Goal: Information Seeking & Learning: Learn about a topic

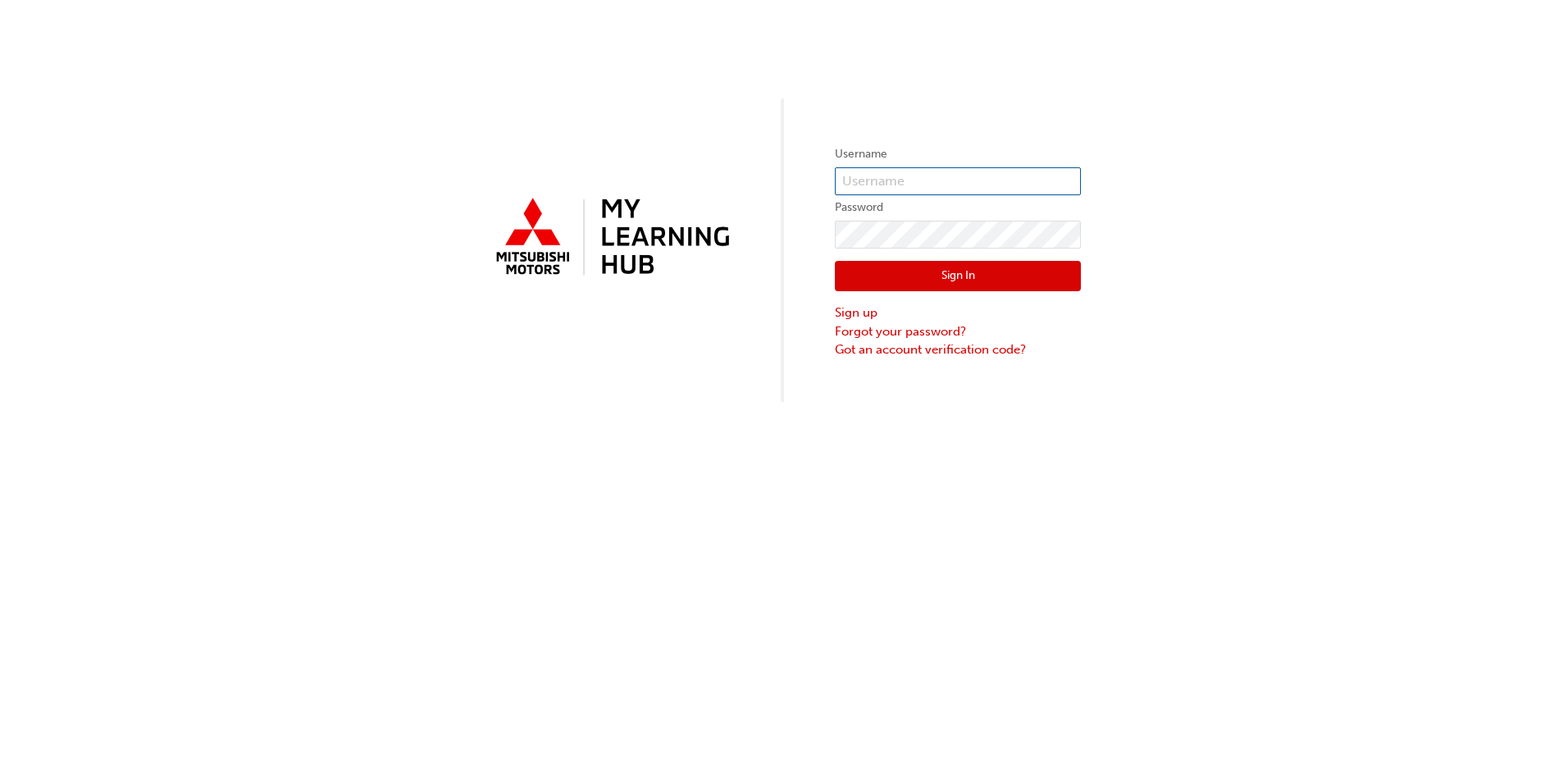
type input "0005001907"
click at [922, 269] on button "Sign In" at bounding box center [959, 275] width 246 height 31
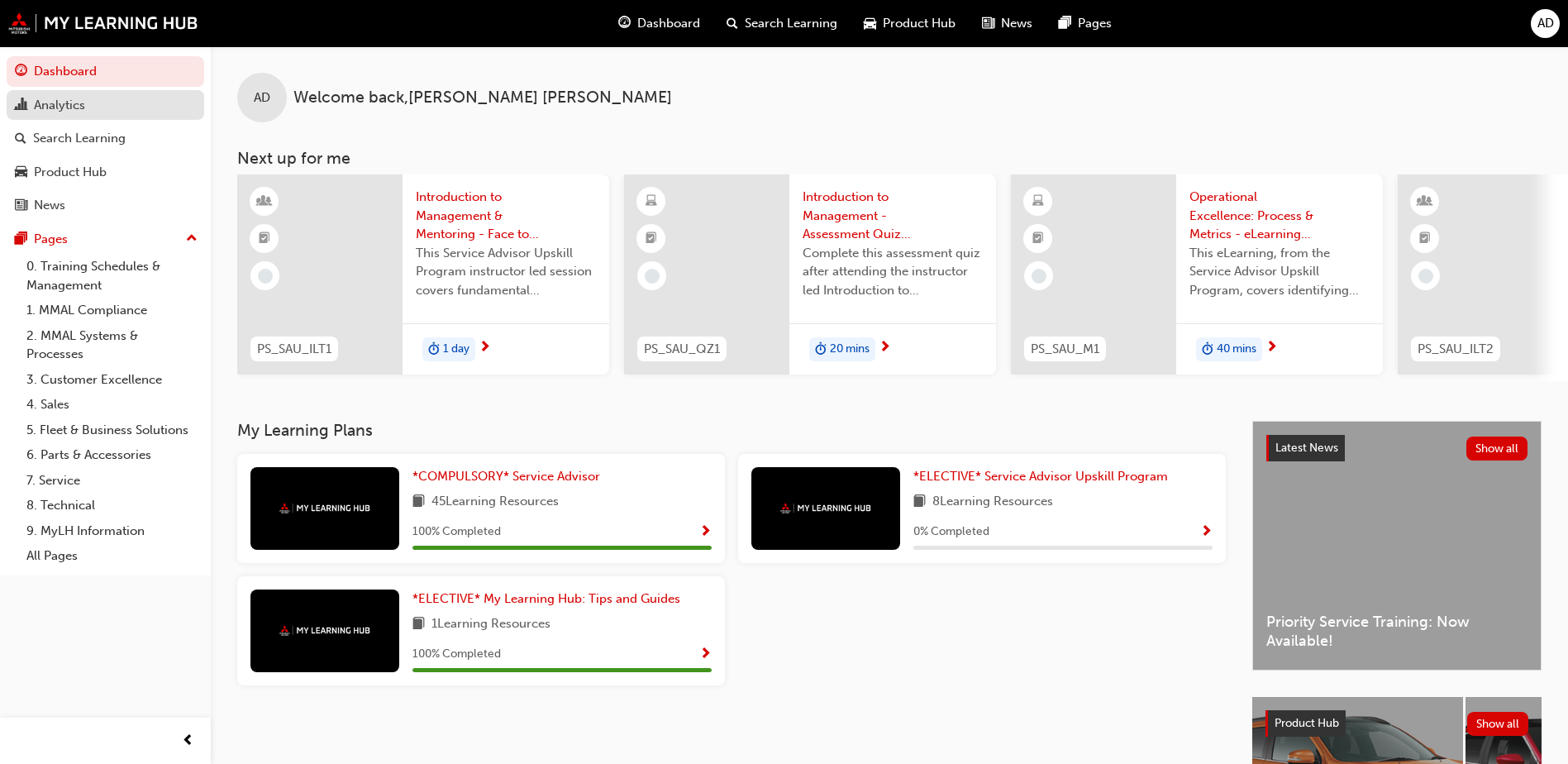
click at [94, 107] on div "Analytics" at bounding box center [105, 104] width 181 height 21
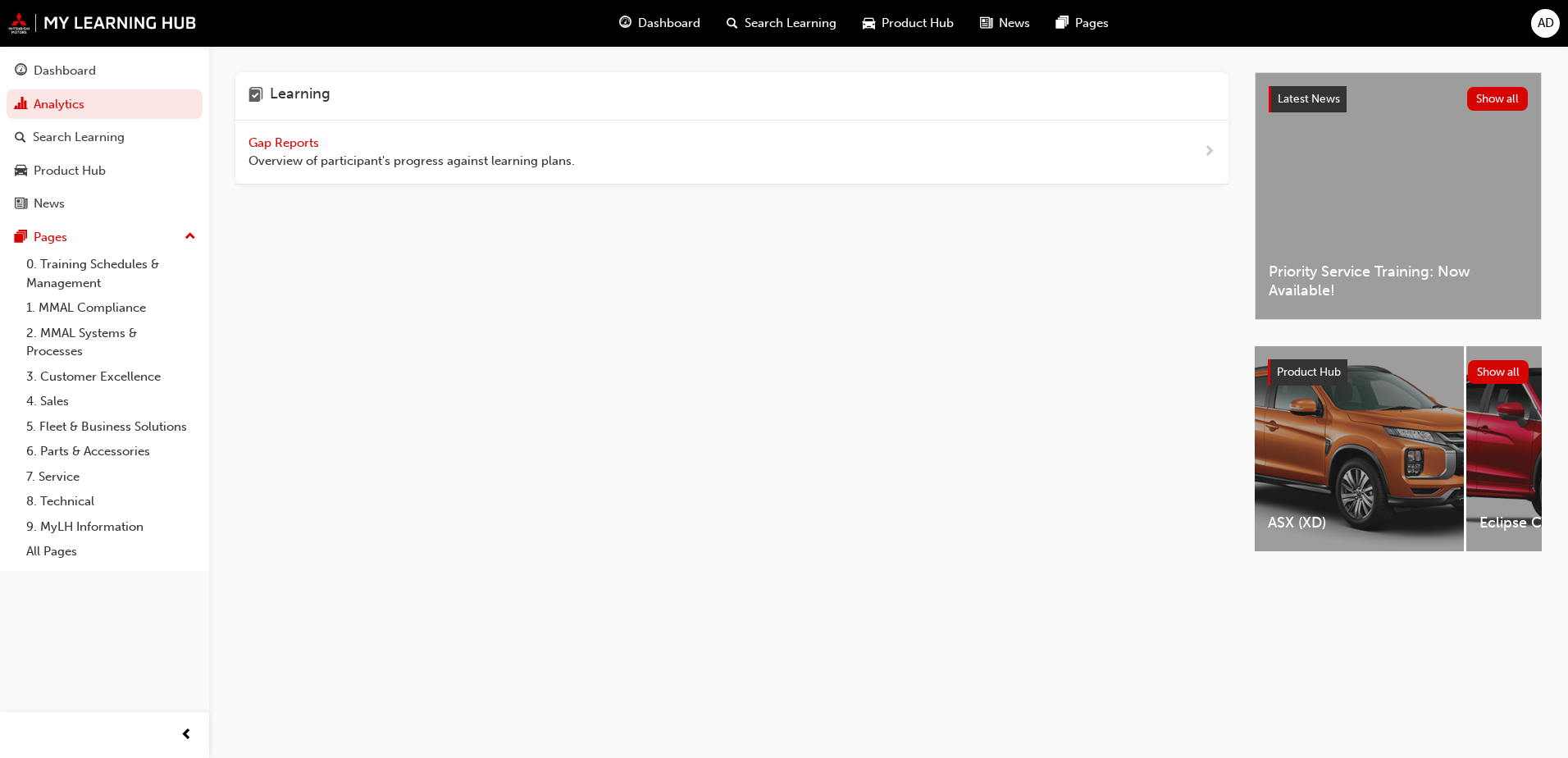
click at [304, 146] on span "Gap Reports" at bounding box center [285, 143] width 74 height 15
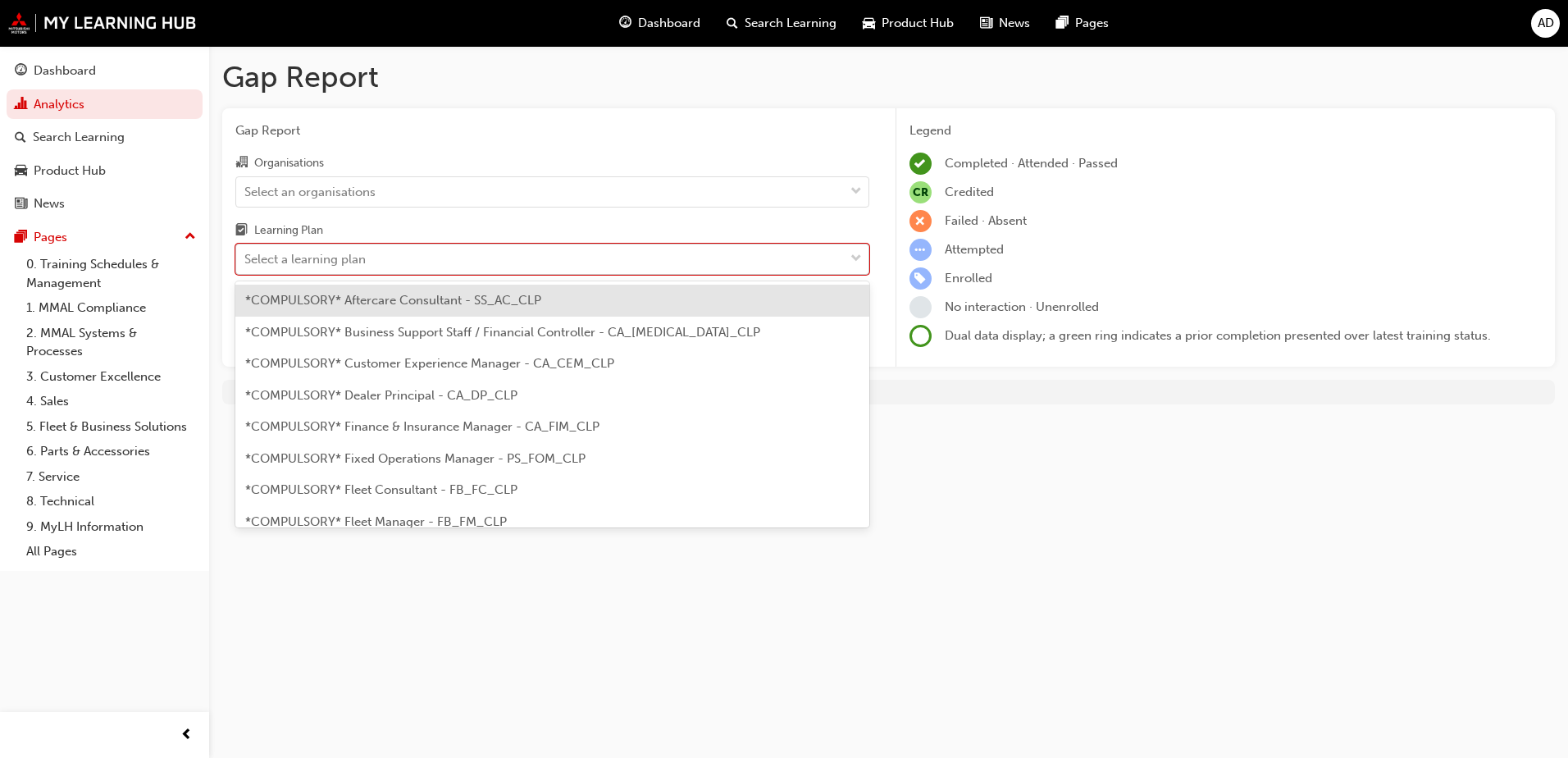
click at [460, 256] on div "Select a learning plan" at bounding box center [540, 259] width 608 height 28
click at [246, 256] on input "Learning Plan option *COMPULSORY* Aftercare Consultant - SS_AC_CLP focused, 1 o…" at bounding box center [245, 259] width 2 height 14
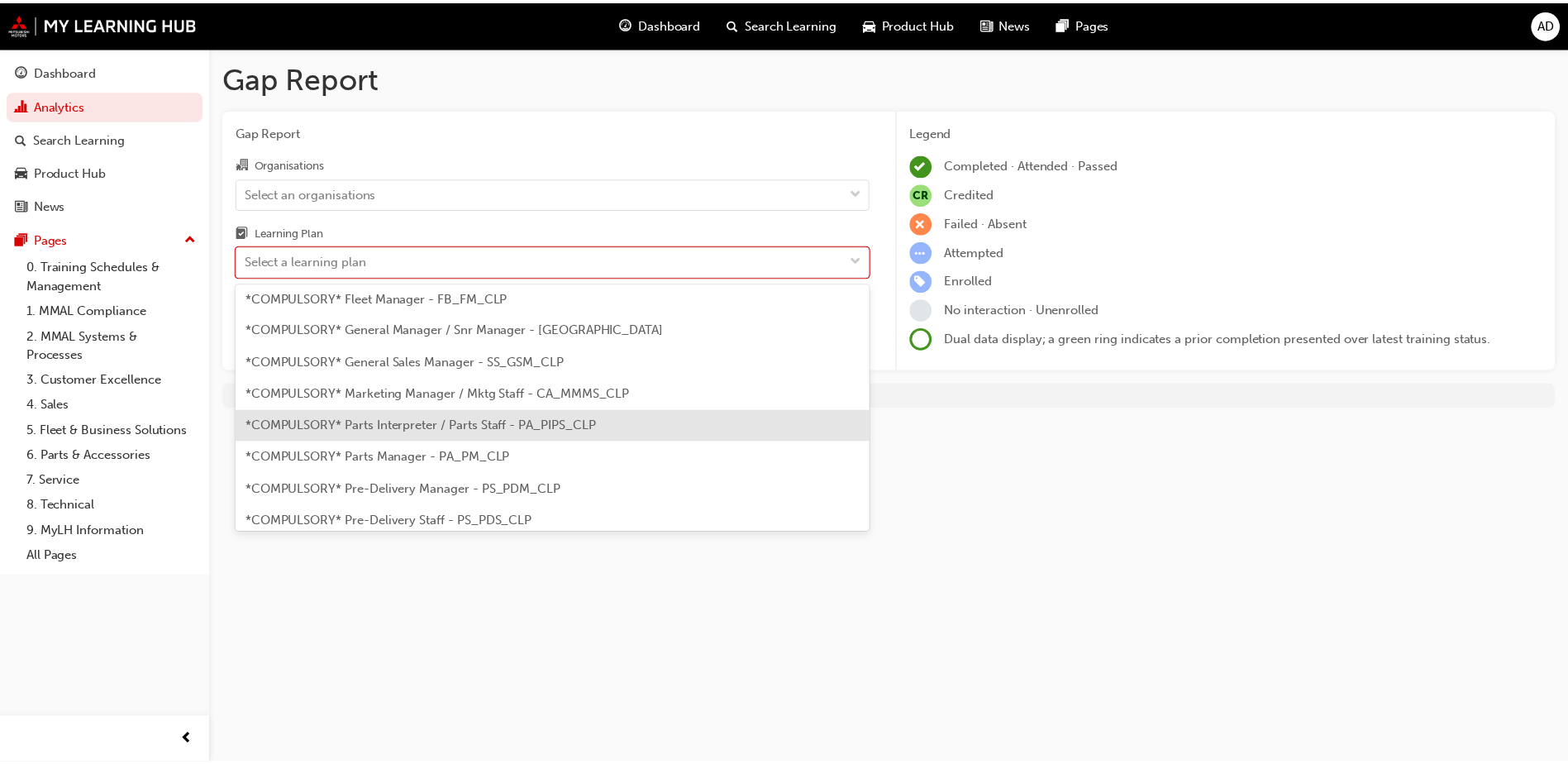
scroll to position [248, 0]
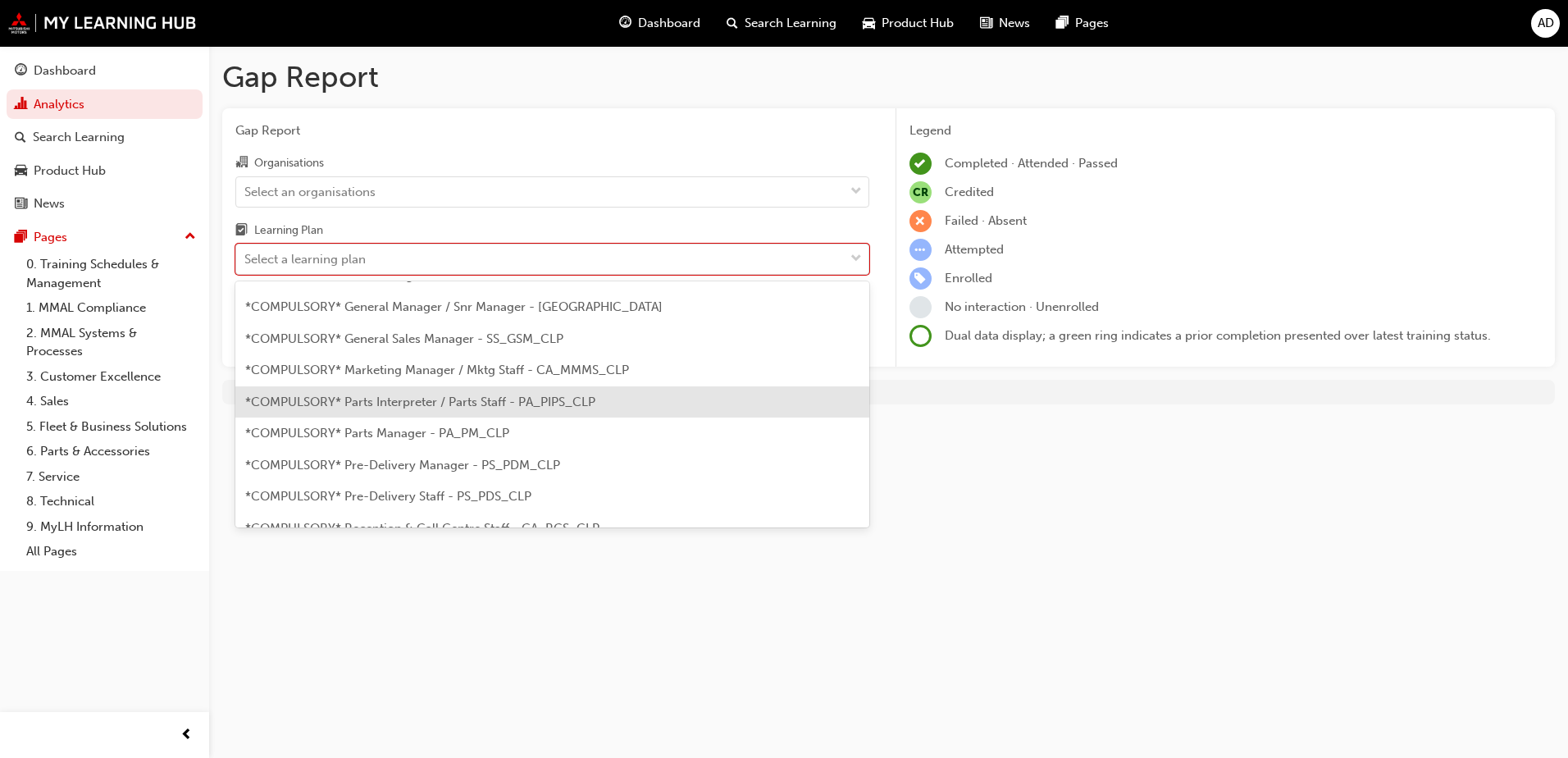
click at [524, 393] on div "*COMPULSORY* Parts Interpreter / Parts Staff - PA_PIPS_CLP" at bounding box center [553, 402] width 634 height 32
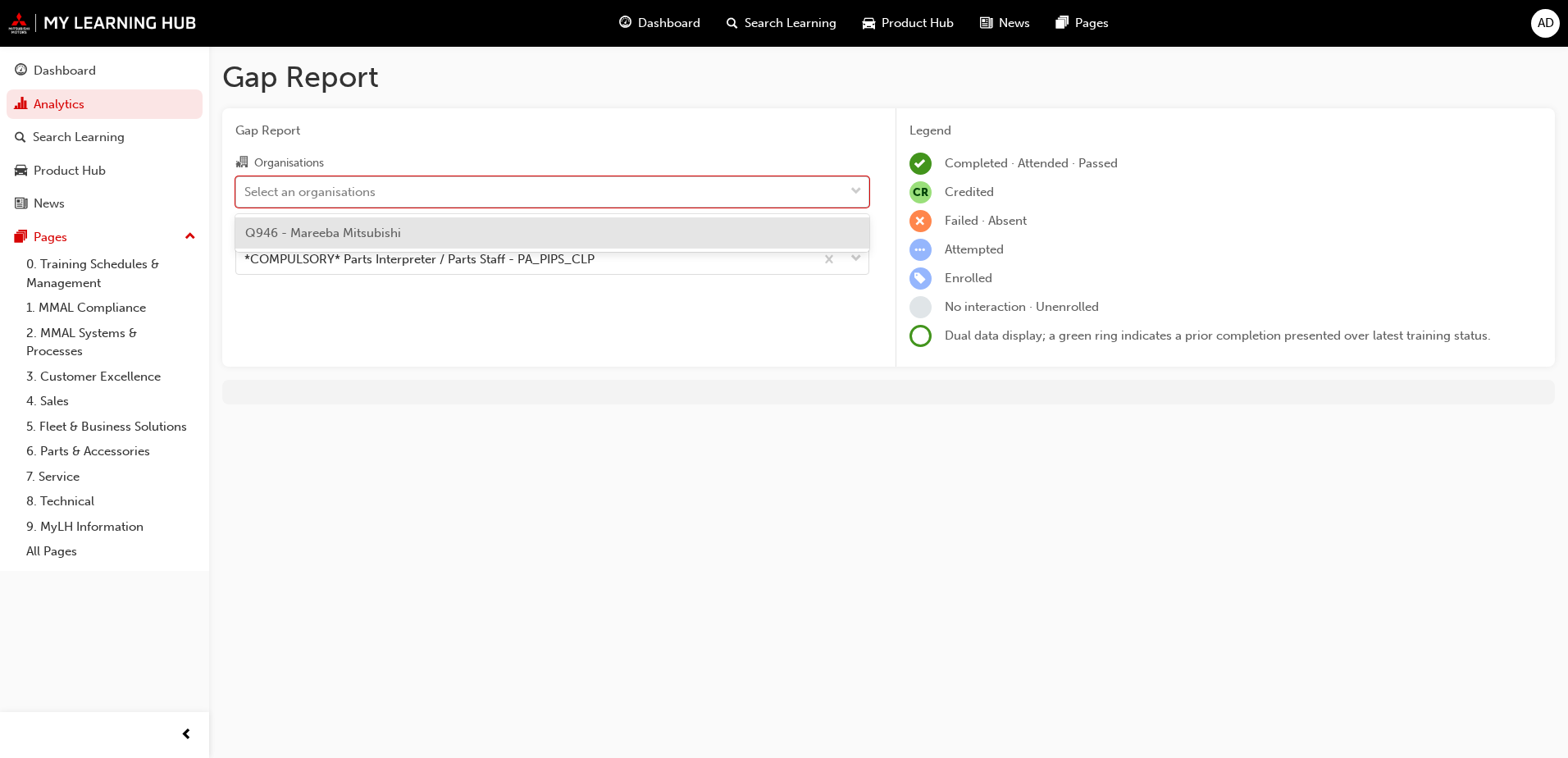
click at [688, 182] on div "Select an organisations" at bounding box center [540, 191] width 608 height 28
click at [246, 183] on input "Organisations option Q946 - Mareeba Mitsubishi focused, 1 of 1. 1 result availa…" at bounding box center [245, 190] width 2 height 14
click at [621, 236] on div "Q946 - Mareeba Mitsubishi" at bounding box center [553, 233] width 634 height 32
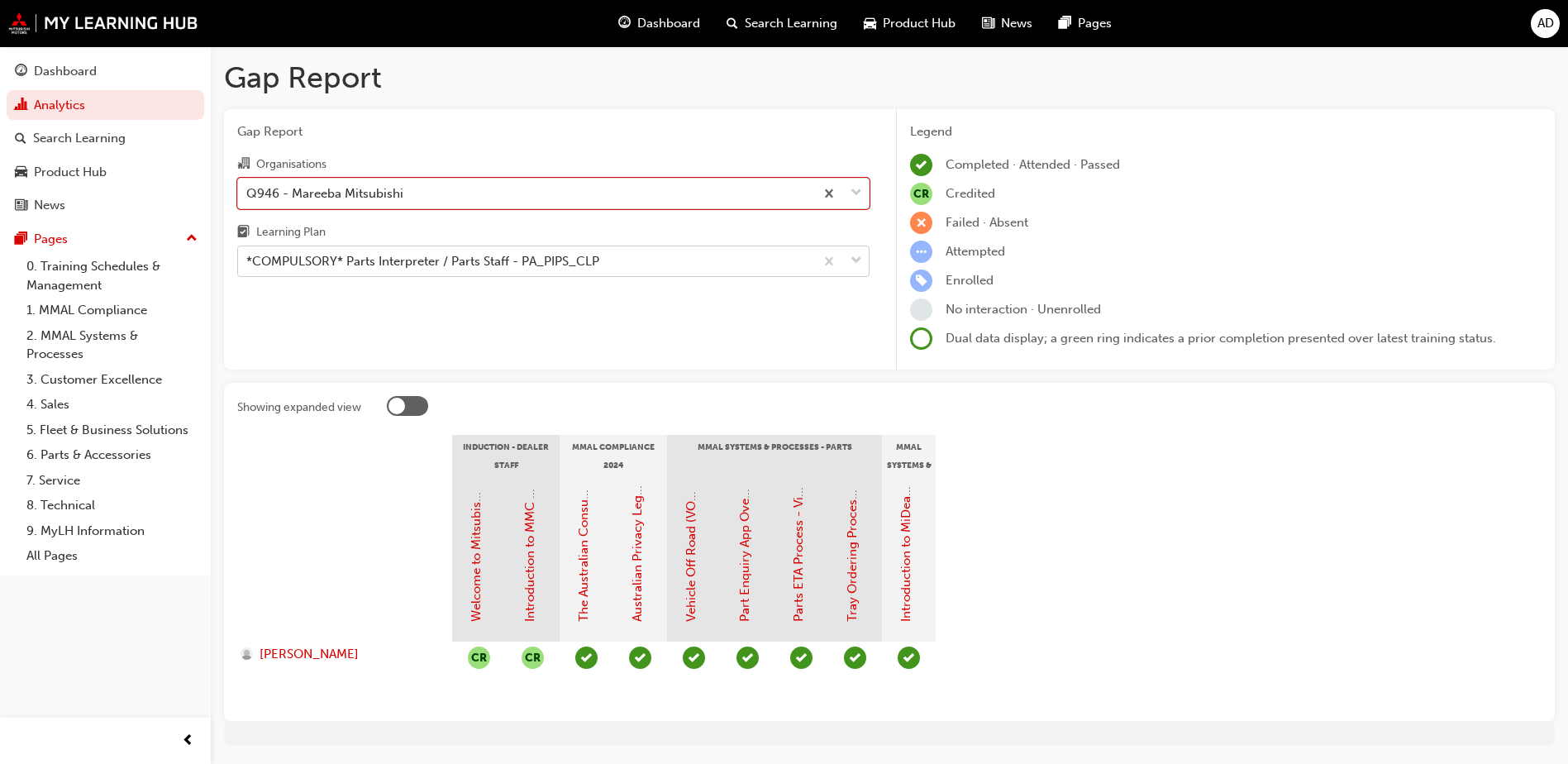
click at [467, 264] on div "*COMPULSORY* Parts Interpreter / Parts Staff - PA_PIPS_CLP" at bounding box center [422, 261] width 353 height 19
click at [248, 264] on input "Learning Plan *COMPULSORY* Parts Interpreter / Parts Staff - PA_PIPS_CLP" at bounding box center [247, 261] width 2 height 14
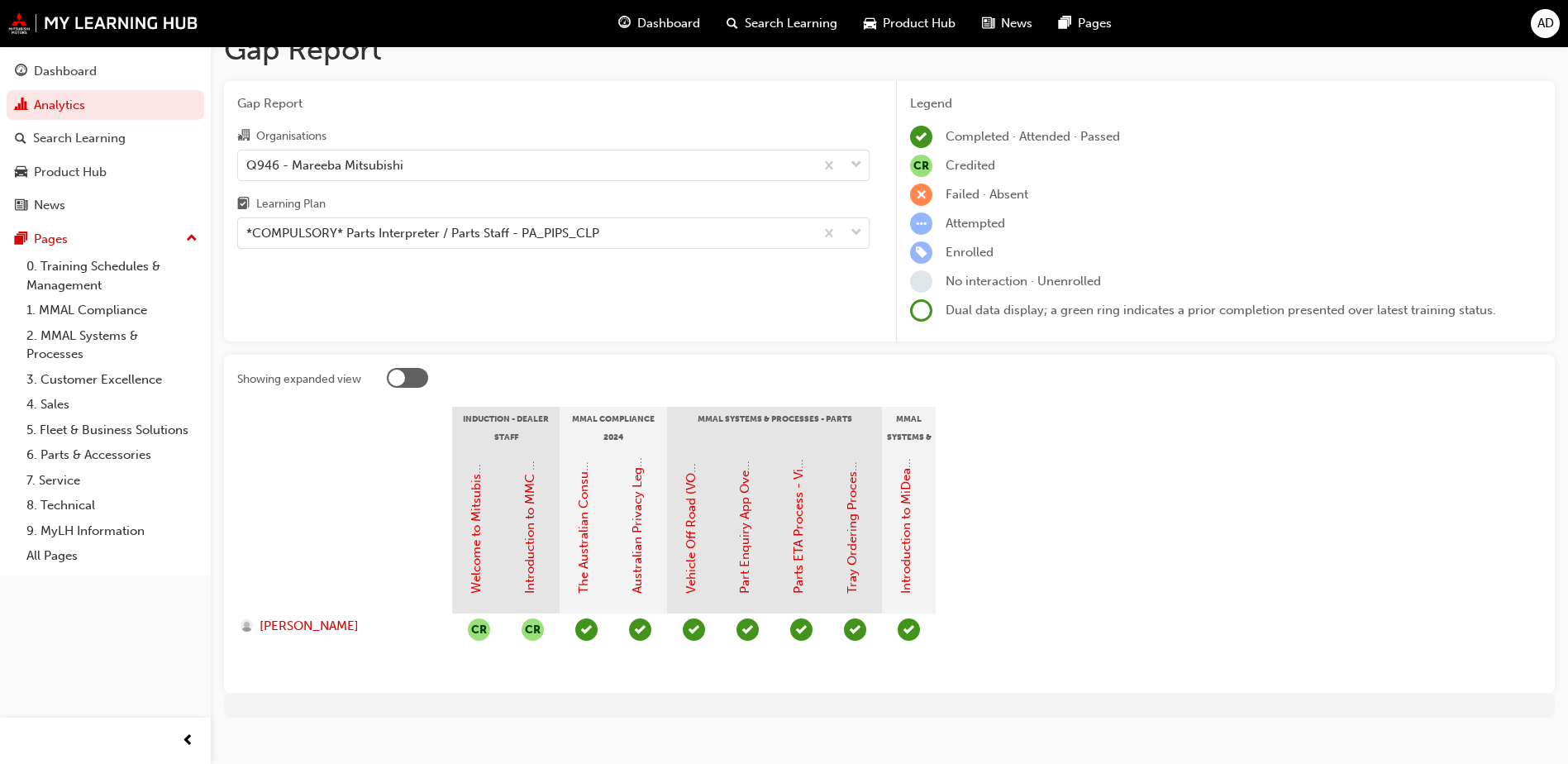
scroll to position [50, 0]
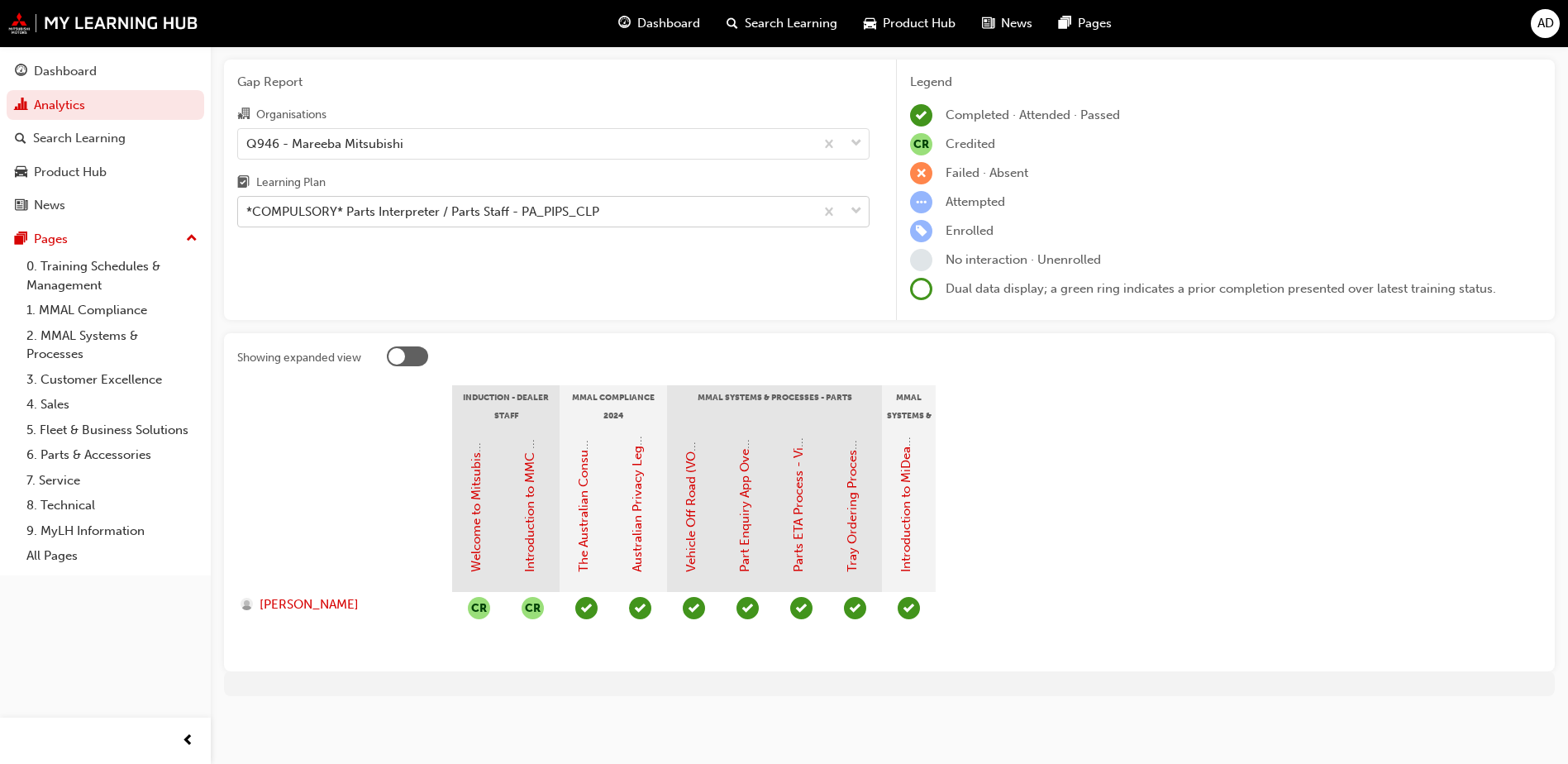
click at [596, 206] on div "*COMPULSORY* Parts Interpreter / Parts Staff - PA_PIPS_CLP" at bounding box center [422, 212] width 353 height 19
click at [248, 206] on input "Learning Plan *COMPULSORY* Parts Interpreter / Parts Staff - PA_PIPS_CLP" at bounding box center [247, 212] width 2 height 14
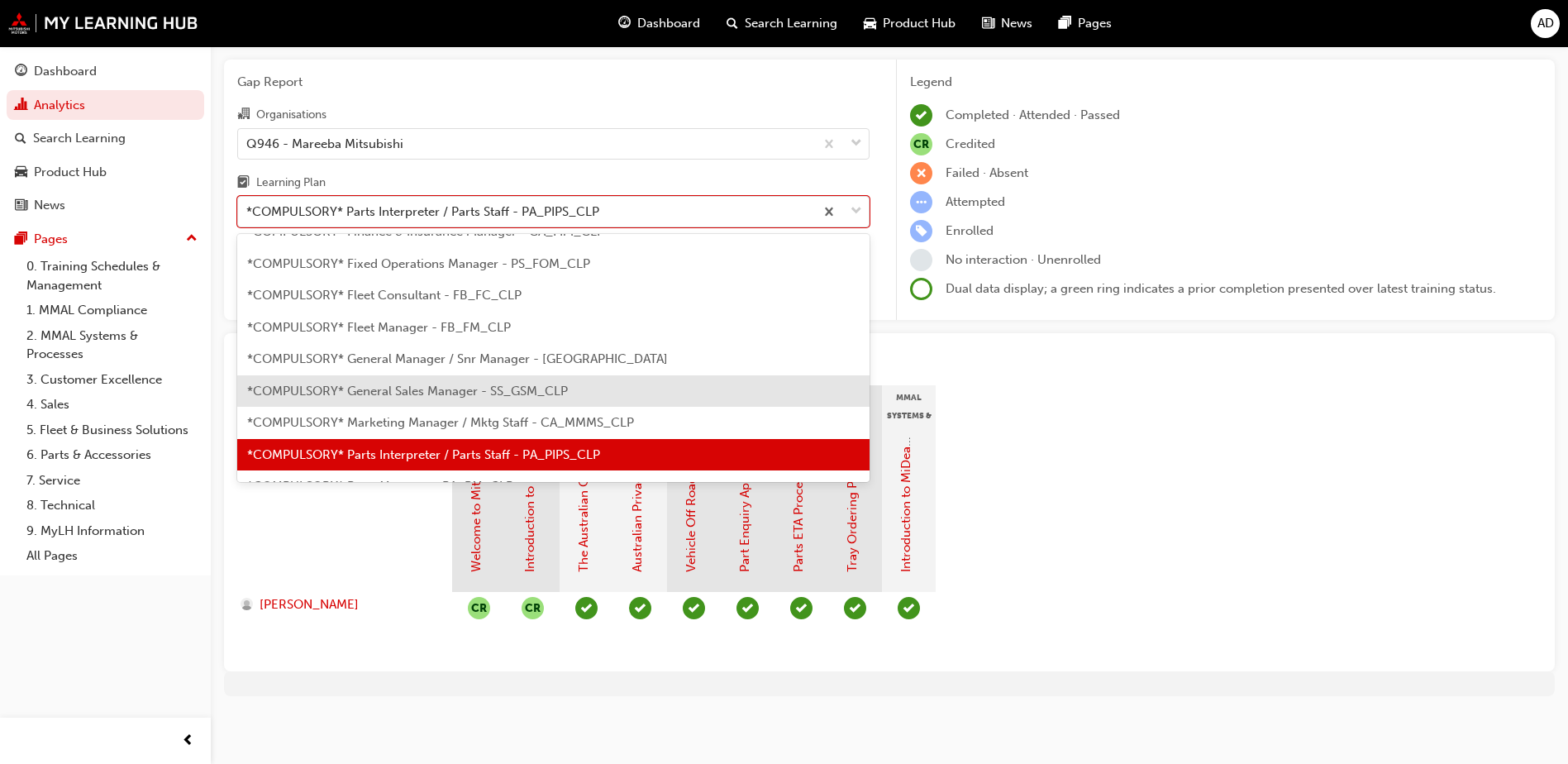
scroll to position [231, 0]
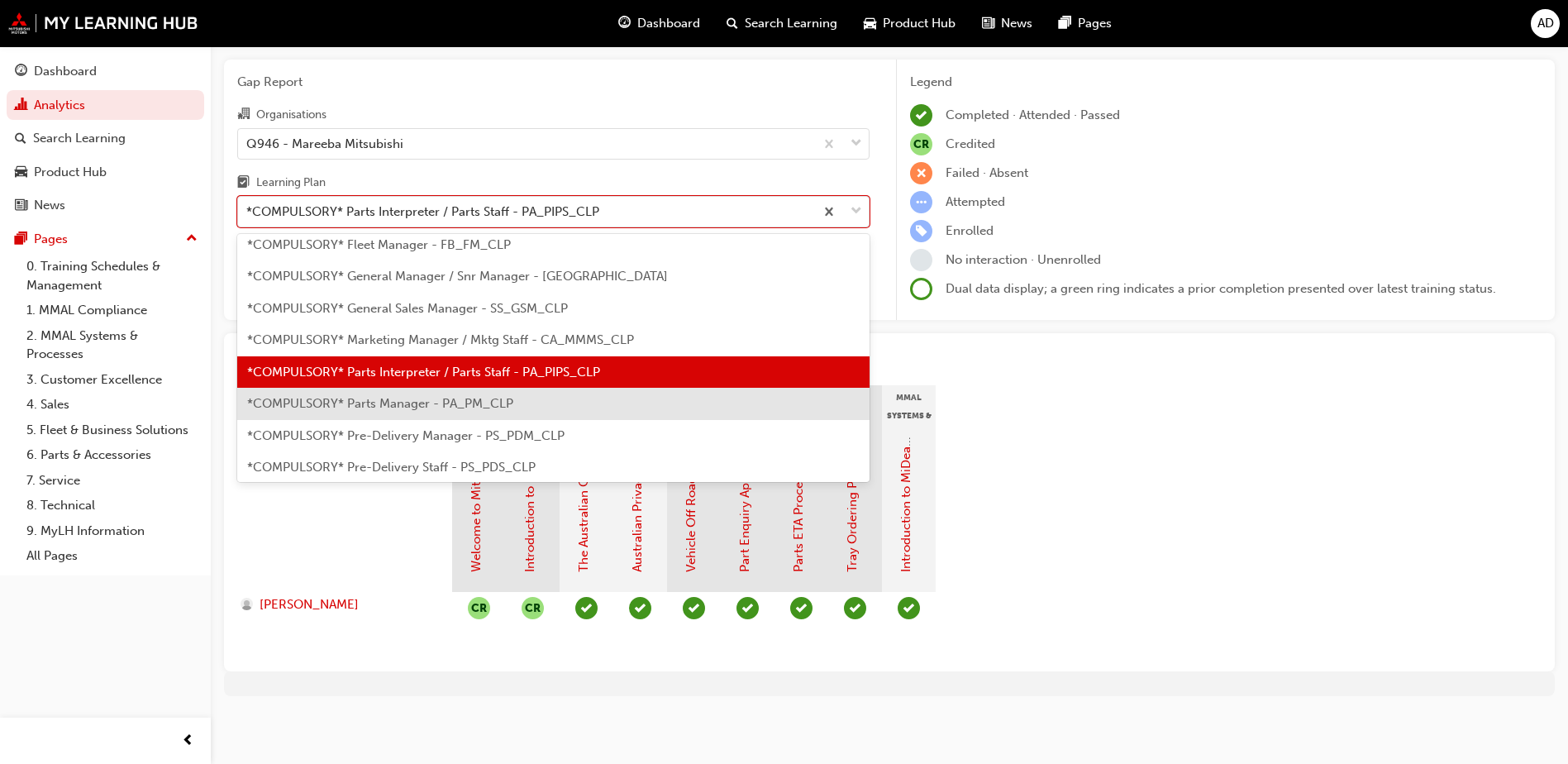
click at [499, 396] on span "*COMPULSORY* Parts Manager - PA_PM_CLP" at bounding box center [380, 403] width 266 height 15
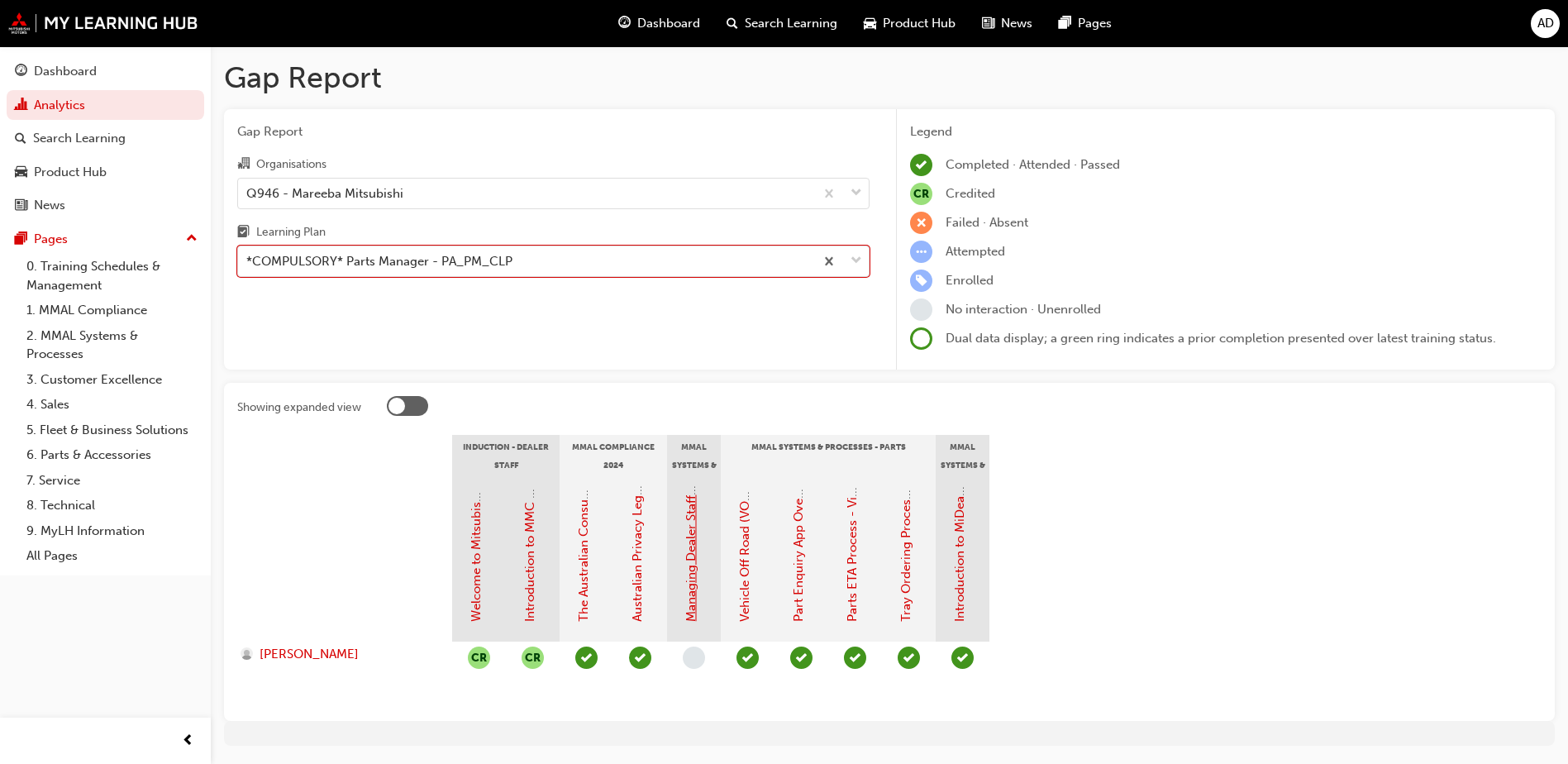
click at [693, 559] on link "Managing Dealer Staff SAP Records" at bounding box center [691, 520] width 15 height 202
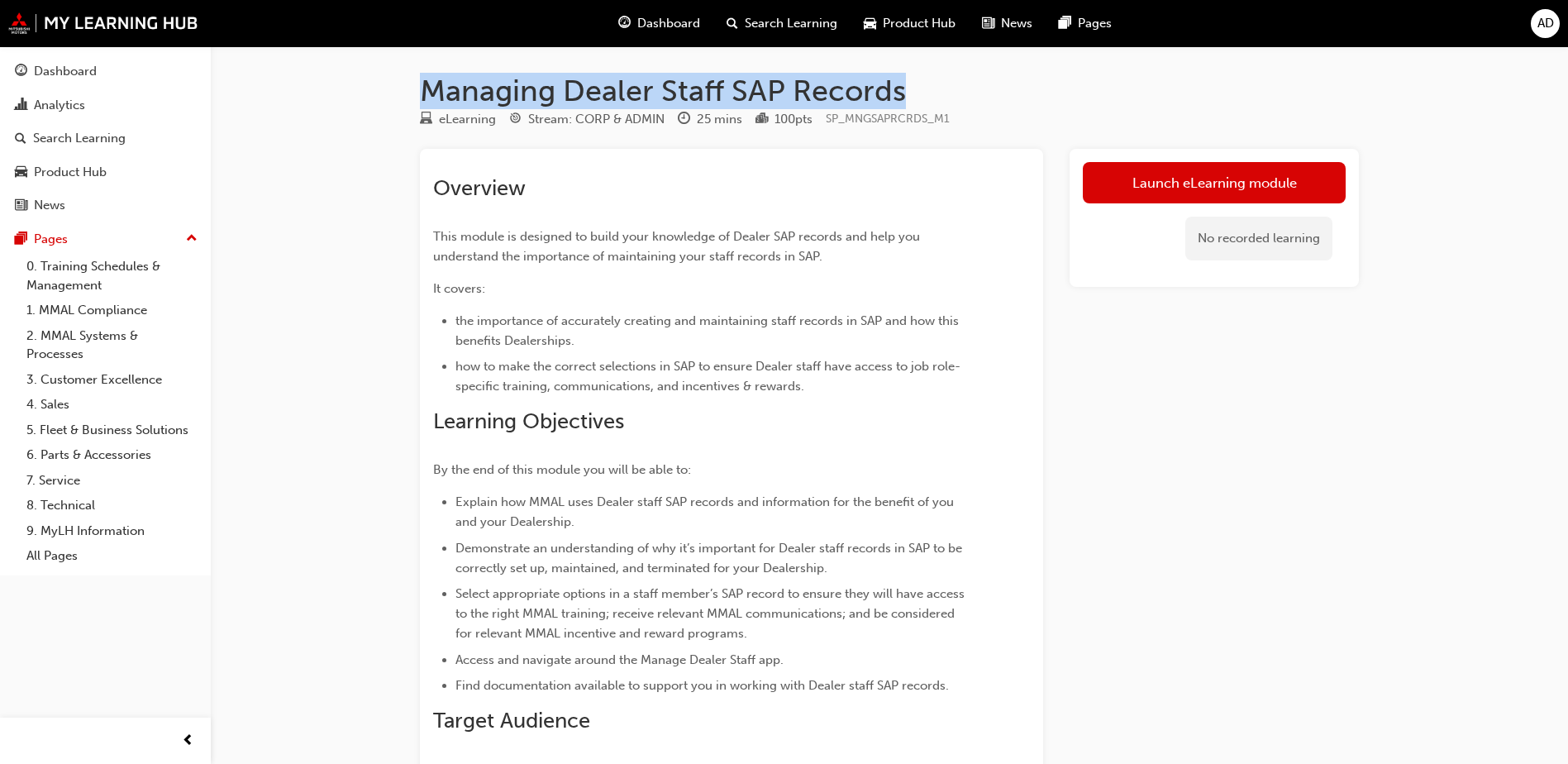
drag, startPoint x: 945, startPoint y: 89, endPoint x: 418, endPoint y: 91, distance: 527.0
click at [418, 91] on div "Managing Dealer Staff SAP Records eLearning Stream: CORP & ADMIN 25 mins 100 pt…" at bounding box center [889, 668] width 991 height 1192
copy h1 "Managing Dealer Staff SAP Records"
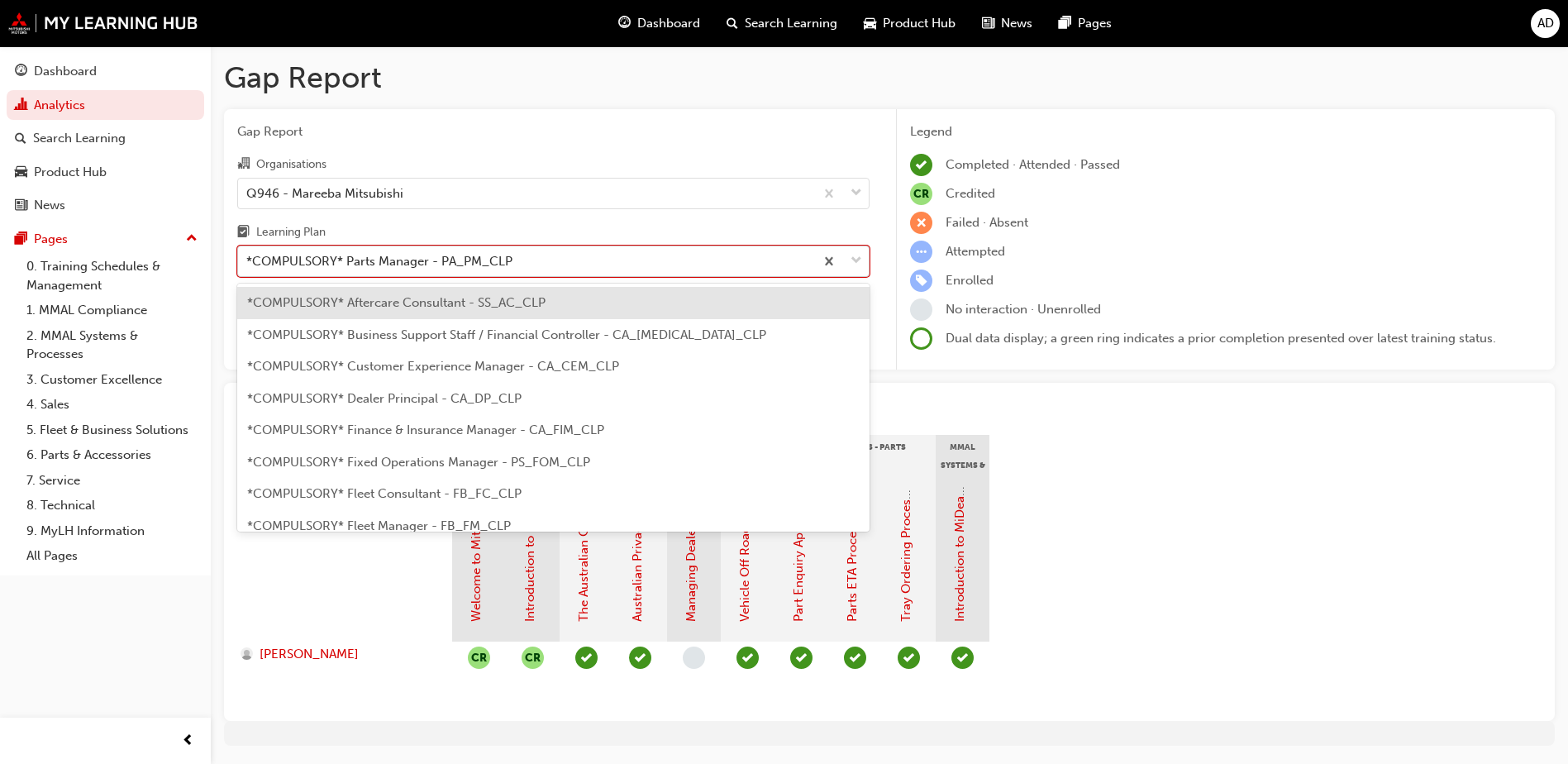
click at [575, 260] on div "*COMPULSORY* Parts Manager - PA_PM_CLP" at bounding box center [526, 262] width 576 height 29
click at [248, 260] on input "Learning Plan option *COMPULSORY* Aftercare Consultant - SS_AC_CLP focused, 1 o…" at bounding box center [247, 261] width 2 height 14
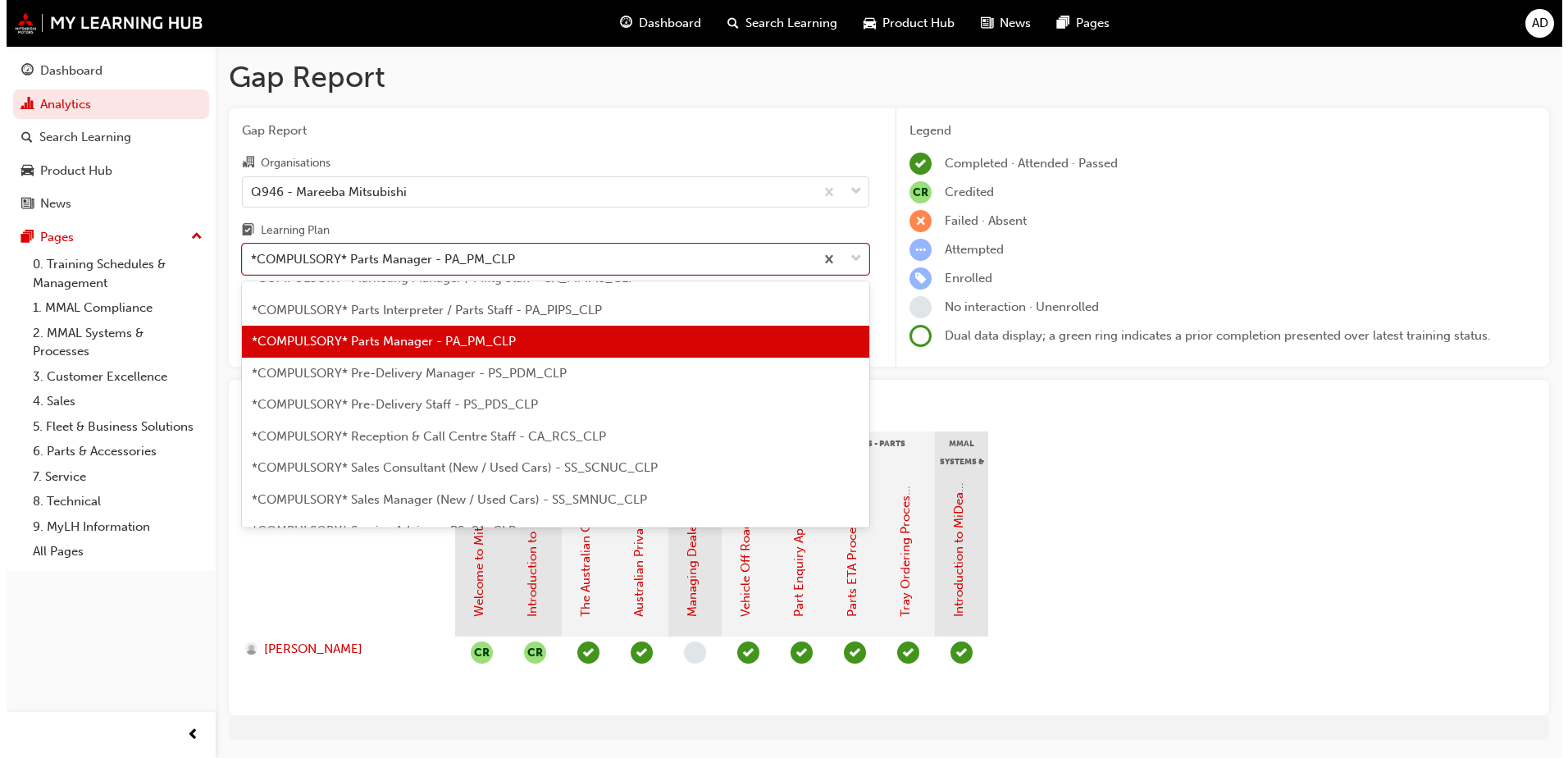
scroll to position [343, 0]
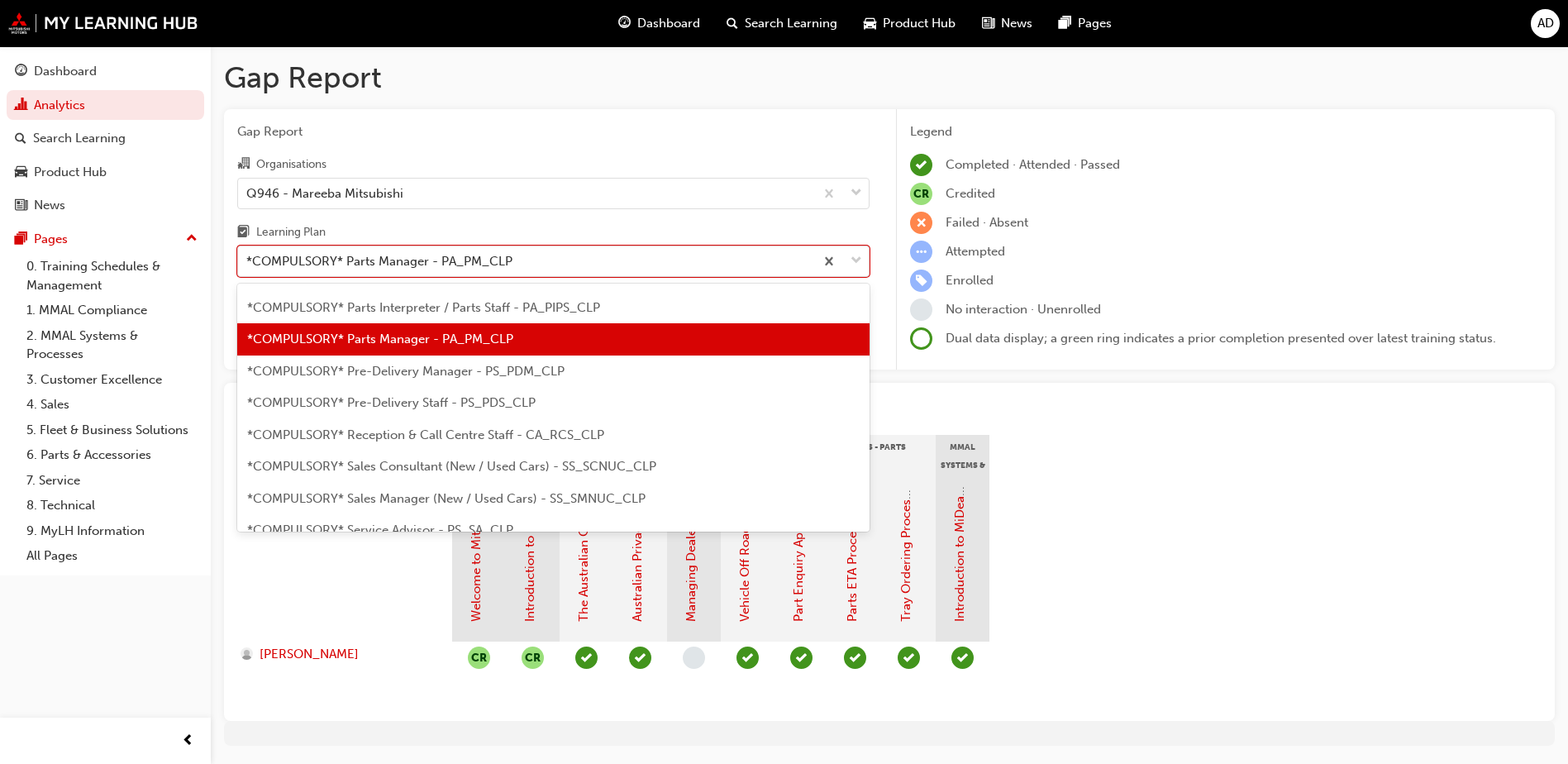
click at [477, 430] on span "*COMPULSORY* Reception & Call Centre Staff - CA_RCS_CLP" at bounding box center [426, 435] width 357 height 15
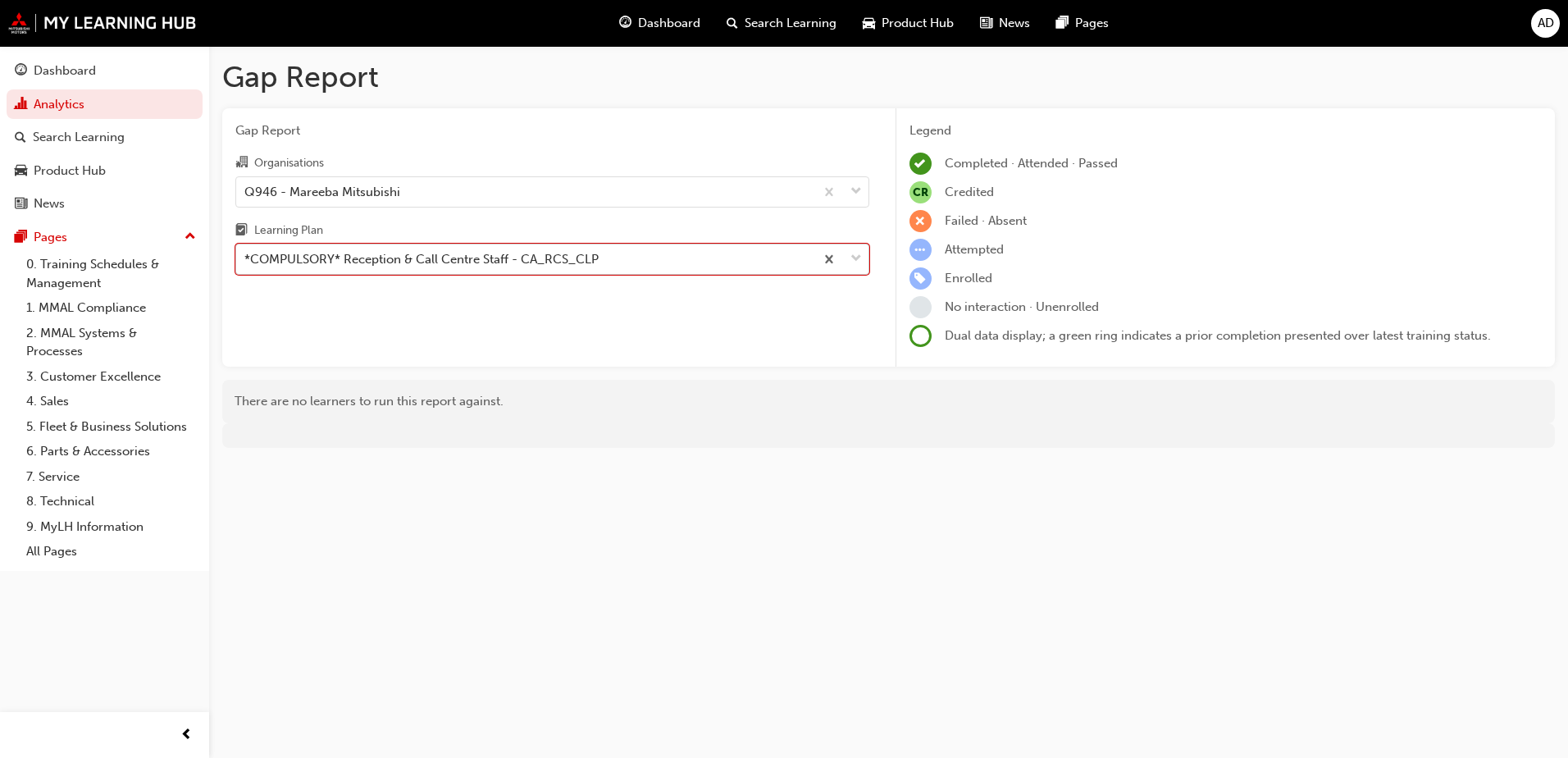
click at [468, 253] on div "*COMPULSORY* Reception & Call Centre Staff - CA_RCS_CLP" at bounding box center [422, 259] width 354 height 19
click at [246, 253] on input "Learning Plan option *COMPULSORY* Reception & Call Centre Staff - CA_RCS_CLP, s…" at bounding box center [245, 259] width 2 height 14
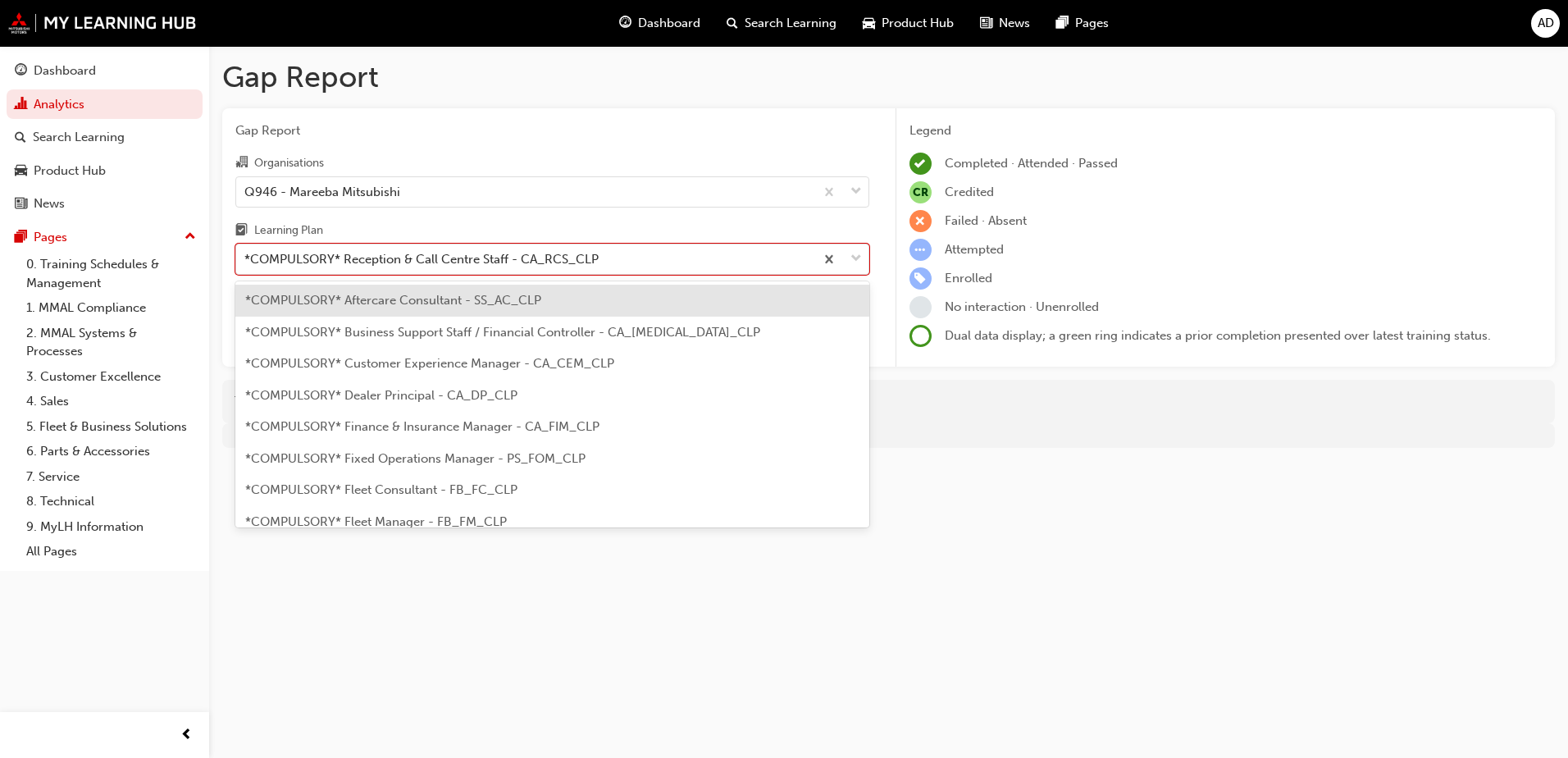
scroll to position [274, 0]
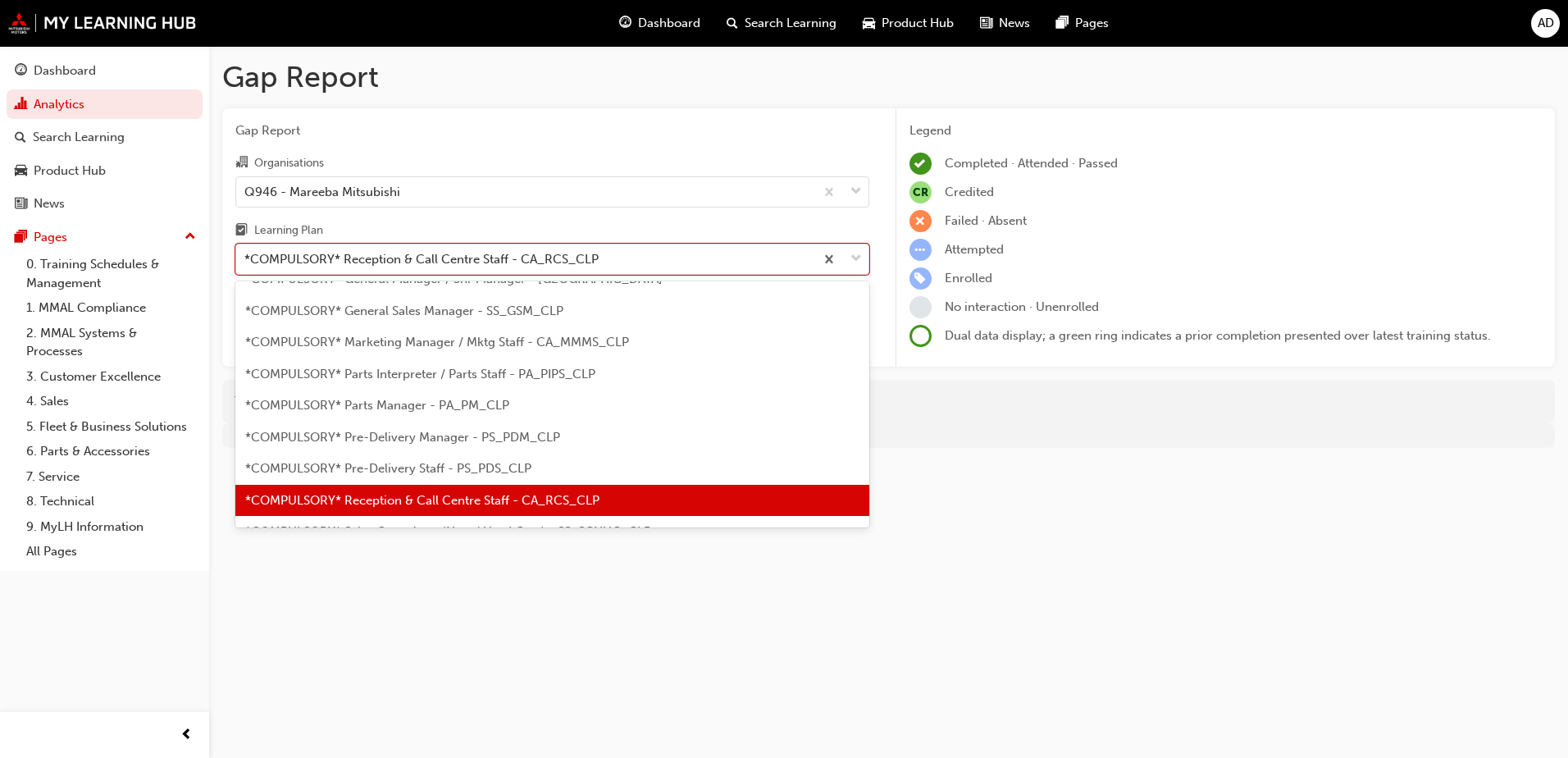
click at [449, 467] on span "*COMPULSORY* Pre-Delivery Staff - PS_PDS_CLP" at bounding box center [388, 468] width 286 height 15
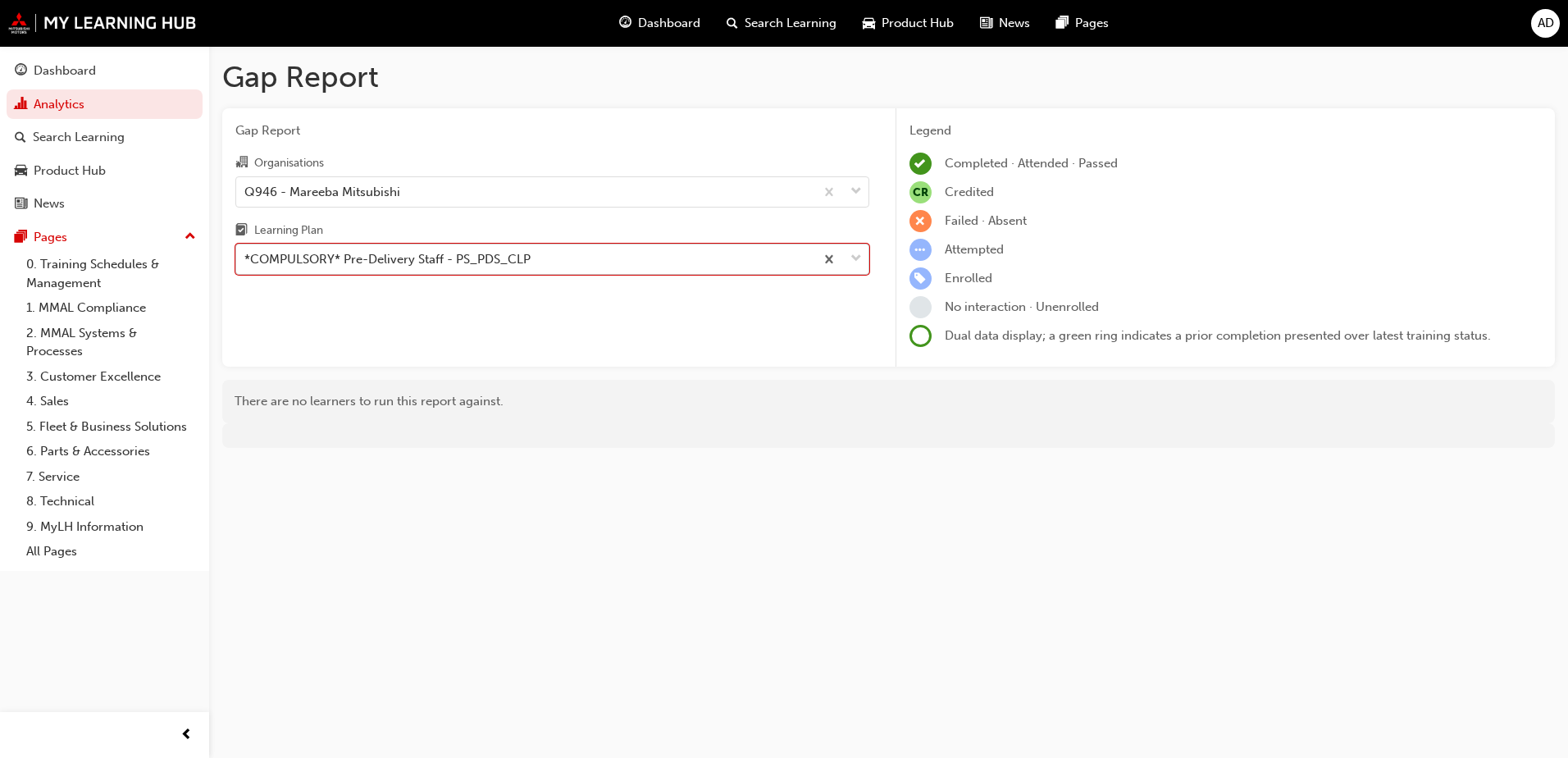
click at [475, 259] on div "*COMPULSORY* Pre-Delivery Staff - PS_PDS_CLP" at bounding box center [387, 259] width 286 height 19
click at [246, 259] on input "Learning Plan option *COMPULSORY* Pre-Delivery Staff - PS_PDS_CLP, selected. 0 …" at bounding box center [245, 259] width 2 height 14
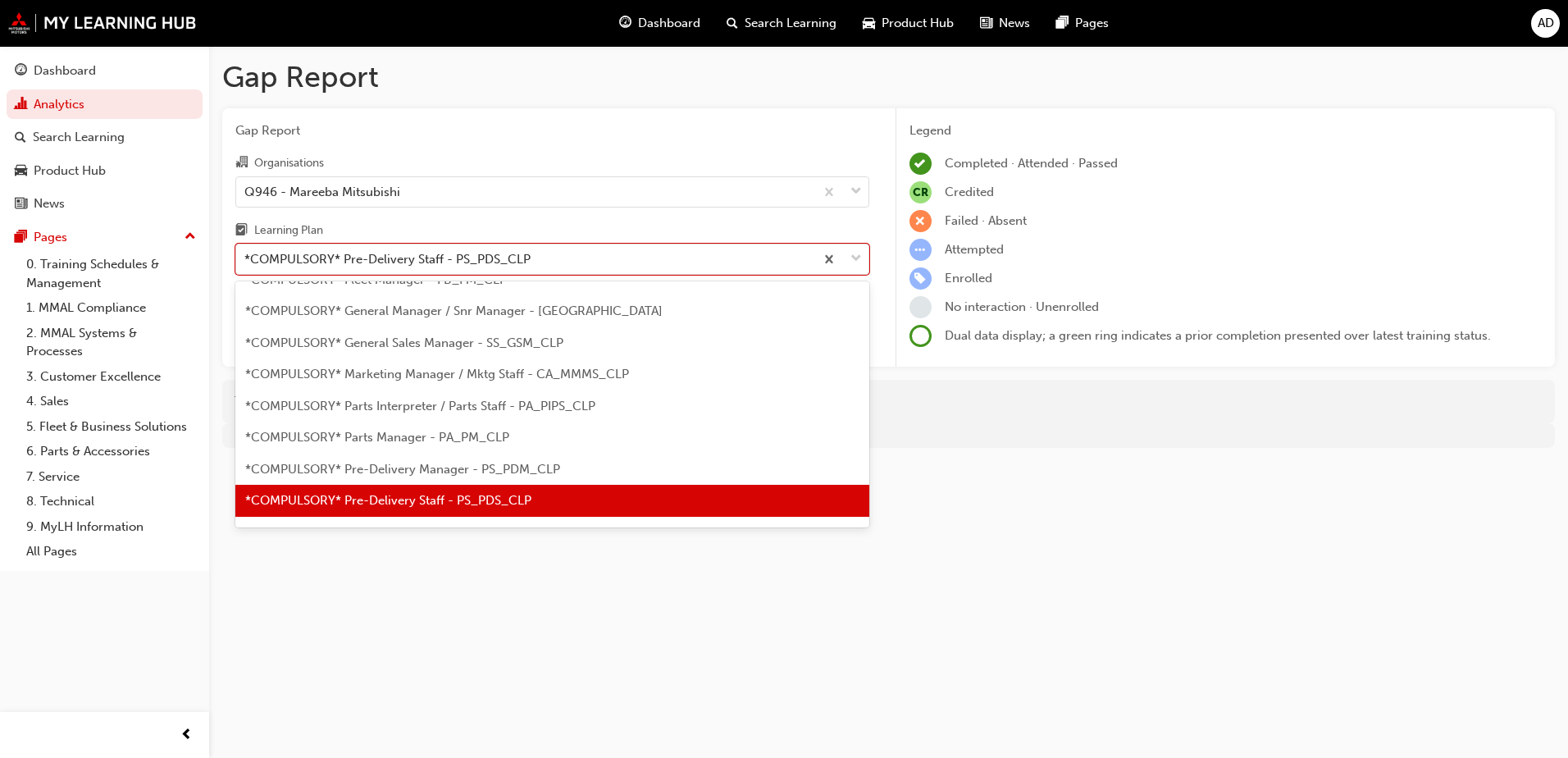
scroll to position [324, 0]
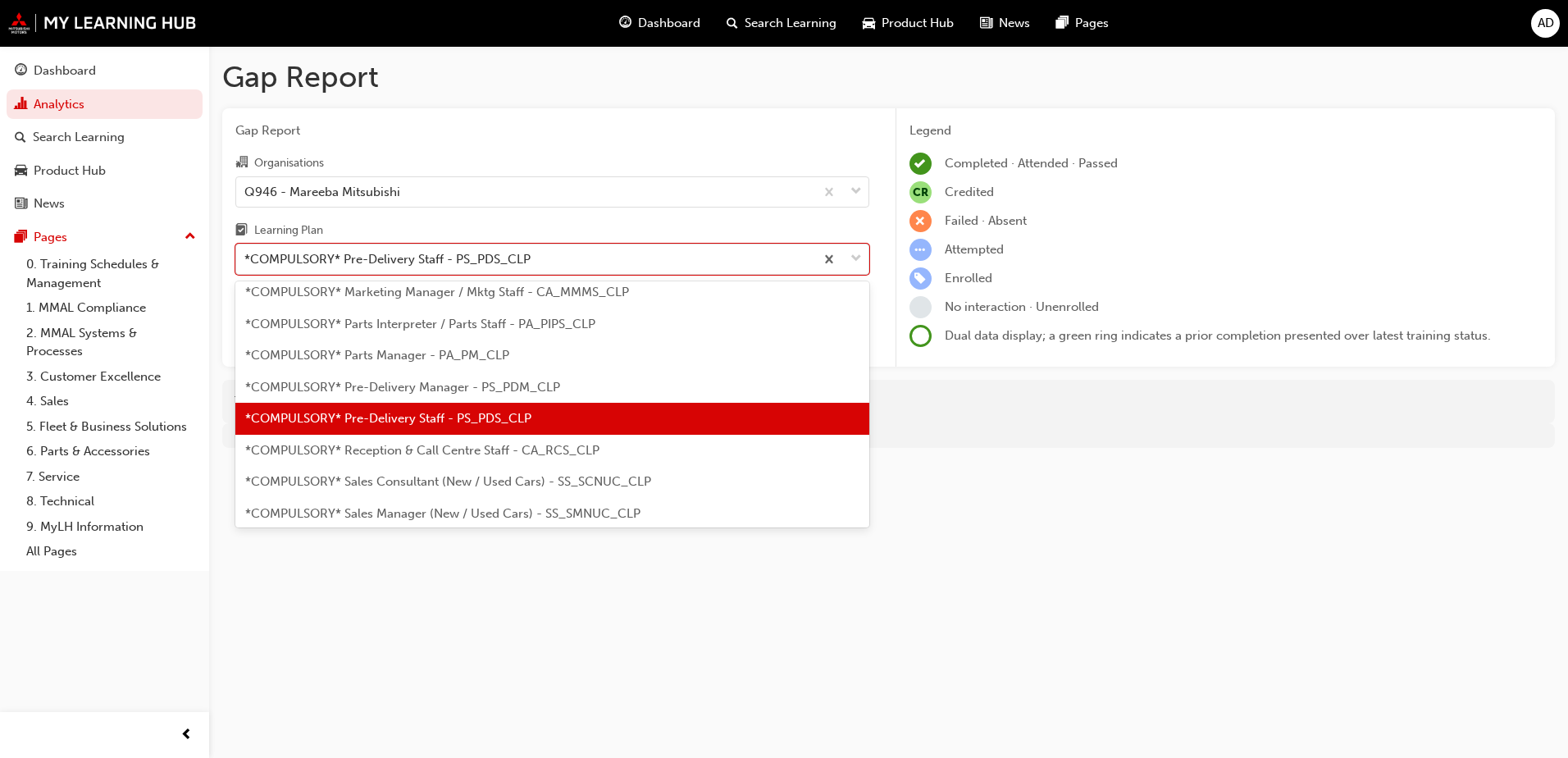
click at [416, 458] on div "*COMPULSORY* Reception & Call Centre Staff - CA_RCS_CLP" at bounding box center [553, 451] width 634 height 32
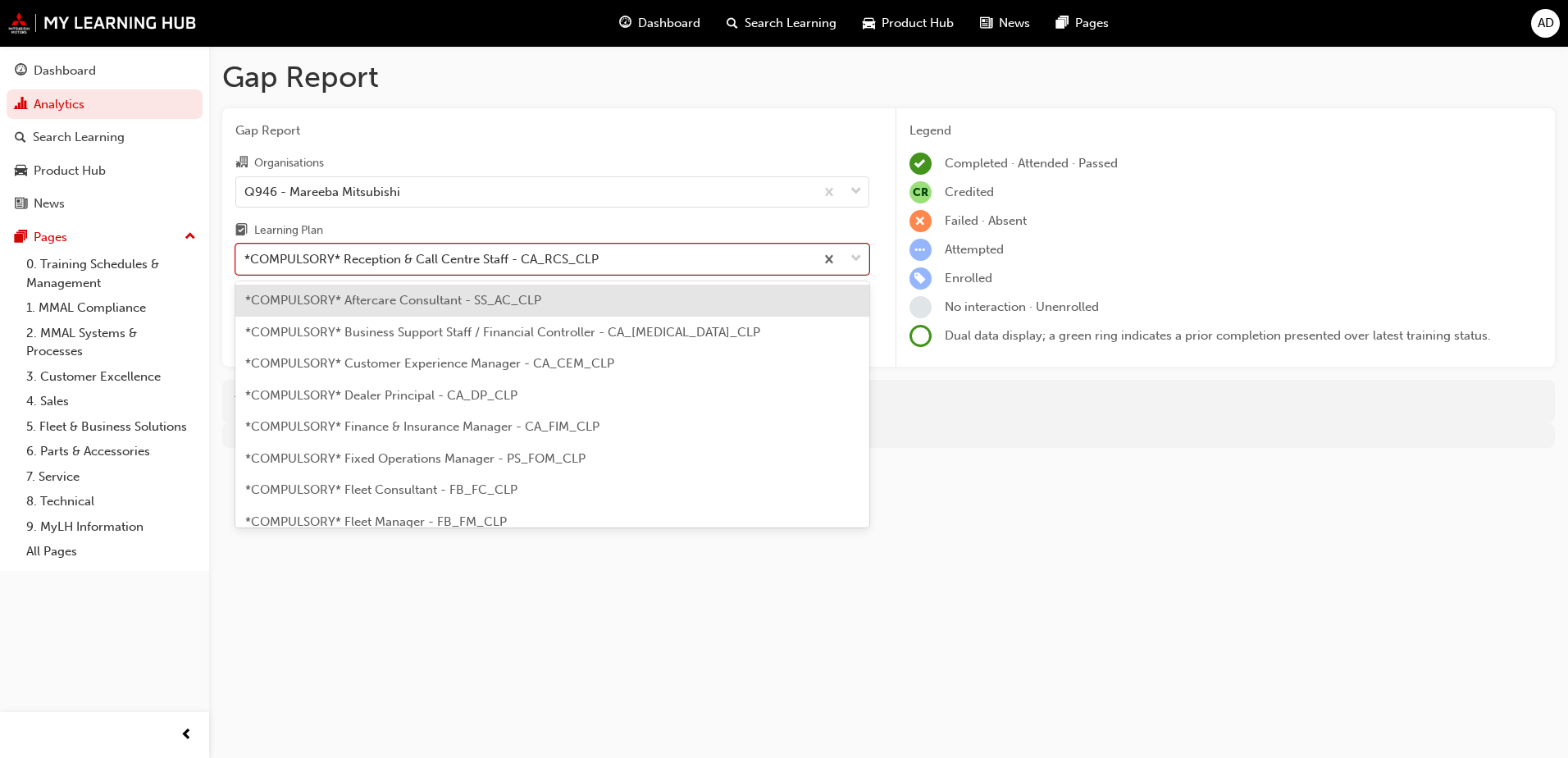
click at [460, 266] on div "*COMPULSORY* Reception & Call Centre Staff - CA_RCS_CLP" at bounding box center [422, 259] width 354 height 19
click at [246, 266] on input "Learning Plan option *COMPULSORY* Reception & Call Centre Staff - CA_RCS_CLP, s…" at bounding box center [245, 259] width 2 height 14
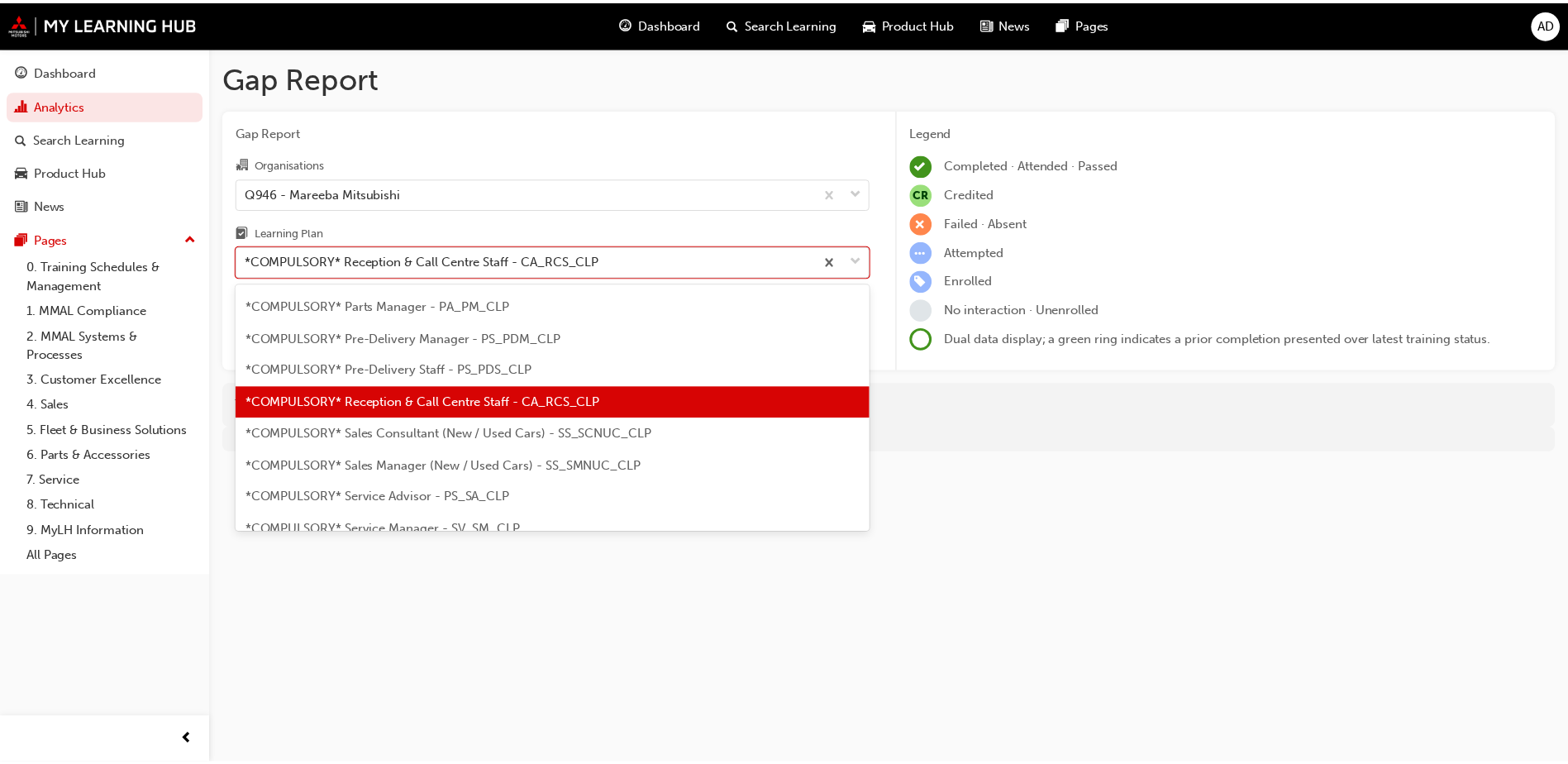
scroll to position [441, 0]
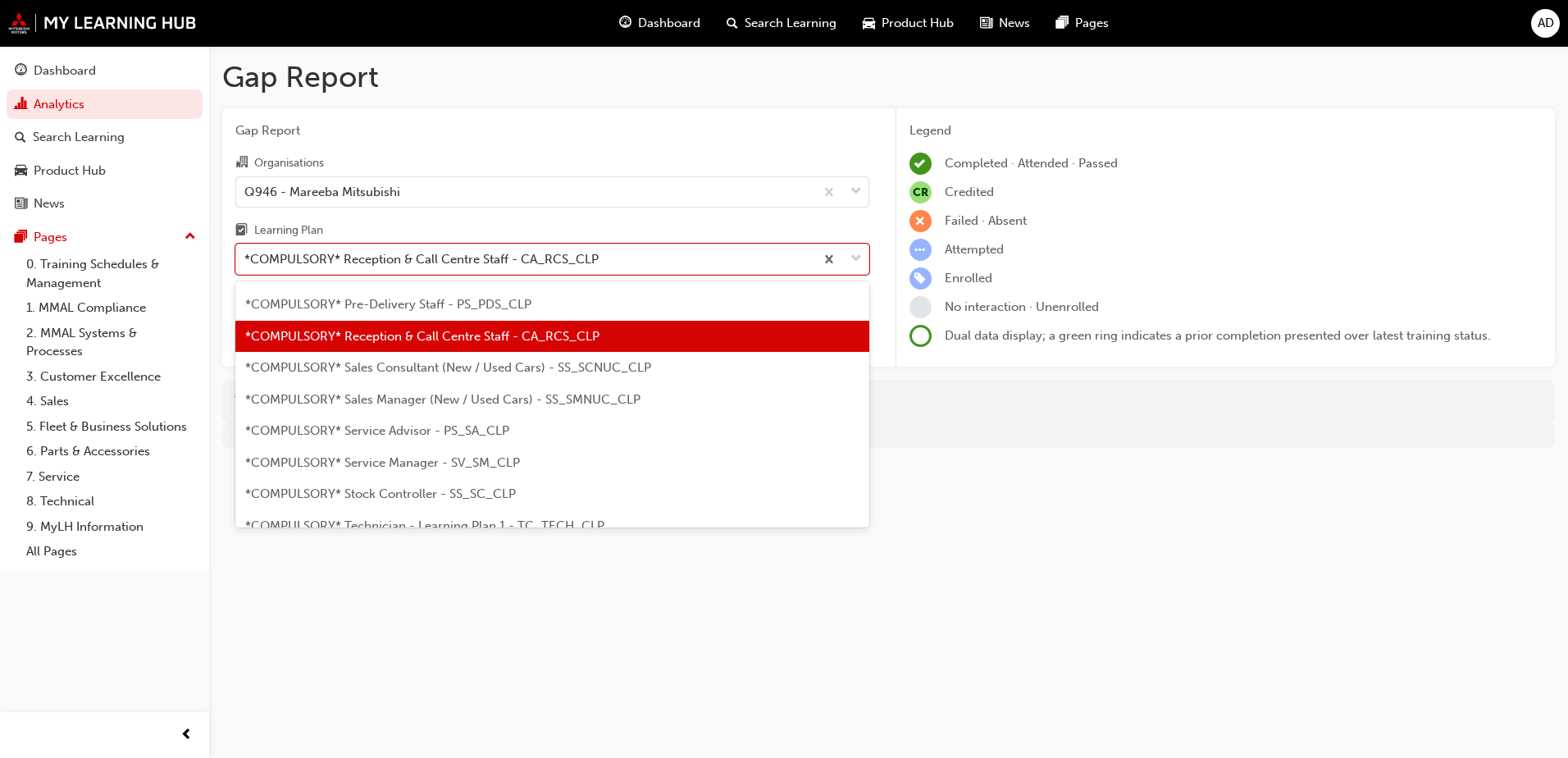
click at [471, 360] on div "*COMPULSORY* Sales Consultant (New / Used Cars) - SS_SCNUC_CLP" at bounding box center [553, 367] width 634 height 32
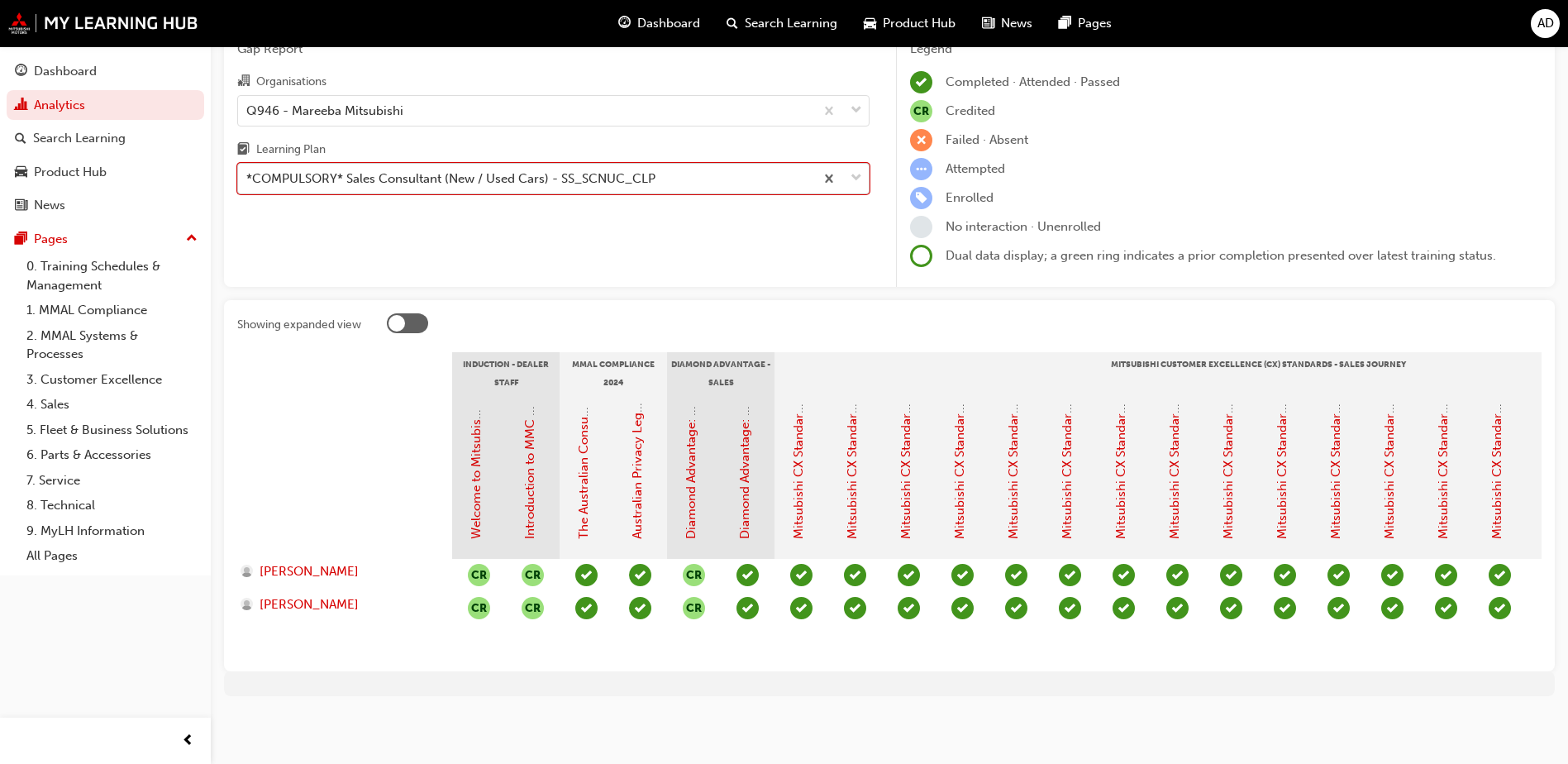
click at [494, 168] on div "*COMPULSORY* Sales Consultant (New / Used Cars) - SS_SCNUC_CLP" at bounding box center [526, 179] width 576 height 29
click at [248, 171] on input "Learning Plan option *COMPULSORY* Sales Consultant (New / Used Cars) - SS_SCNUC…" at bounding box center [247, 179] width 2 height 14
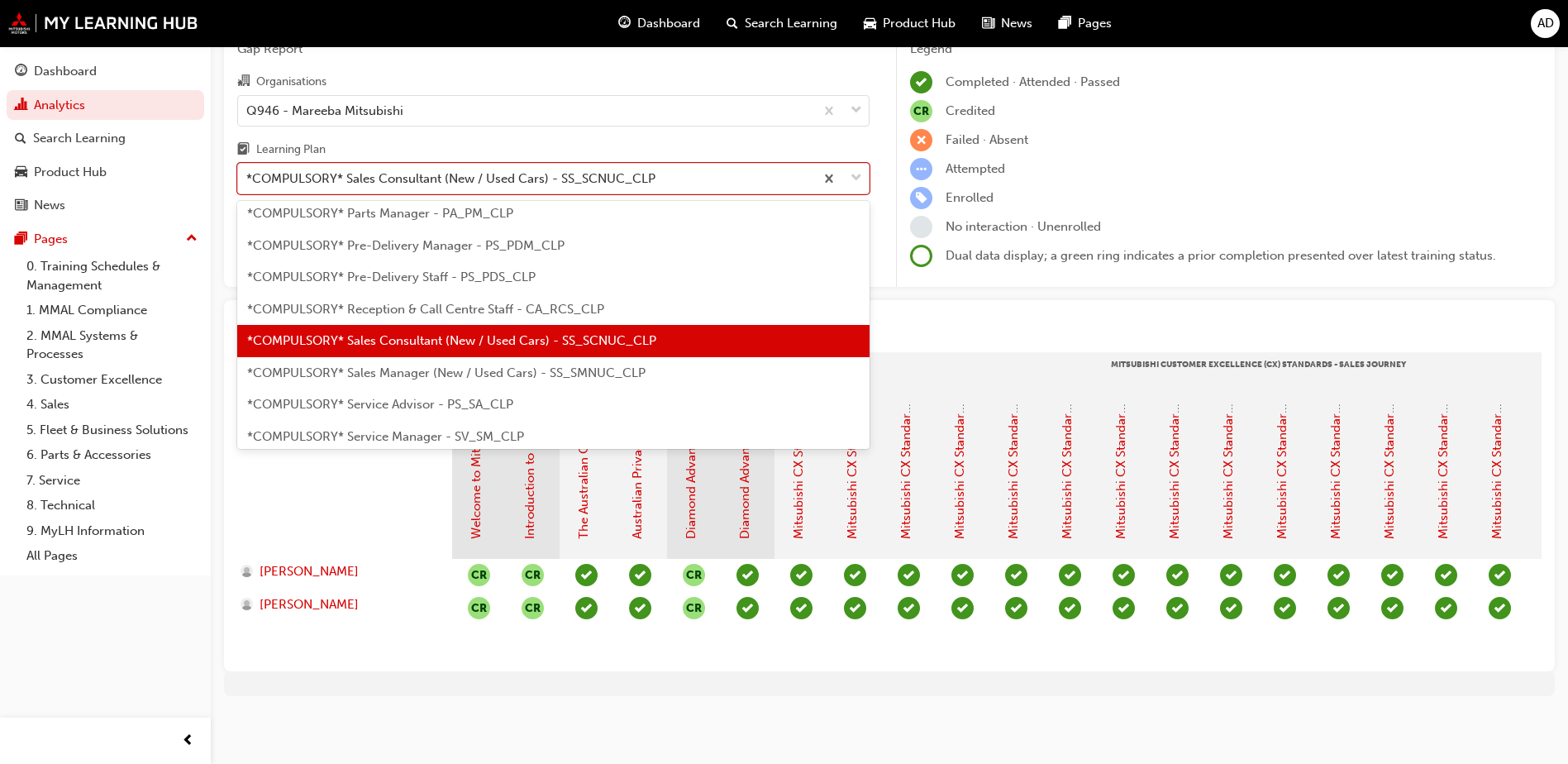
scroll to position [390, 0]
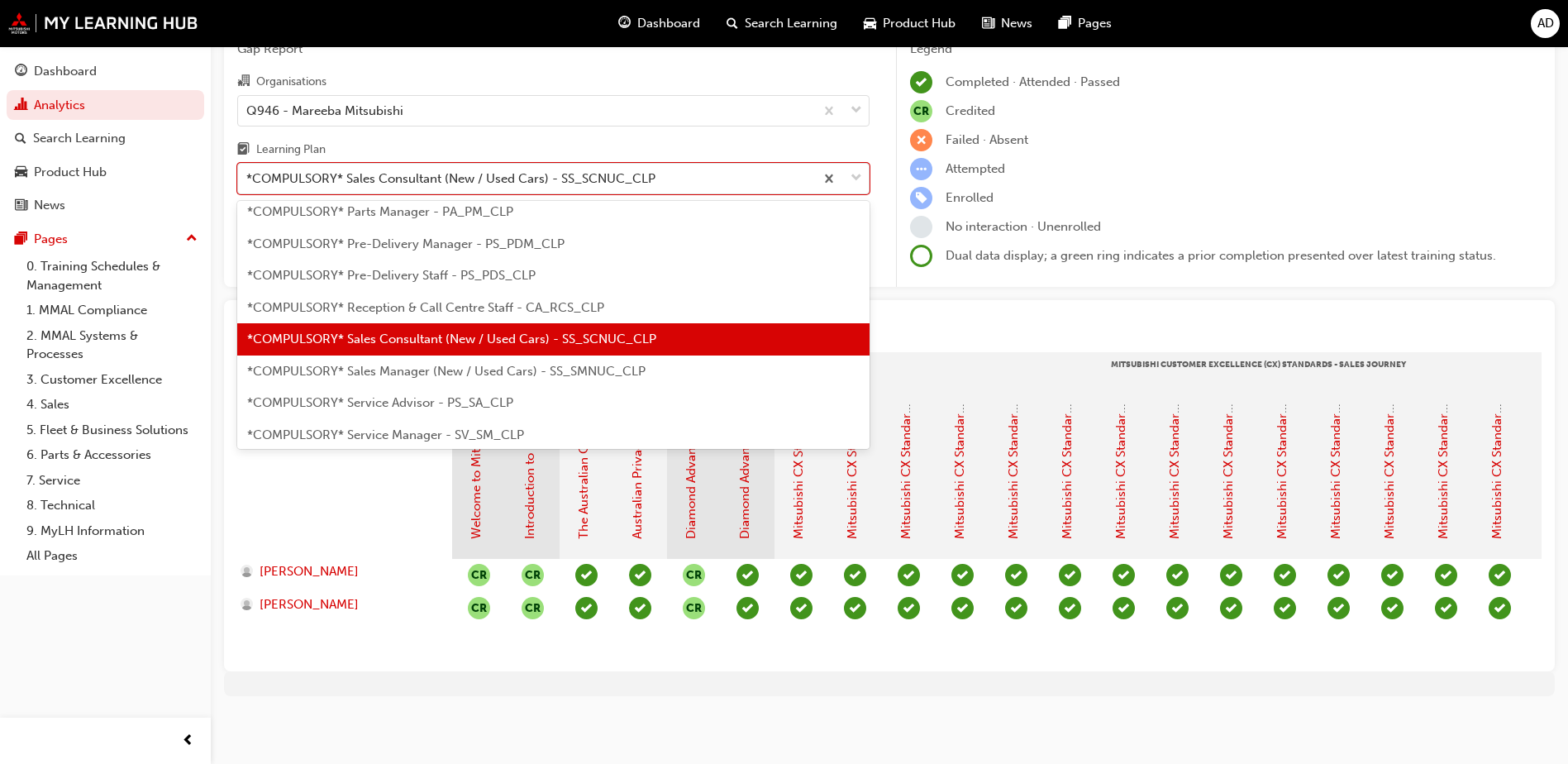
click at [454, 367] on span "*COMPULSORY* Sales Manager (New / Used Cars) - SS_SMNUC_CLP" at bounding box center [446, 370] width 398 height 15
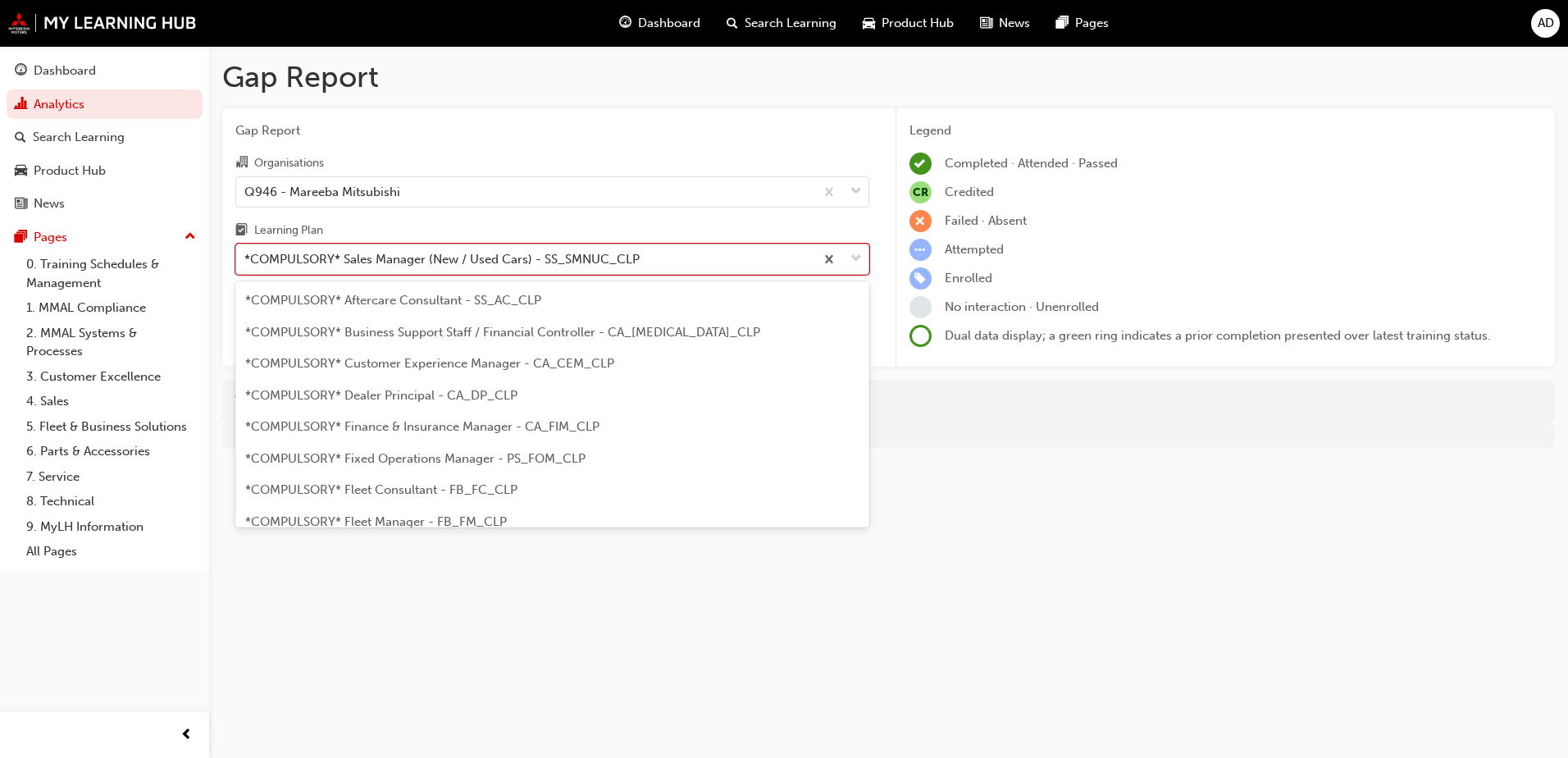
click at [526, 260] on div "*COMPULSORY* Sales Manager (New / Used Cars) - SS_SMNUC_CLP" at bounding box center [442, 259] width 395 height 19
click at [246, 260] on input "Learning Plan option *COMPULSORY* Sales Manager (New / Used Cars) - SS_SMNUC_CL…" at bounding box center [245, 259] width 2 height 14
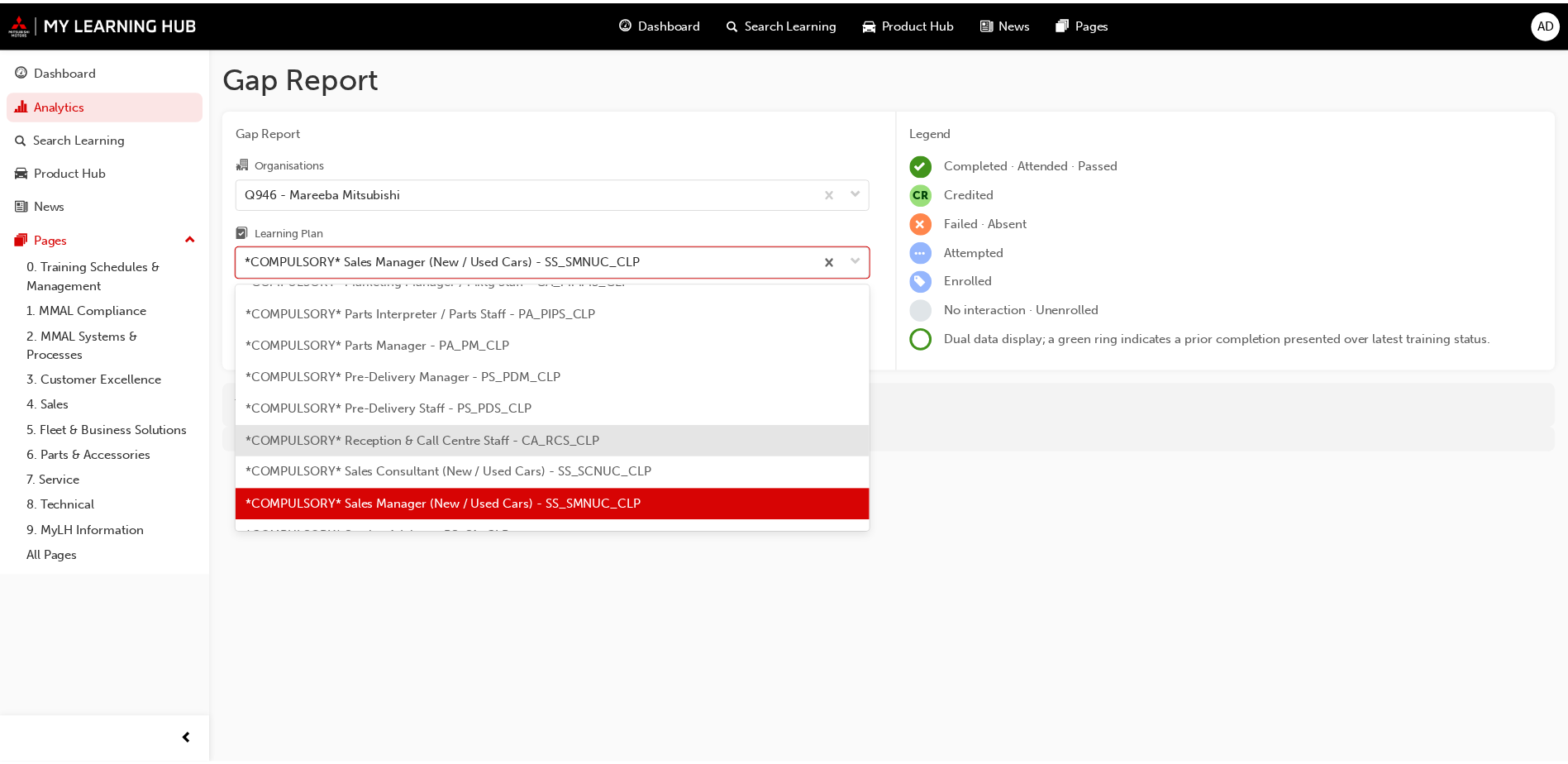
scroll to position [422, 0]
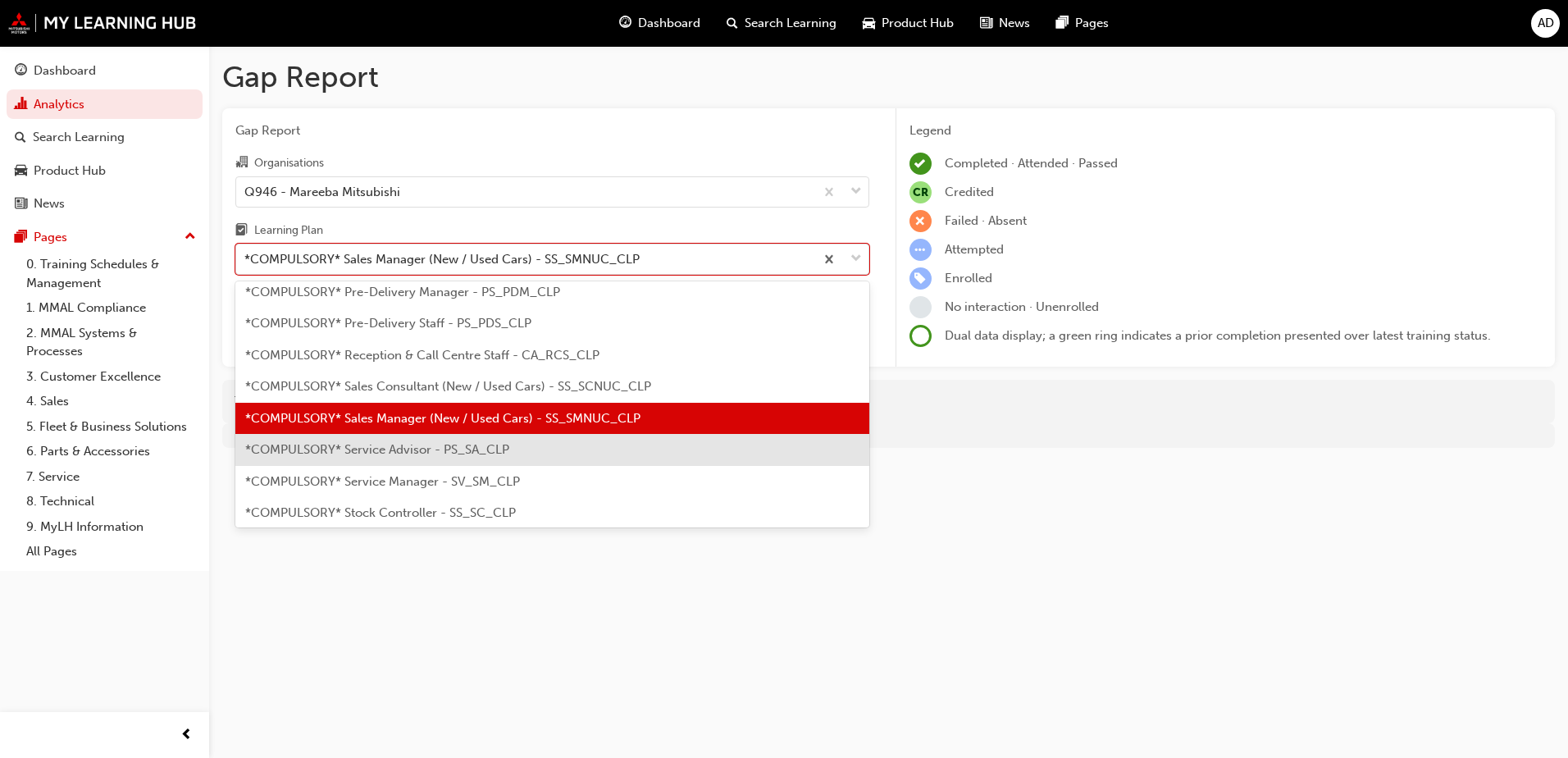
click at [454, 442] on span "*COMPULSORY* Service Advisor - PS_SA_CLP" at bounding box center [377, 449] width 264 height 15
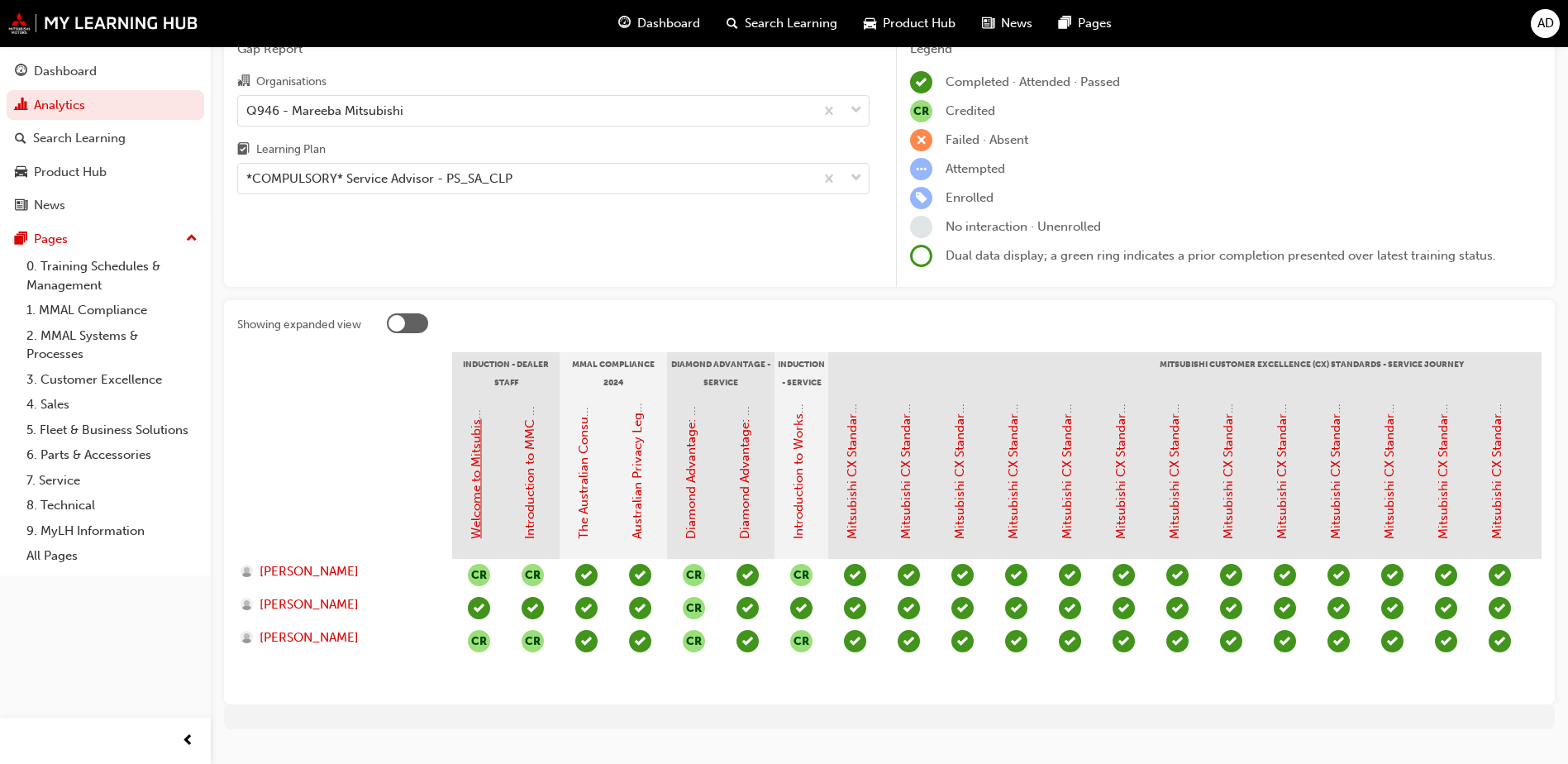
click at [477, 525] on link "Welcome to Mitsubishi Motors Australia - Video (Dealer Induction)" at bounding box center [476, 350] width 15 height 378
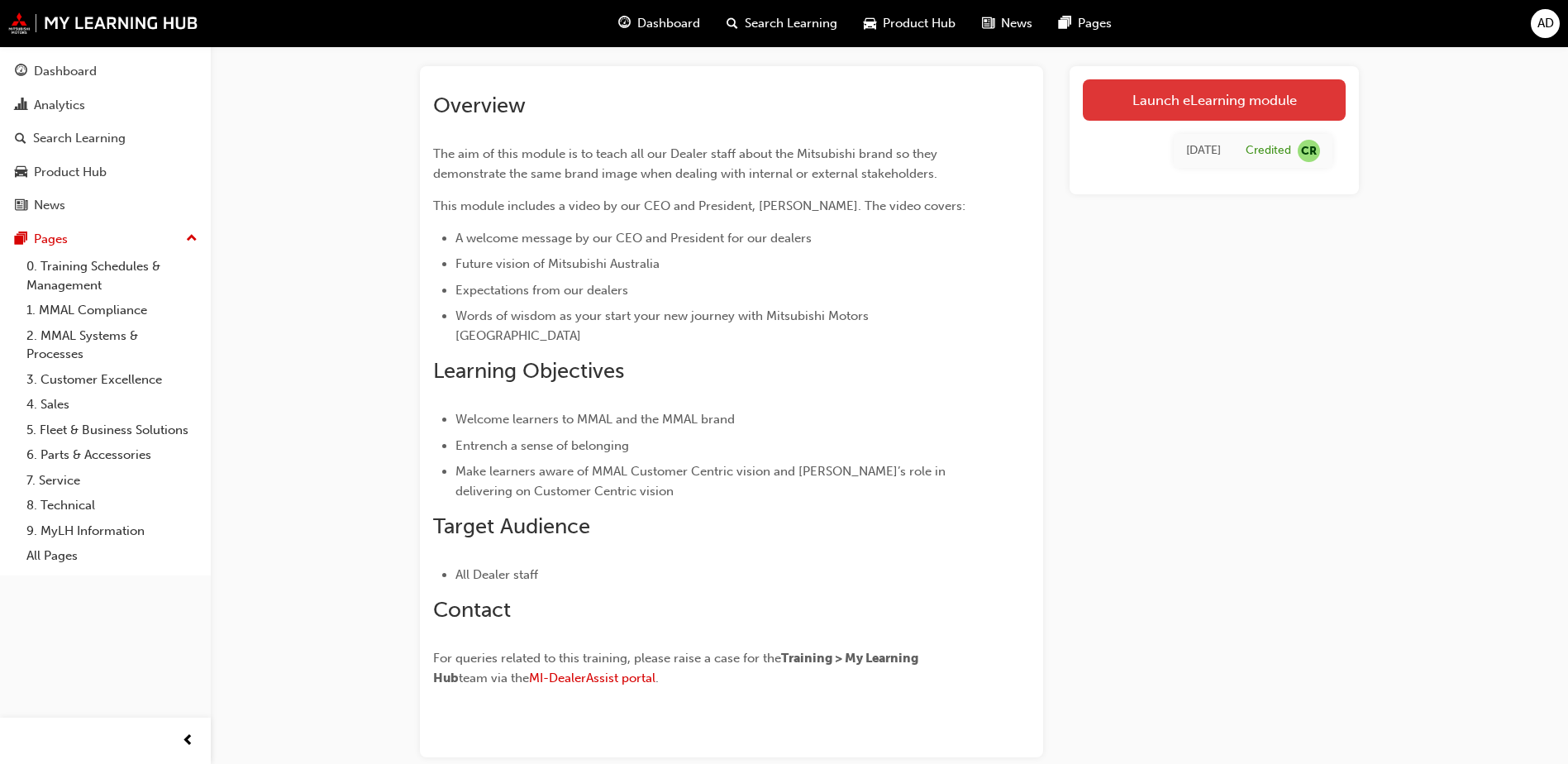
click at [1239, 96] on link "Launch eLearning module" at bounding box center [1214, 100] width 262 height 41
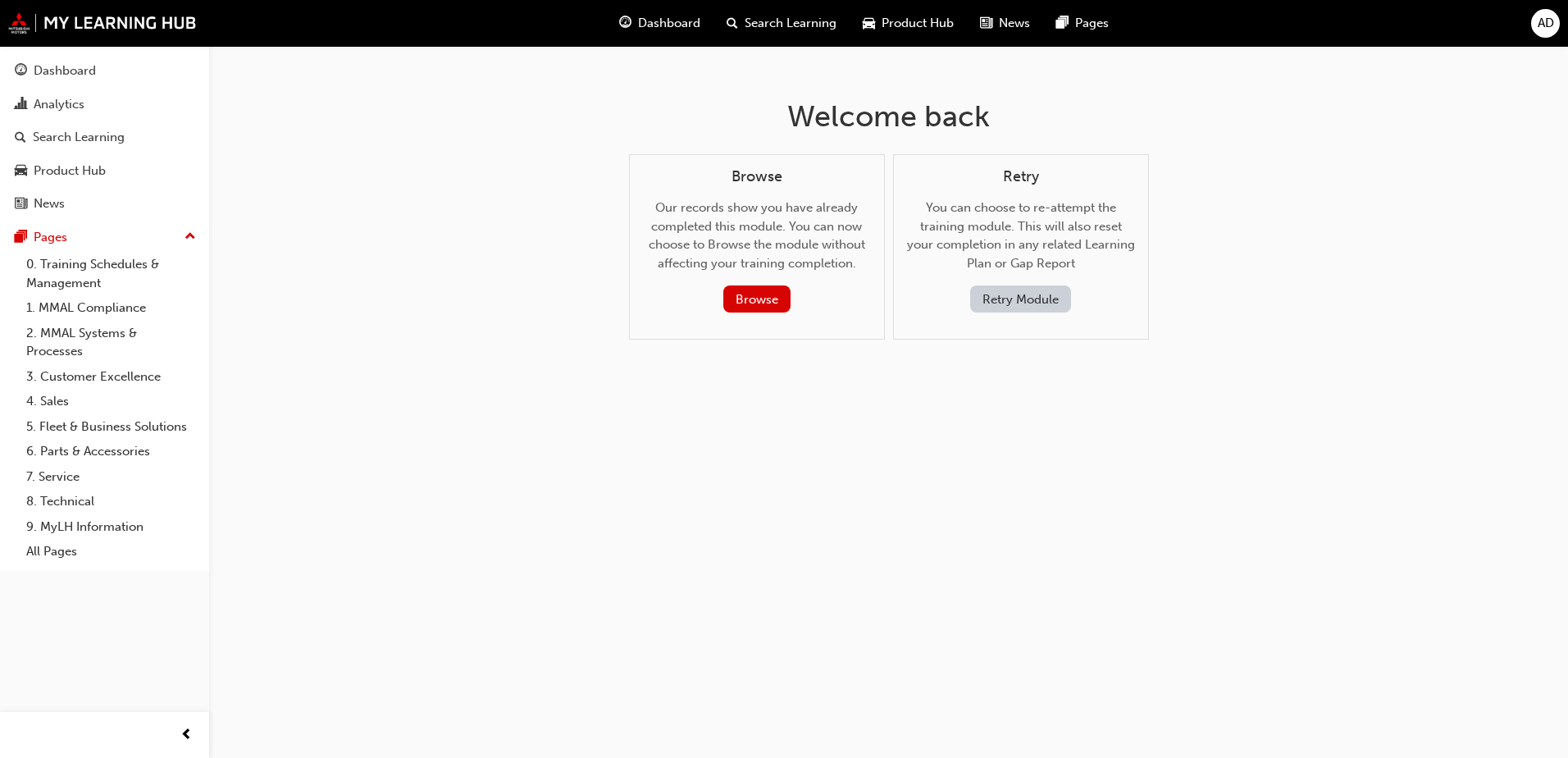
click at [1021, 303] on button "Retry Module" at bounding box center [1021, 298] width 101 height 27
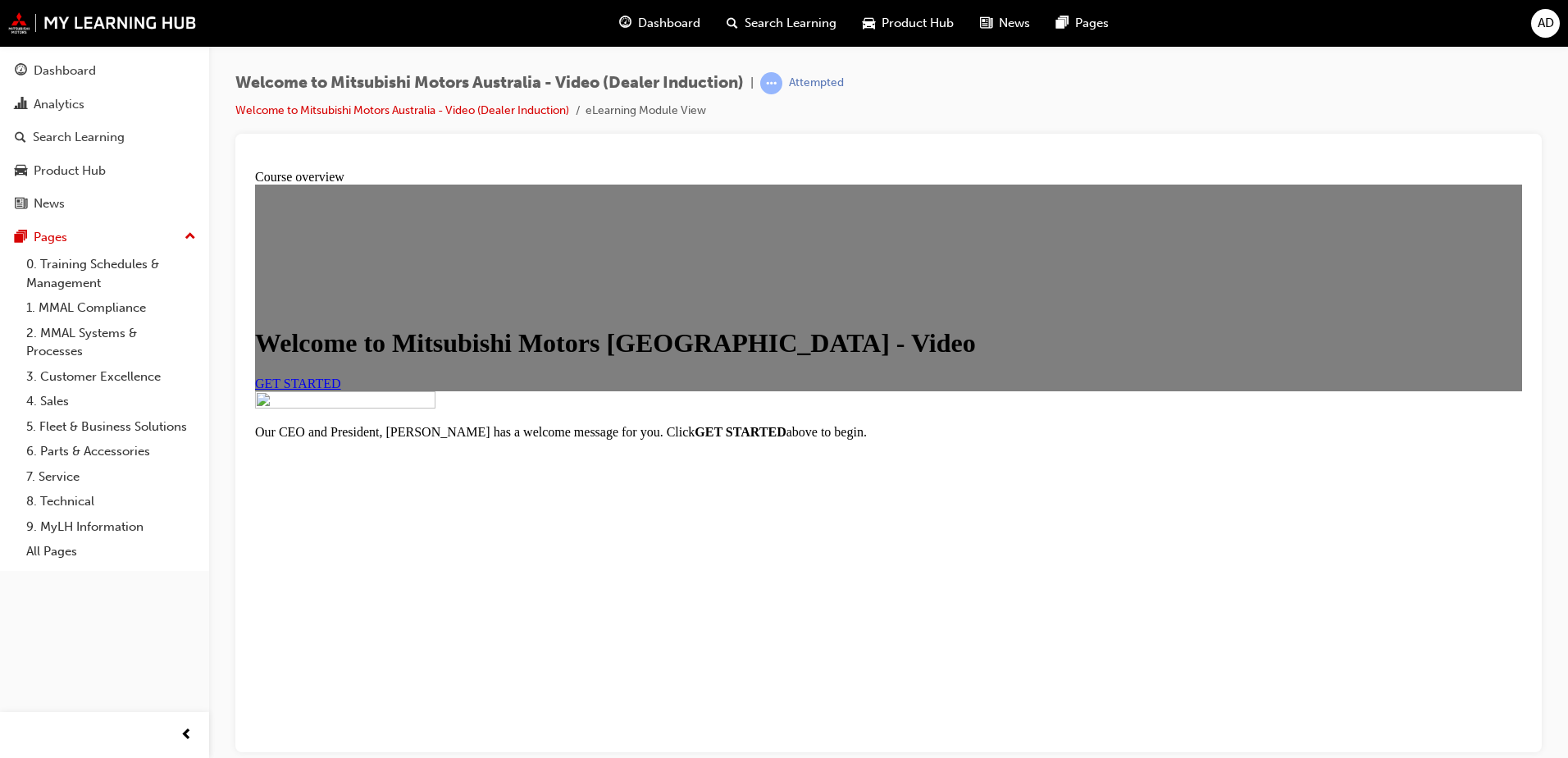
scroll to position [182, 0]
click at [341, 375] on link "GET STARTED" at bounding box center [298, 383] width 86 height 14
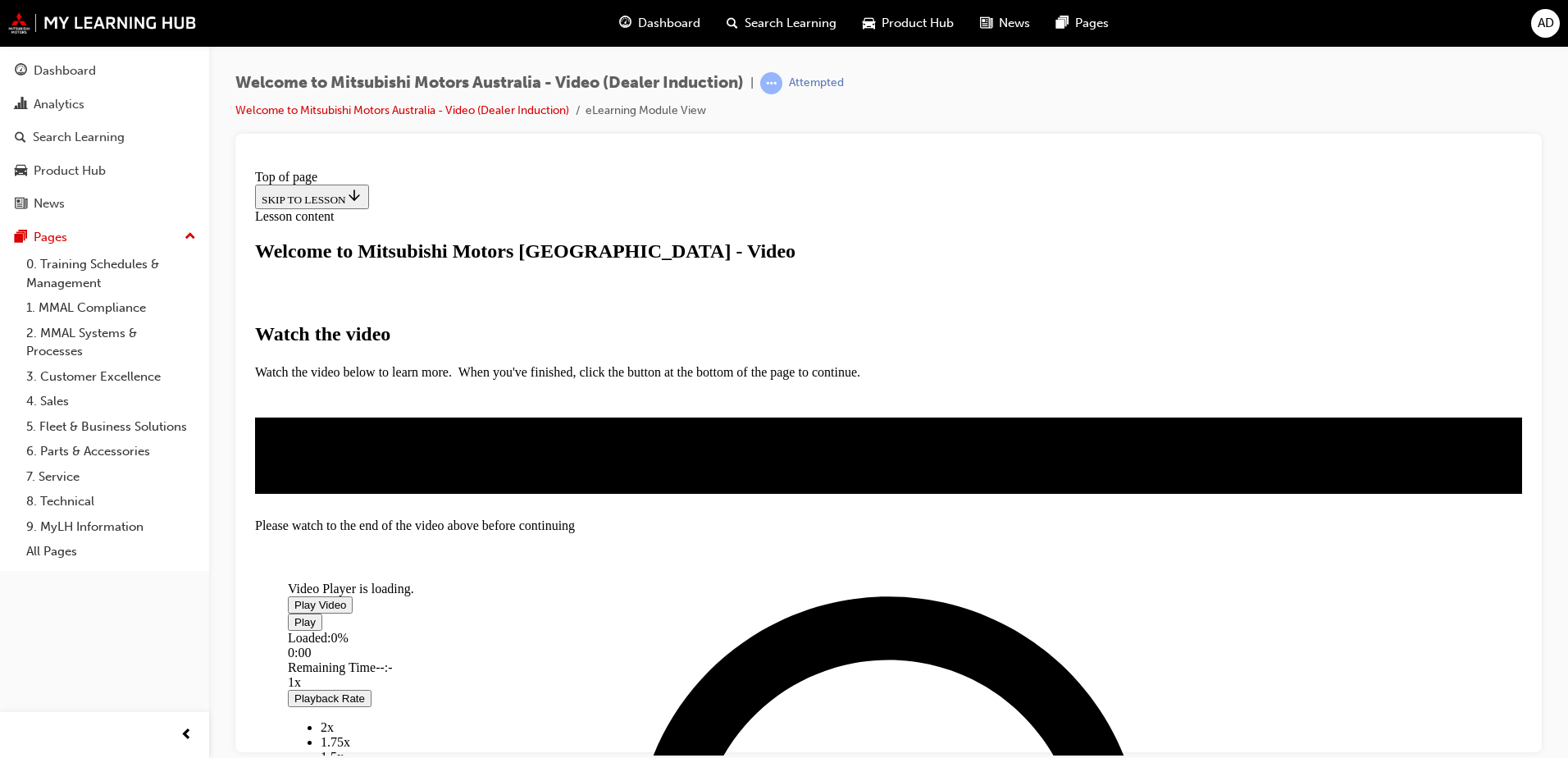
click at [294, 598] on span "Video player" at bounding box center [294, 604] width 0 height 12
click at [1047, 630] on div "Loaded : 3.94% 2:04 0:00" at bounding box center [812, 652] width 1050 height 44
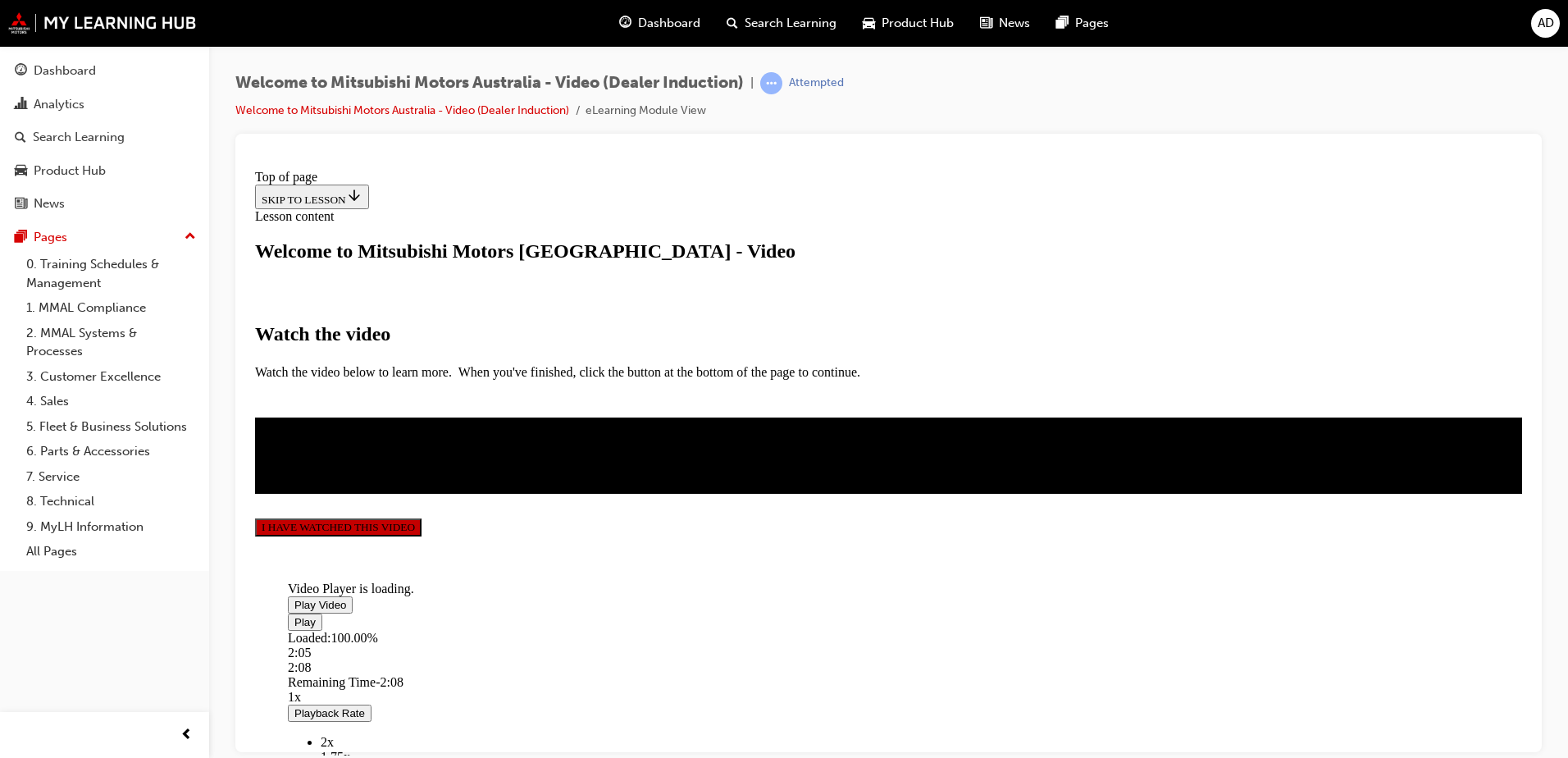
click at [422, 536] on button "I HAVE WATCHED THIS VIDEO" at bounding box center [338, 526] width 167 height 18
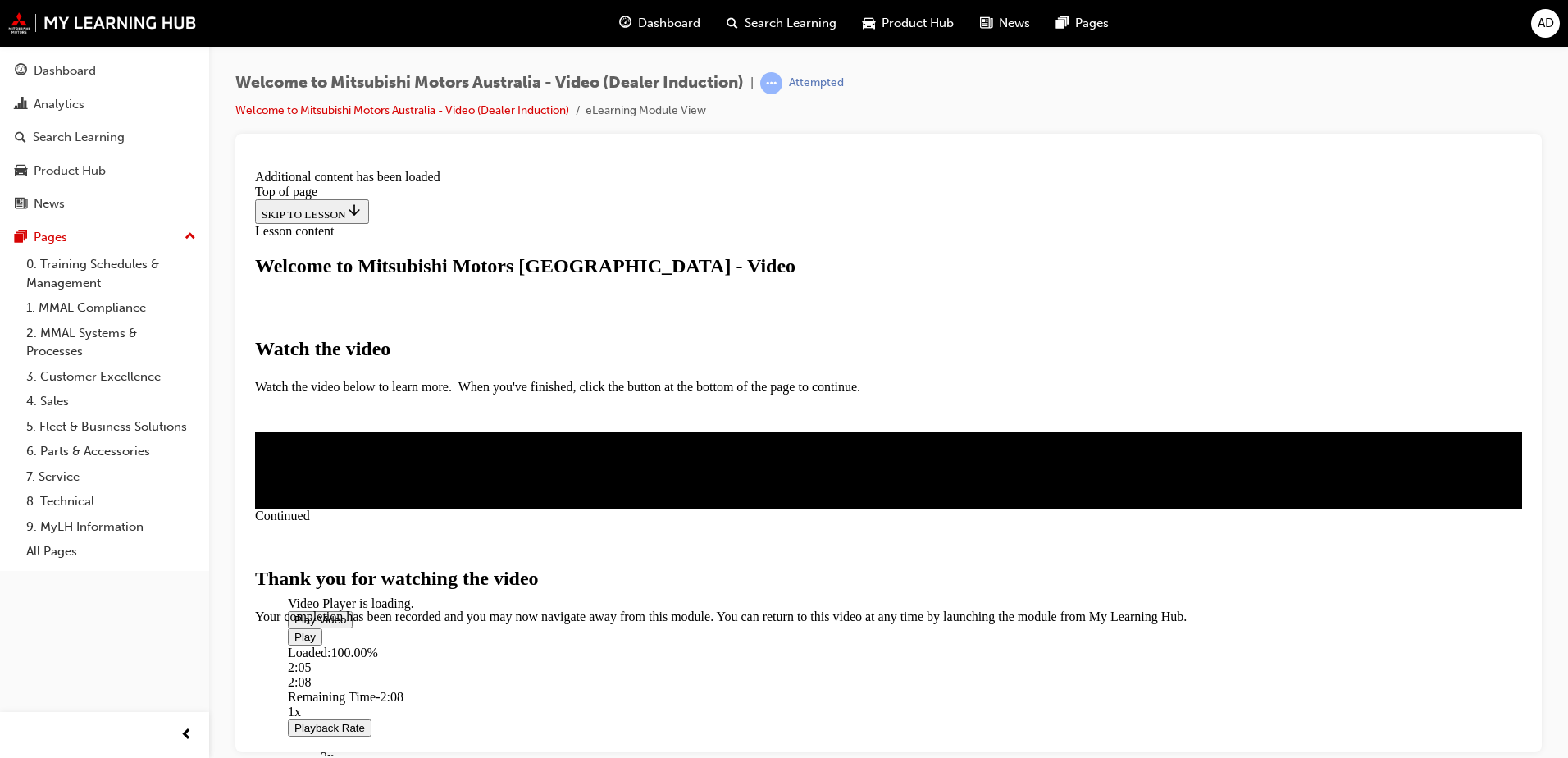
scroll to position [510, 0]
click at [356, 685] on span "CLOSE MODULE" at bounding box center [306, 692] width 101 height 14
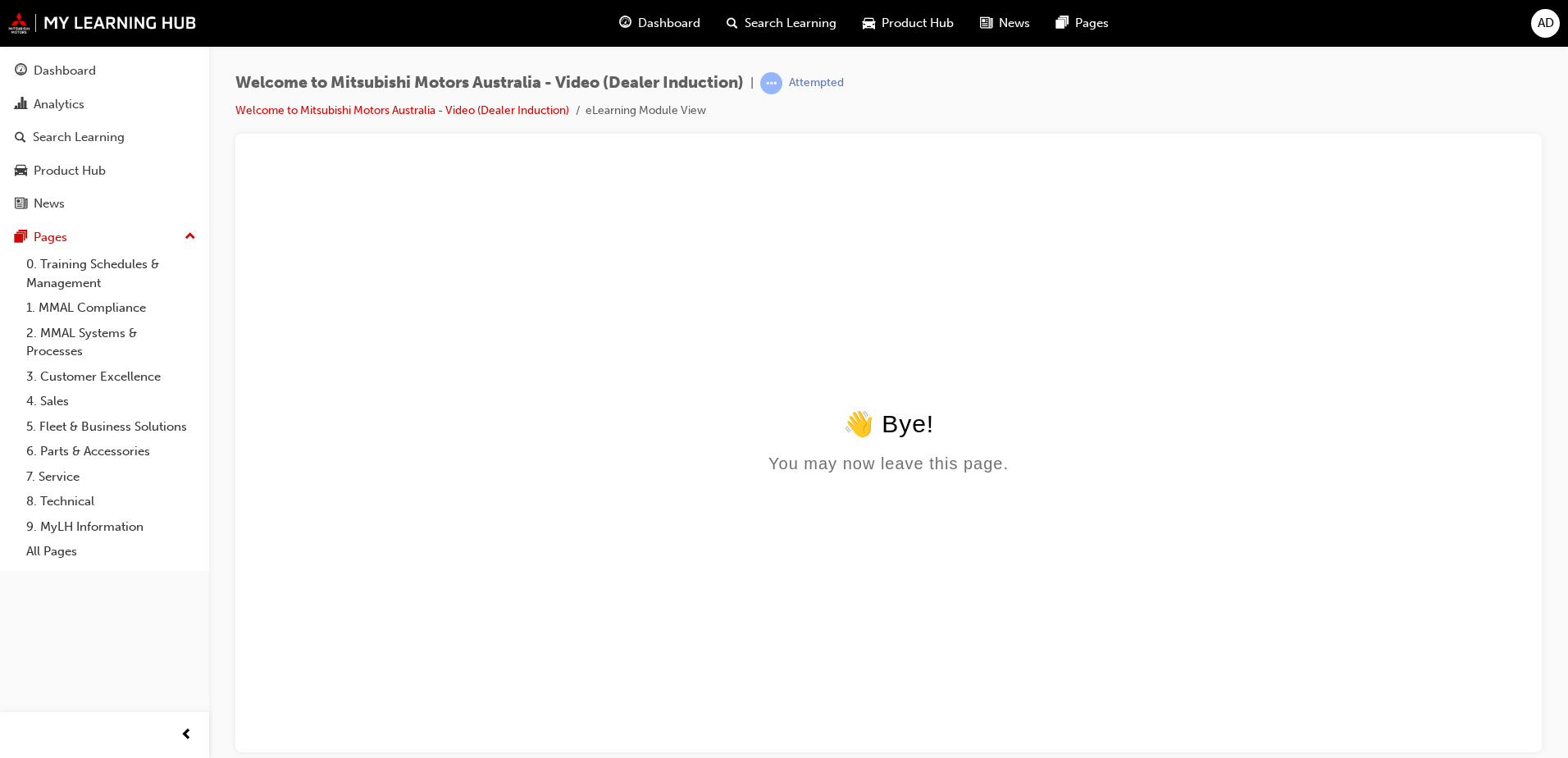
scroll to position [0, 0]
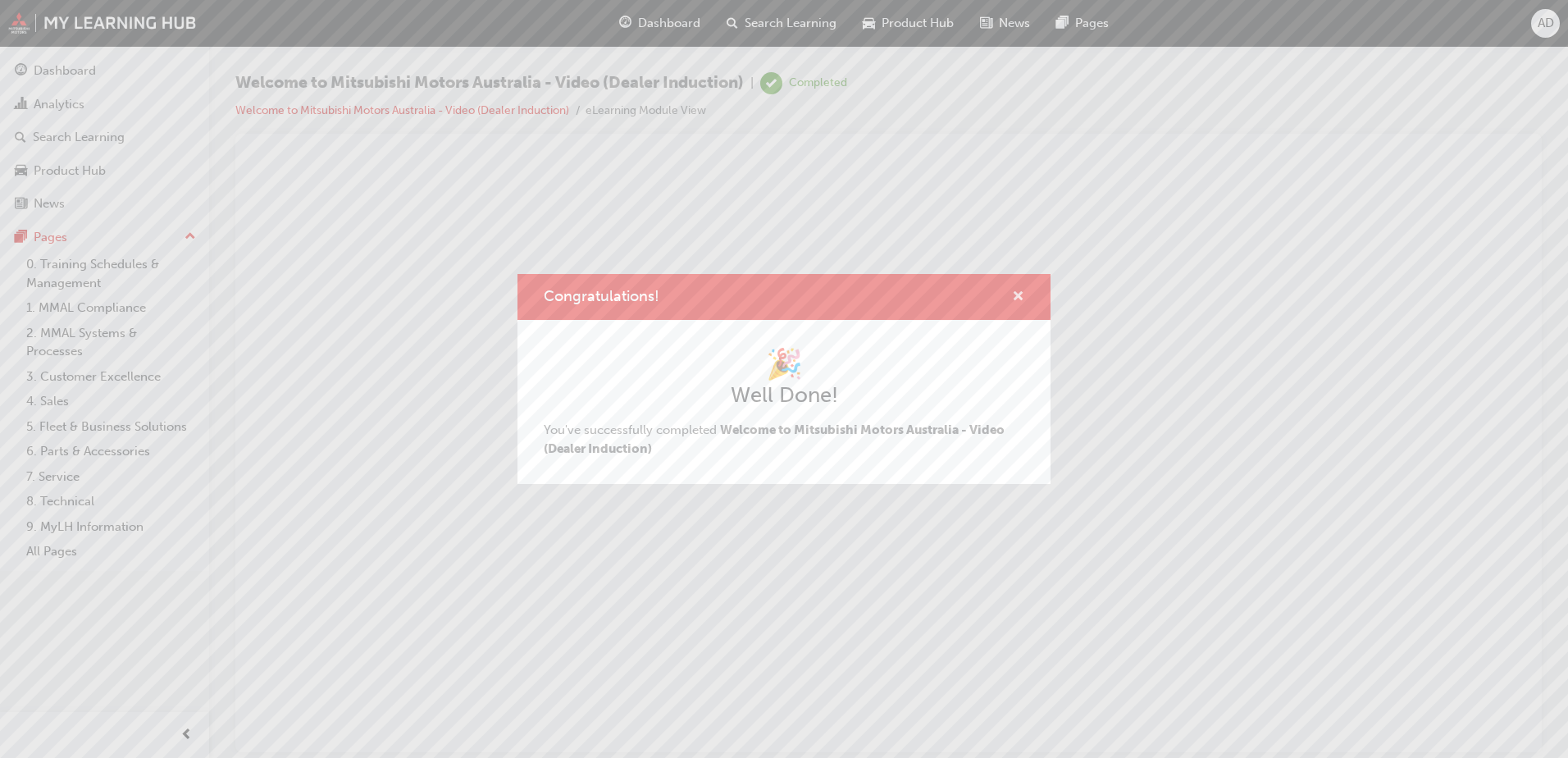
click at [1017, 293] on span "cross-icon" at bounding box center [1019, 298] width 12 height 15
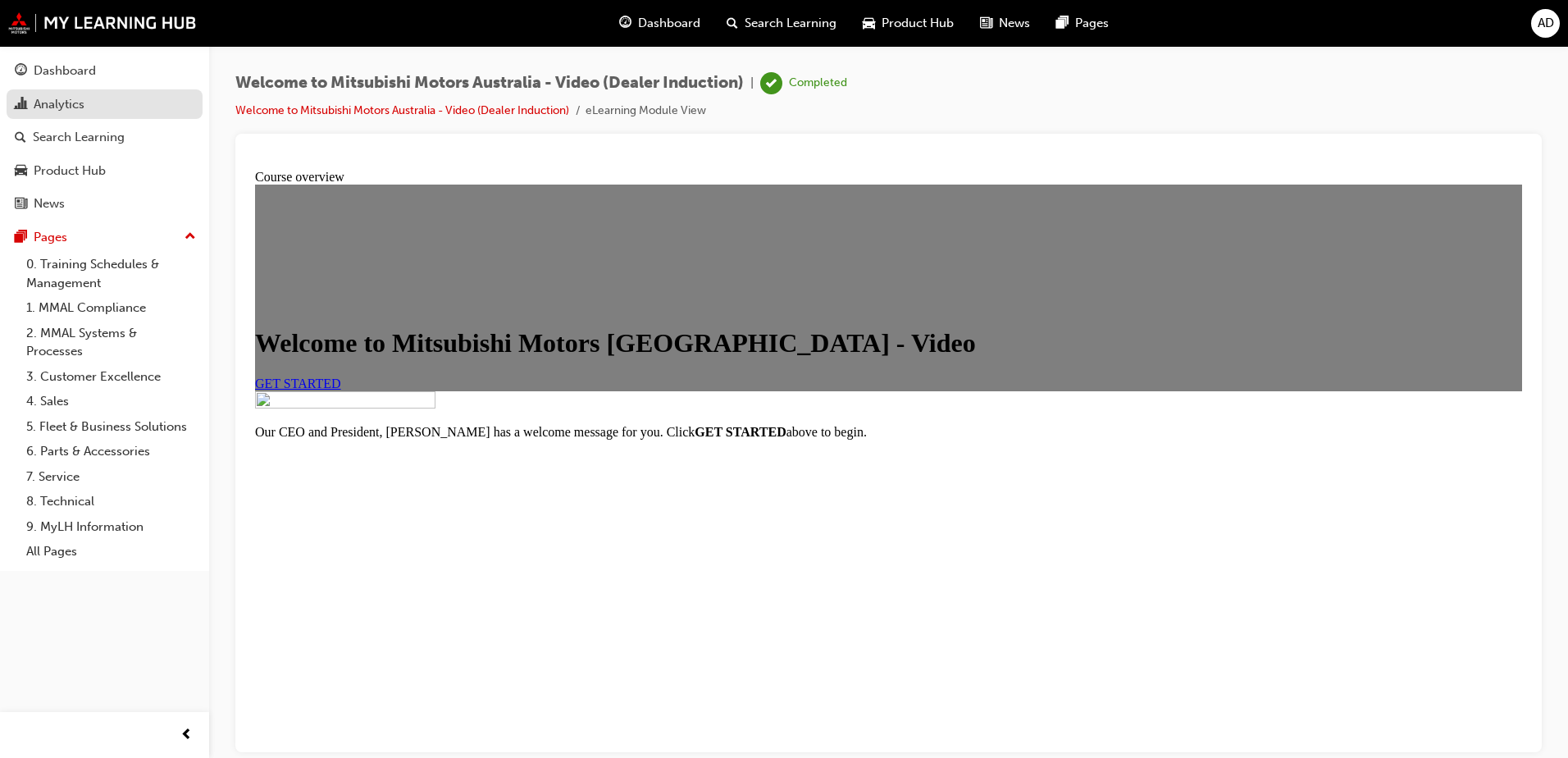
click at [92, 94] on div "Analytics" at bounding box center [105, 104] width 180 height 20
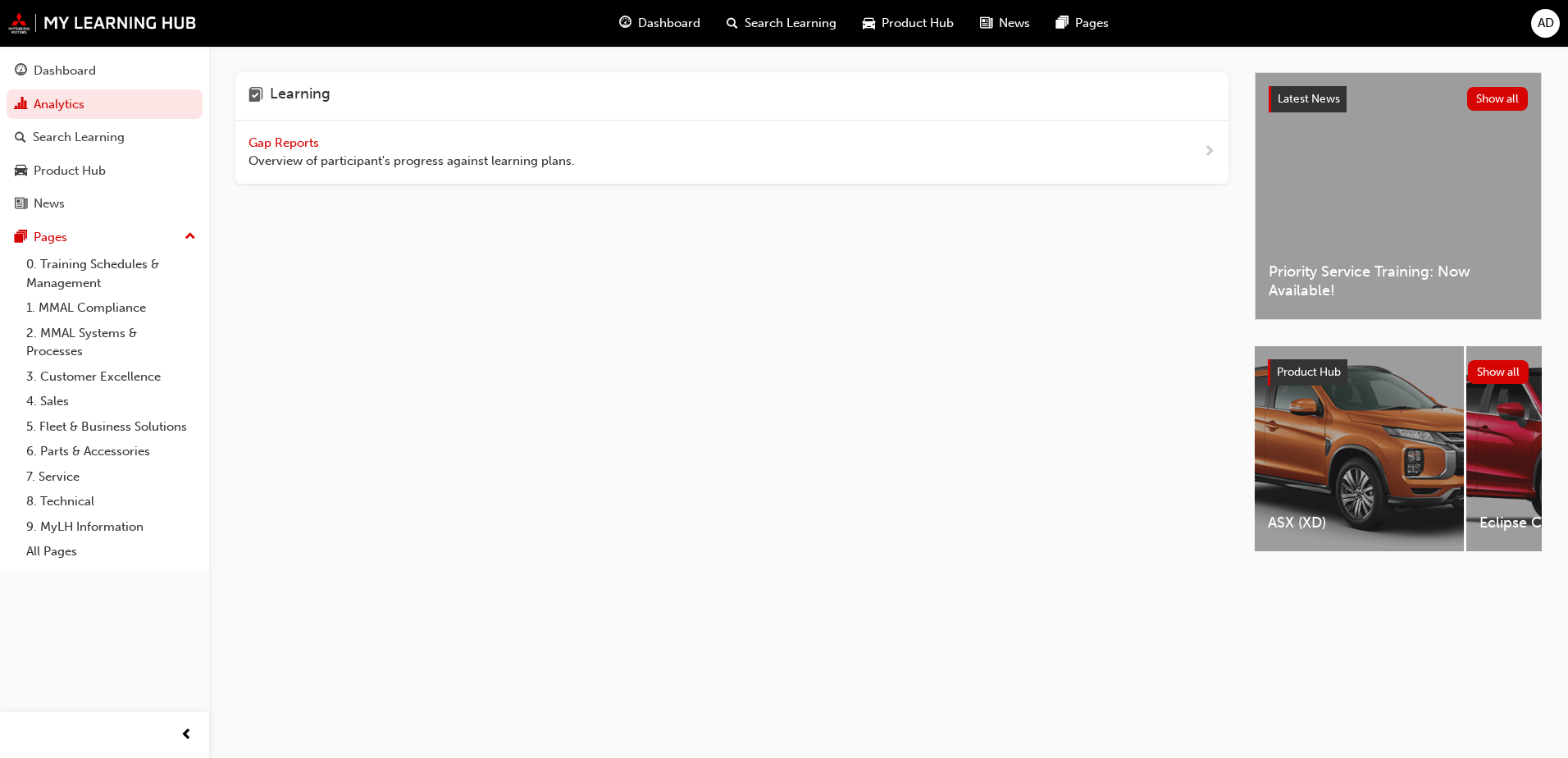
click at [314, 138] on span "Gap Reports" at bounding box center [285, 143] width 74 height 15
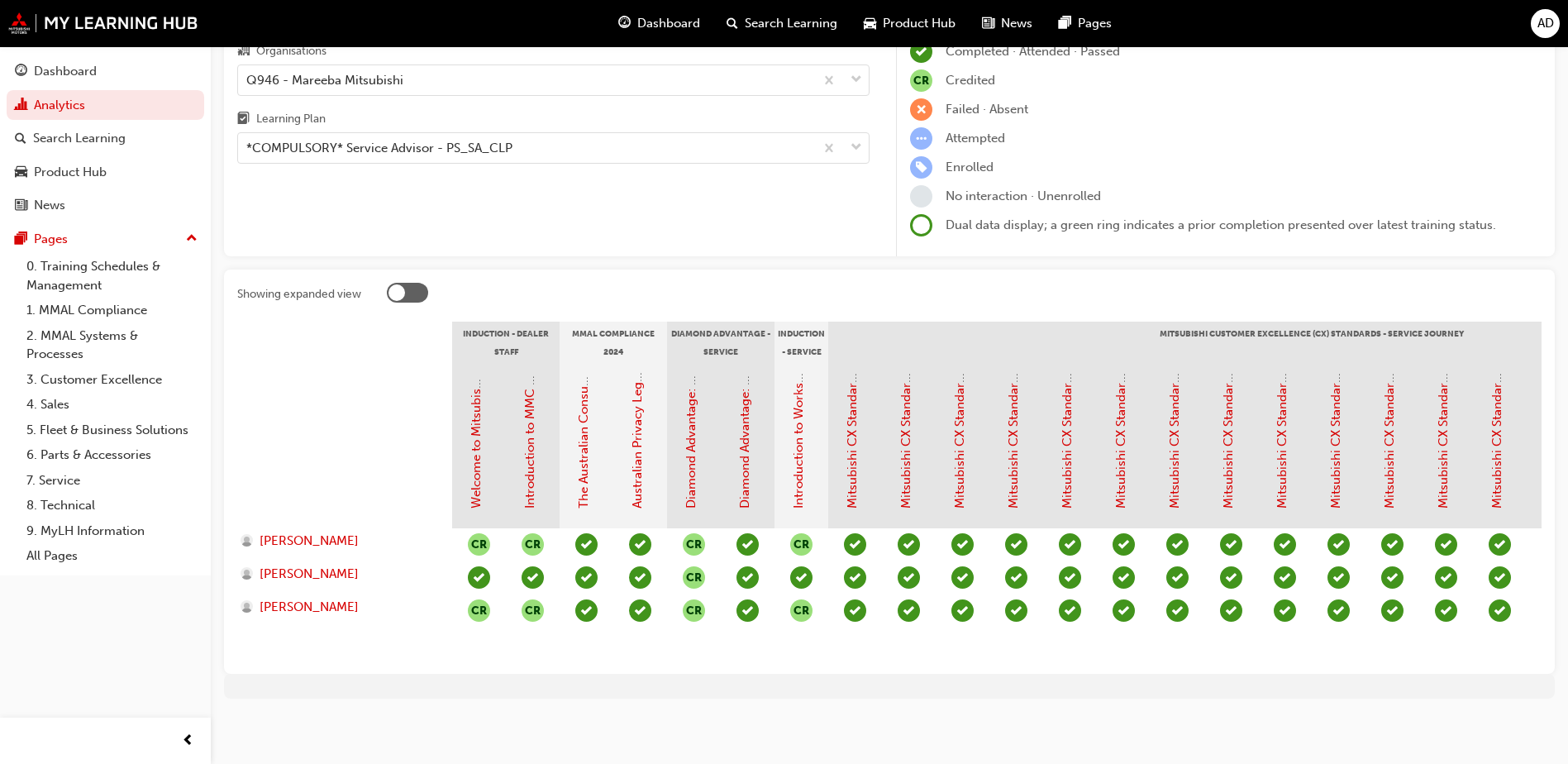
scroll to position [129, 0]
click at [530, 468] on link "Introduction to MMC & MMAL Brand and Heritage (Dealer Induction)" at bounding box center [529, 310] width 15 height 392
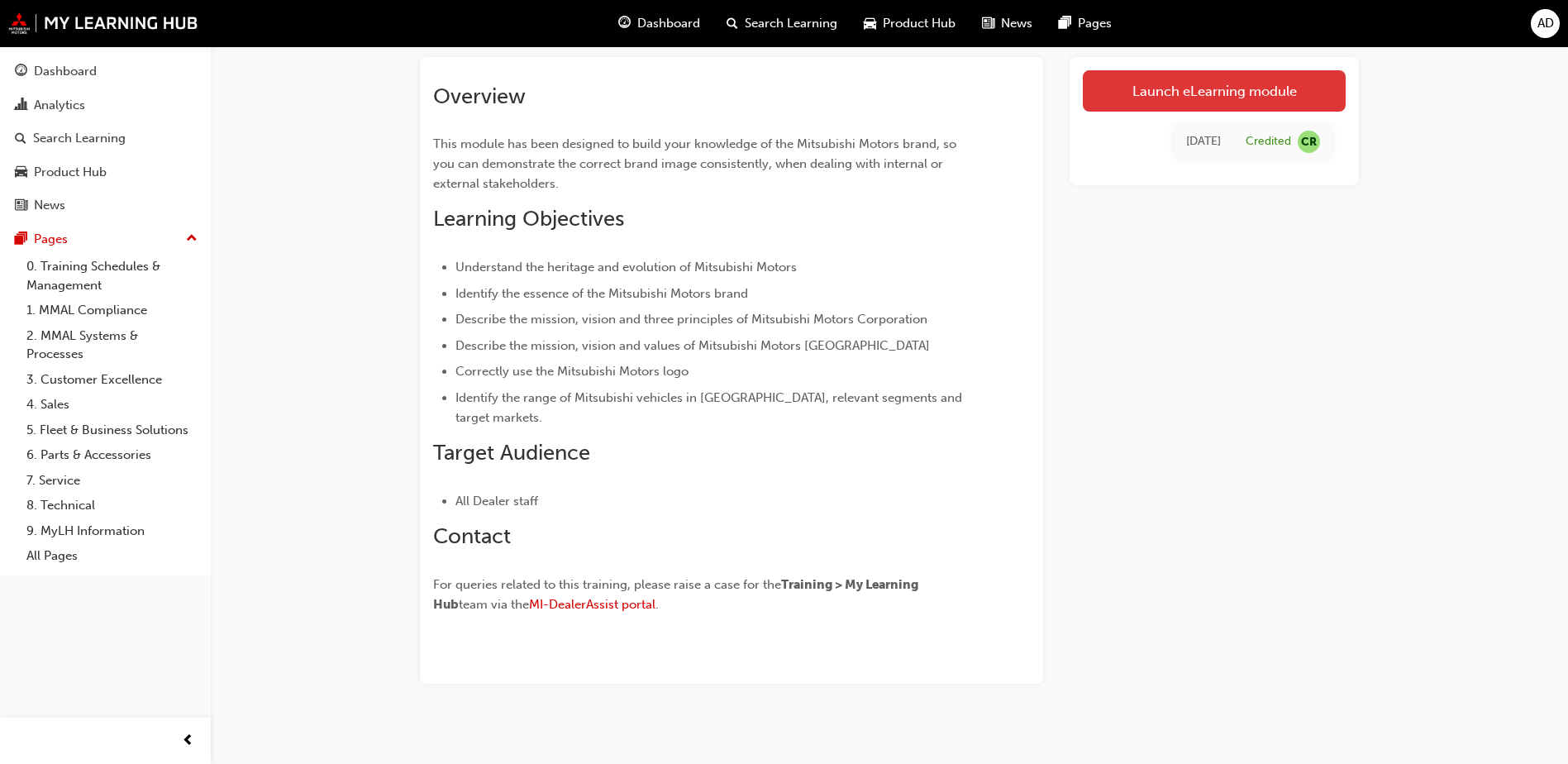
click at [1287, 92] on link "Launch eLearning module" at bounding box center [1214, 91] width 262 height 41
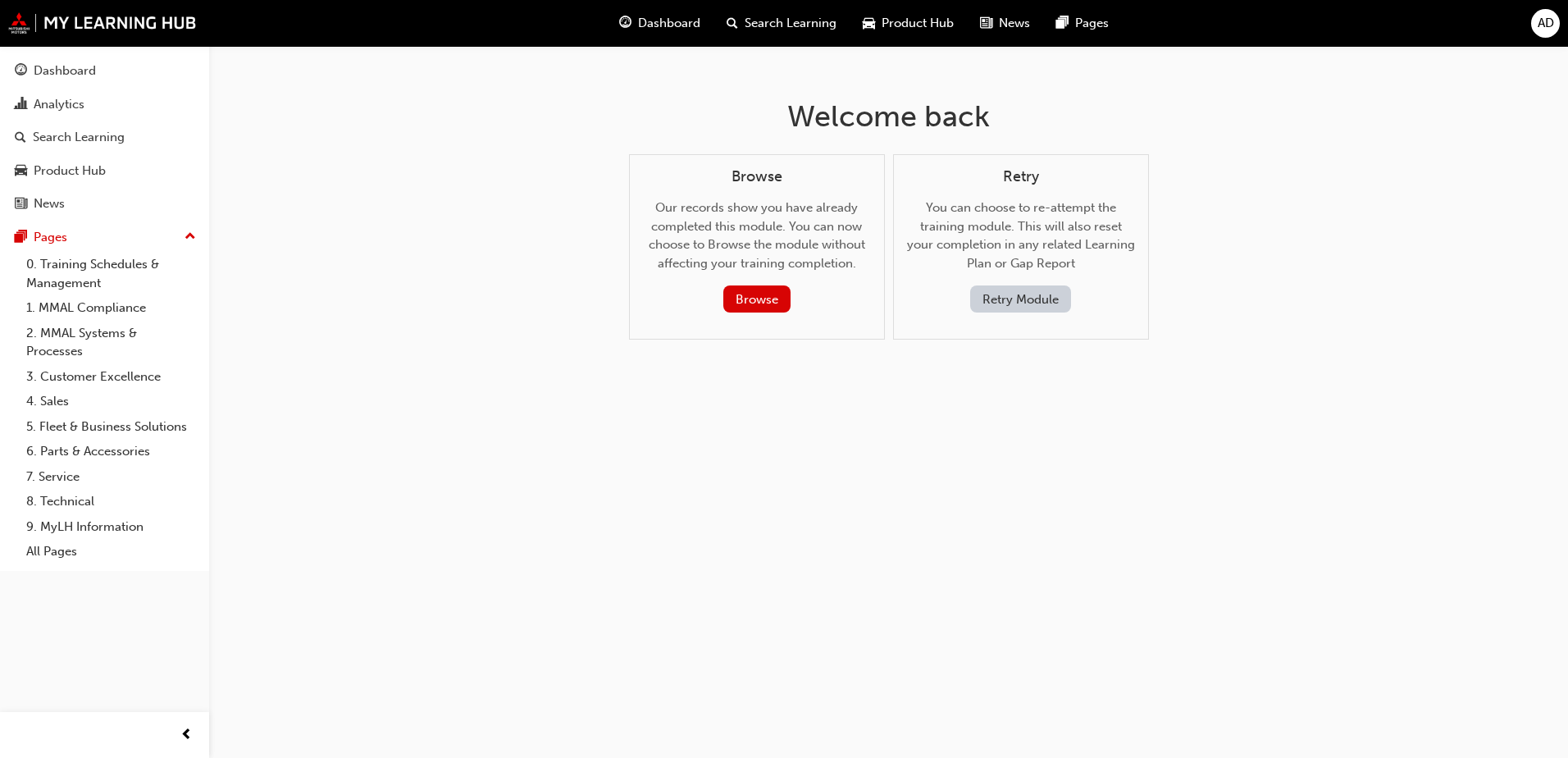
click at [1010, 295] on button "Retry Module" at bounding box center [1021, 298] width 101 height 27
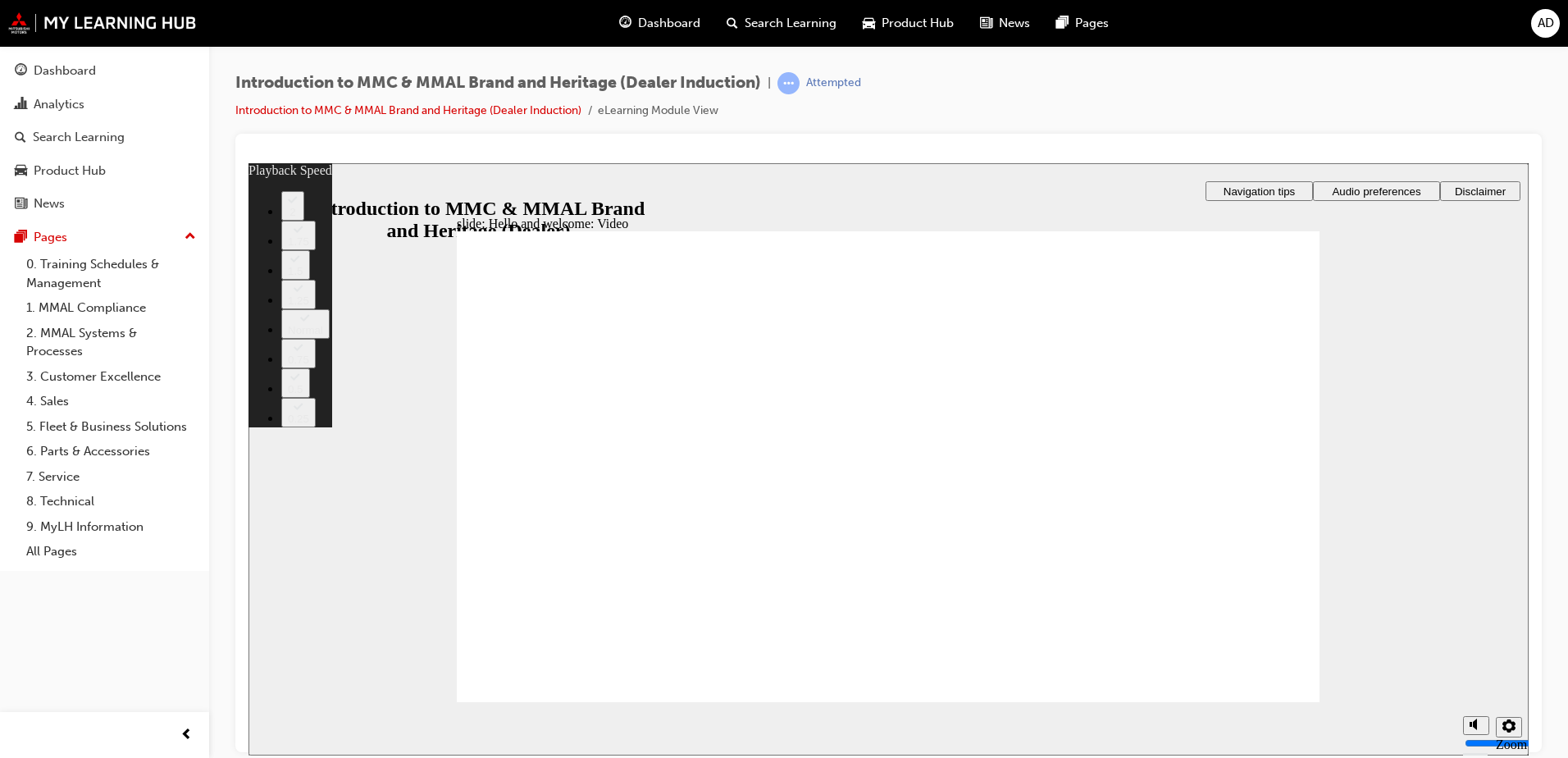
type input "0"
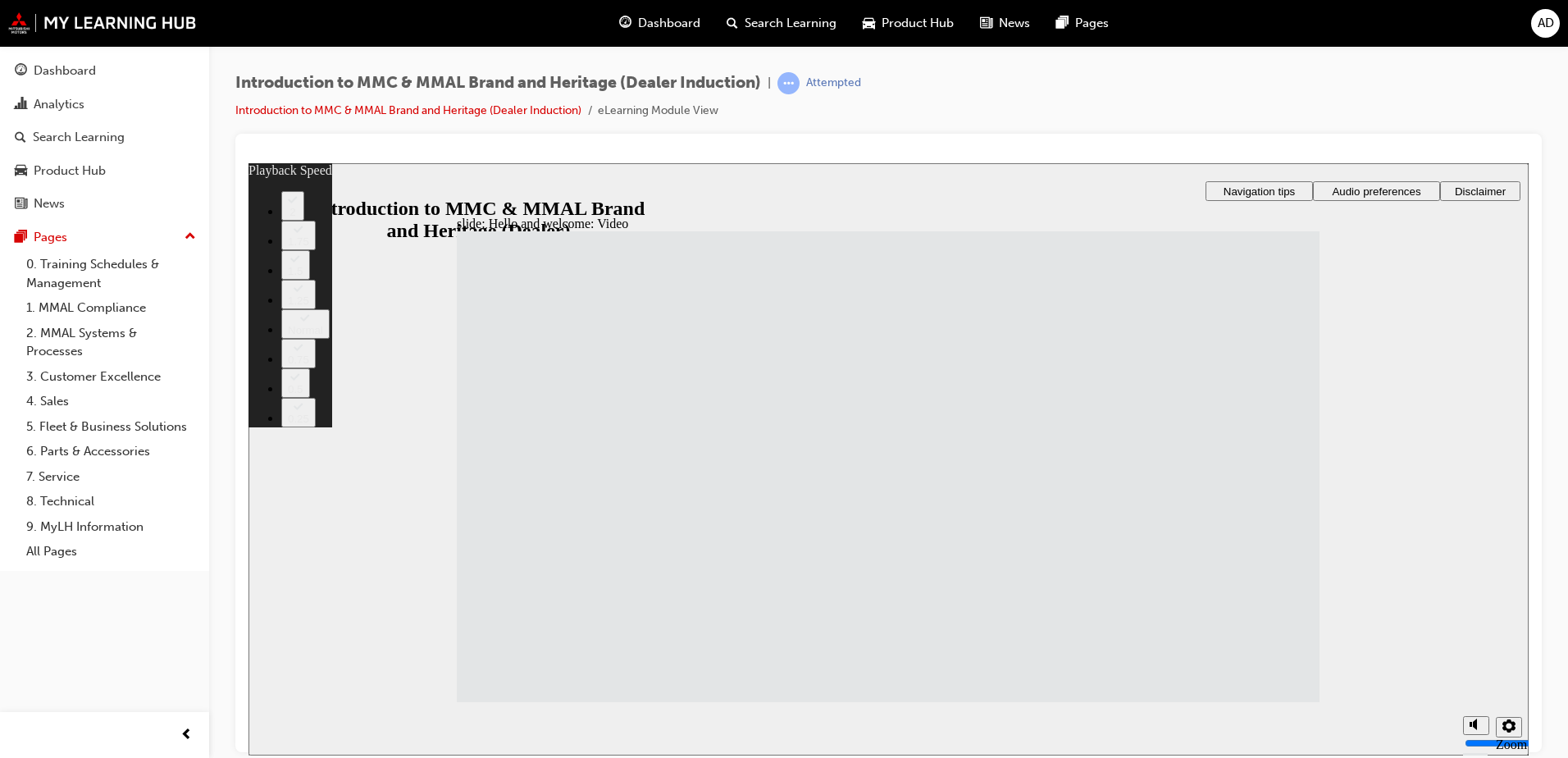
type input "33"
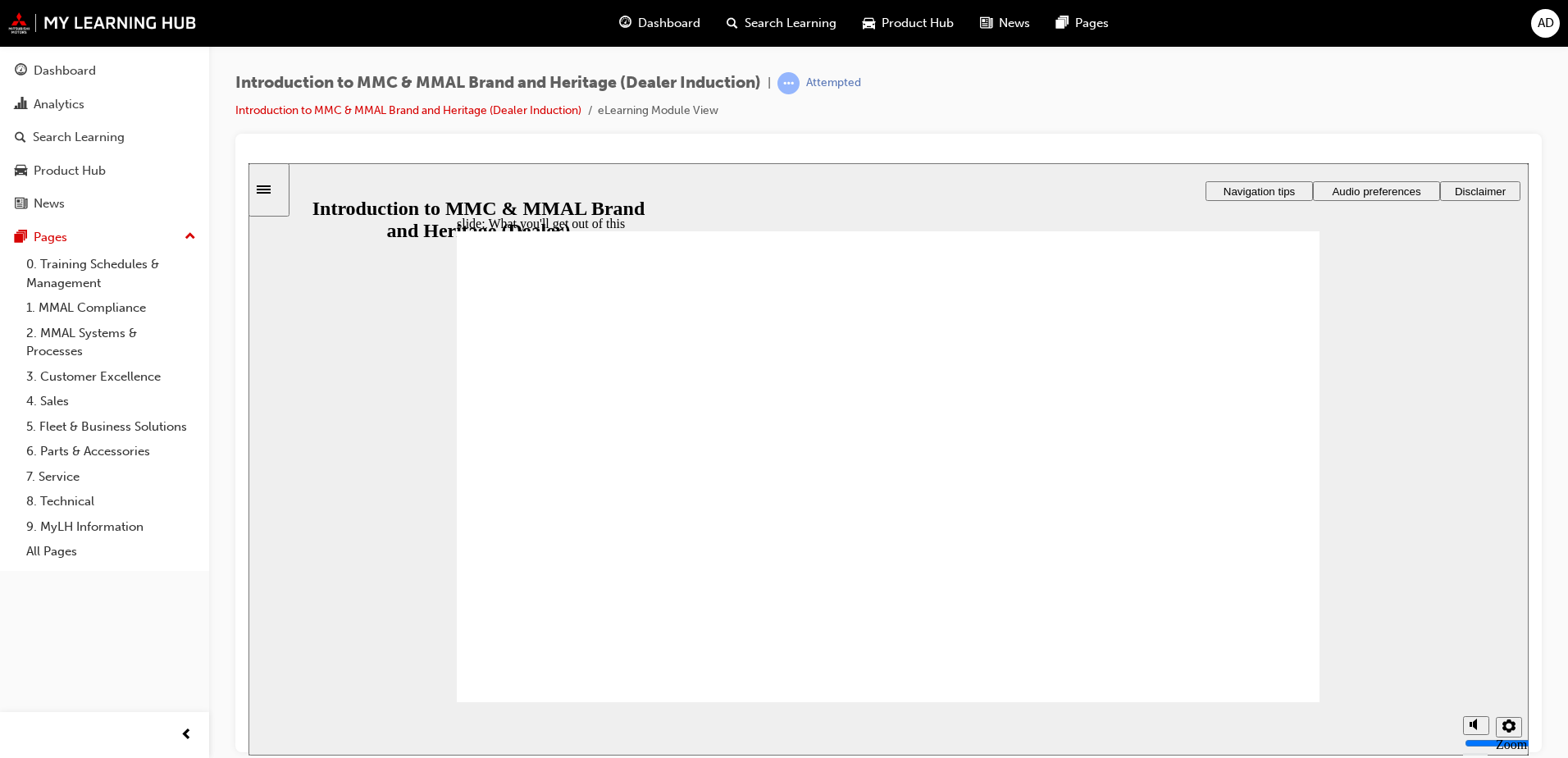
drag, startPoint x: 759, startPoint y: 586, endPoint x: 738, endPoint y: 563, distance: 31.1
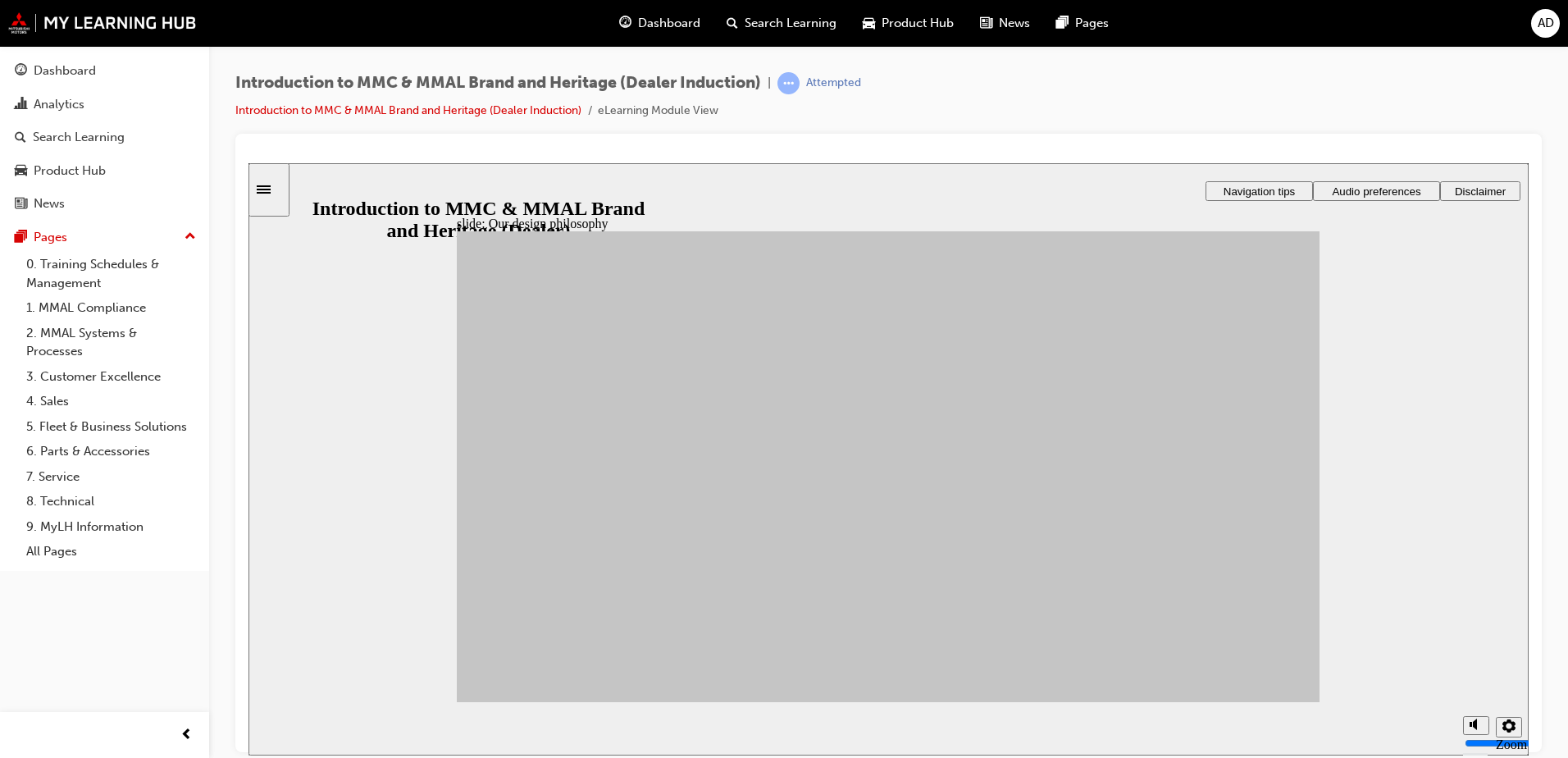
drag, startPoint x: 1267, startPoint y: 683, endPoint x: 1262, endPoint y: 698, distance: 15.8
drag, startPoint x: 640, startPoint y: 507, endPoint x: 1149, endPoint y: 377, distance: 525.3
drag, startPoint x: 670, startPoint y: 453, endPoint x: 1004, endPoint y: 372, distance: 343.7
drag, startPoint x: 583, startPoint y: 468, endPoint x: 1128, endPoint y: 624, distance: 566.9
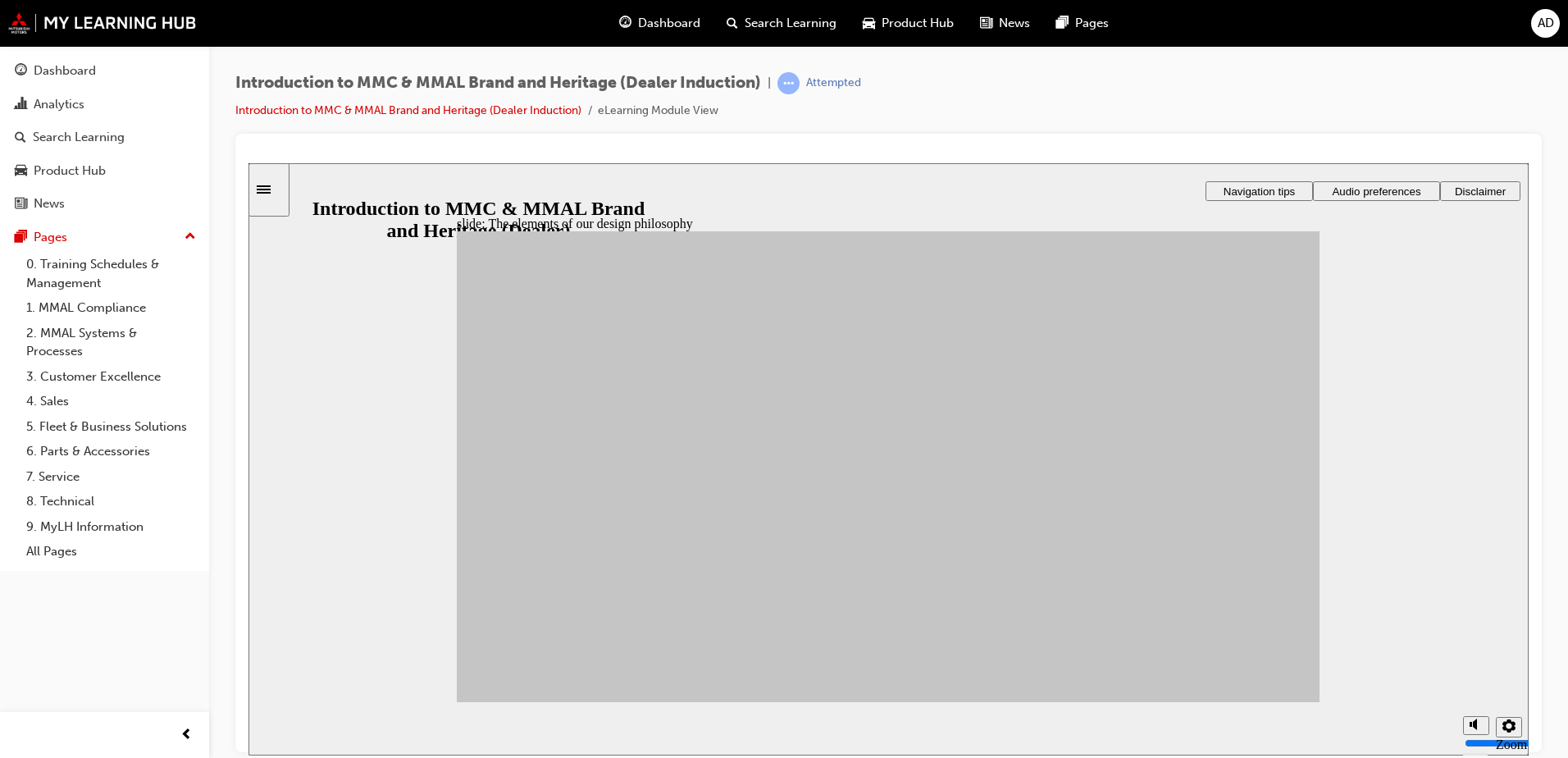
drag, startPoint x: 554, startPoint y: 533, endPoint x: 988, endPoint y: 633, distance: 445.4
drag, startPoint x: 590, startPoint y: 573, endPoint x: 977, endPoint y: 574, distance: 387.0
drag, startPoint x: 558, startPoint y: 577, endPoint x: 1130, endPoint y: 508, distance: 576.1
drag, startPoint x: 675, startPoint y: 553, endPoint x: 1128, endPoint y: 500, distance: 456.1
drag, startPoint x: 774, startPoint y: 604, endPoint x: 1130, endPoint y: 403, distance: 408.8
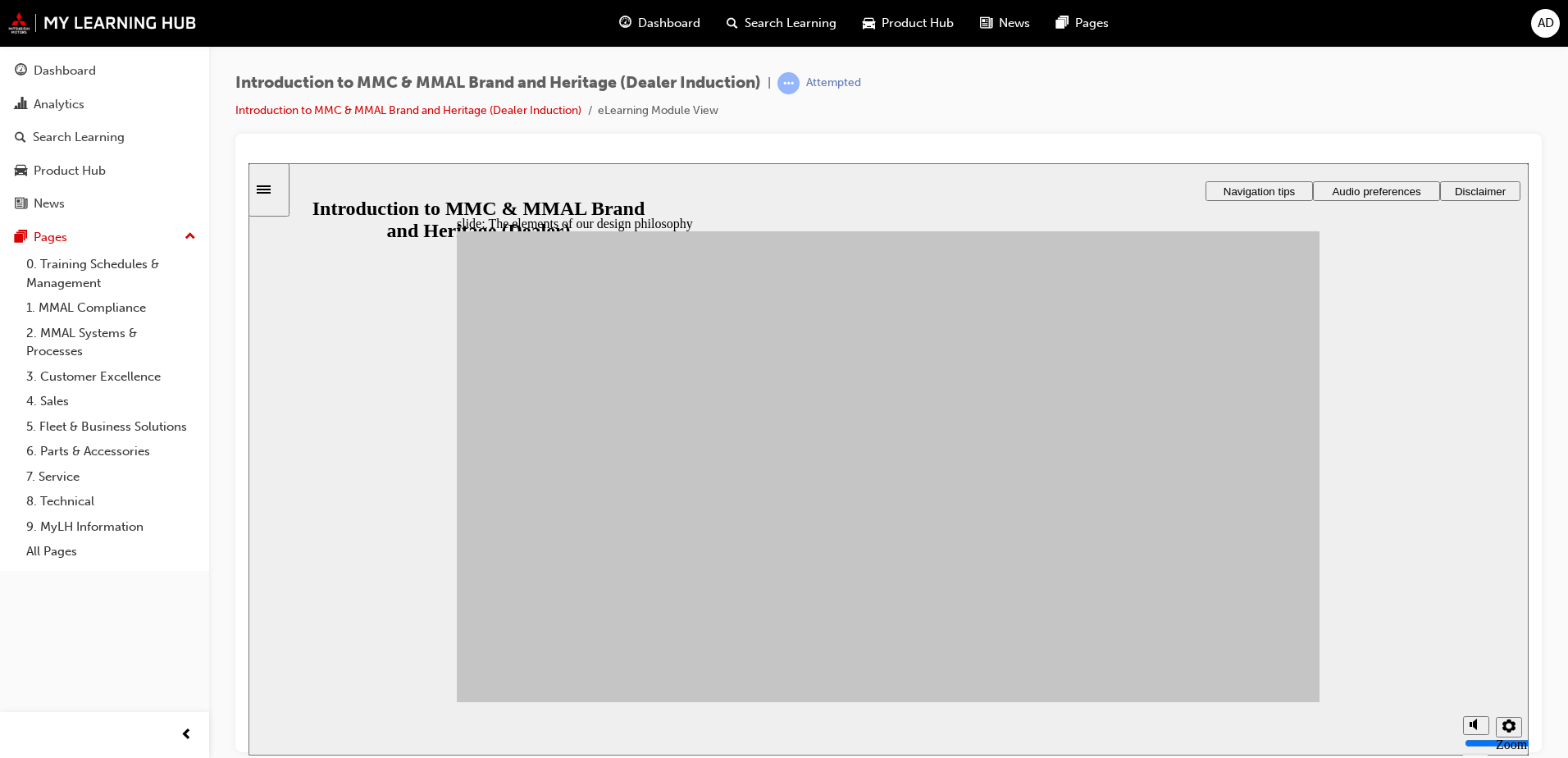
drag, startPoint x: 774, startPoint y: 468, endPoint x: 1127, endPoint y: 504, distance: 354.8
drag, startPoint x: 786, startPoint y: 515, endPoint x: 983, endPoint y: 550, distance: 200.1
drag, startPoint x: 639, startPoint y: 601, endPoint x: 990, endPoint y: 528, distance: 358.5
drag, startPoint x: 648, startPoint y: 509, endPoint x: 979, endPoint y: 528, distance: 331.5
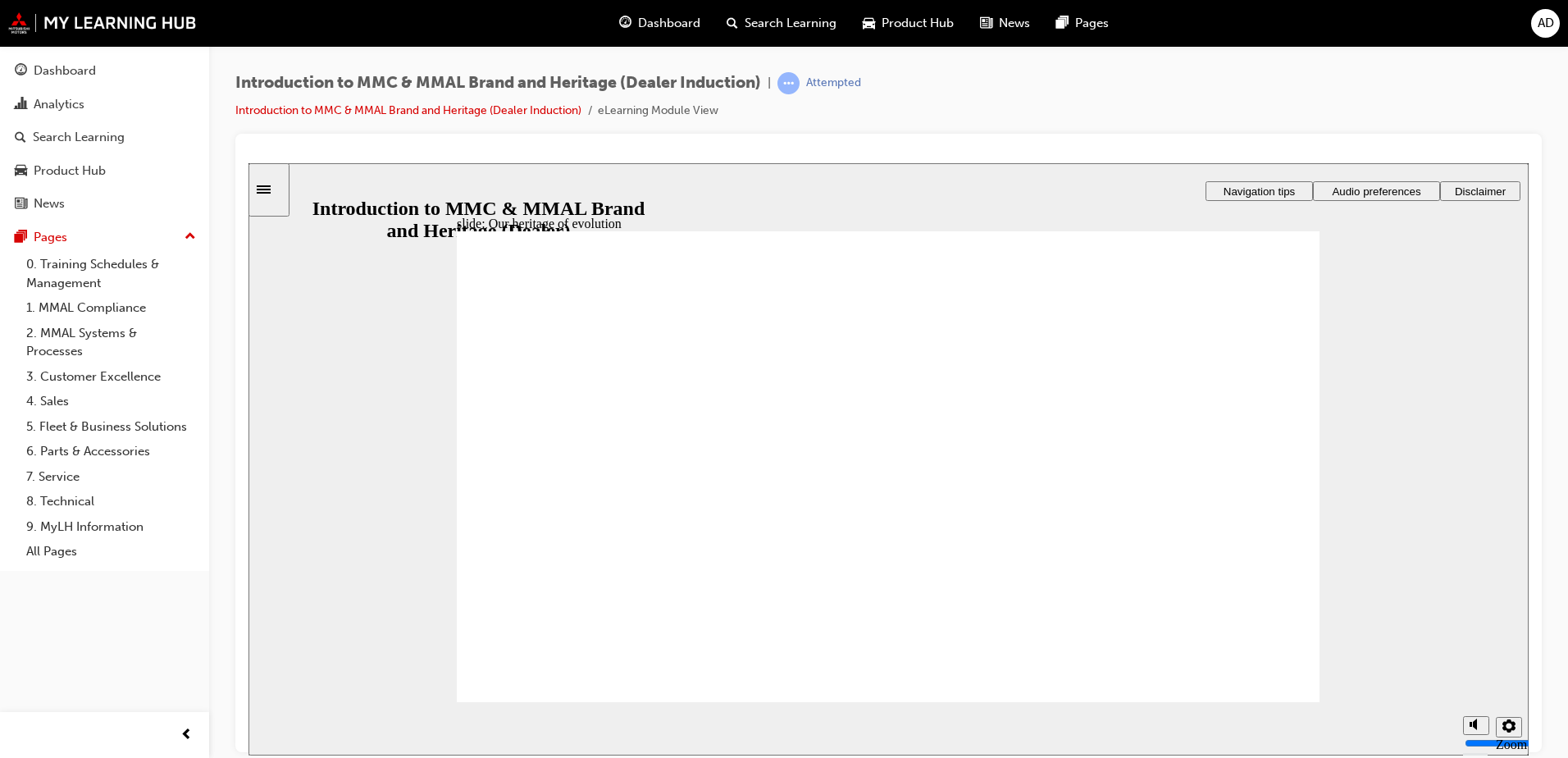
drag, startPoint x: 990, startPoint y: 541, endPoint x: 1003, endPoint y: 544, distance: 13.3
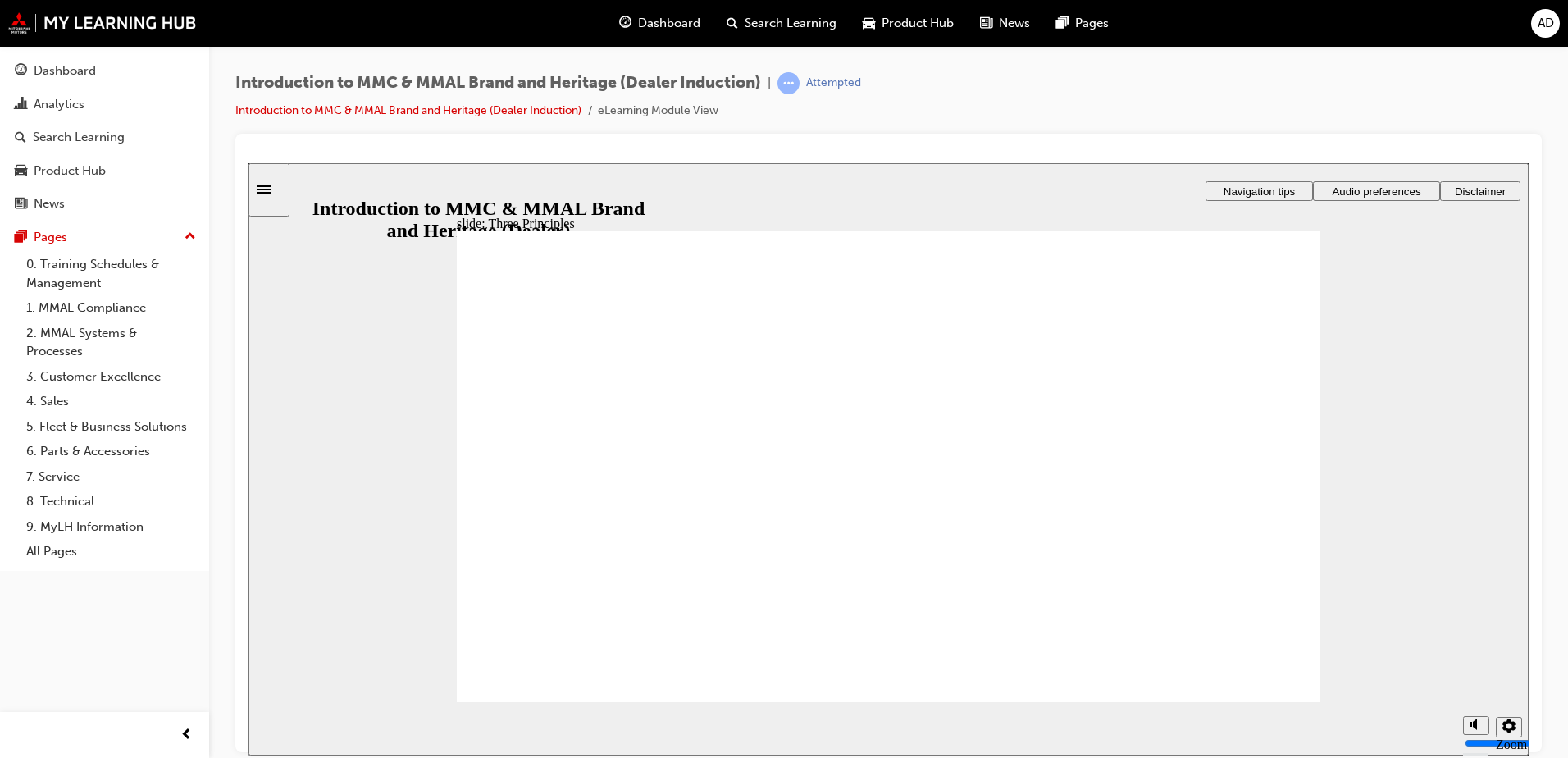
drag, startPoint x: 892, startPoint y: 592, endPoint x: 927, endPoint y: 593, distance: 35.0
drag, startPoint x: 953, startPoint y: 592, endPoint x: 1024, endPoint y: 614, distance: 74.3
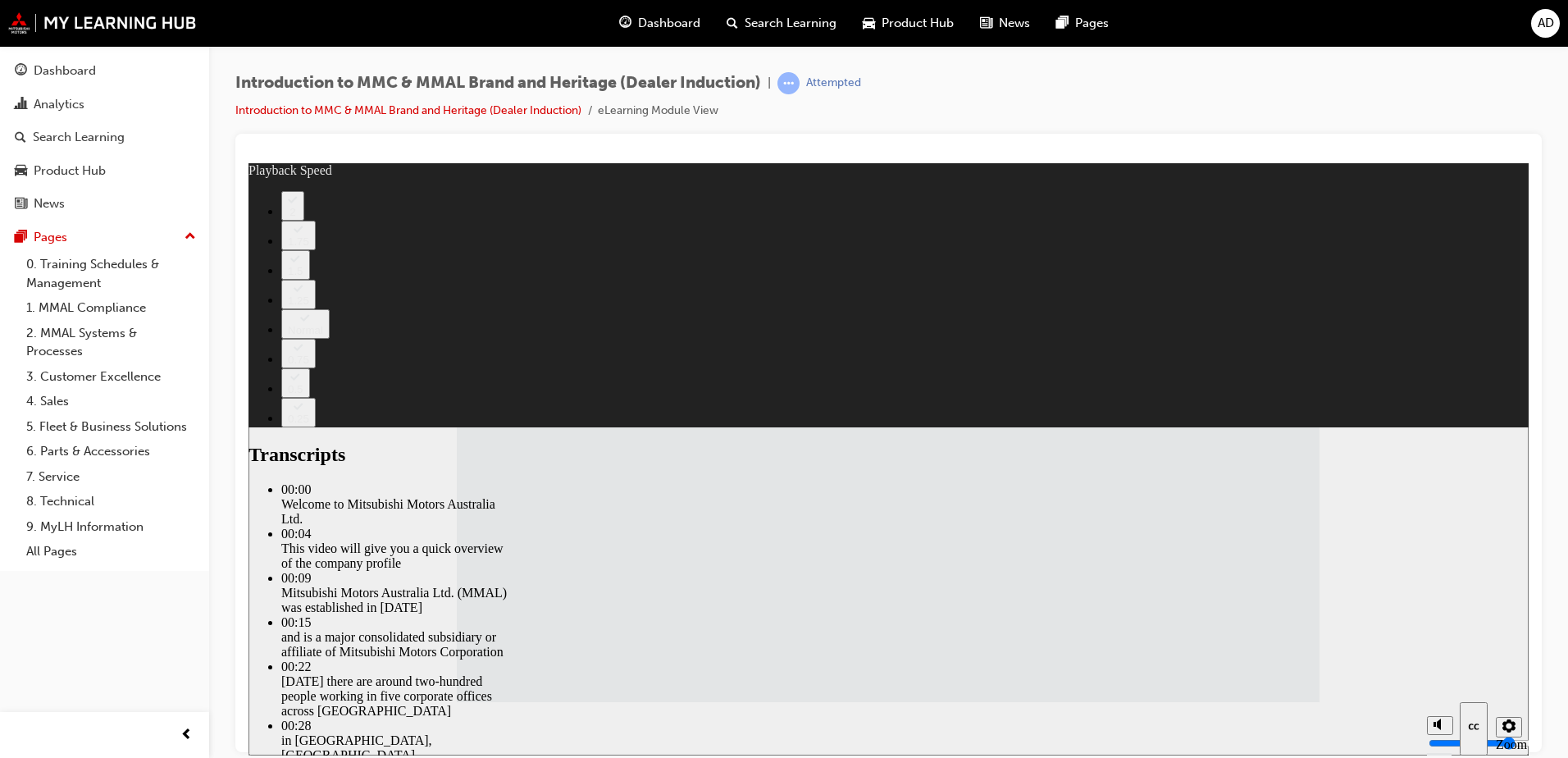
type input "112"
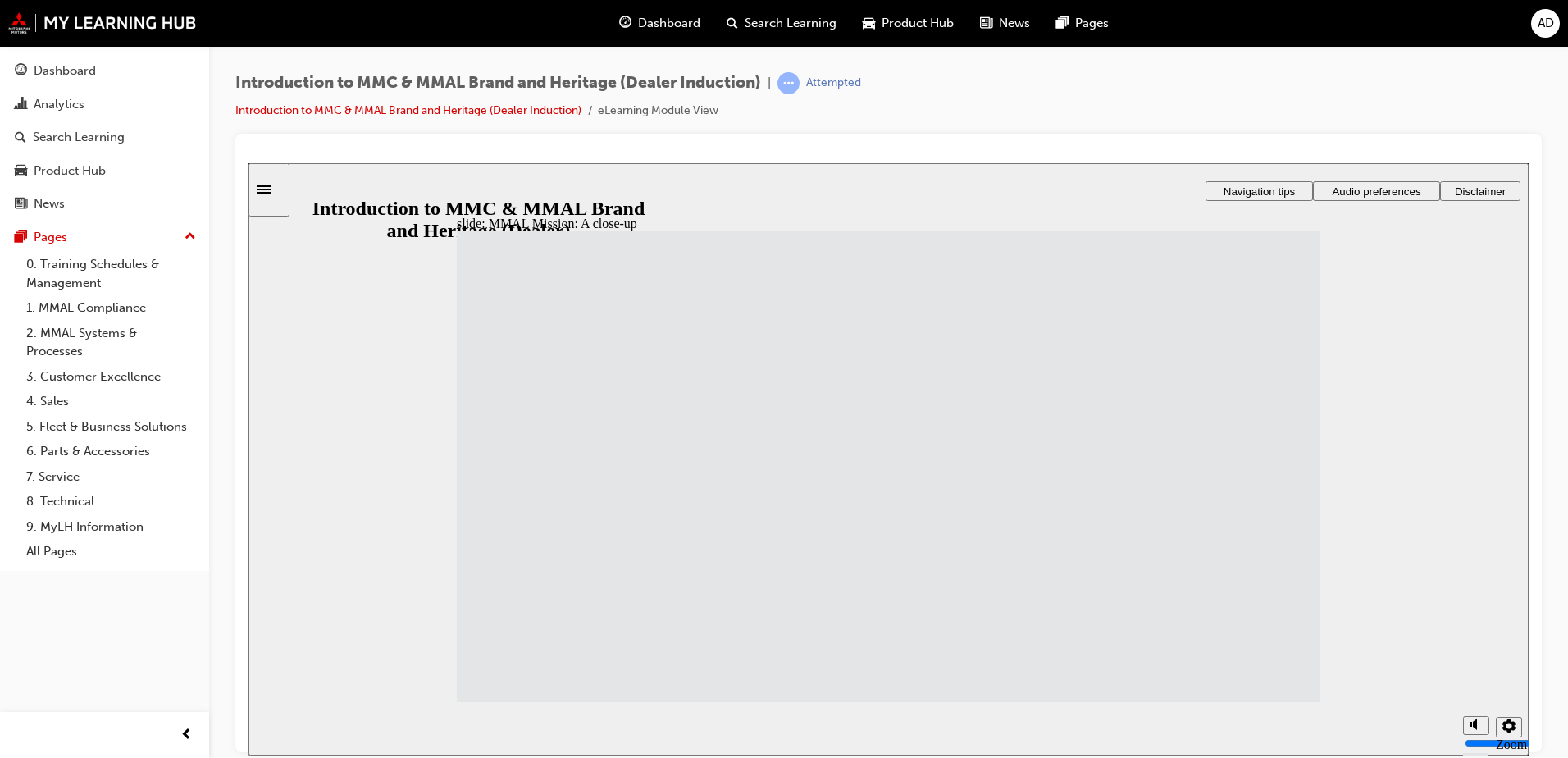
drag, startPoint x: 1068, startPoint y: 398, endPoint x: 1107, endPoint y: 398, distance: 39.0
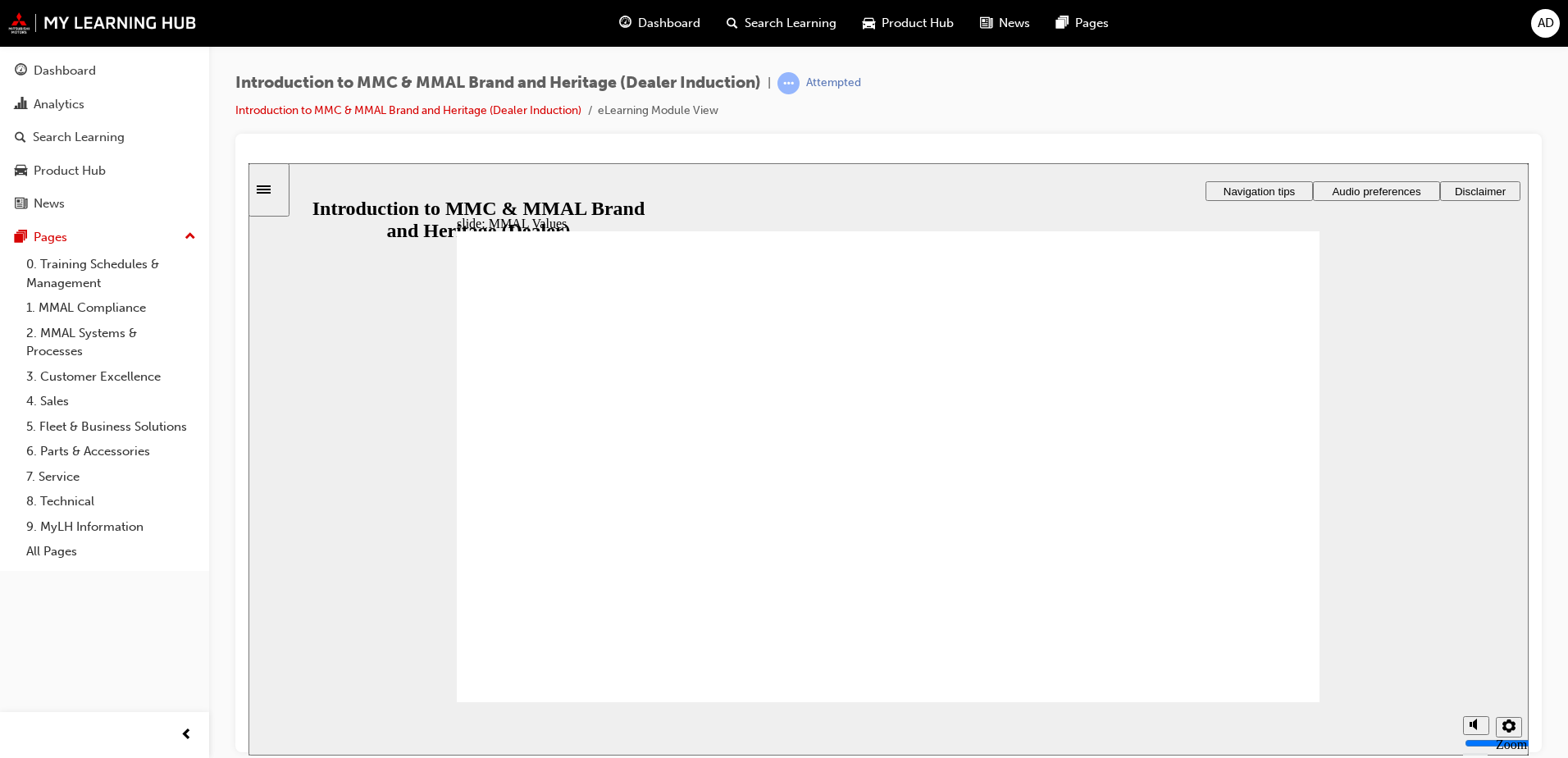
drag, startPoint x: 542, startPoint y: 451, endPoint x: 608, endPoint y: 568, distance: 134.3
drag, startPoint x: 690, startPoint y: 439, endPoint x: 667, endPoint y: 553, distance: 116.3
drag, startPoint x: 585, startPoint y: 467, endPoint x: 739, endPoint y: 493, distance: 156.2
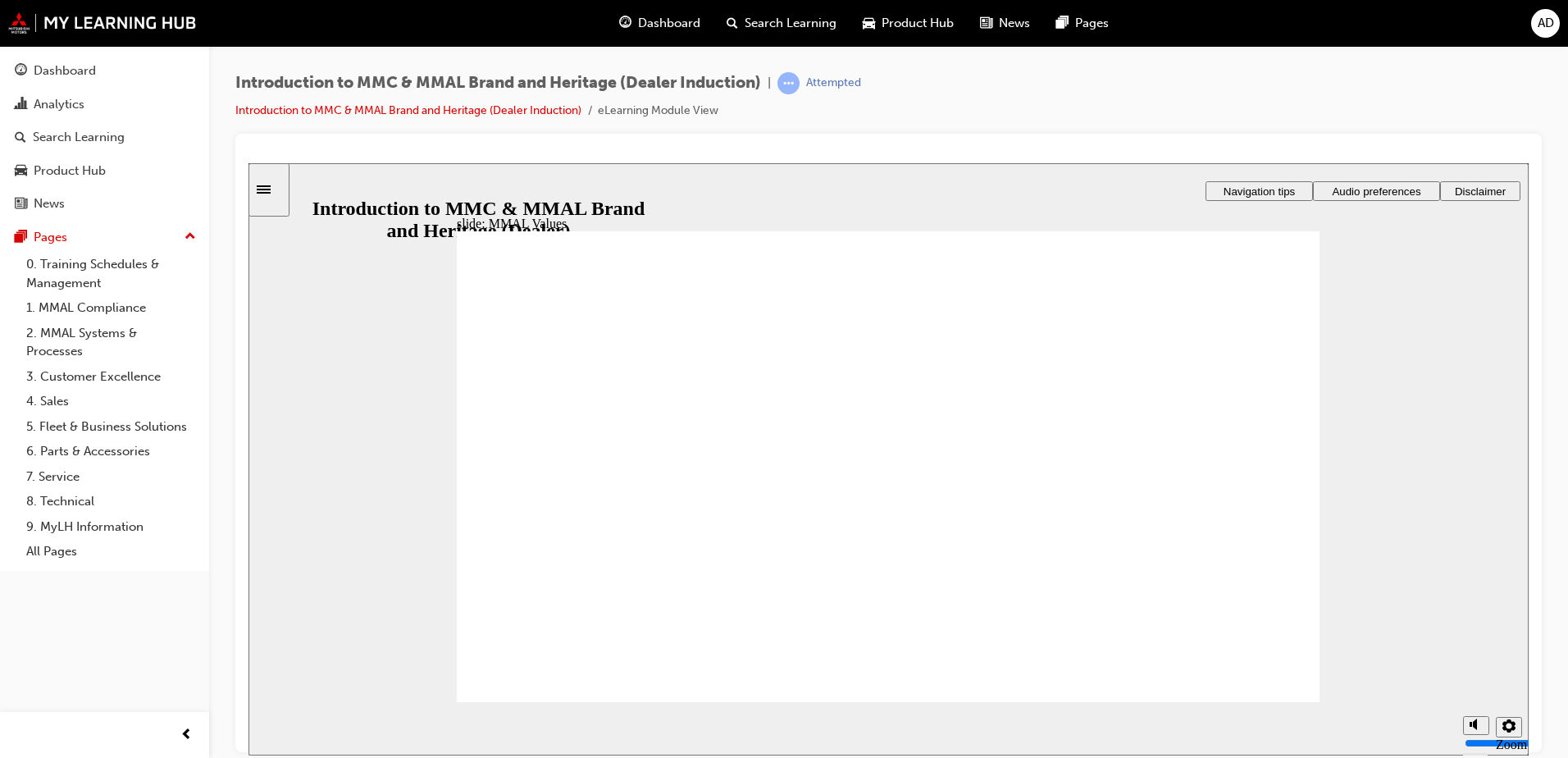
drag, startPoint x: 737, startPoint y: 445, endPoint x: 760, endPoint y: 502, distance: 61.5
drag, startPoint x: 851, startPoint y: 448, endPoint x: 1015, endPoint y: 488, distance: 168.8
drag, startPoint x: 959, startPoint y: 431, endPoint x: 953, endPoint y: 526, distance: 95.2
drag, startPoint x: 1119, startPoint y: 441, endPoint x: 1263, endPoint y: 508, distance: 158.8
drag, startPoint x: 1250, startPoint y: 447, endPoint x: 979, endPoint y: 498, distance: 275.8
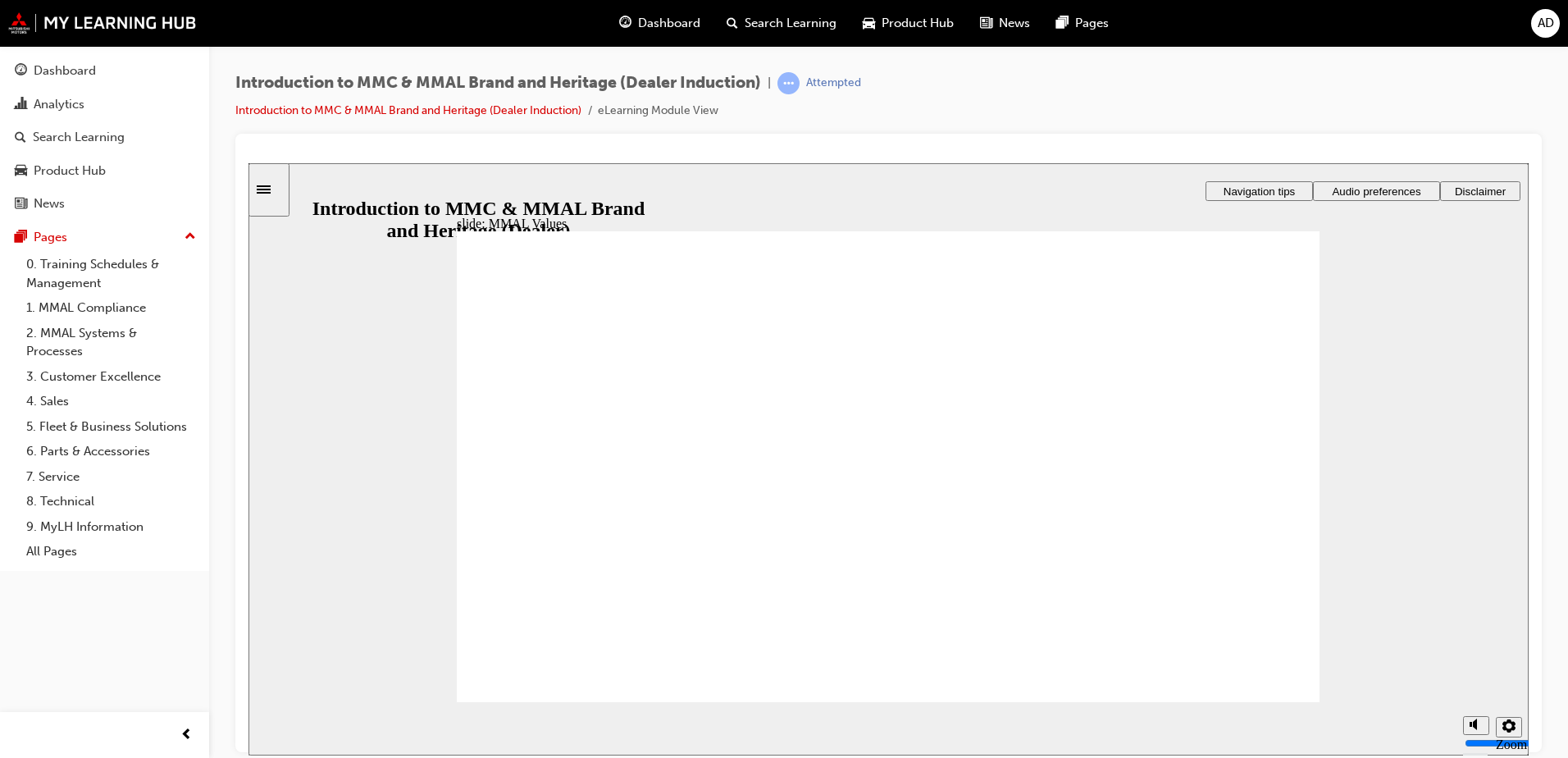
drag, startPoint x: 967, startPoint y: 446, endPoint x: 682, endPoint y: 471, distance: 286.1
drag, startPoint x: 687, startPoint y: 448, endPoint x: 541, endPoint y: 490, distance: 151.9
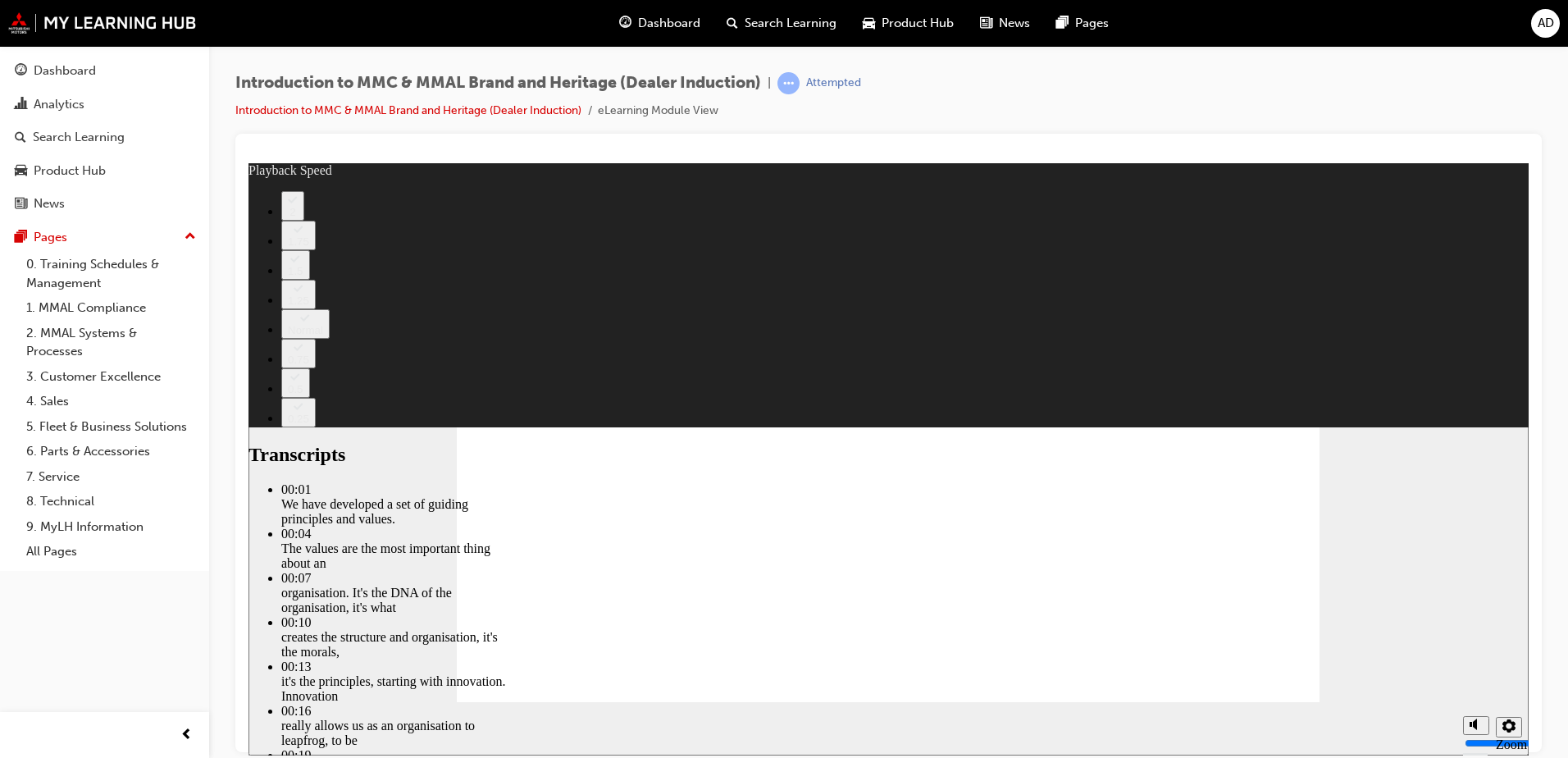
type input "0"
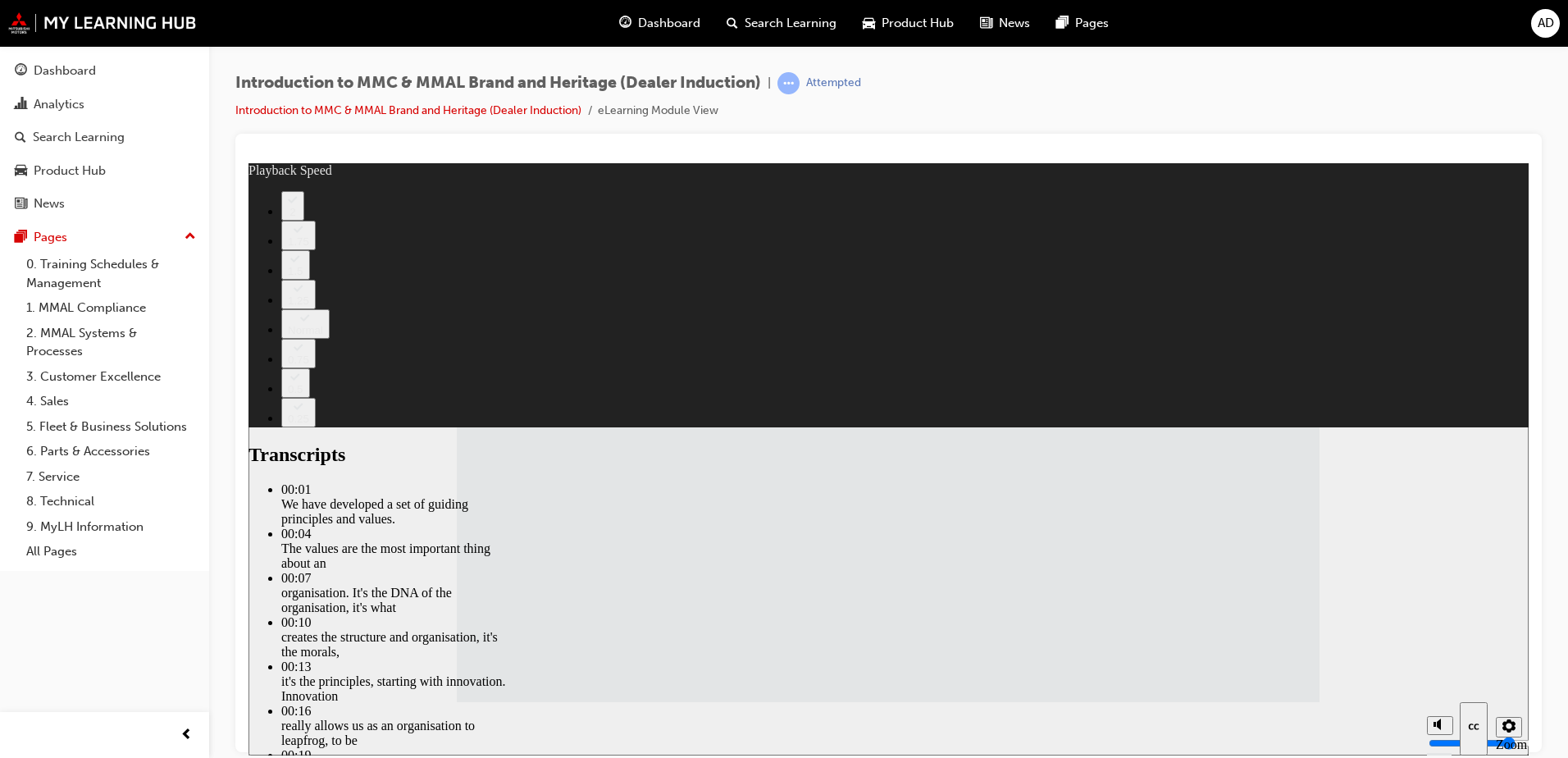
type input "120"
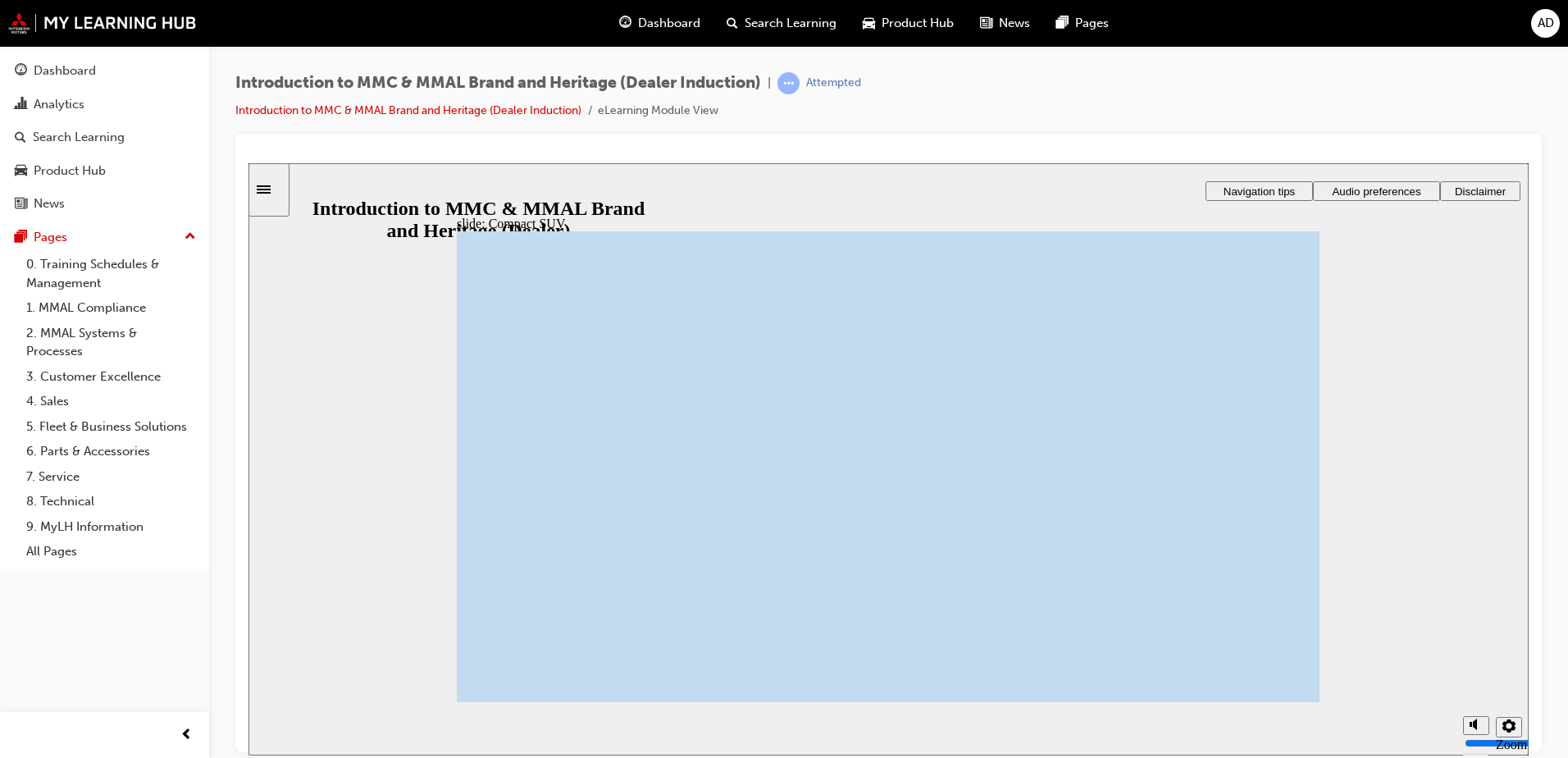
drag, startPoint x: 1115, startPoint y: 321, endPoint x: 976, endPoint y: 393, distance: 156.5
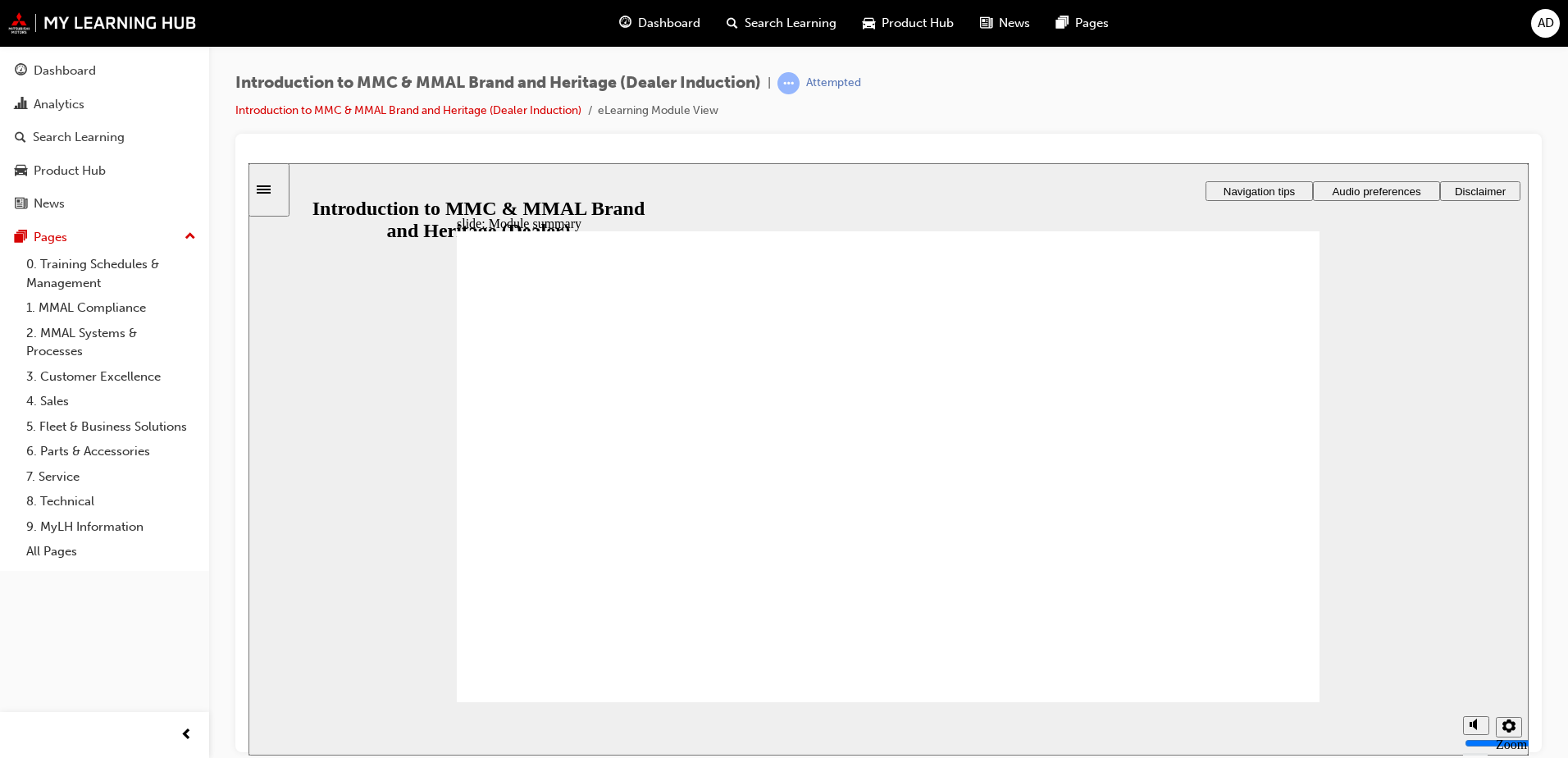
drag, startPoint x: 710, startPoint y: 648, endPoint x: 691, endPoint y: 530, distance: 119.5
checkbox input "true"
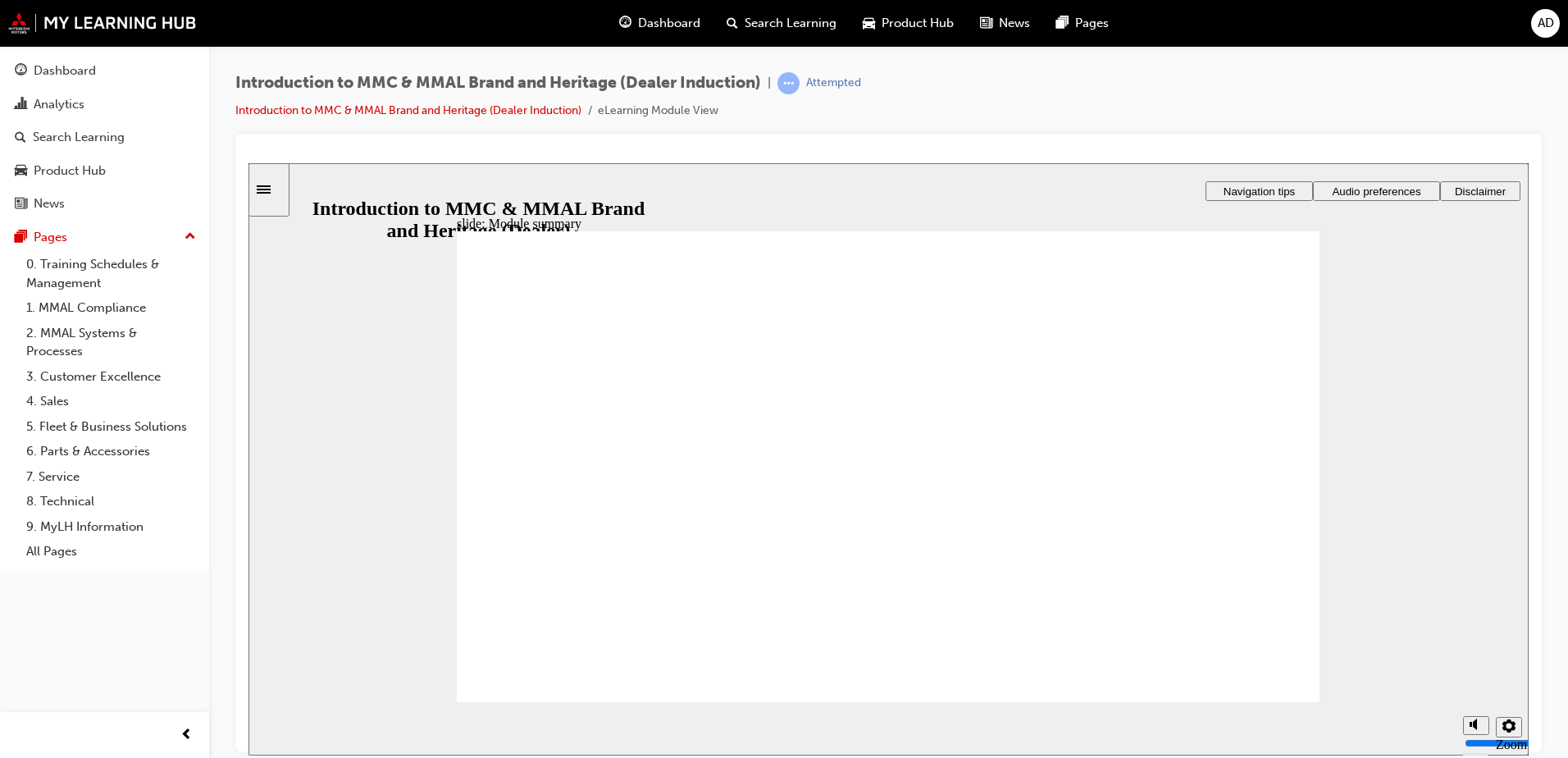
checkbox input "true"
drag, startPoint x: 619, startPoint y: 546, endPoint x: 627, endPoint y: 559, distance: 15.3
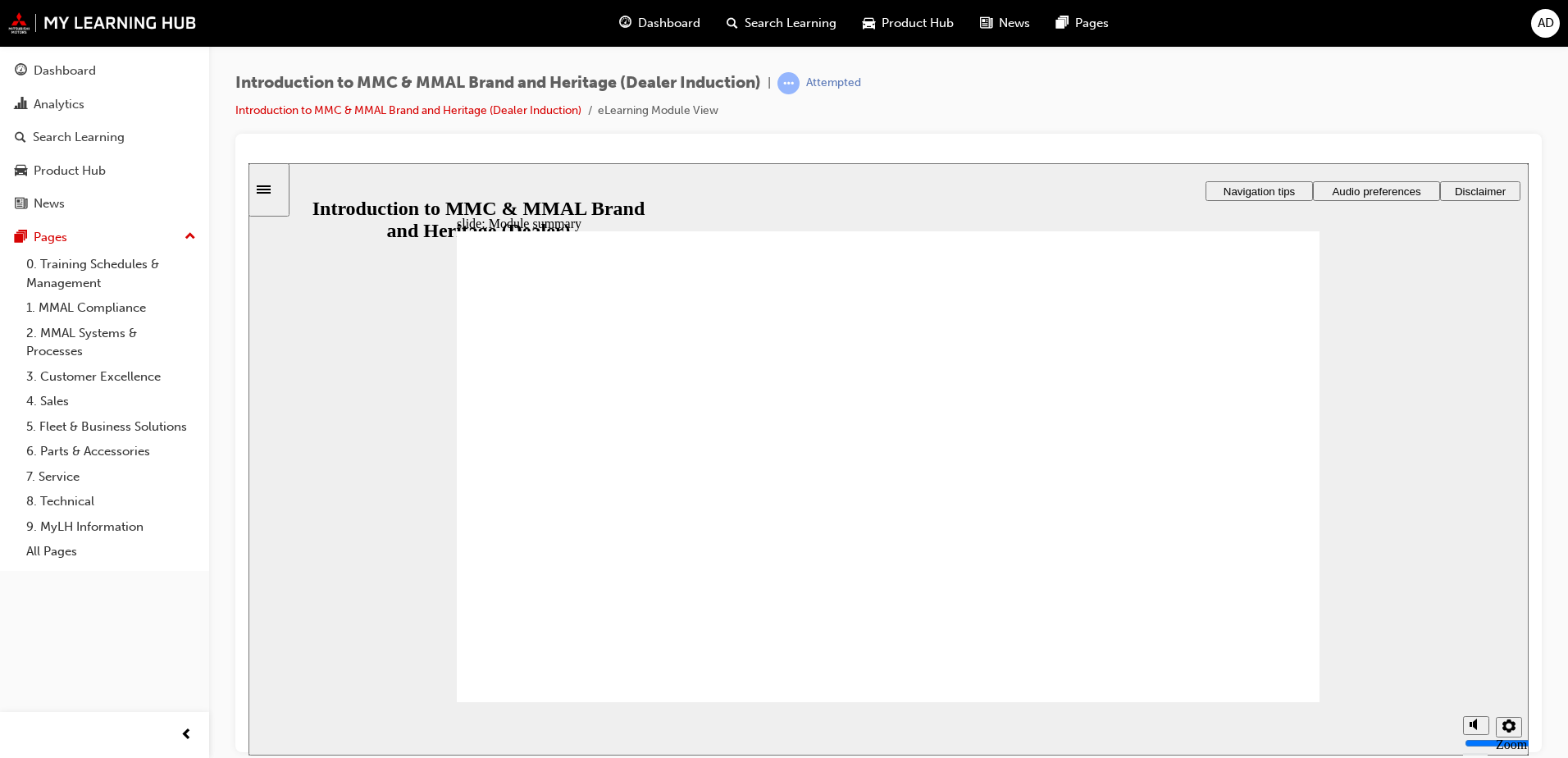
checkbox input "true"
drag, startPoint x: 636, startPoint y: 592, endPoint x: 651, endPoint y: 640, distance: 50.3
checkbox input "true"
drag, startPoint x: 653, startPoint y: 657, endPoint x: 684, endPoint y: 658, distance: 31.0
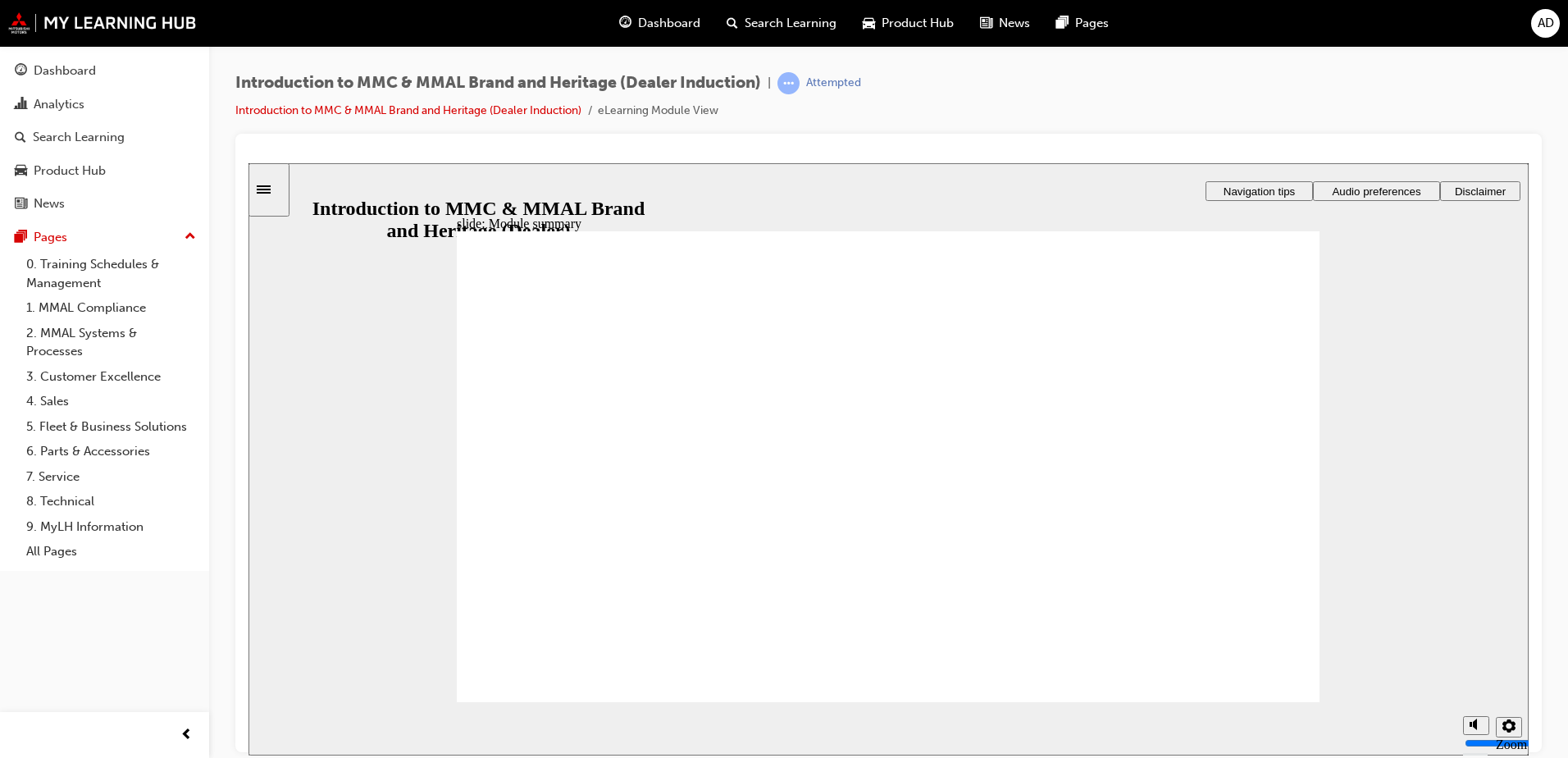
checkbox input "true"
radio input "true"
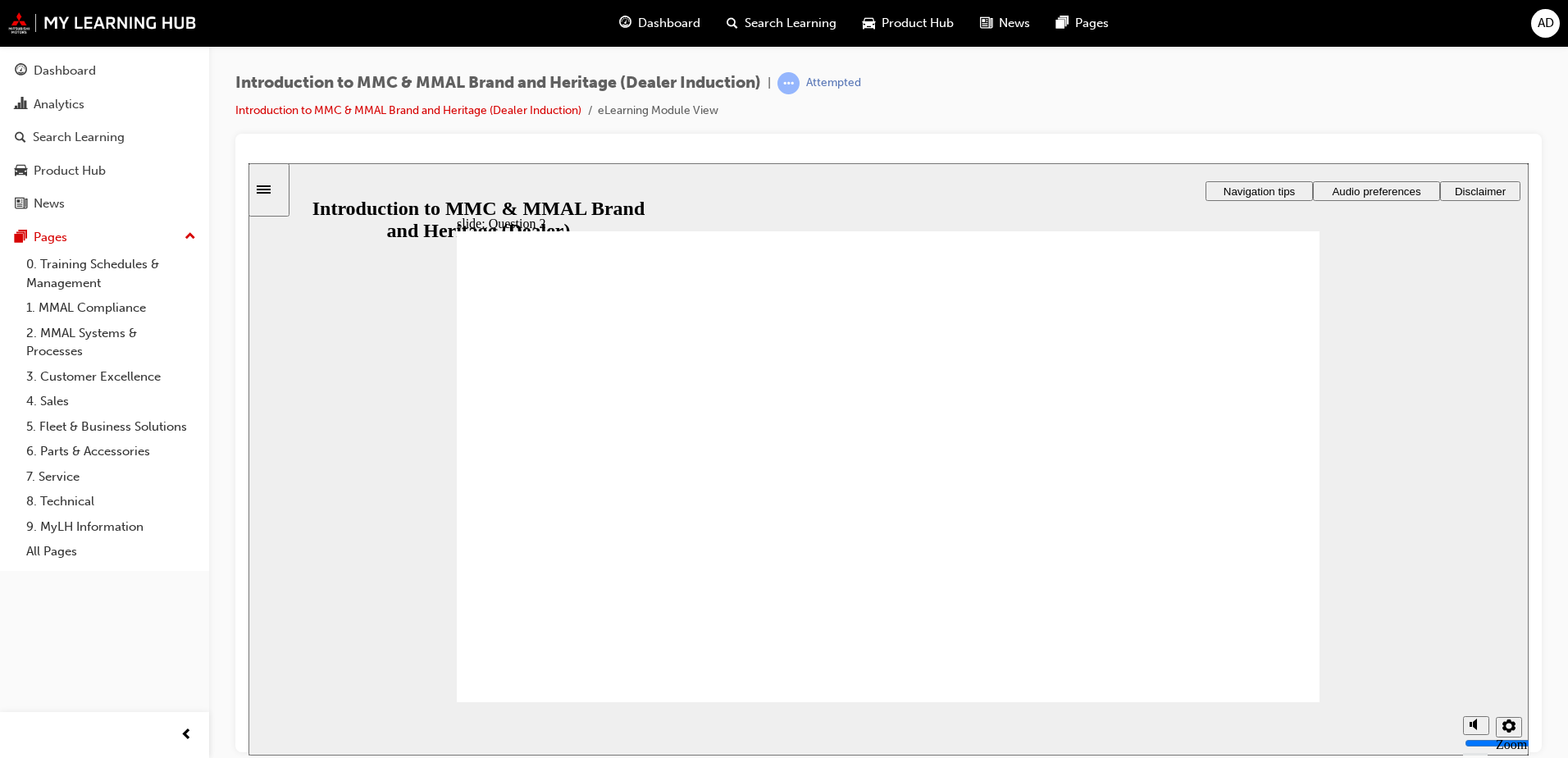
radio input "true"
radio input "false"
radio input "true"
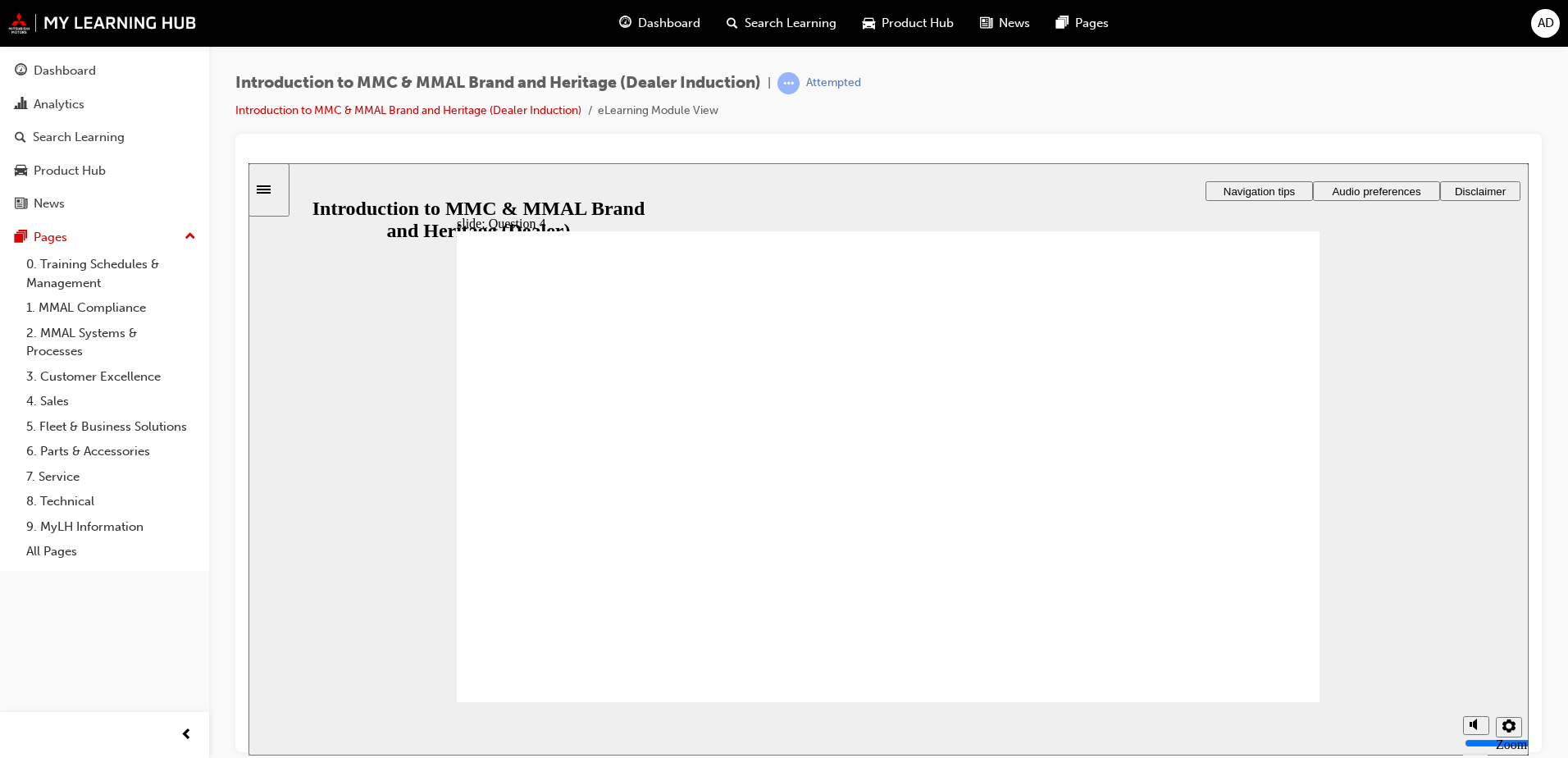
radio input "true"
checkbox input "true"
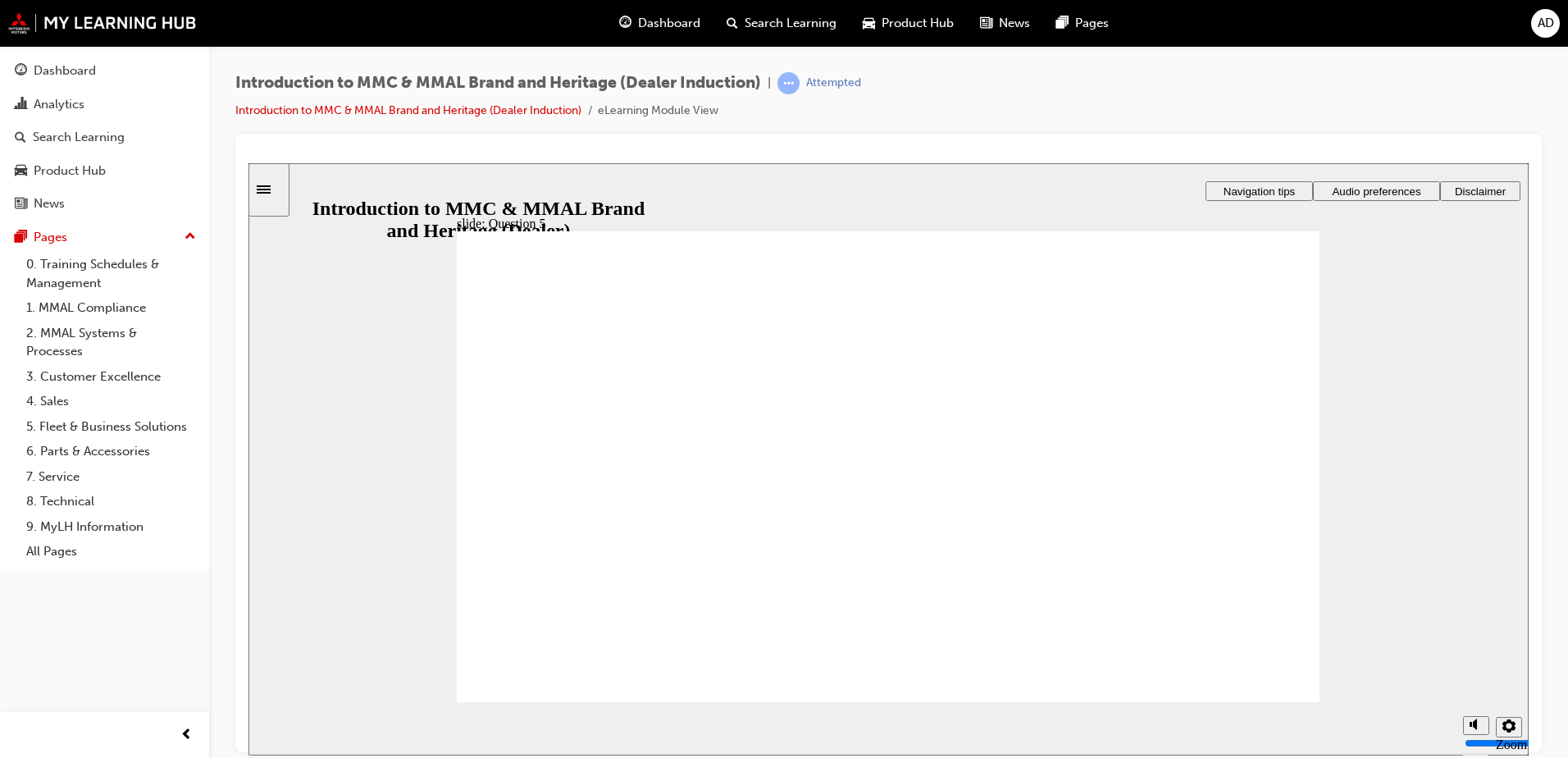
checkbox input "true"
radio input "true"
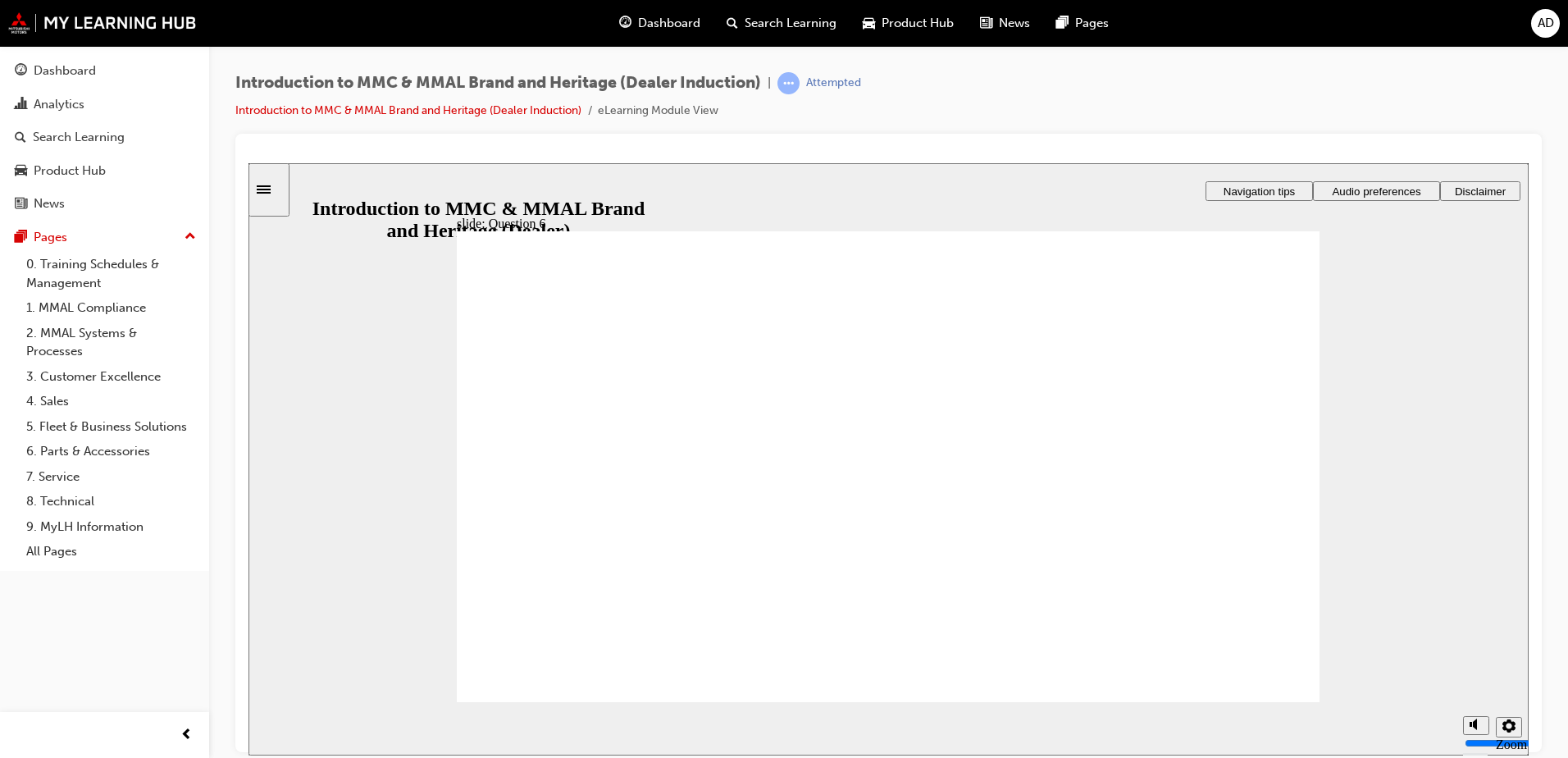
drag, startPoint x: 599, startPoint y: 648, endPoint x: 604, endPoint y: 659, distance: 12.1
drag, startPoint x: 1271, startPoint y: 695, endPoint x: 1341, endPoint y: 919, distance: 234.7
radio input "true"
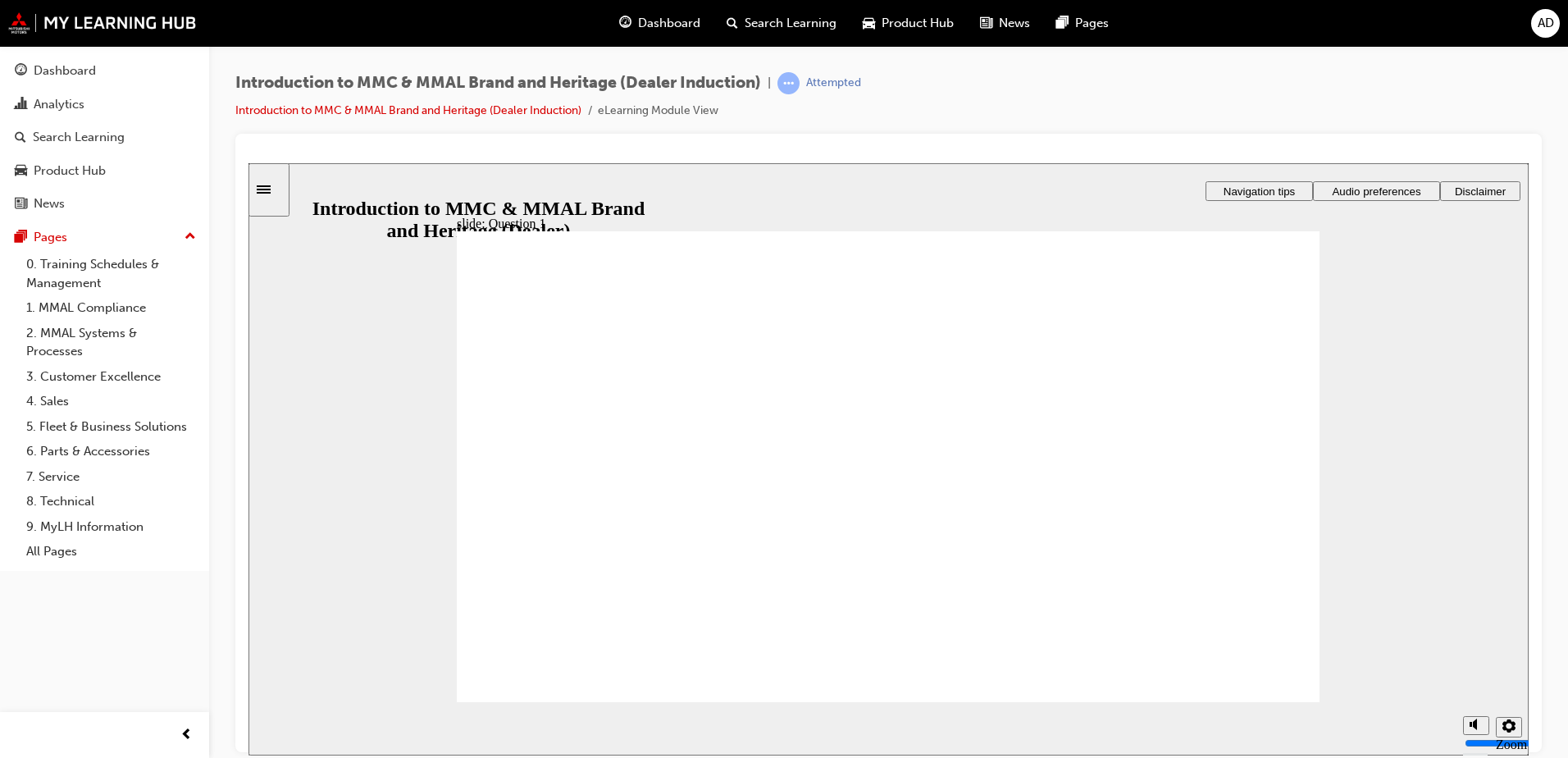
drag, startPoint x: 498, startPoint y: 482, endPoint x: 653, endPoint y: 668, distance: 242.1
radio input "true"
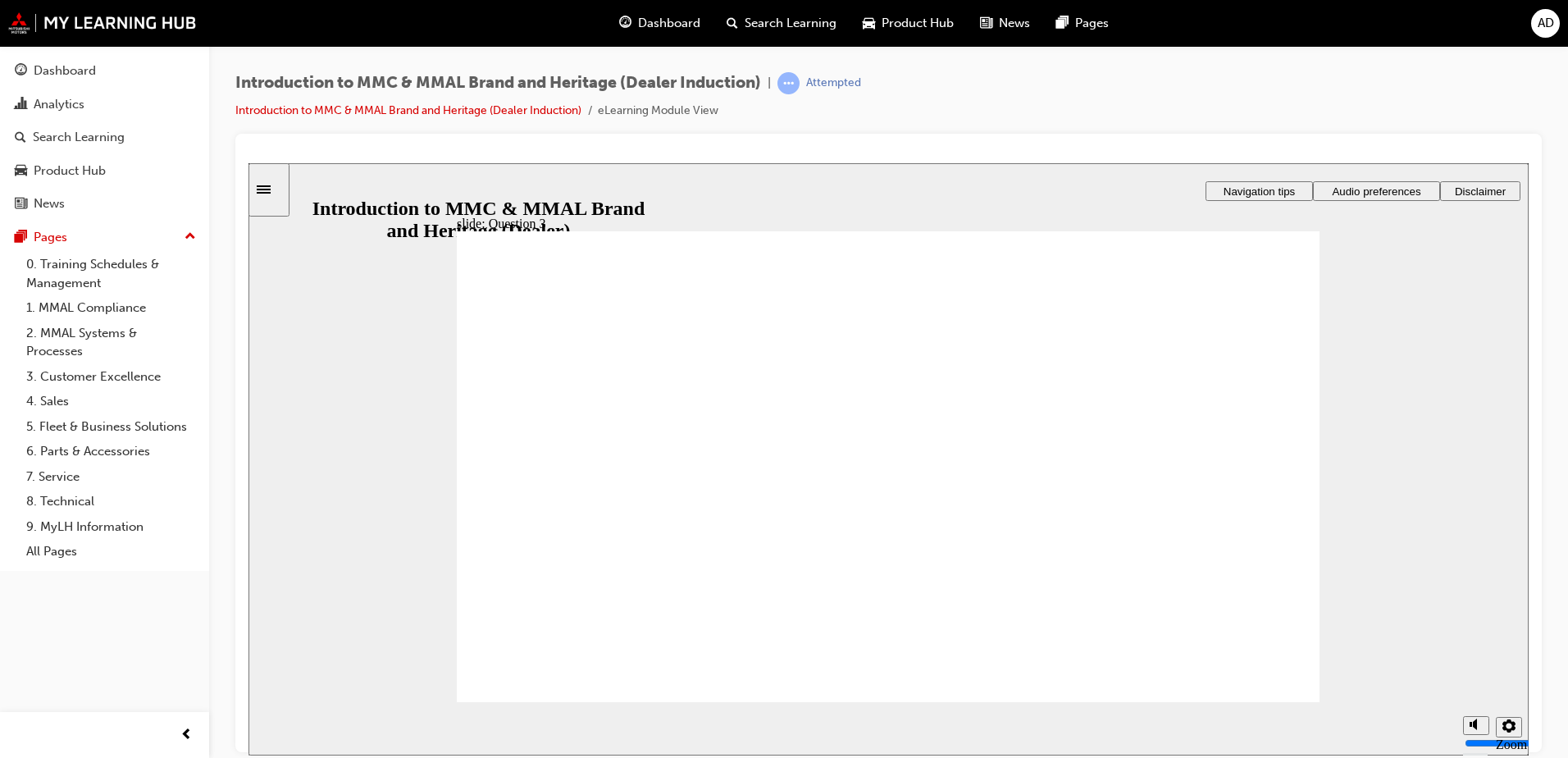
radio input "true"
checkbox input "false"
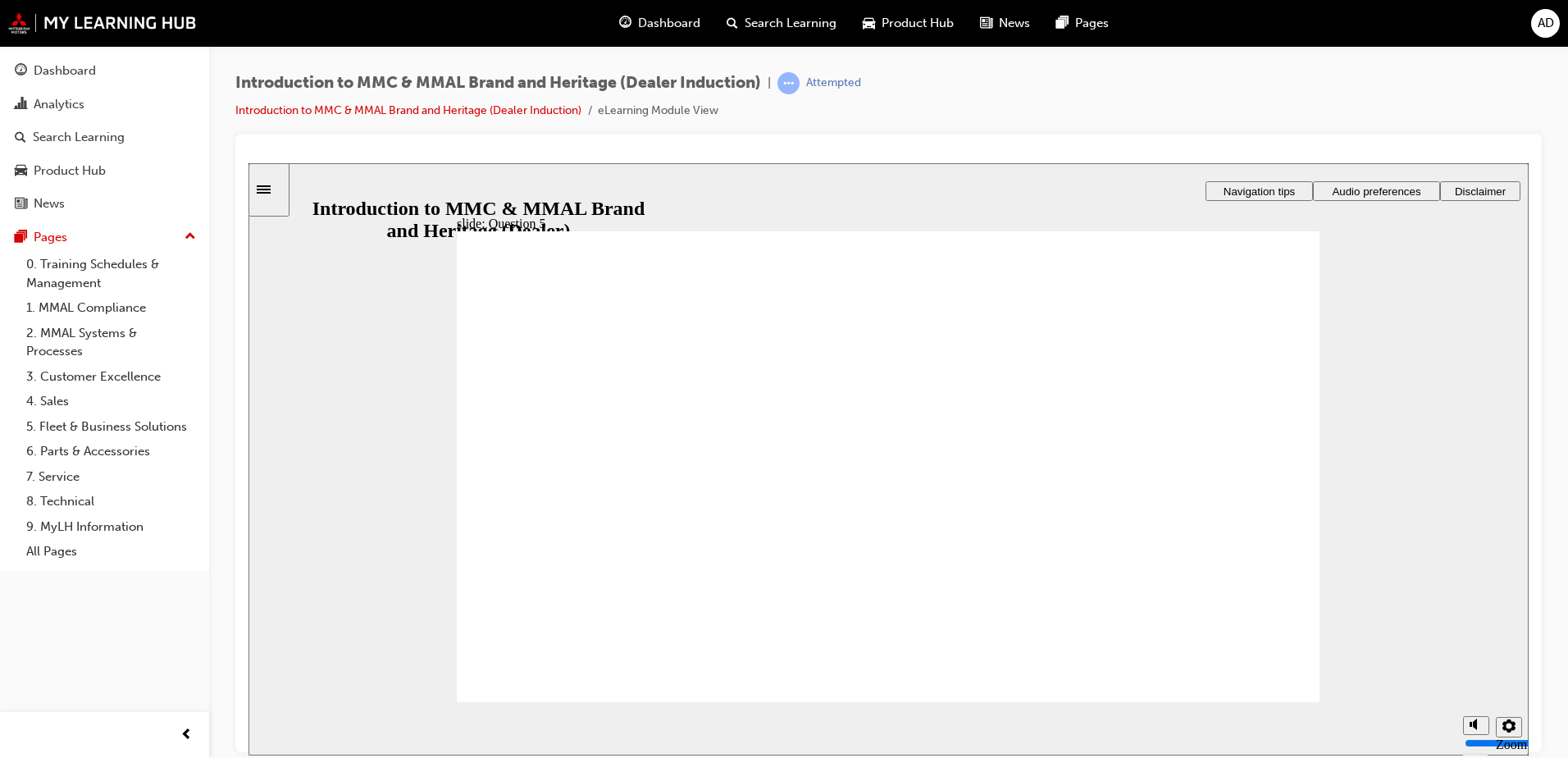
checkbox input "true"
radio input "true"
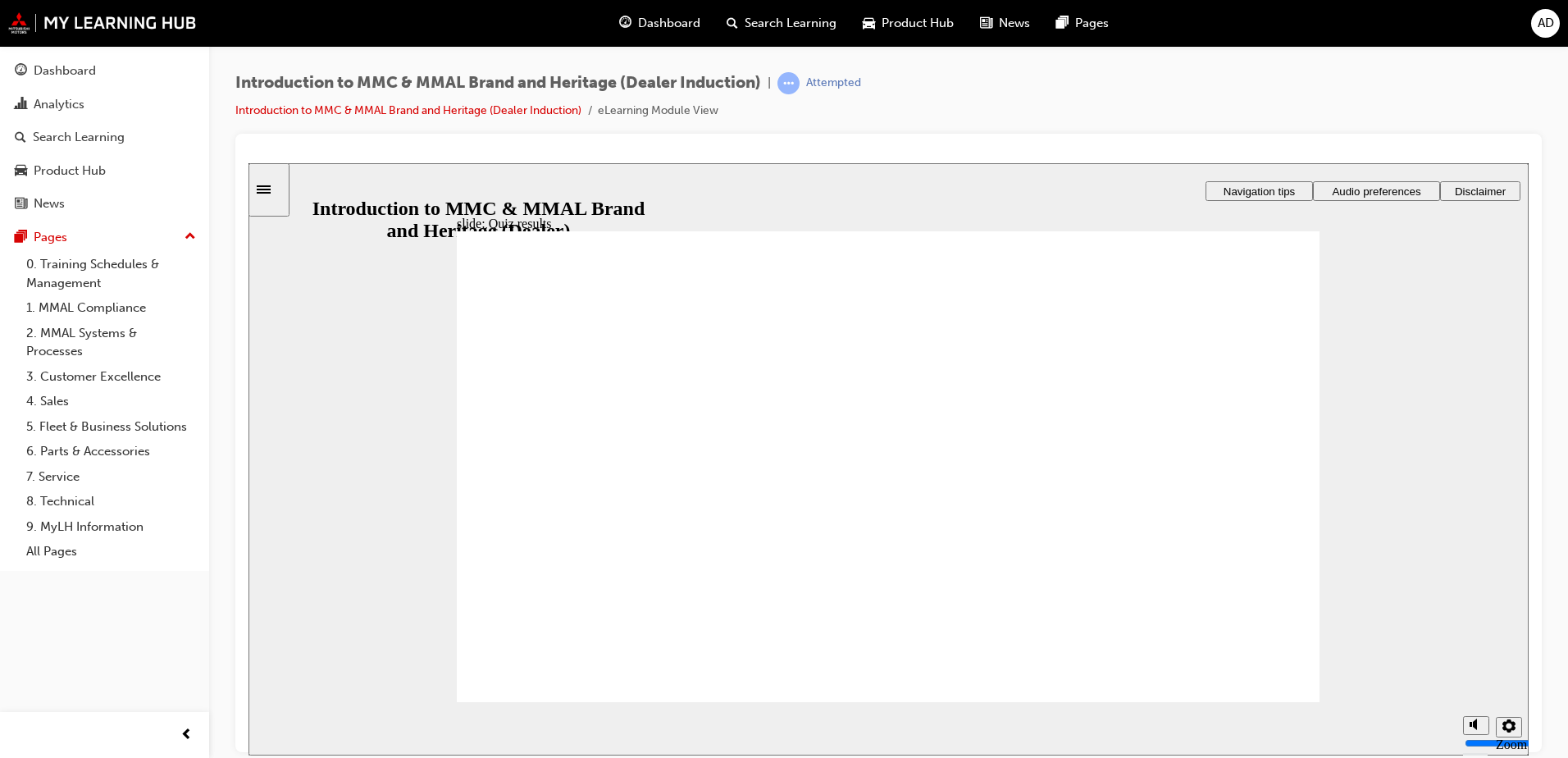
drag, startPoint x: 1270, startPoint y: 692, endPoint x: 524, endPoint y: 556, distance: 758.3
radio input "true"
drag, startPoint x: 558, startPoint y: 646, endPoint x: 672, endPoint y: 658, distance: 114.6
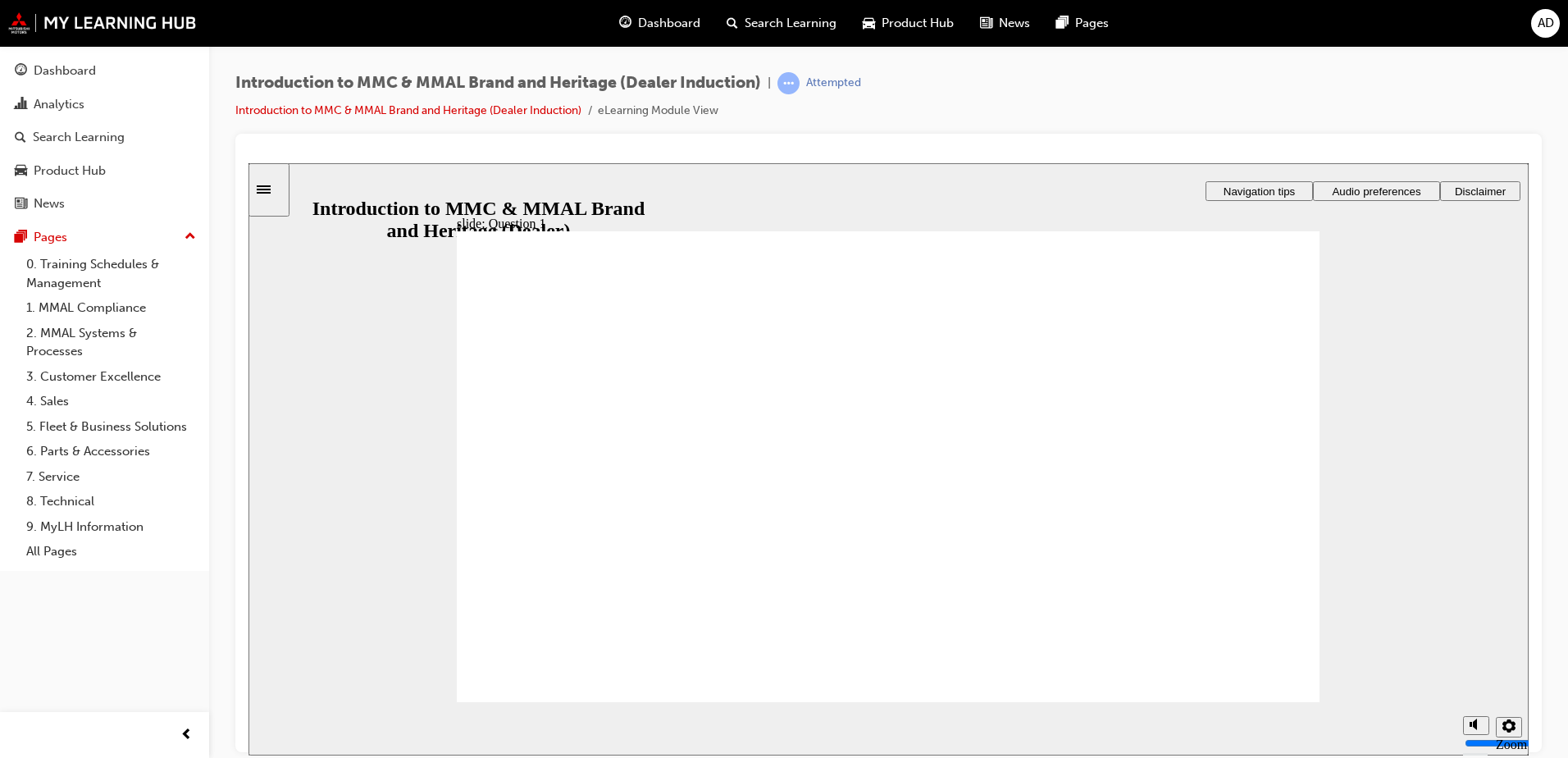
radio input "true"
drag, startPoint x: 557, startPoint y: 660, endPoint x: 572, endPoint y: 659, distance: 15.0
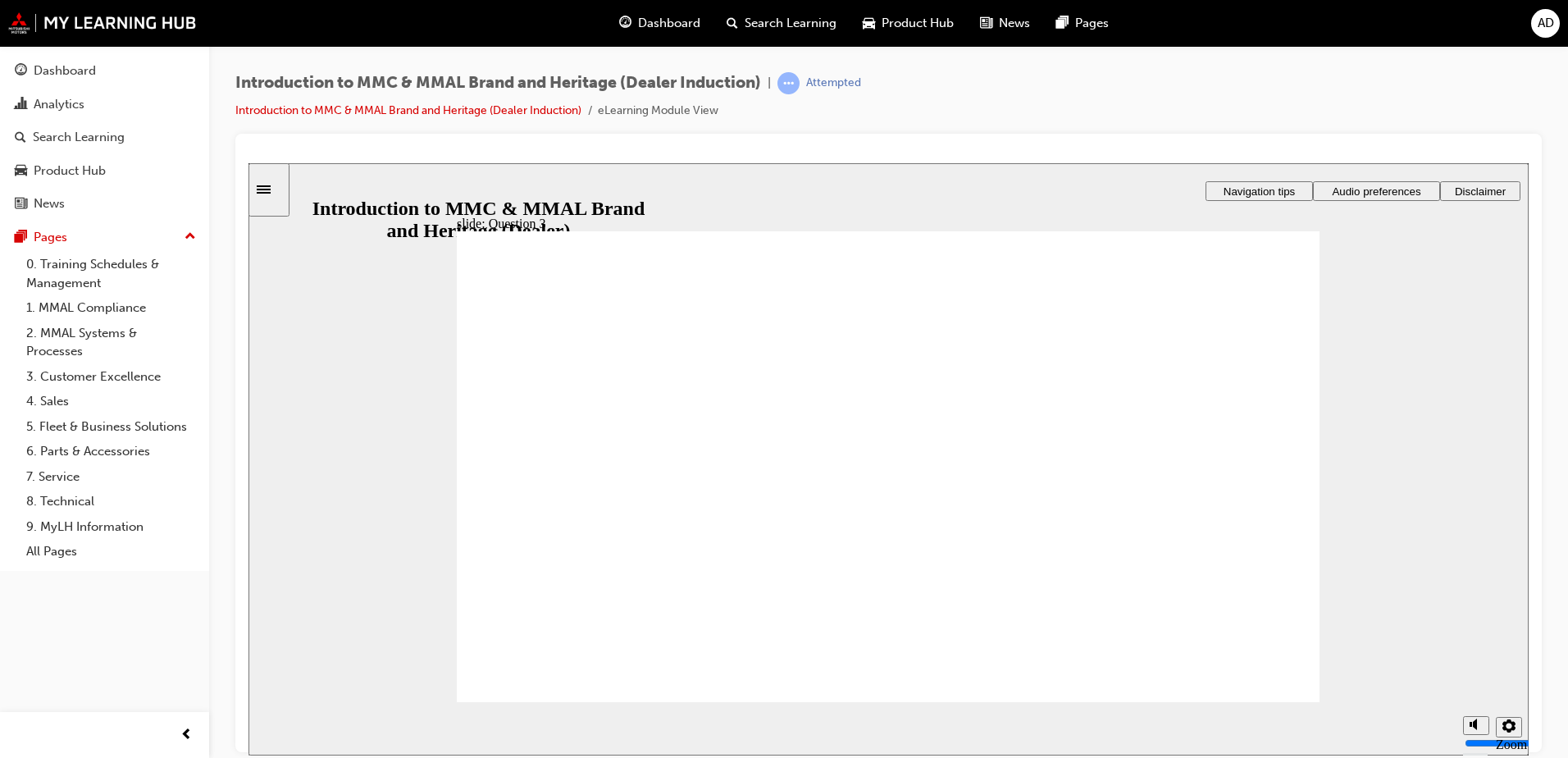
radio input "true"
drag, startPoint x: 589, startPoint y: 670, endPoint x: 597, endPoint y: 665, distance: 9.4
radio input "true"
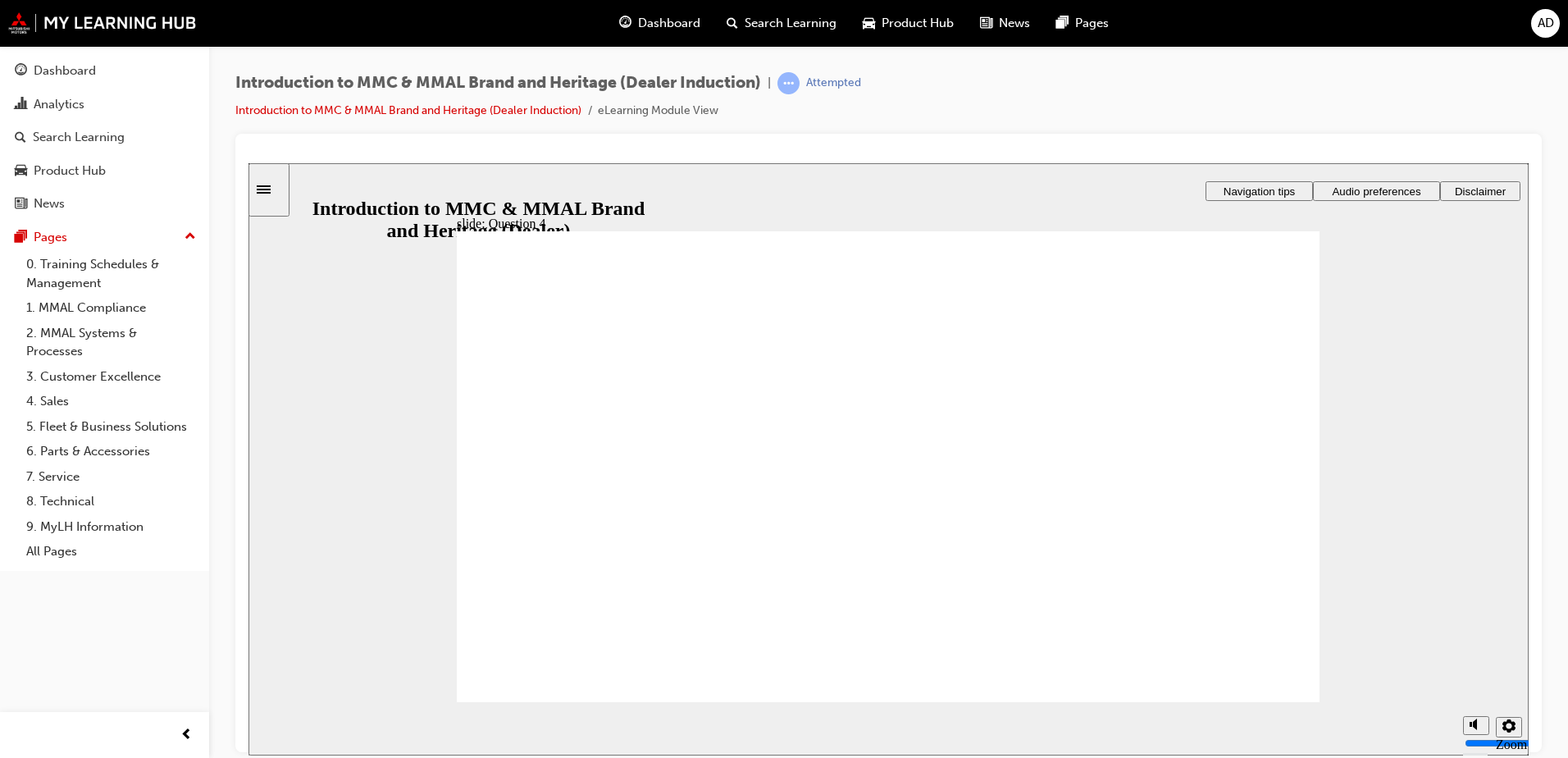
checkbox input "true"
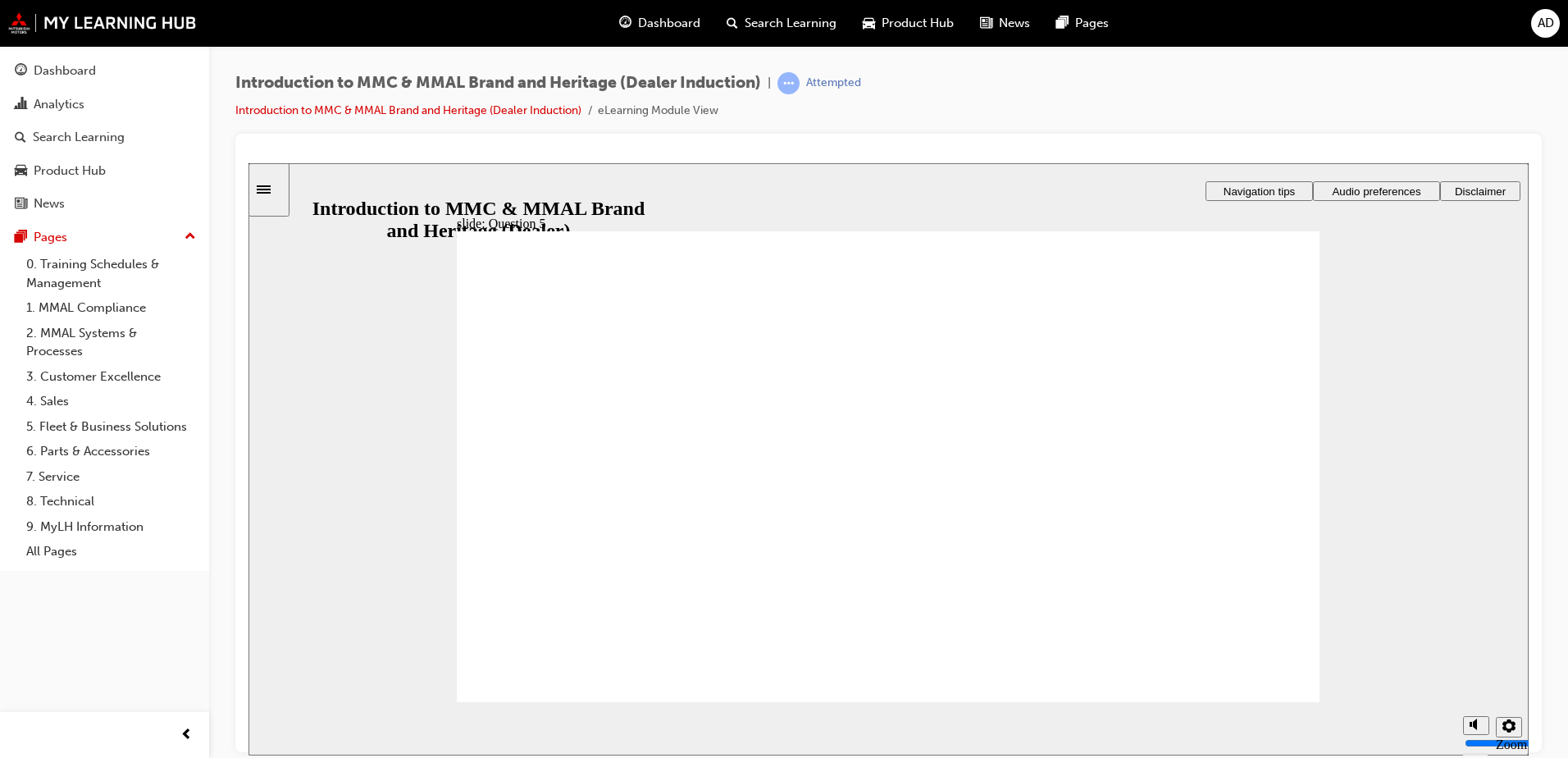
radio input "false"
radio input "true"
drag, startPoint x: 604, startPoint y: 654, endPoint x: 645, endPoint y: 638, distance: 44.0
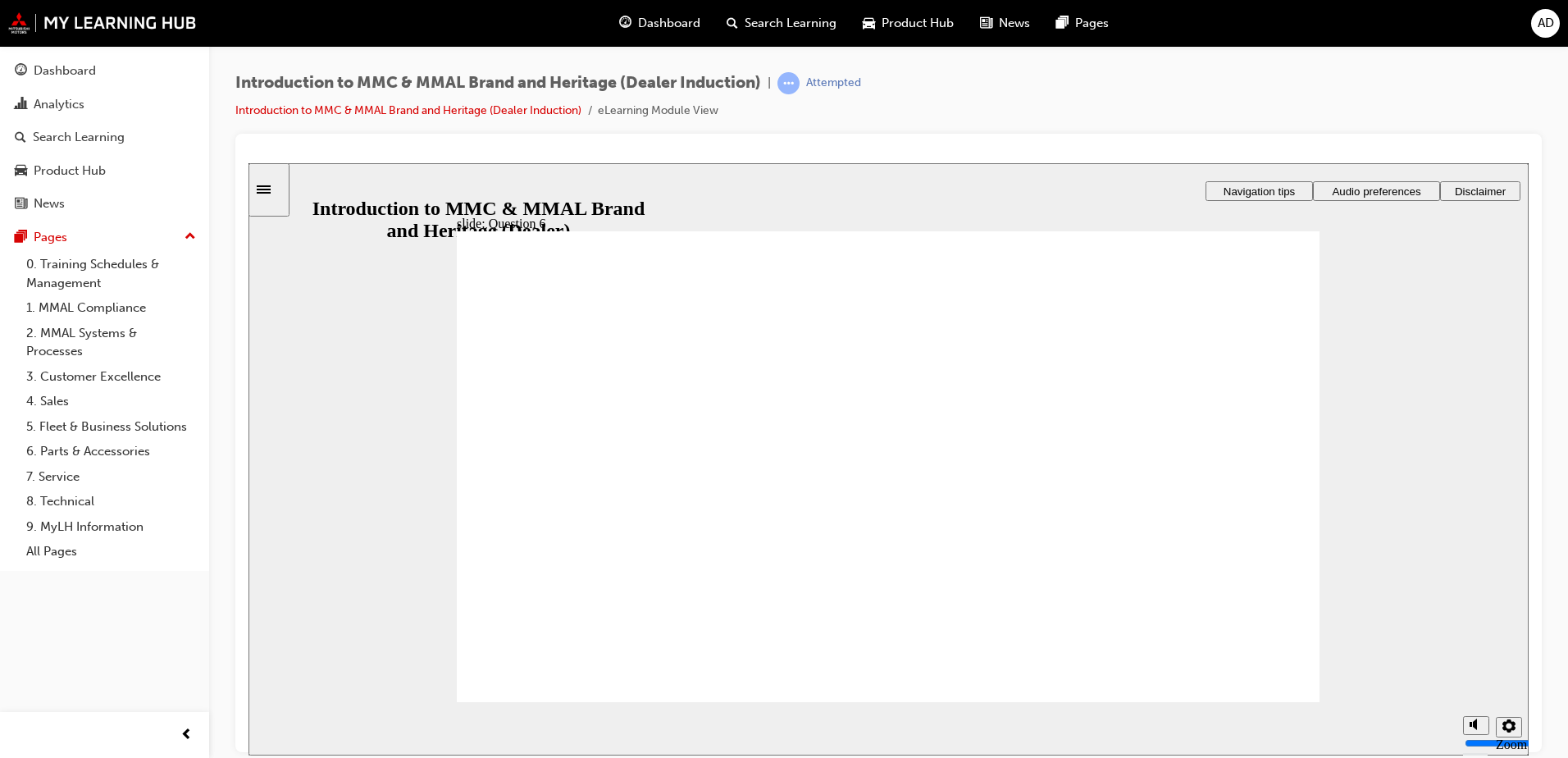
click at [1260, 188] on span "Navigation tips" at bounding box center [1260, 190] width 72 height 12
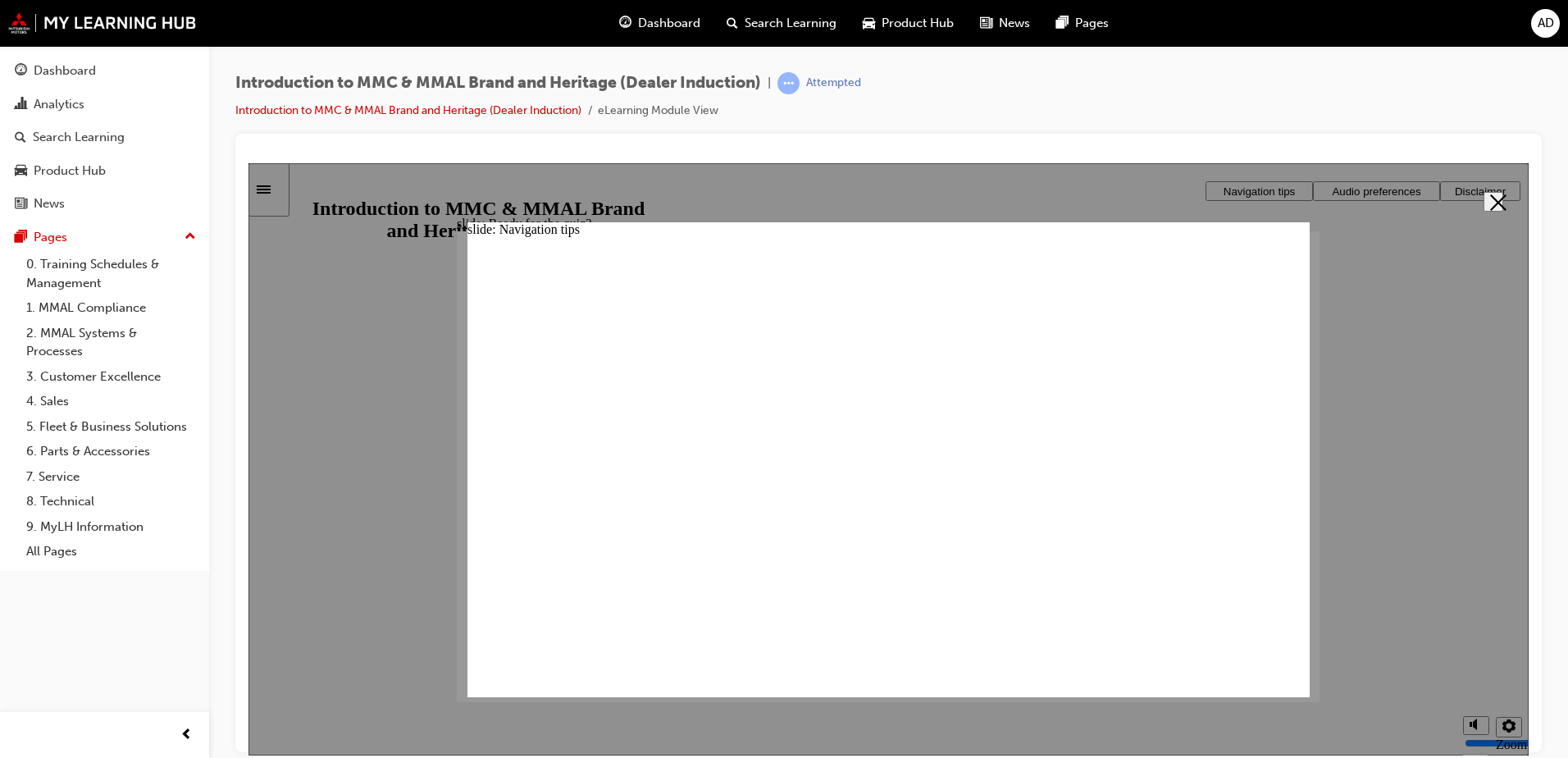
click at [1491, 195] on icon "Close" at bounding box center [1499, 202] width 17 height 17
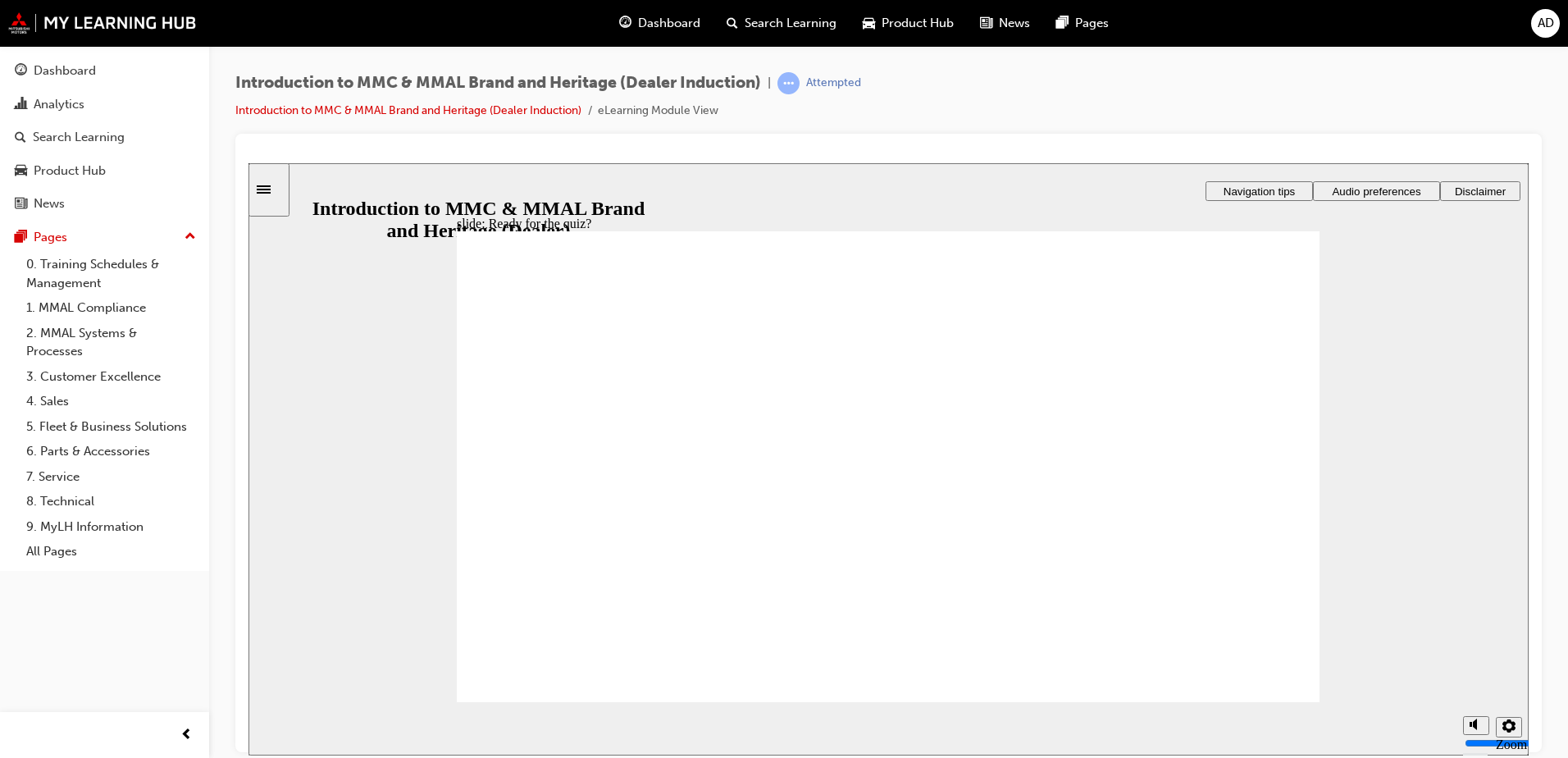
click at [1371, 189] on span "Audio preferences" at bounding box center [1377, 190] width 89 height 12
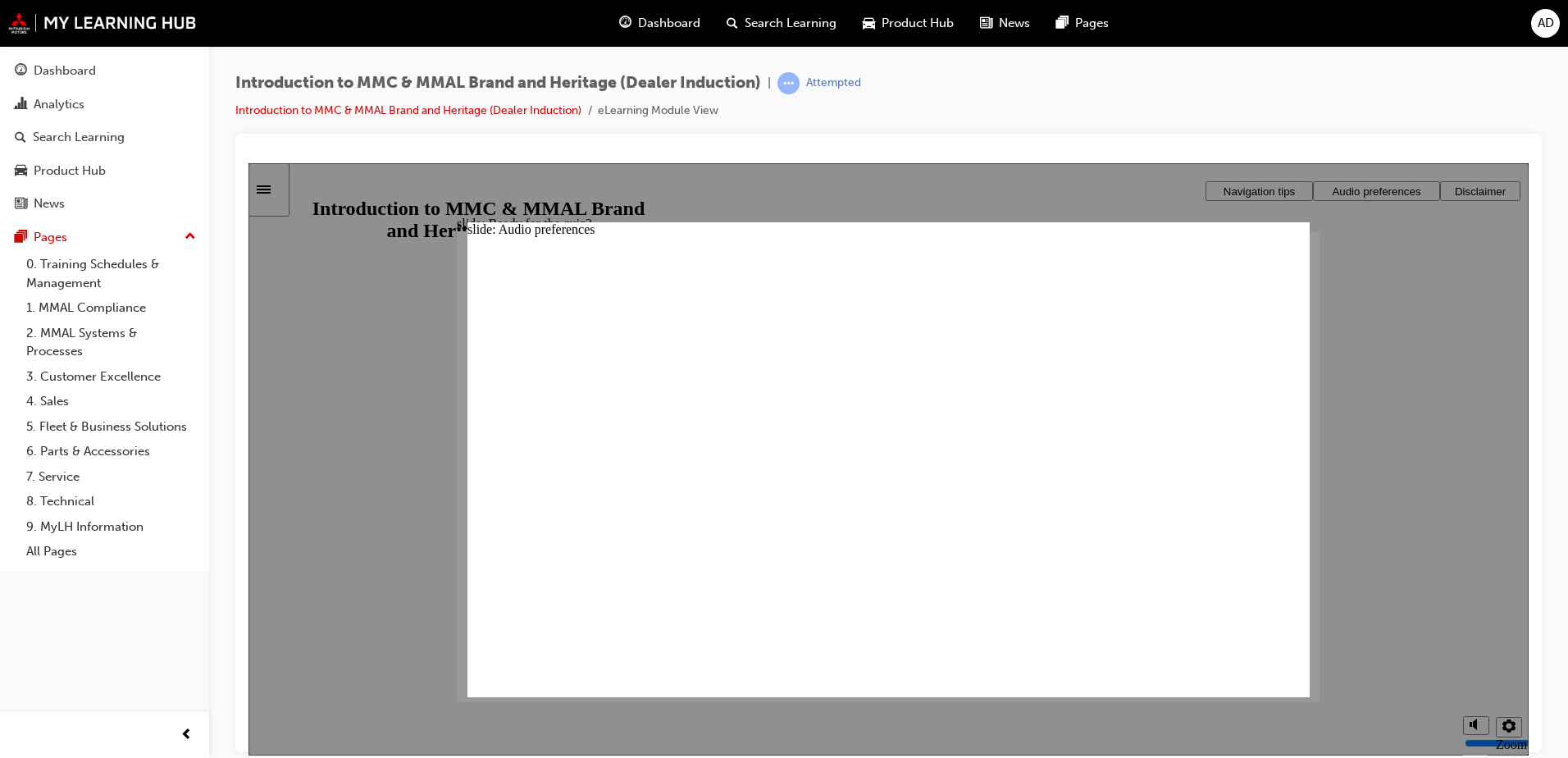
click at [1489, 190] on div at bounding box center [889, 458] width 1280 height 592
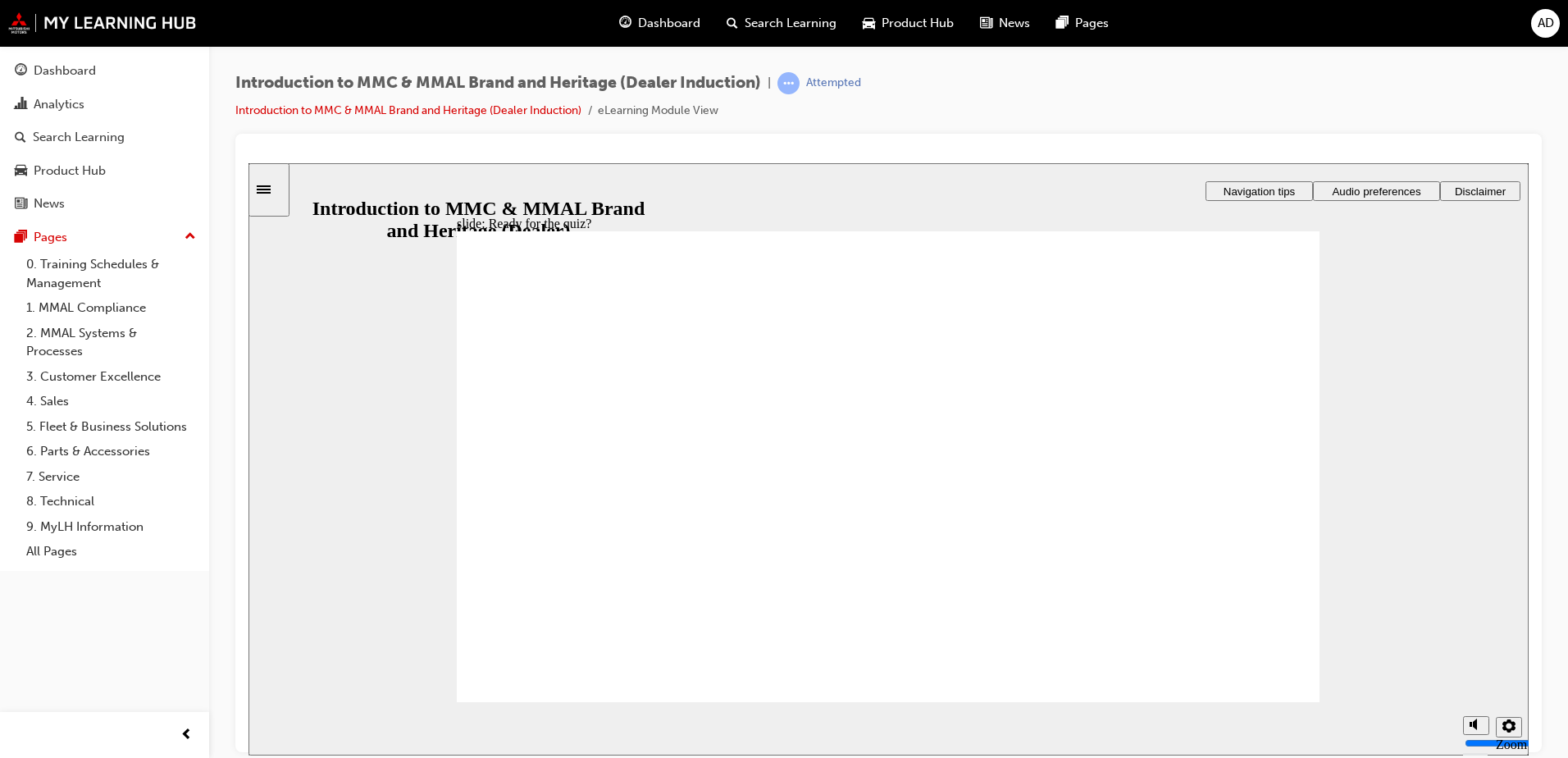
click at [278, 182] on icon "Sidebar Toggle" at bounding box center [269, 187] width 25 height 10
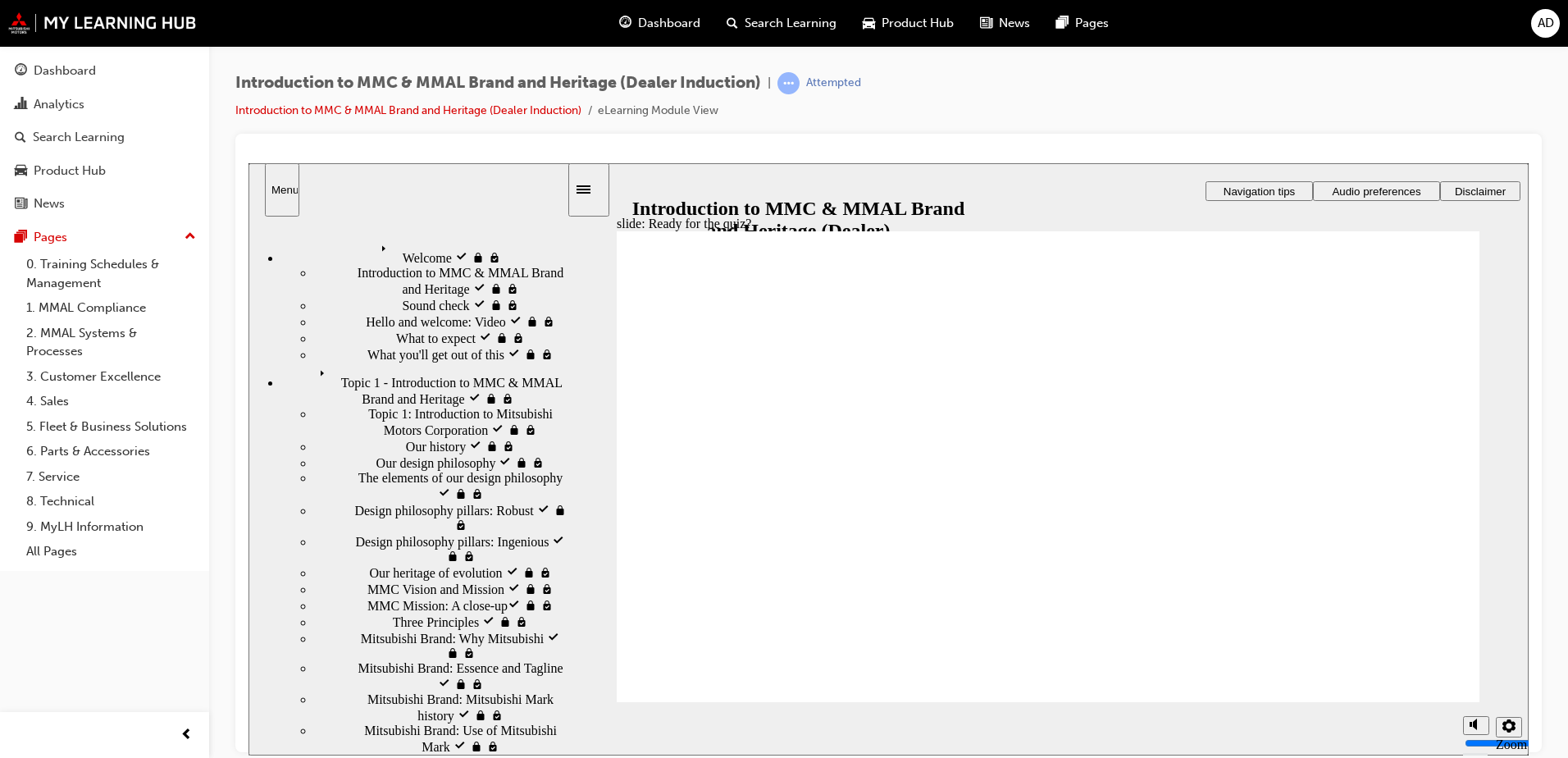
click at [338, 754] on span "Topic 2 - Introduction to Mitsubishi Motors Australia visited" at bounding box center [438, 768] width 258 height 29
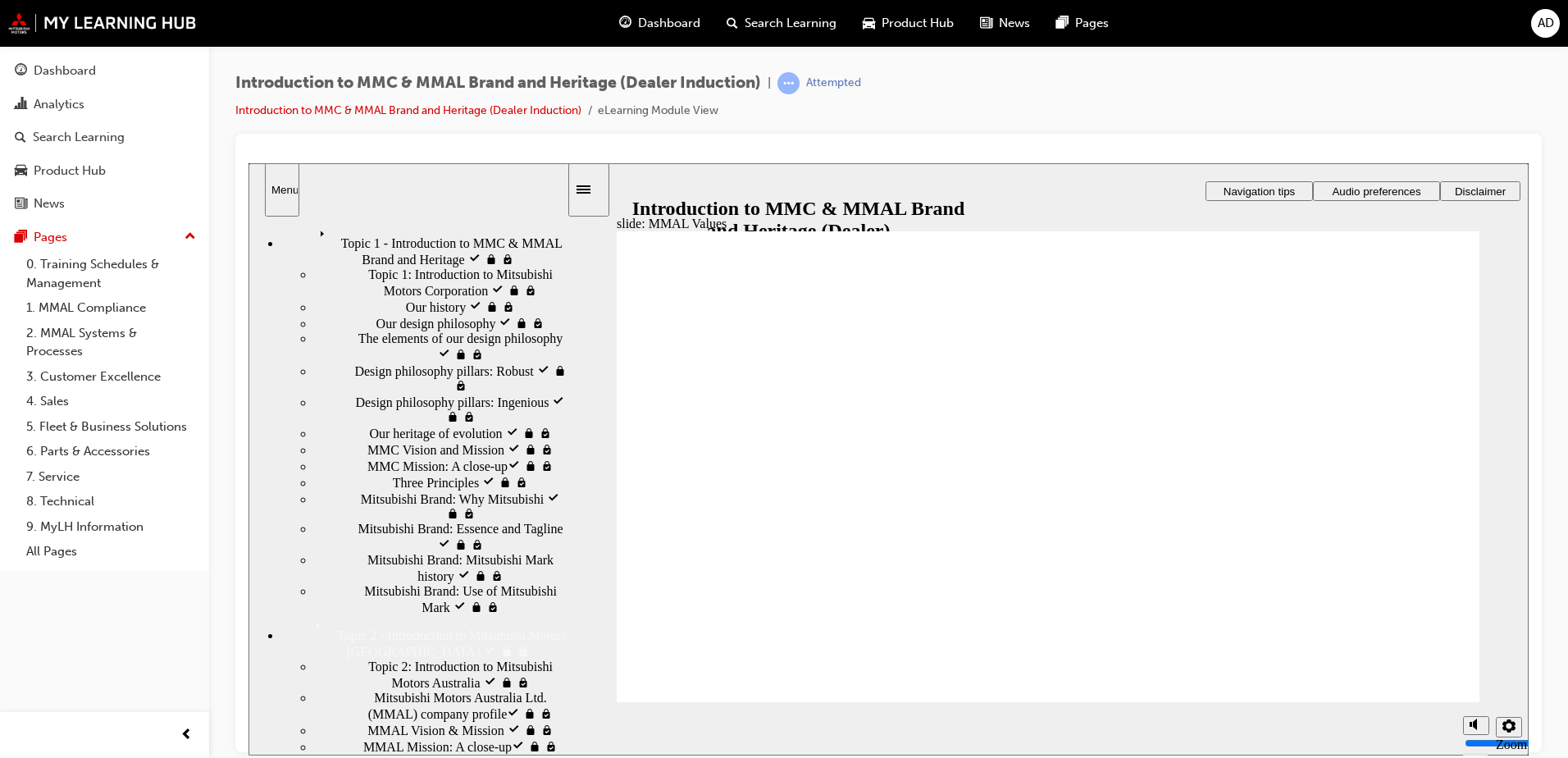
scroll to position [150, 0]
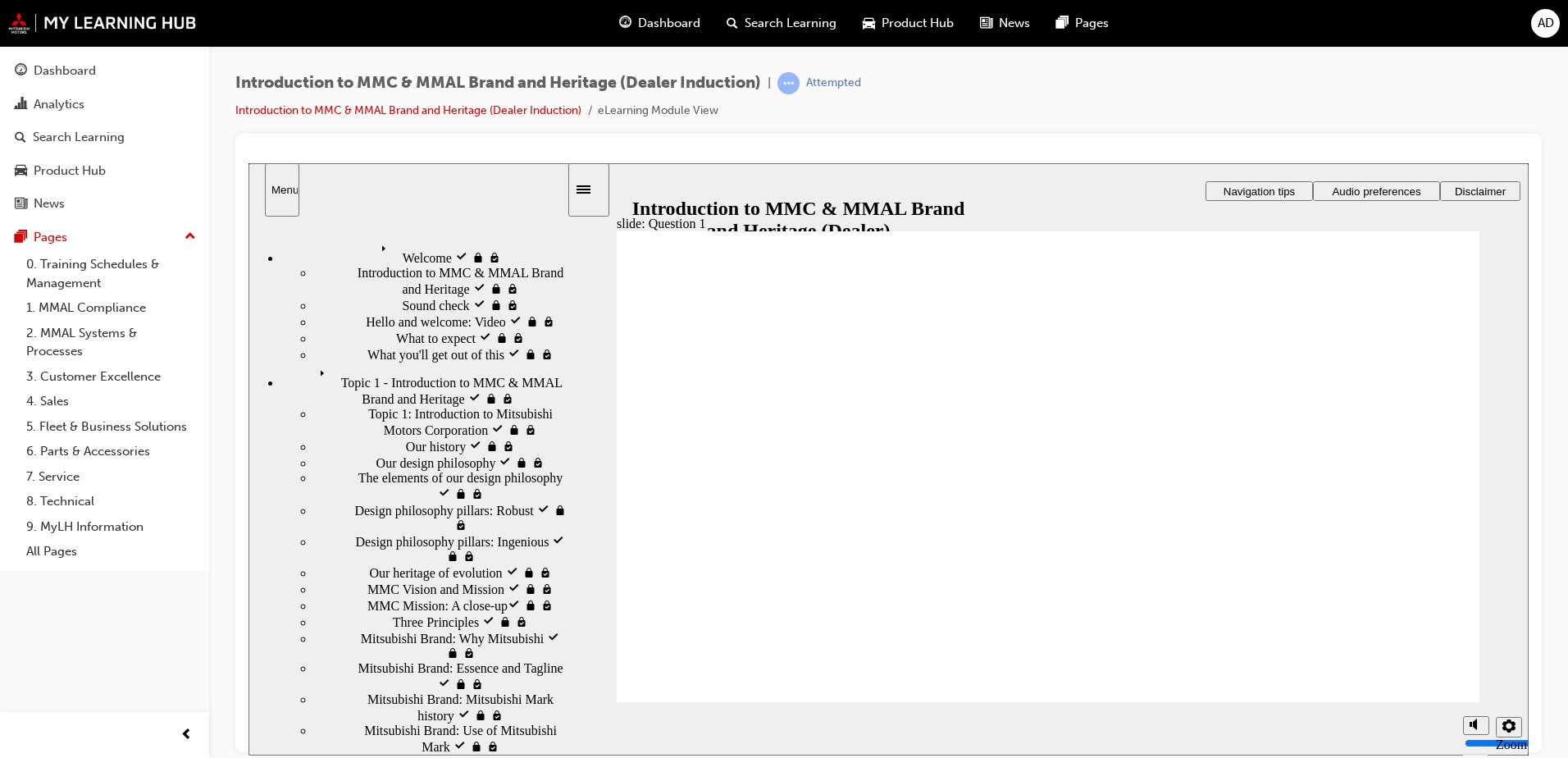
radio input "true"
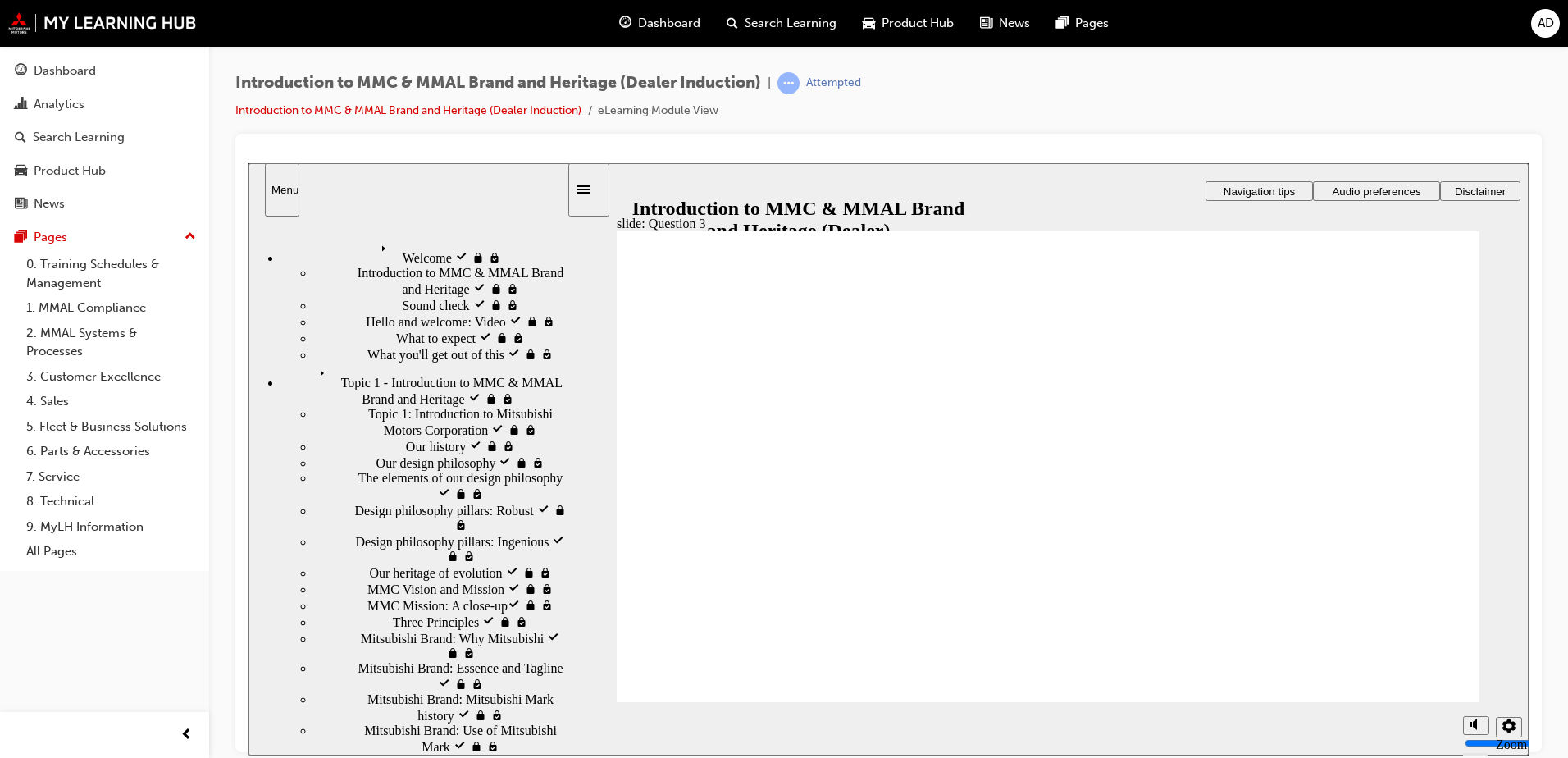
radio input "true"
drag, startPoint x: 747, startPoint y: 656, endPoint x: 775, endPoint y: 647, distance: 29.4
checkbox input "true"
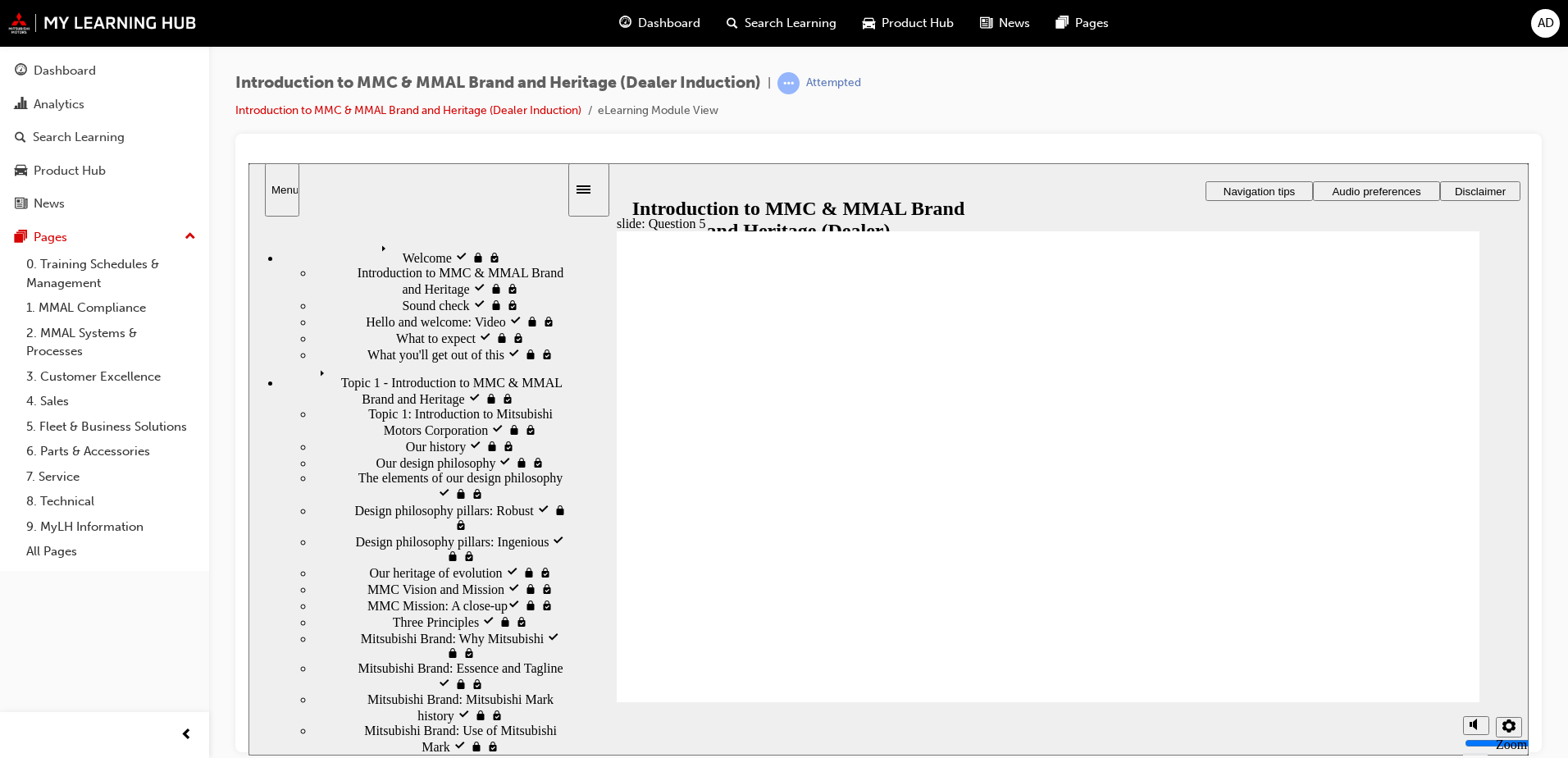
checkbox input "true"
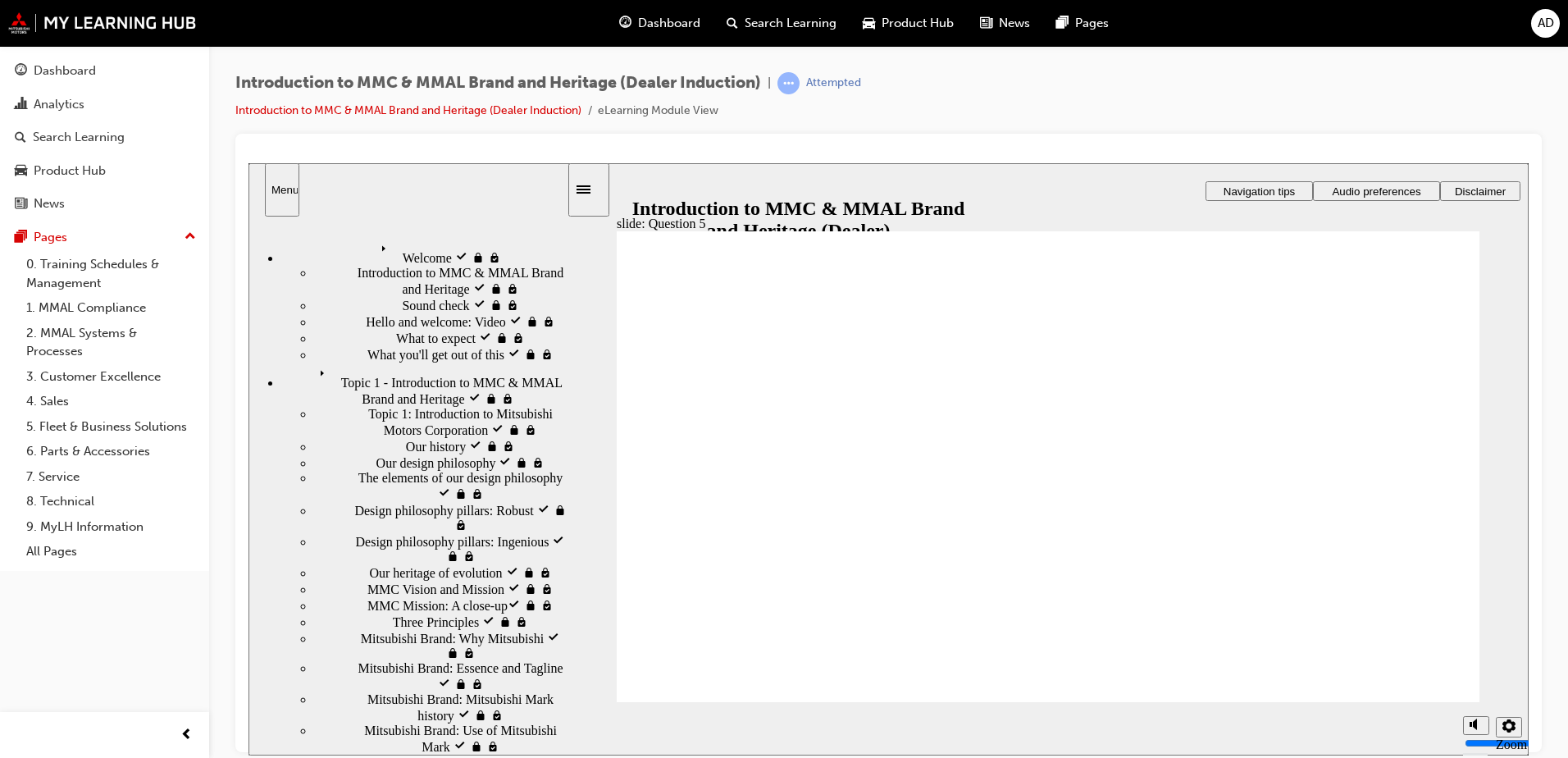
radio input "true"
click at [122, 75] on div "Dashboard" at bounding box center [105, 71] width 180 height 20
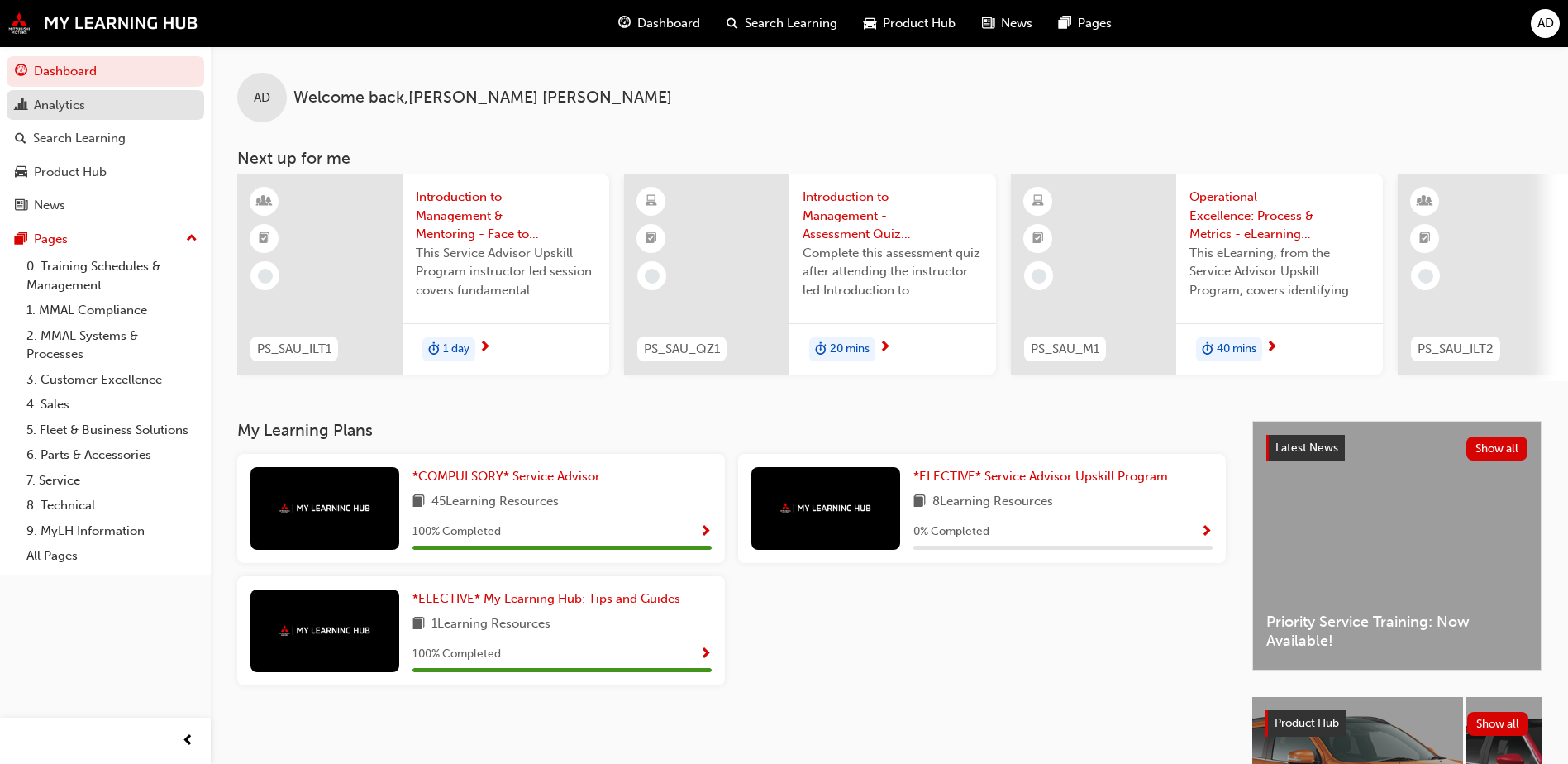
click at [68, 90] on link "Analytics" at bounding box center [104, 105] width 197 height 30
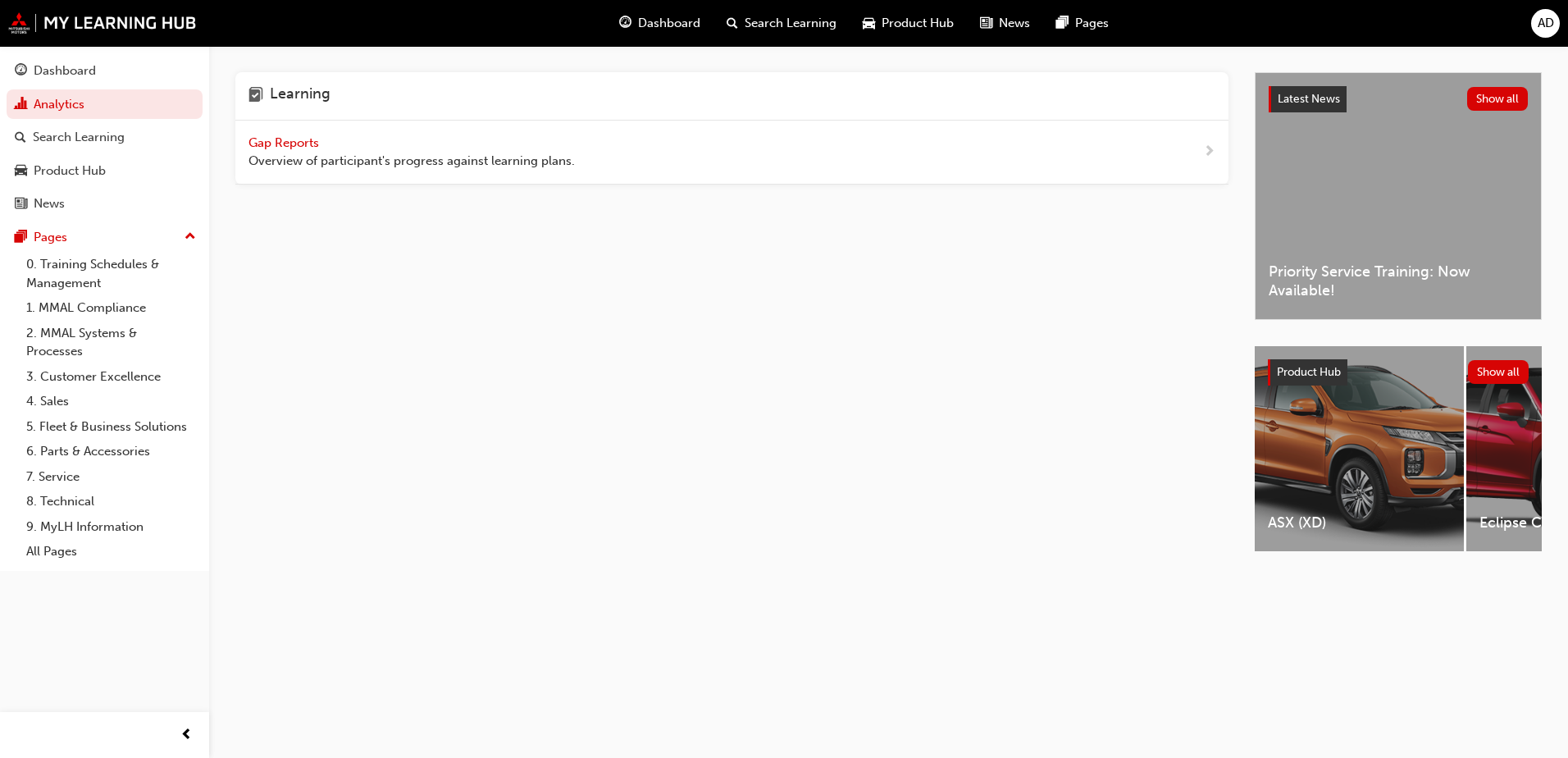
click at [250, 143] on span "Gap Reports" at bounding box center [285, 143] width 74 height 15
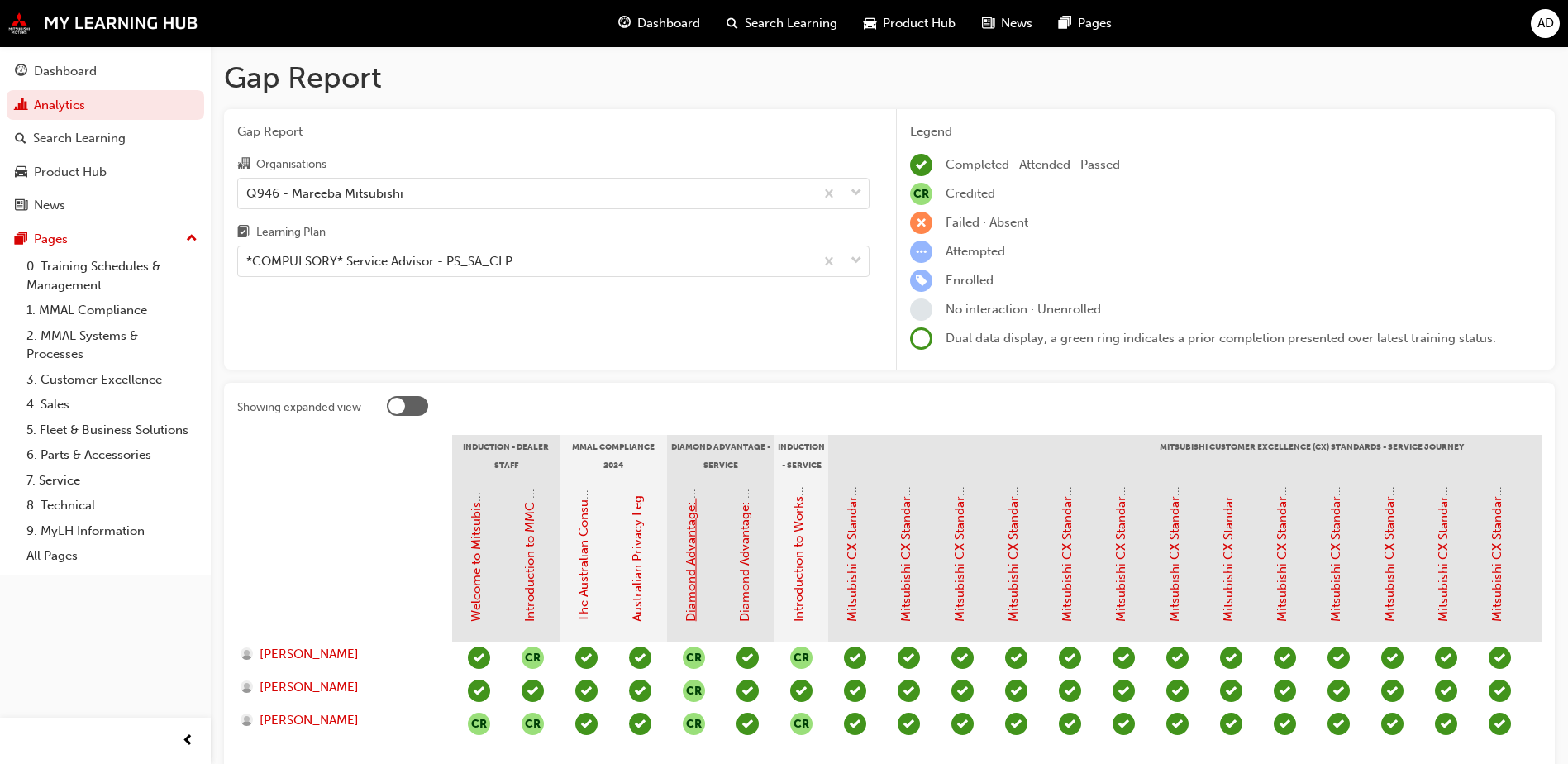
click at [689, 575] on link "Diamond Advantage: Fundamentals" at bounding box center [691, 519] width 15 height 204
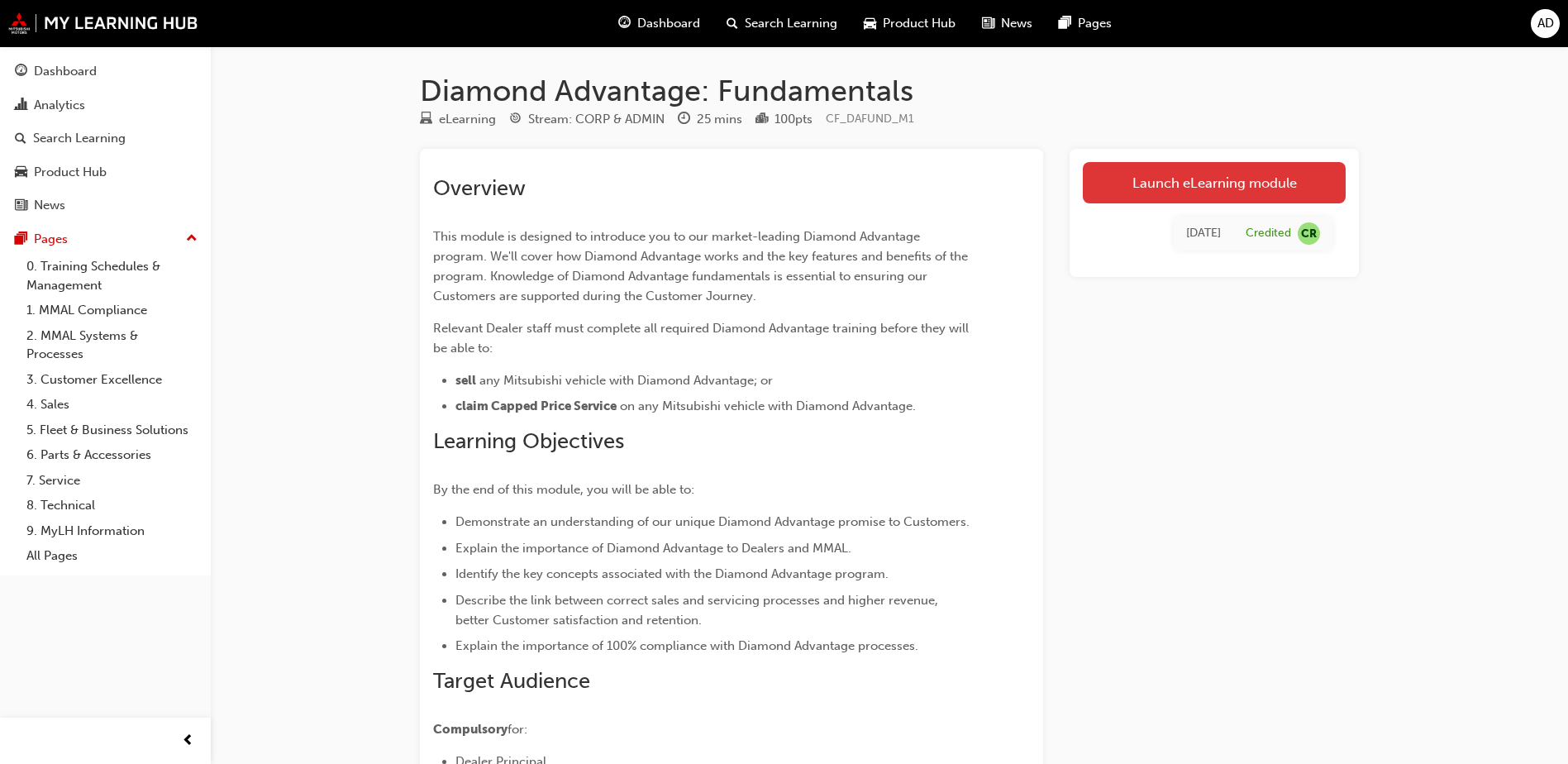
click at [1237, 182] on link "Launch eLearning module" at bounding box center [1214, 182] width 262 height 41
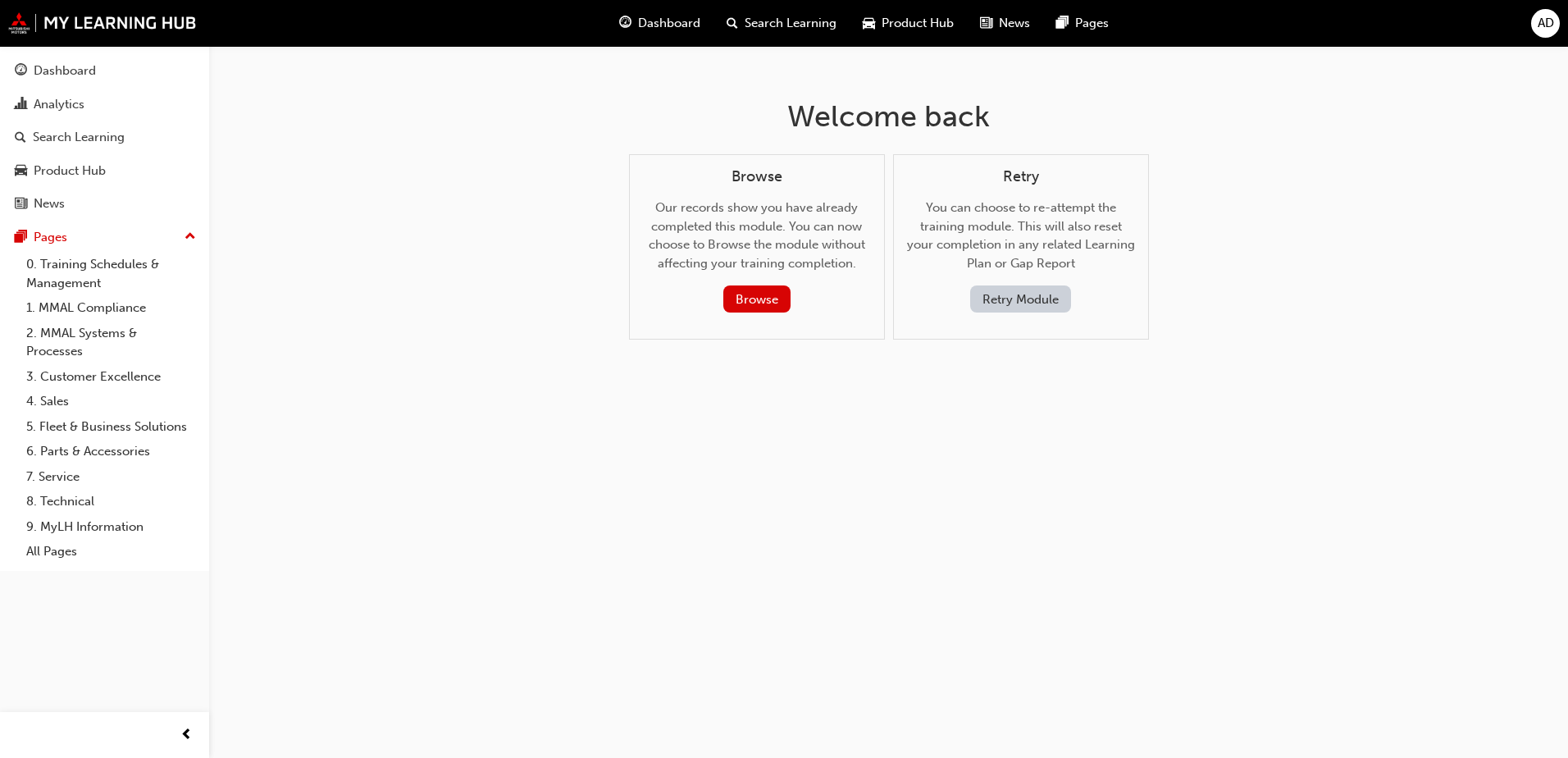
click at [1052, 296] on button "Retry Module" at bounding box center [1021, 298] width 101 height 27
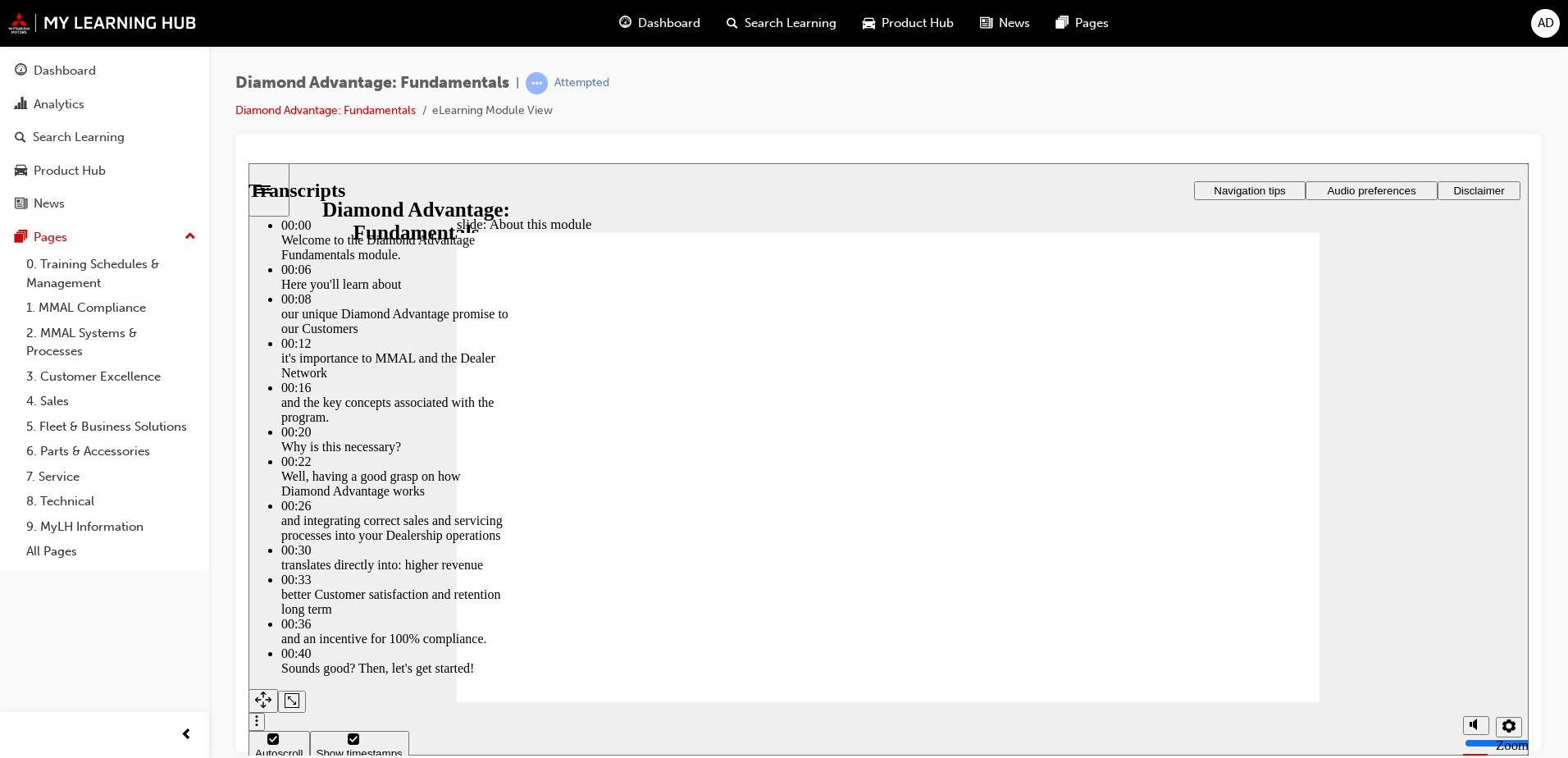
click at [272, 187] on icon "Sidebar Toggle" at bounding box center [269, 187] width 25 height 10
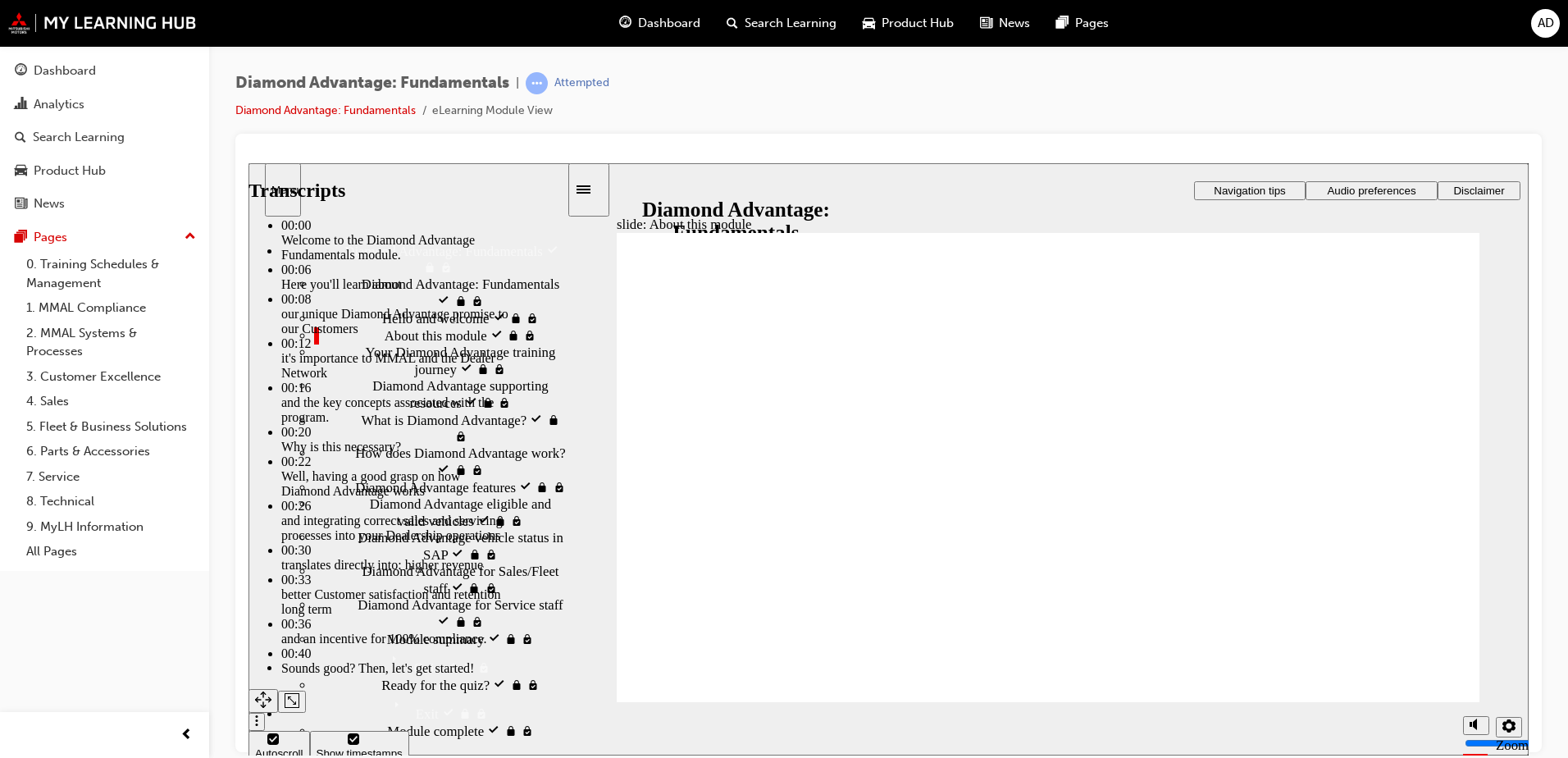
scroll to position [201, 0]
click at [311, 647] on div "Quiz Quiz" at bounding box center [424, 661] width 285 height 28
click at [385, 656] on span "Quiz locked" at bounding box center [419, 655] width 67 height 17
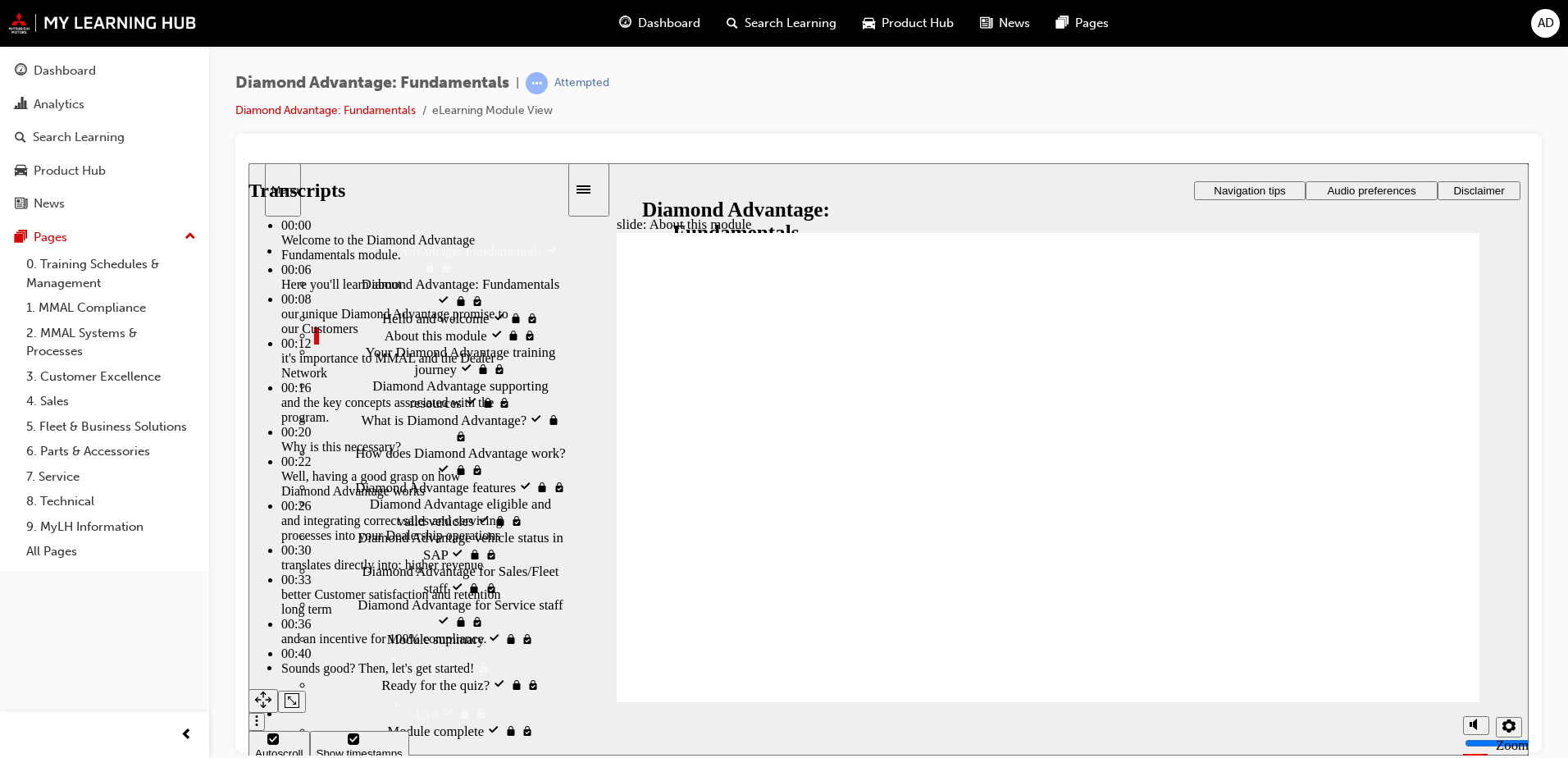
click at [357, 676] on div "Ready for the quiz? locked Ready for the quiz?" at bounding box center [440, 684] width 252 height 17
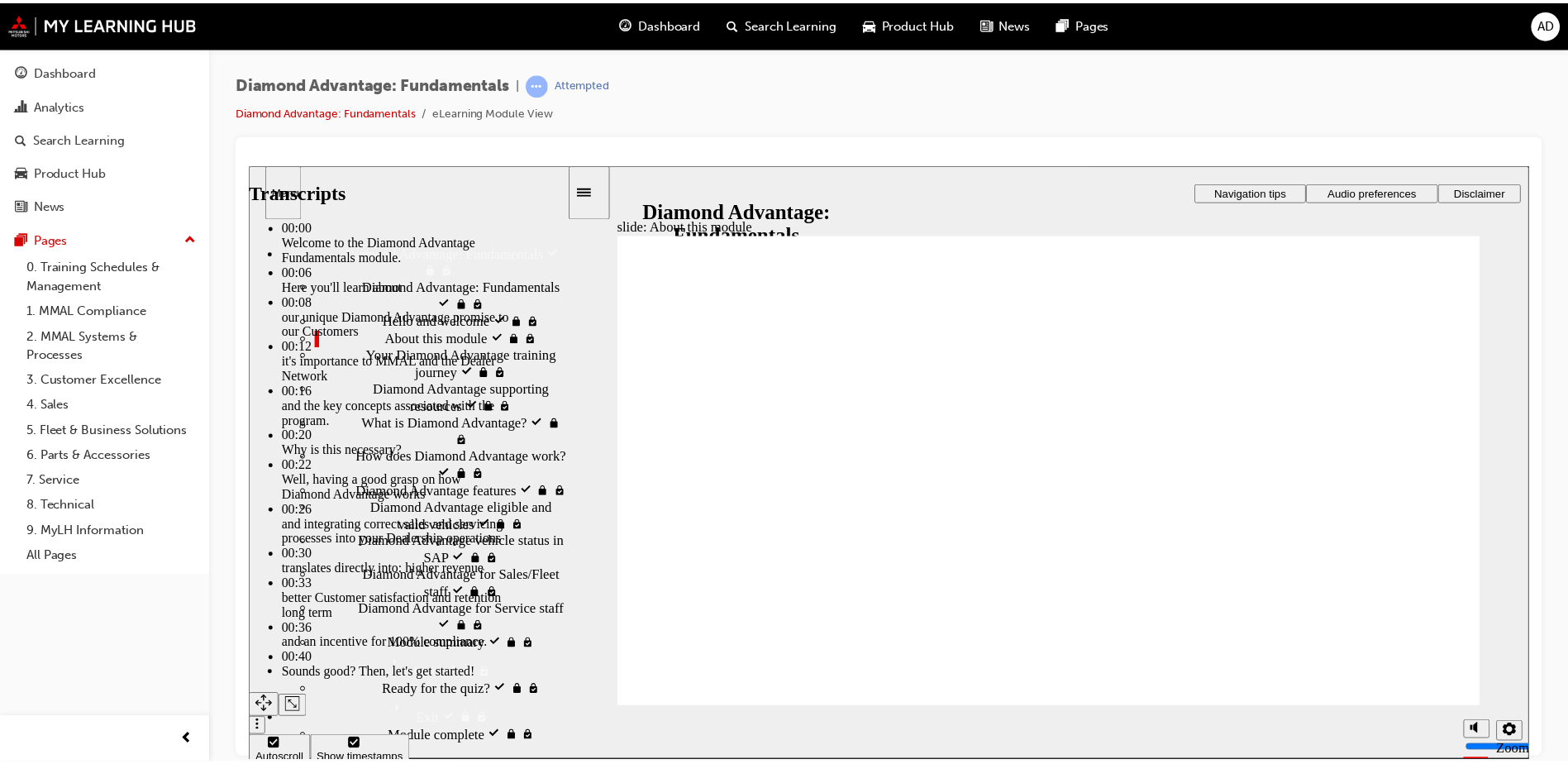
scroll to position [0, 0]
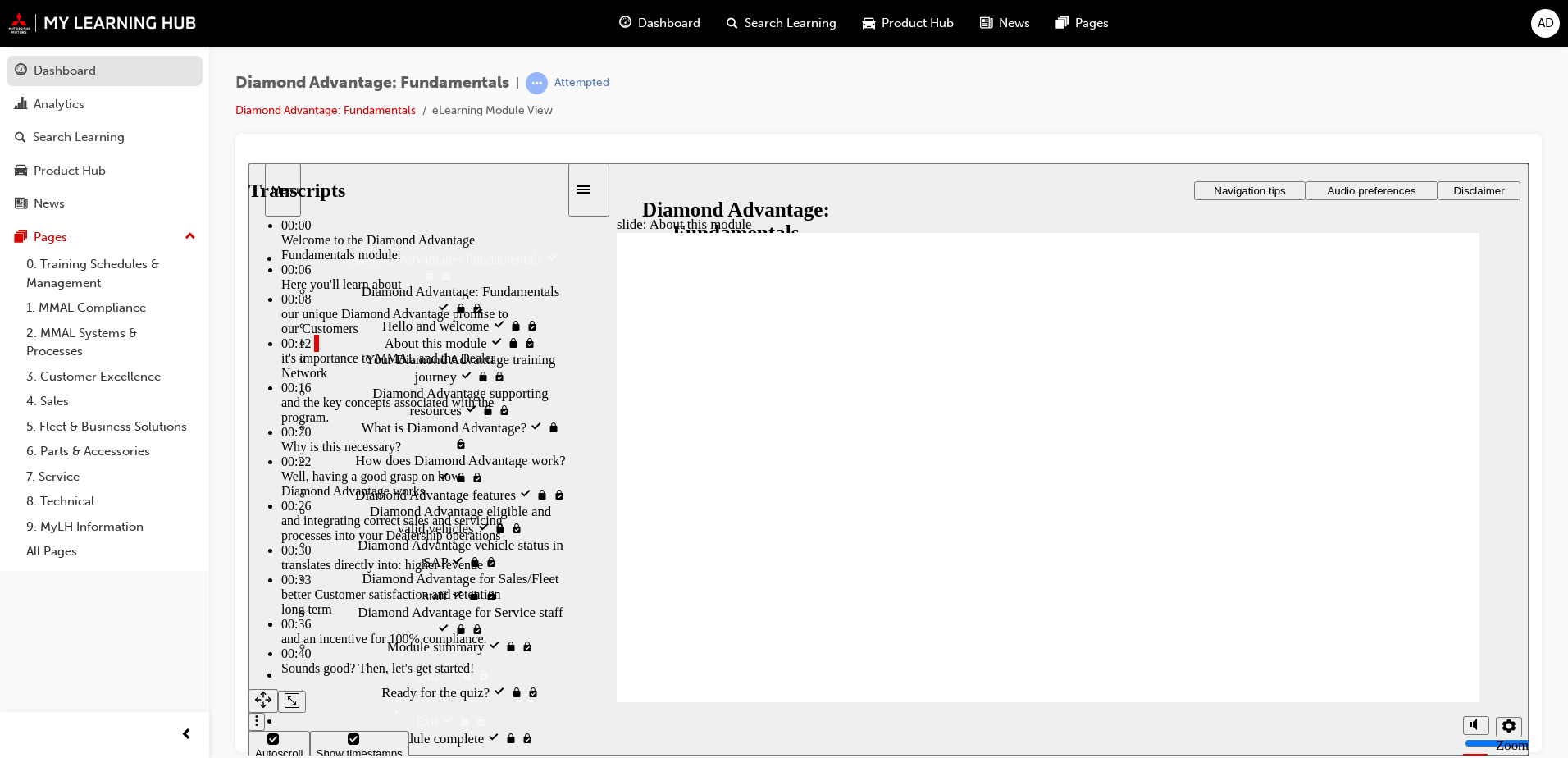
click at [36, 62] on div "Dashboard" at bounding box center [65, 70] width 62 height 19
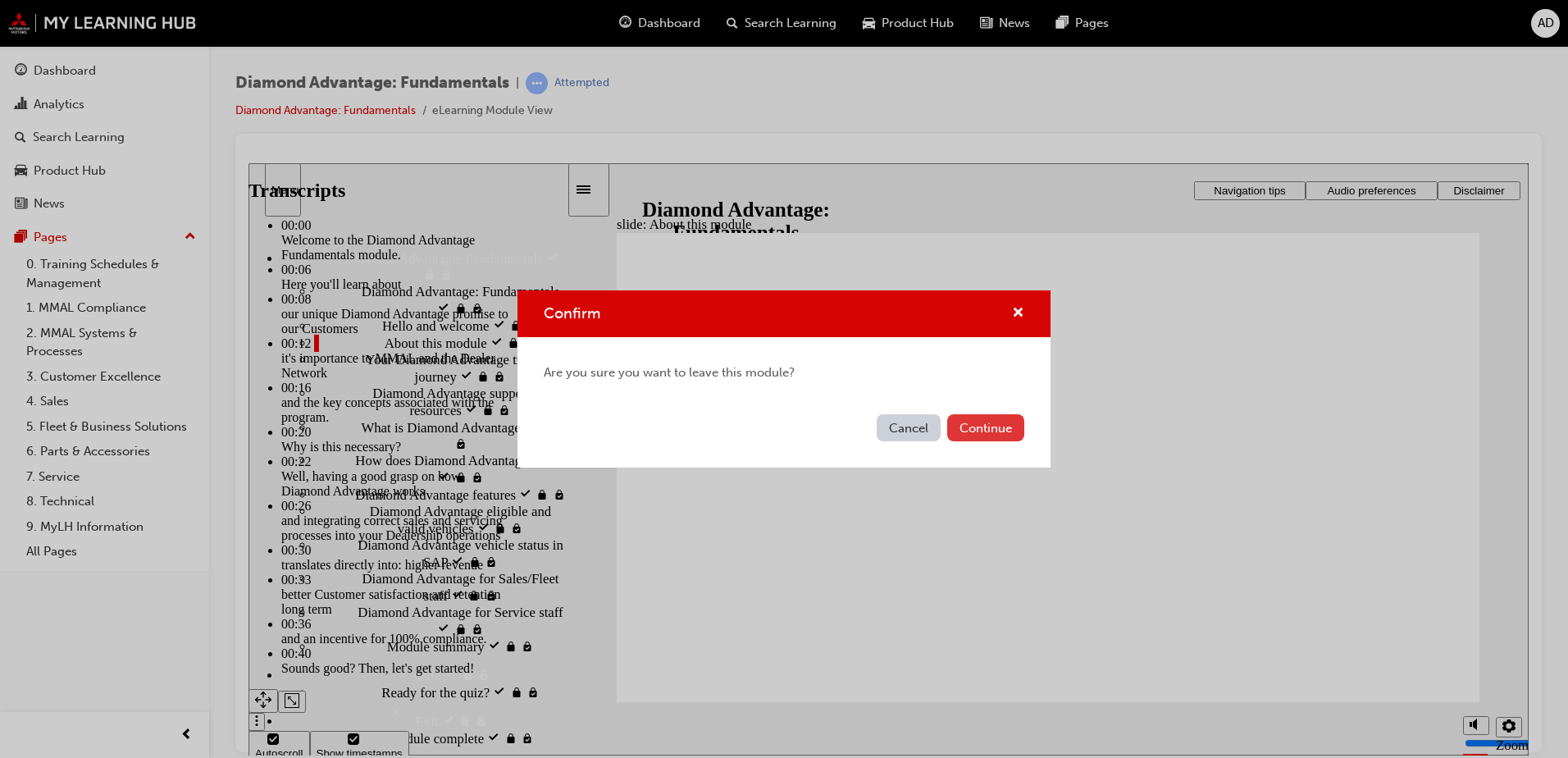
click at [992, 427] on button "Continue" at bounding box center [986, 428] width 77 height 27
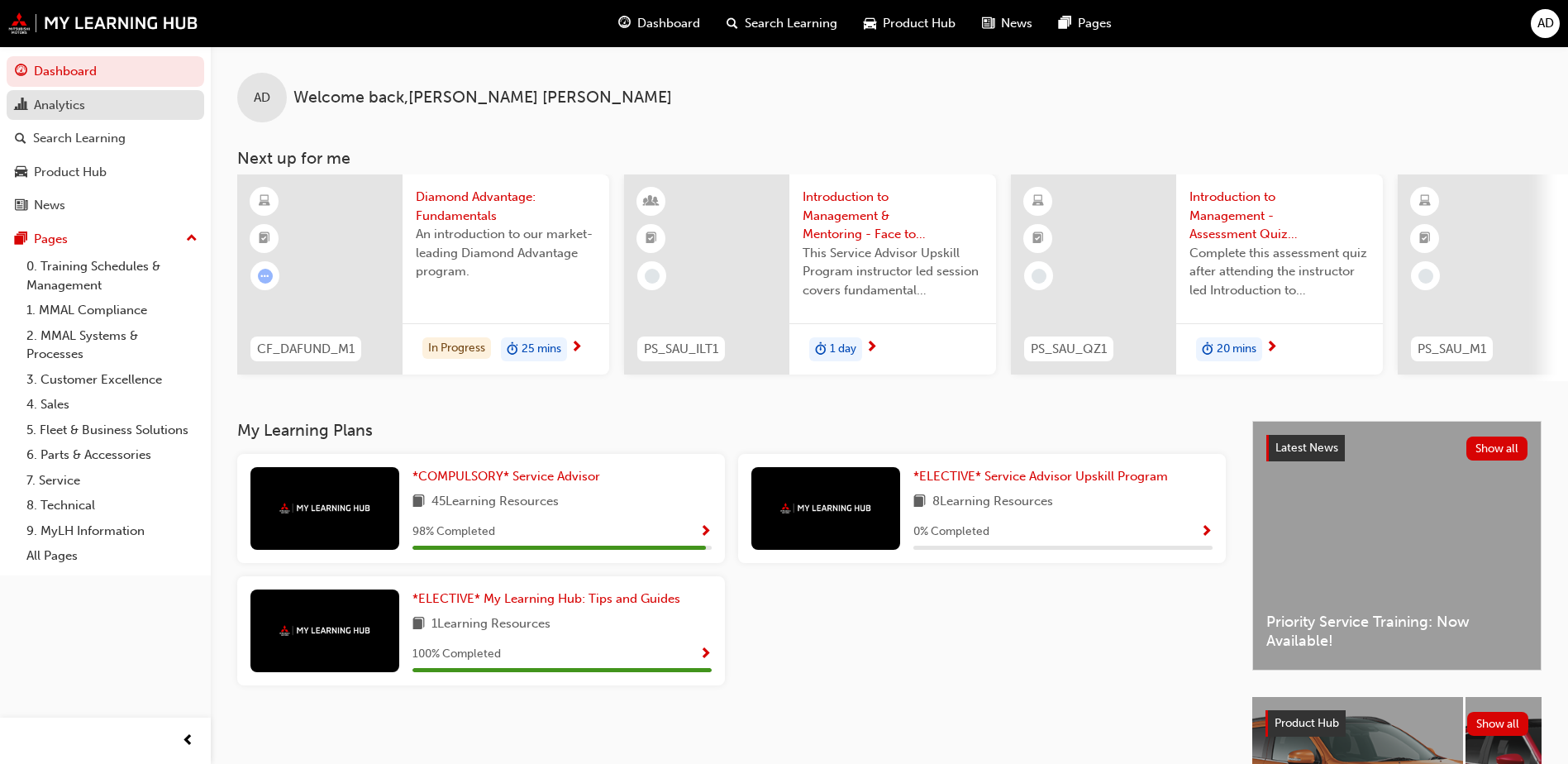
click at [129, 112] on div "Analytics" at bounding box center [105, 104] width 181 height 21
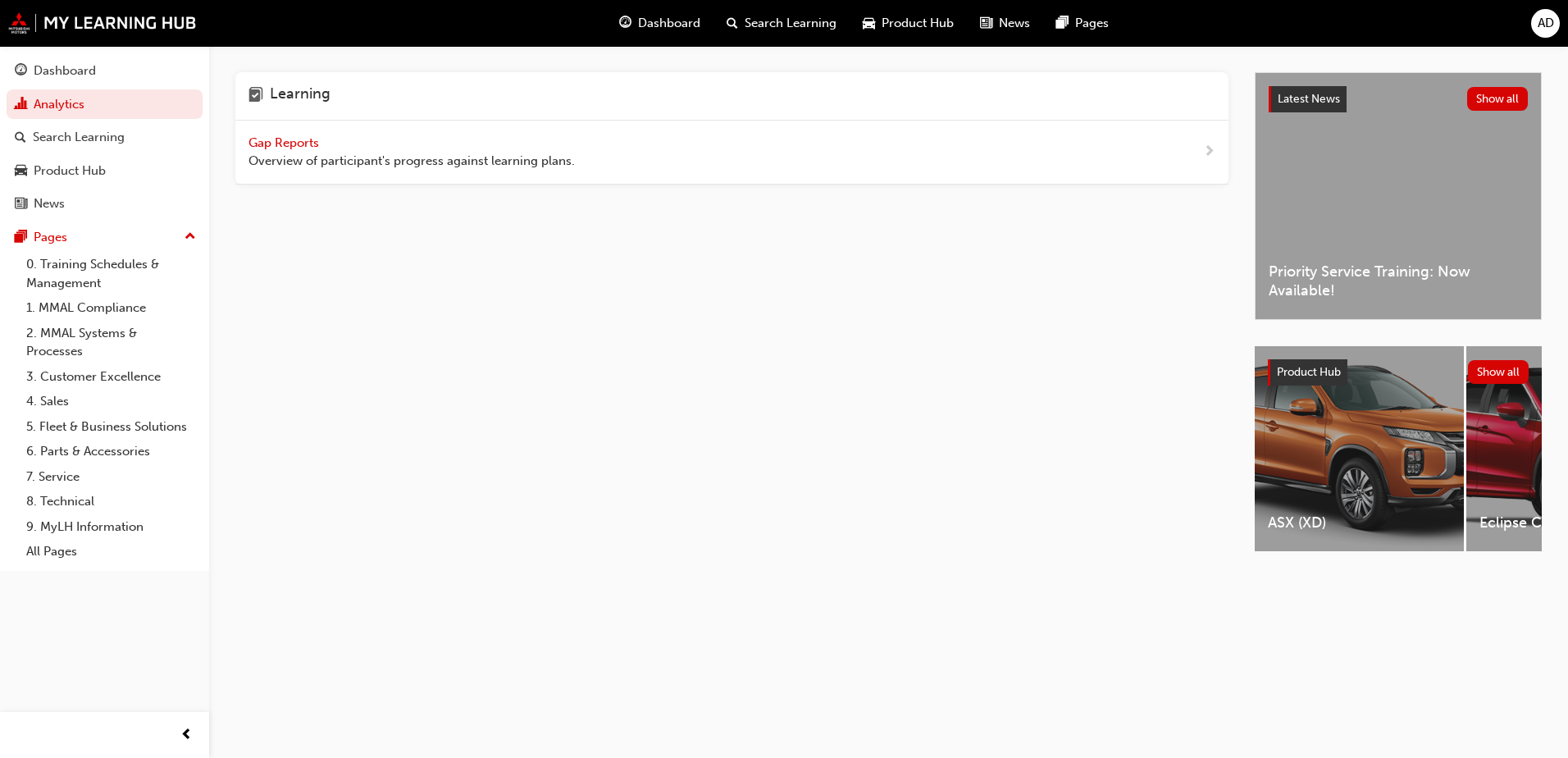
click at [296, 141] on span "Gap Reports" at bounding box center [285, 143] width 74 height 15
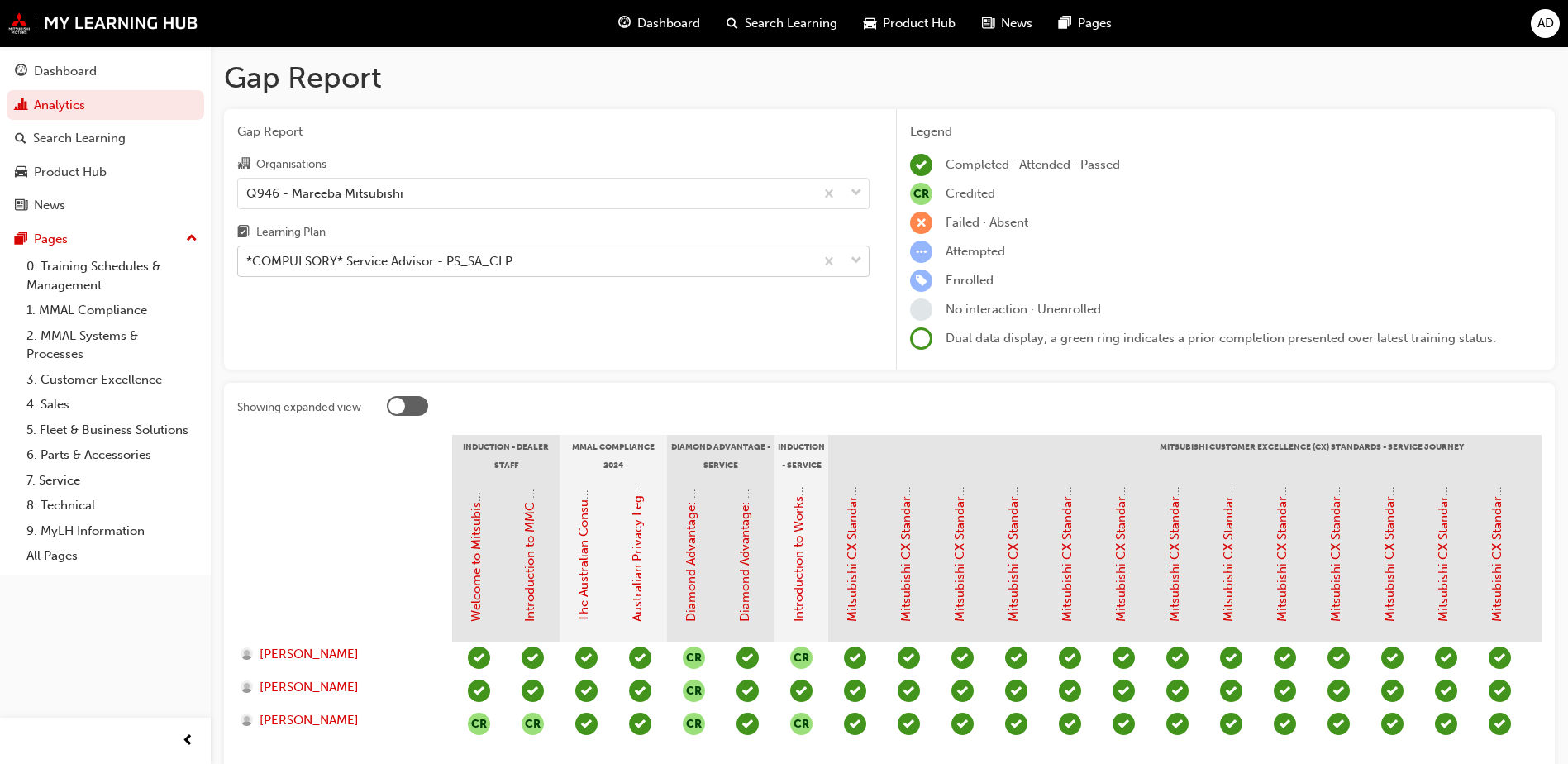
click at [426, 262] on div "*COMPULSORY* Service Advisor - PS_SA_CLP" at bounding box center [379, 261] width 266 height 19
click at [248, 262] on input "Learning Plan *COMPULSORY* Service Advisor - PS_SA_CLP" at bounding box center [247, 261] width 2 height 14
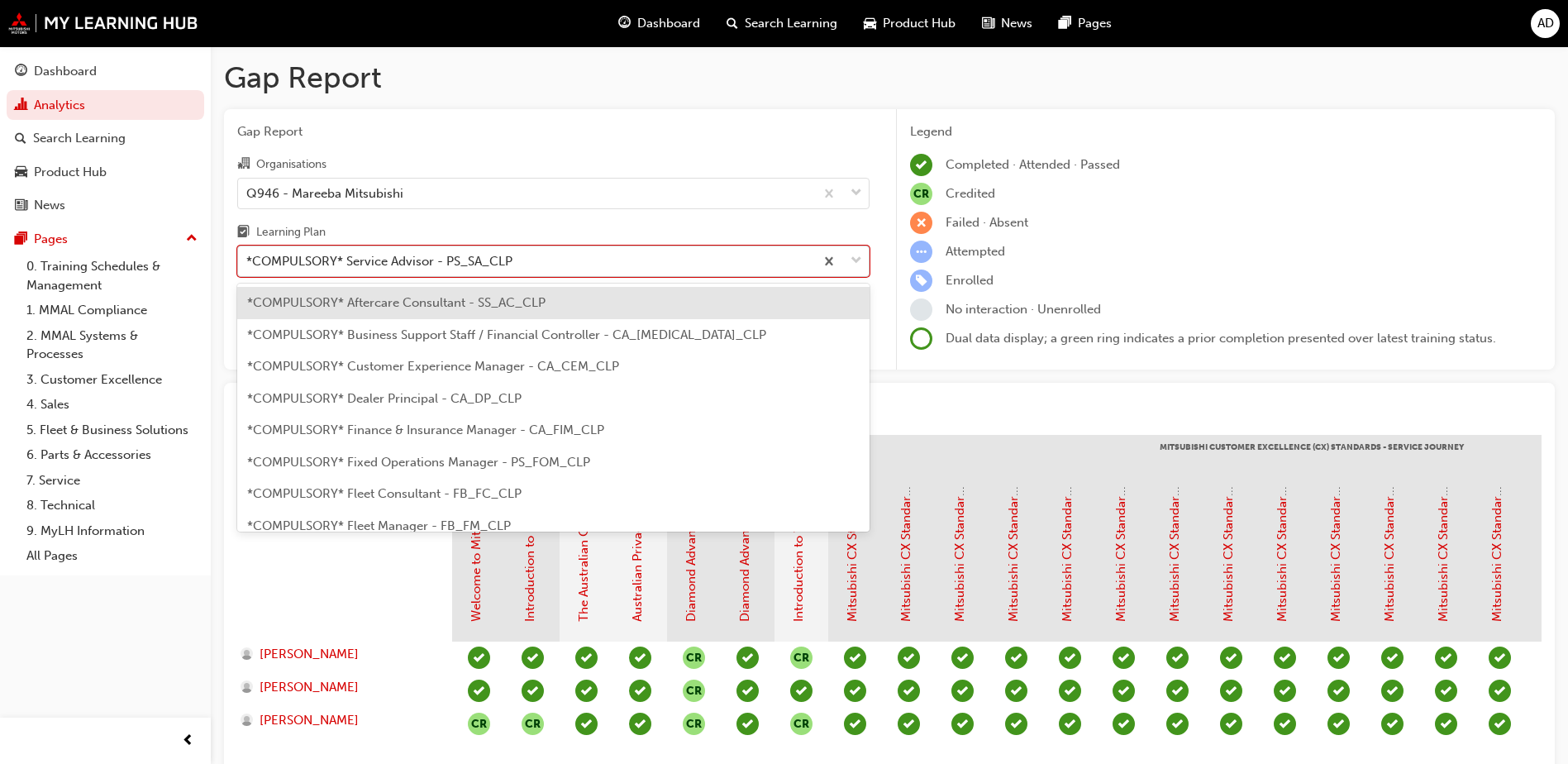
scroll to position [371, 0]
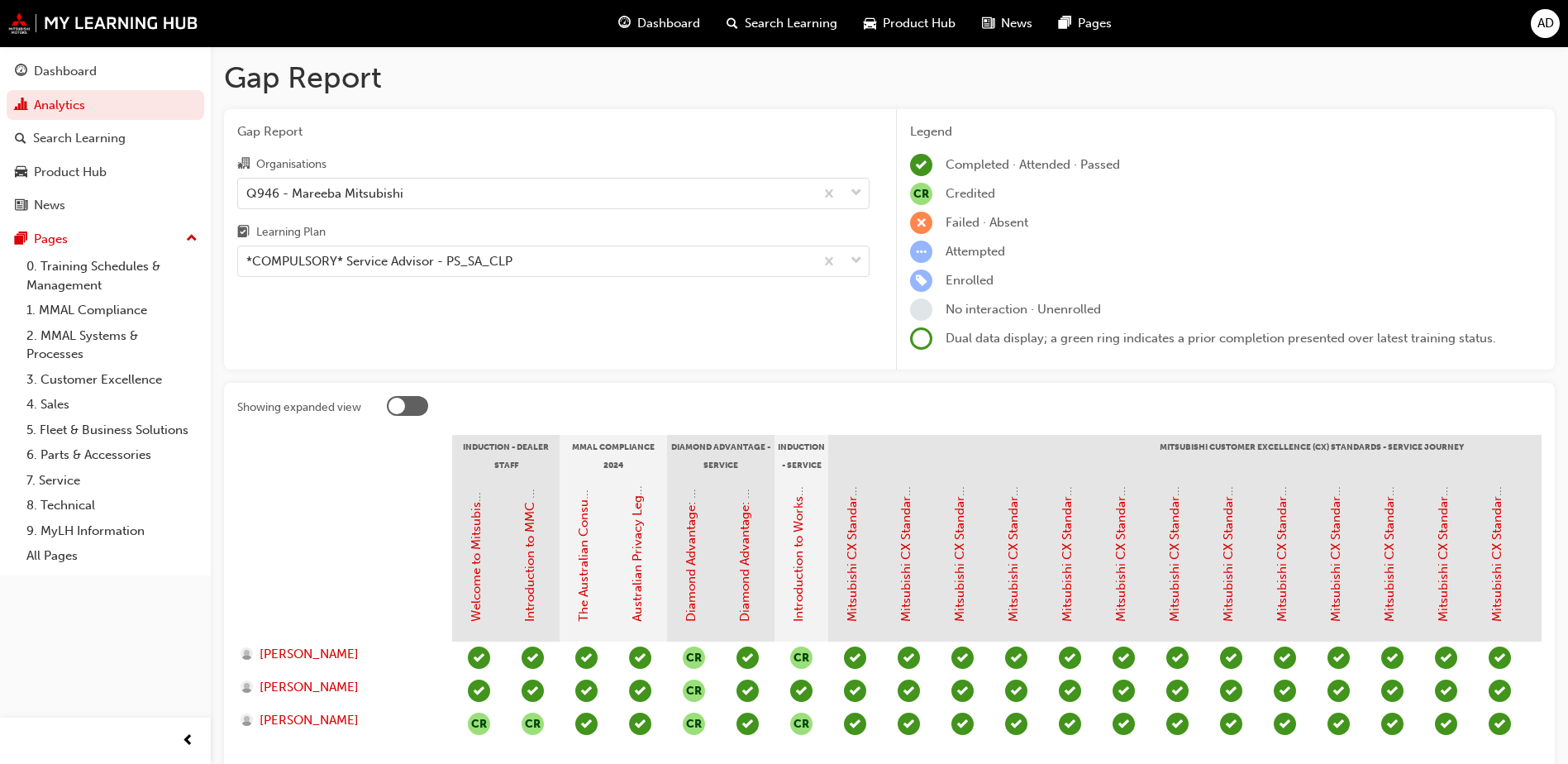
click at [1001, 377] on div "Gap Report Gap Report Organisations Q946 - Mareeba Mitsubishi Learning Plan *CO…" at bounding box center [889, 442] width 1356 height 792
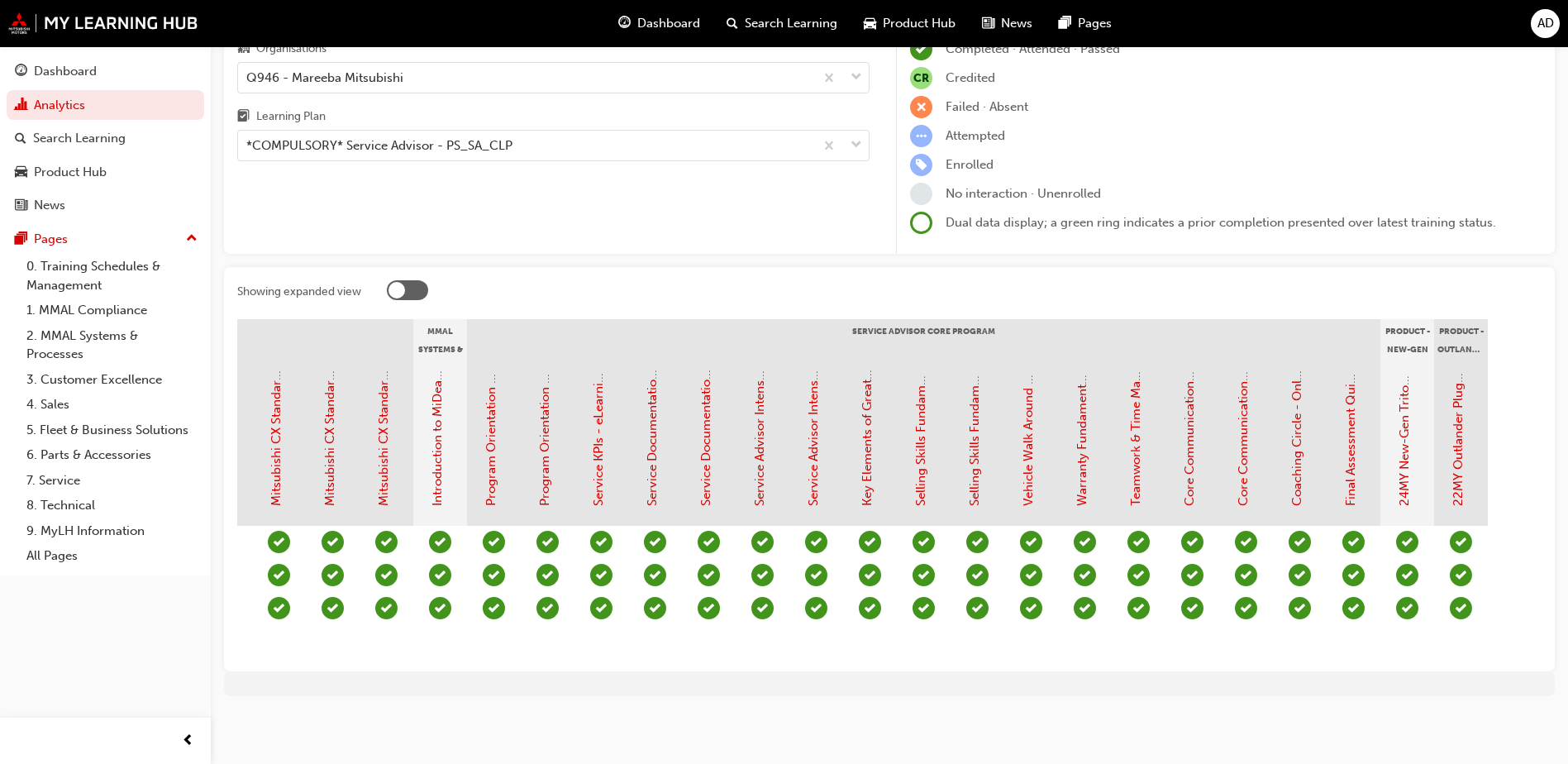
scroll to position [0, 0]
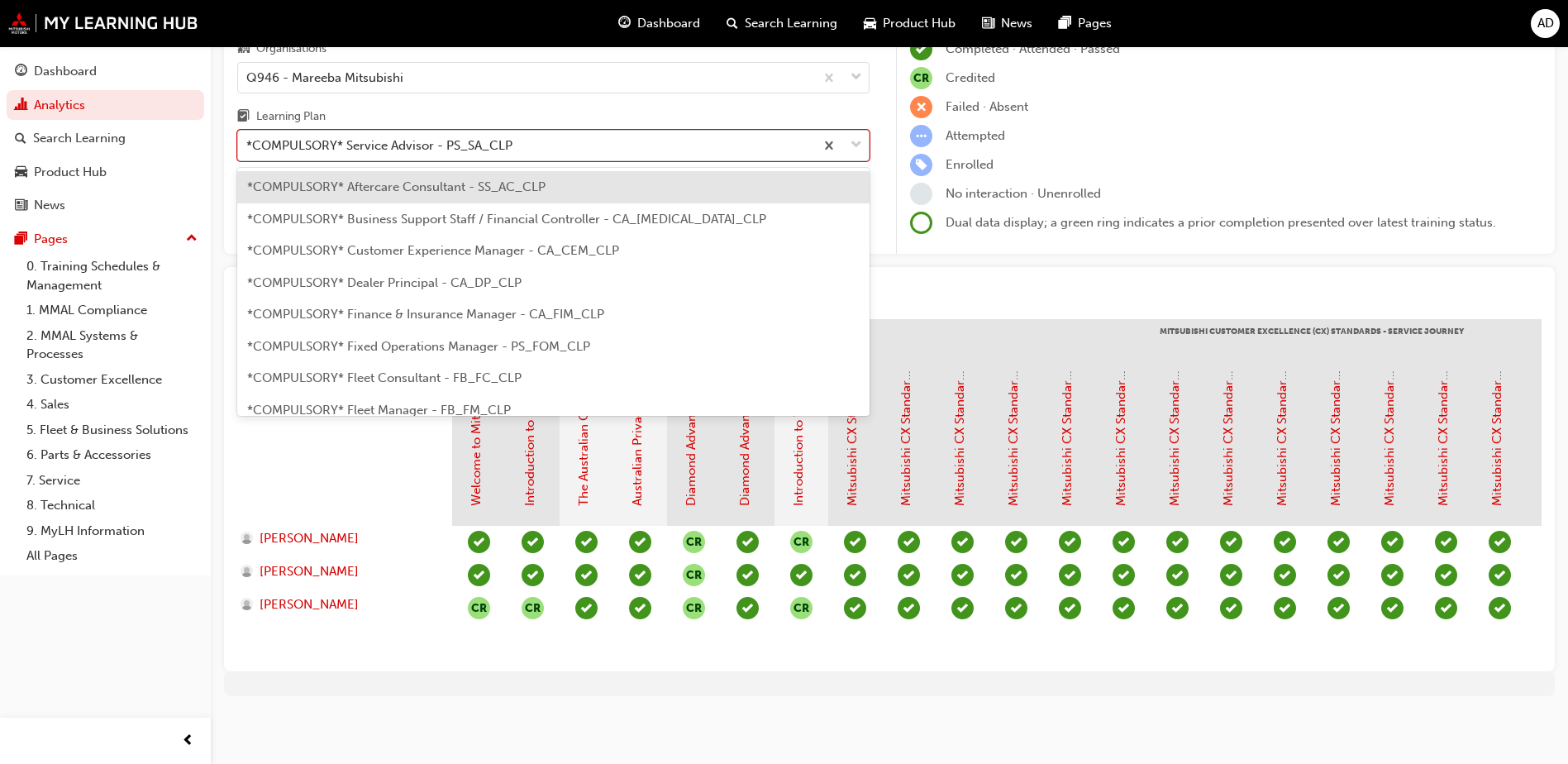
click at [370, 137] on div "*COMPULSORY* Service Advisor - PS_SA_CLP" at bounding box center [379, 145] width 266 height 19
click at [248, 138] on input "Learning Plan option *COMPULSORY* Aftercare Consultant - SS_AC_CLP focused, 1 o…" at bounding box center [247, 145] width 2 height 14
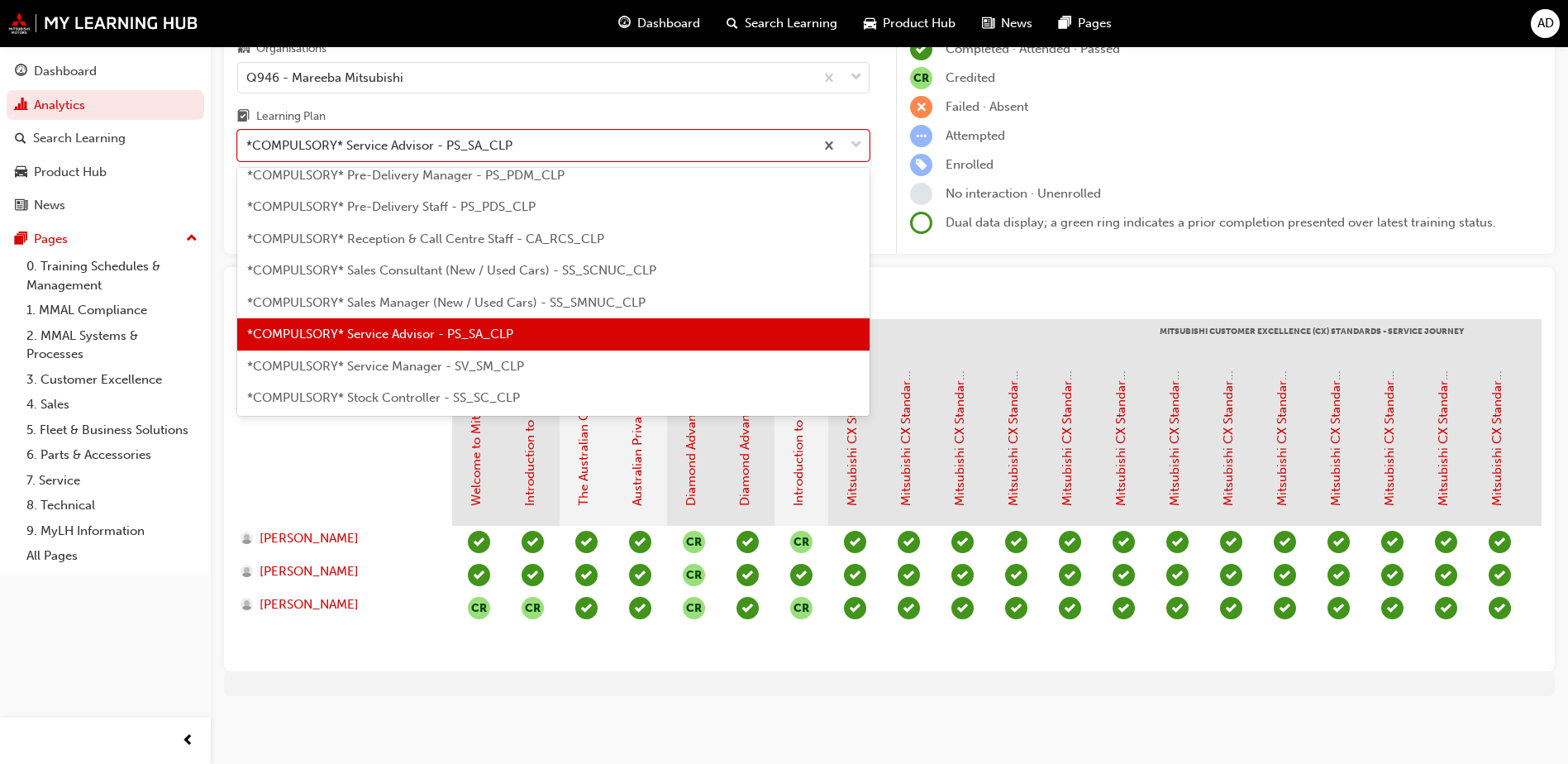
scroll to position [453, 0]
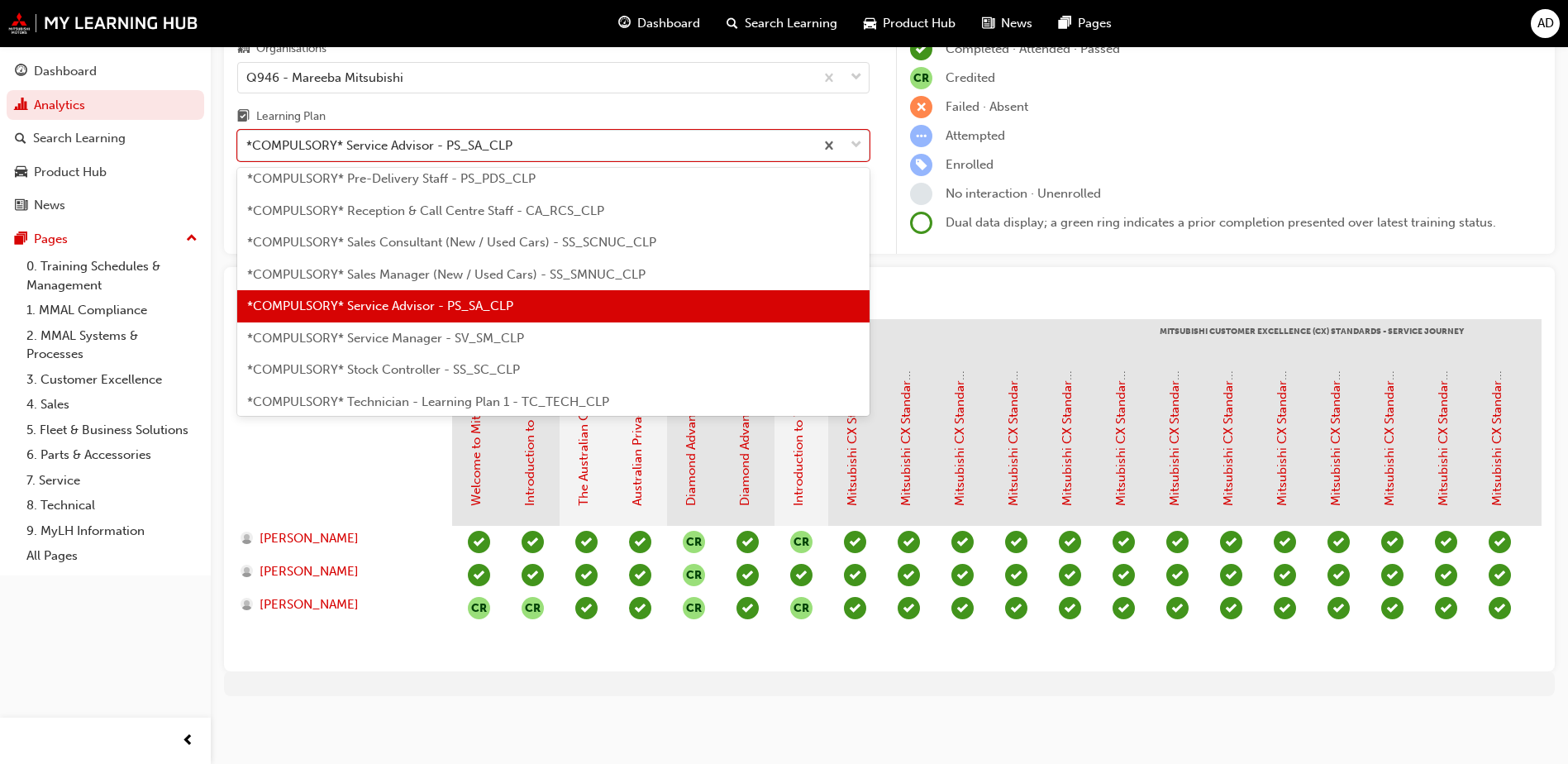
click at [431, 330] on span "*COMPULSORY* Service Manager - SV_SM_CLP" at bounding box center [386, 337] width 277 height 15
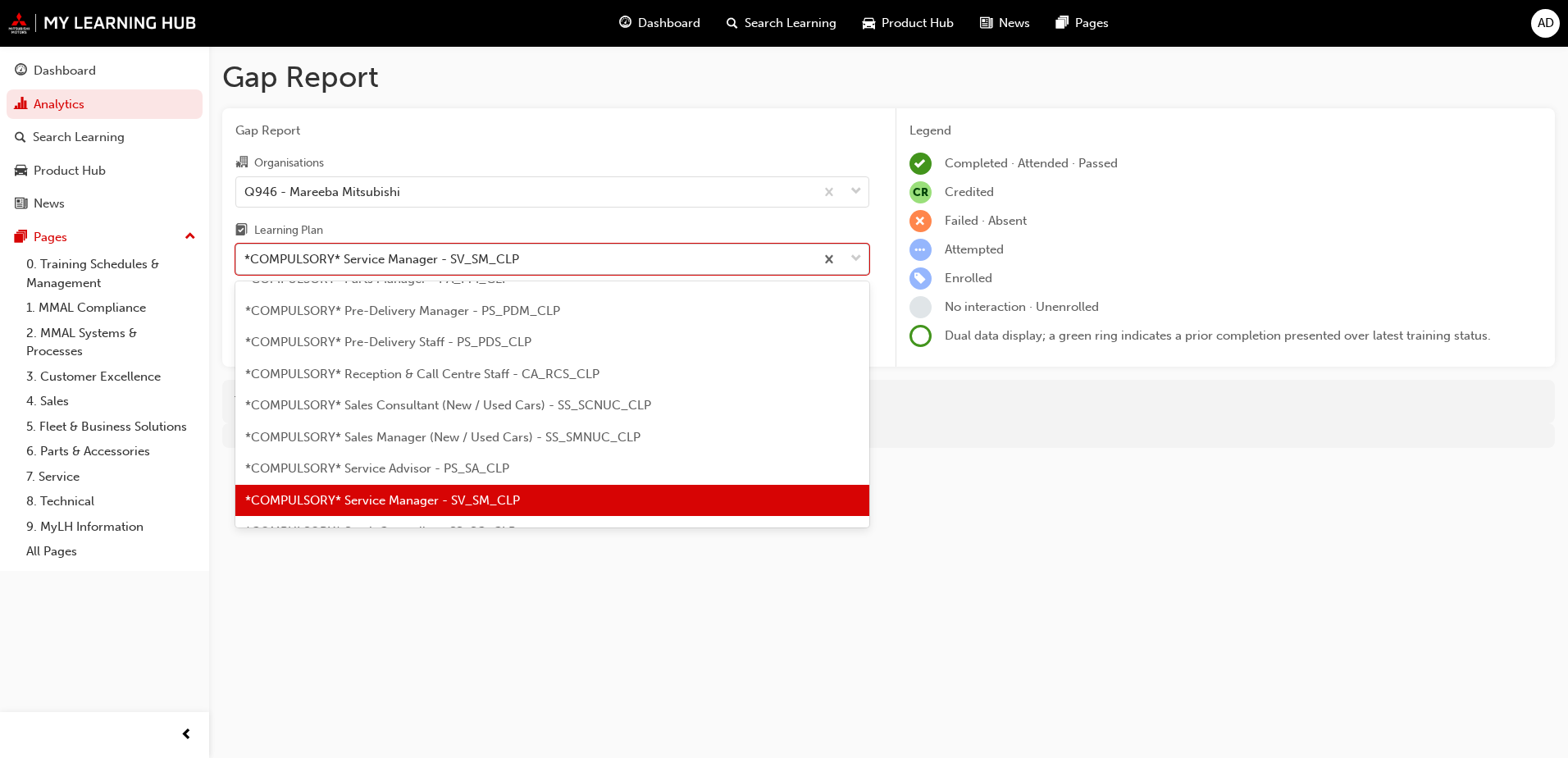
click at [480, 251] on div "*COMPULSORY* Service Manager - SV_SM_CLP" at bounding box center [382, 259] width 275 height 19
click at [246, 251] on input "Learning Plan option *COMPULSORY* Service Manager - SV_SM_CLP, selected. option…" at bounding box center [245, 259] width 2 height 14
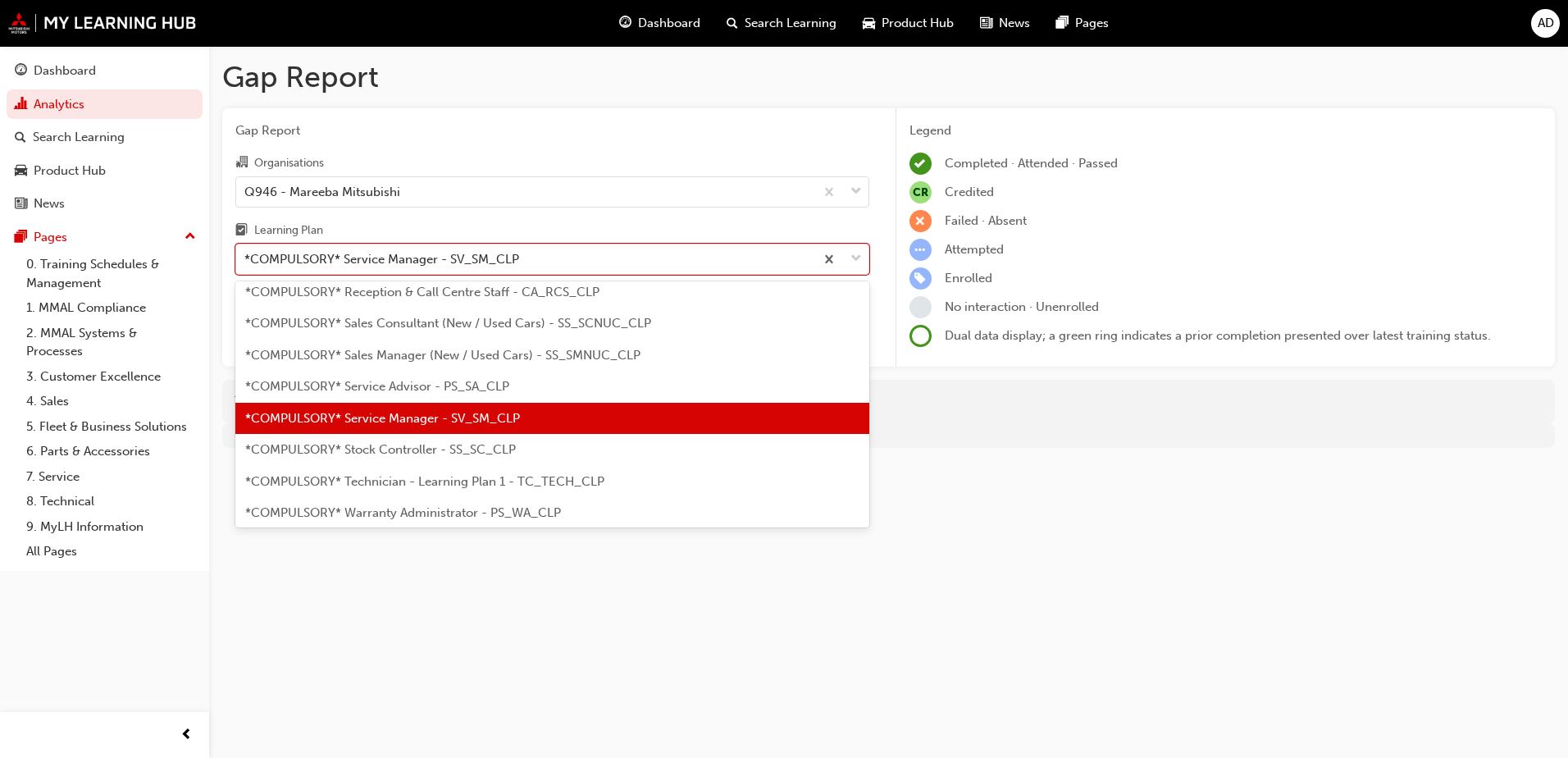
click at [418, 441] on div "*COMPULSORY* Stock Controller - SS_SC_CLP" at bounding box center [553, 450] width 634 height 32
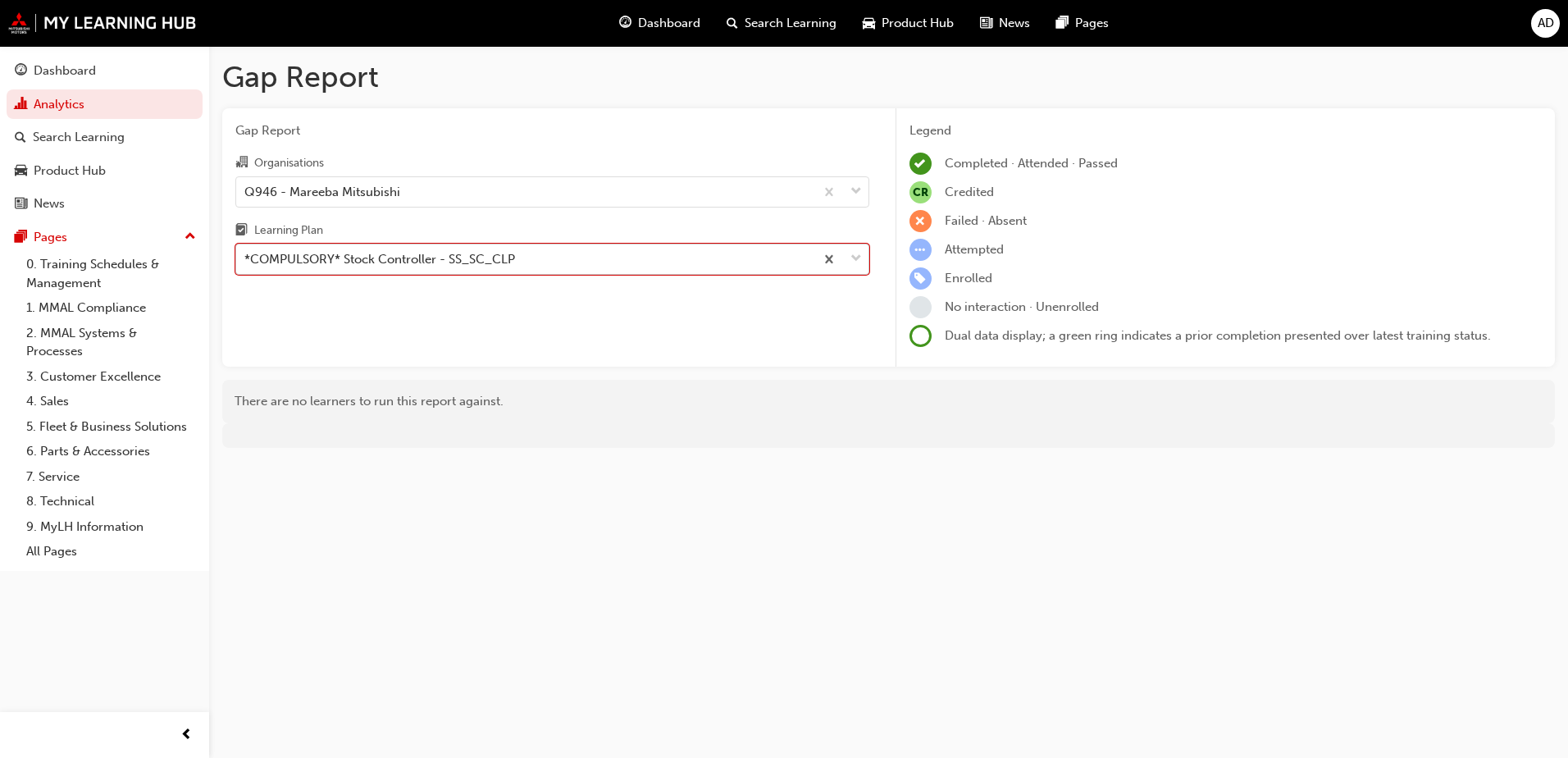
click at [407, 261] on div "*COMPULSORY* Stock Controller - SS_SC_CLP" at bounding box center [380, 259] width 271 height 19
click at [246, 261] on input "Learning Plan option *COMPULSORY* Stock Controller - SS_SC_CLP, selected. 0 res…" at bounding box center [245, 259] width 2 height 14
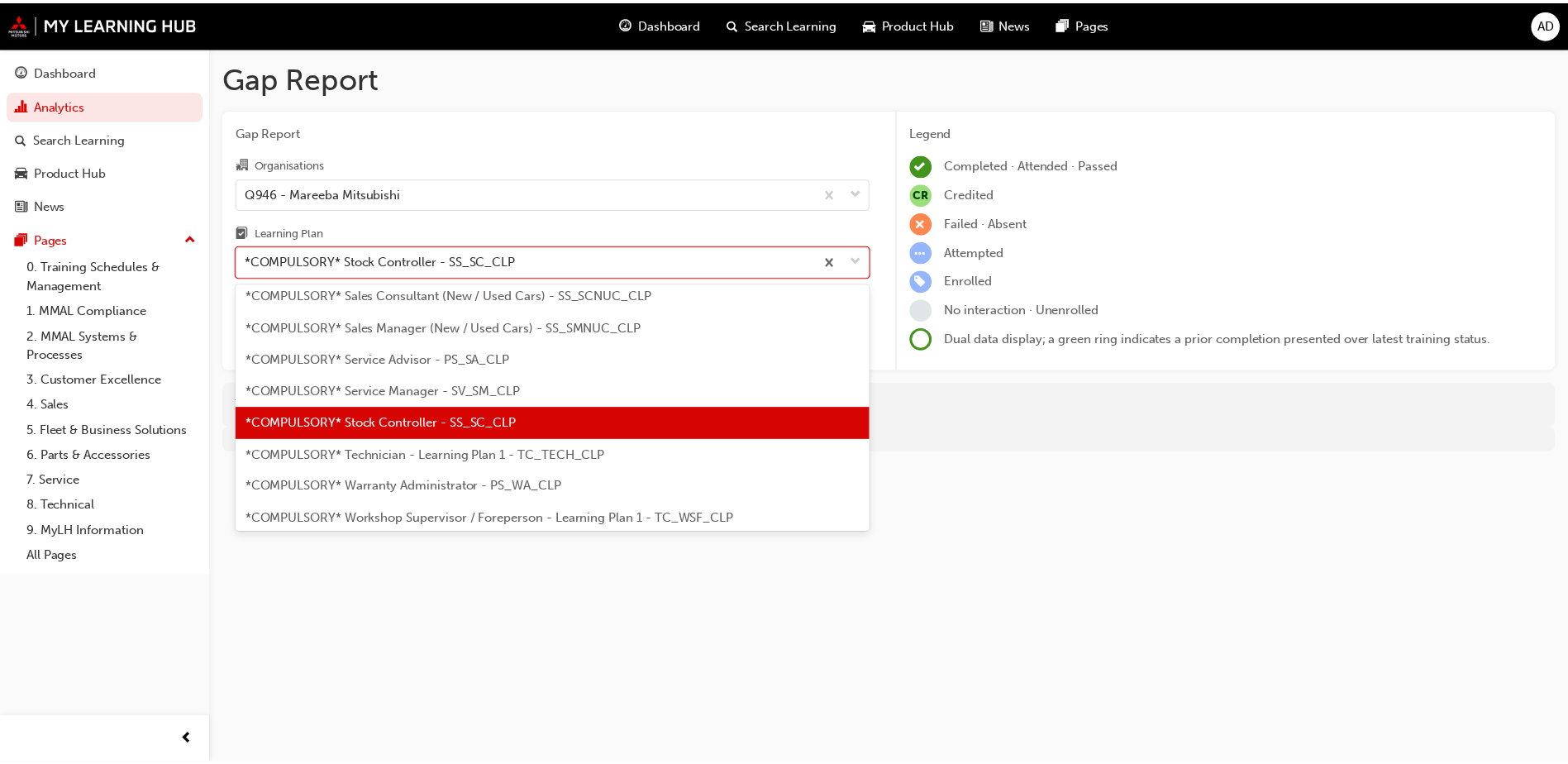
scroll to position [518, 0]
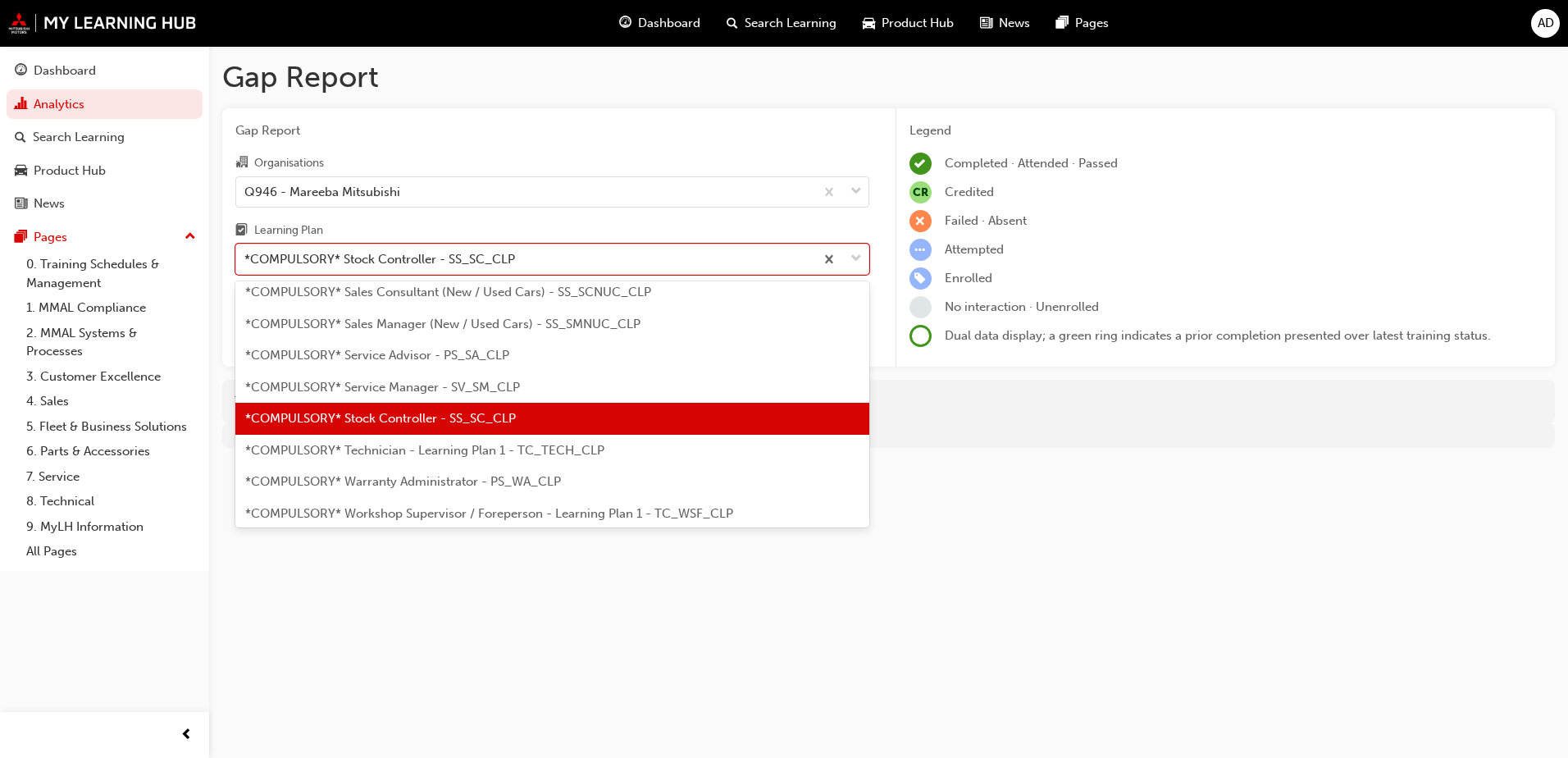
click at [373, 450] on span "*COMPULSORY* Technician - Learning Plan 1 - TC_TECH_CLP" at bounding box center [425, 450] width 360 height 15
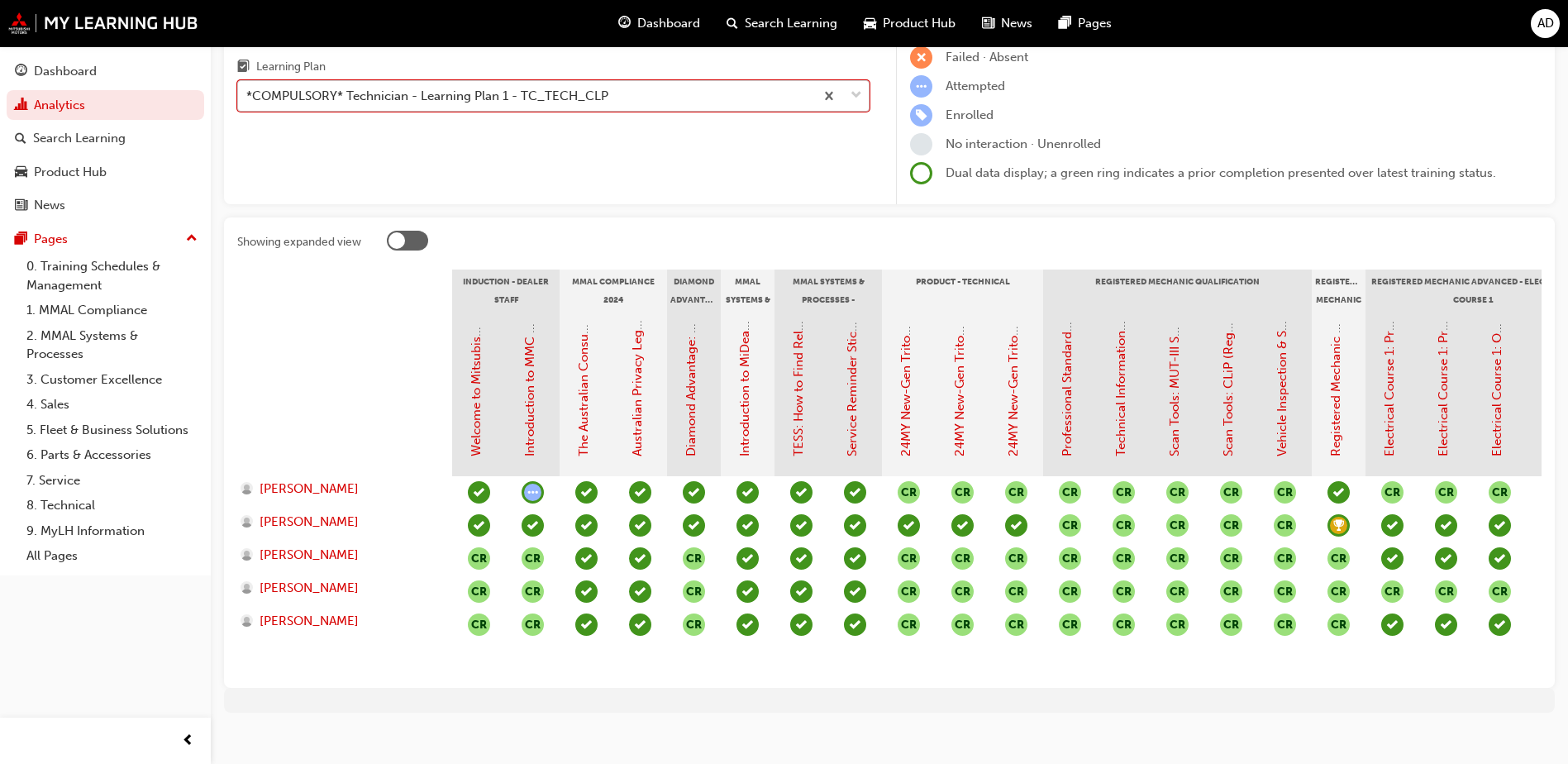
click at [351, 96] on div "*COMPULSORY* Technician - Learning Plan 1 - TC_TECH_CLP" at bounding box center [427, 96] width 362 height 19
click at [248, 96] on input "Learning Plan option *COMPULSORY* Technician - Learning Plan 1 - TC_TECH_CLP, s…" at bounding box center [247, 96] width 2 height 14
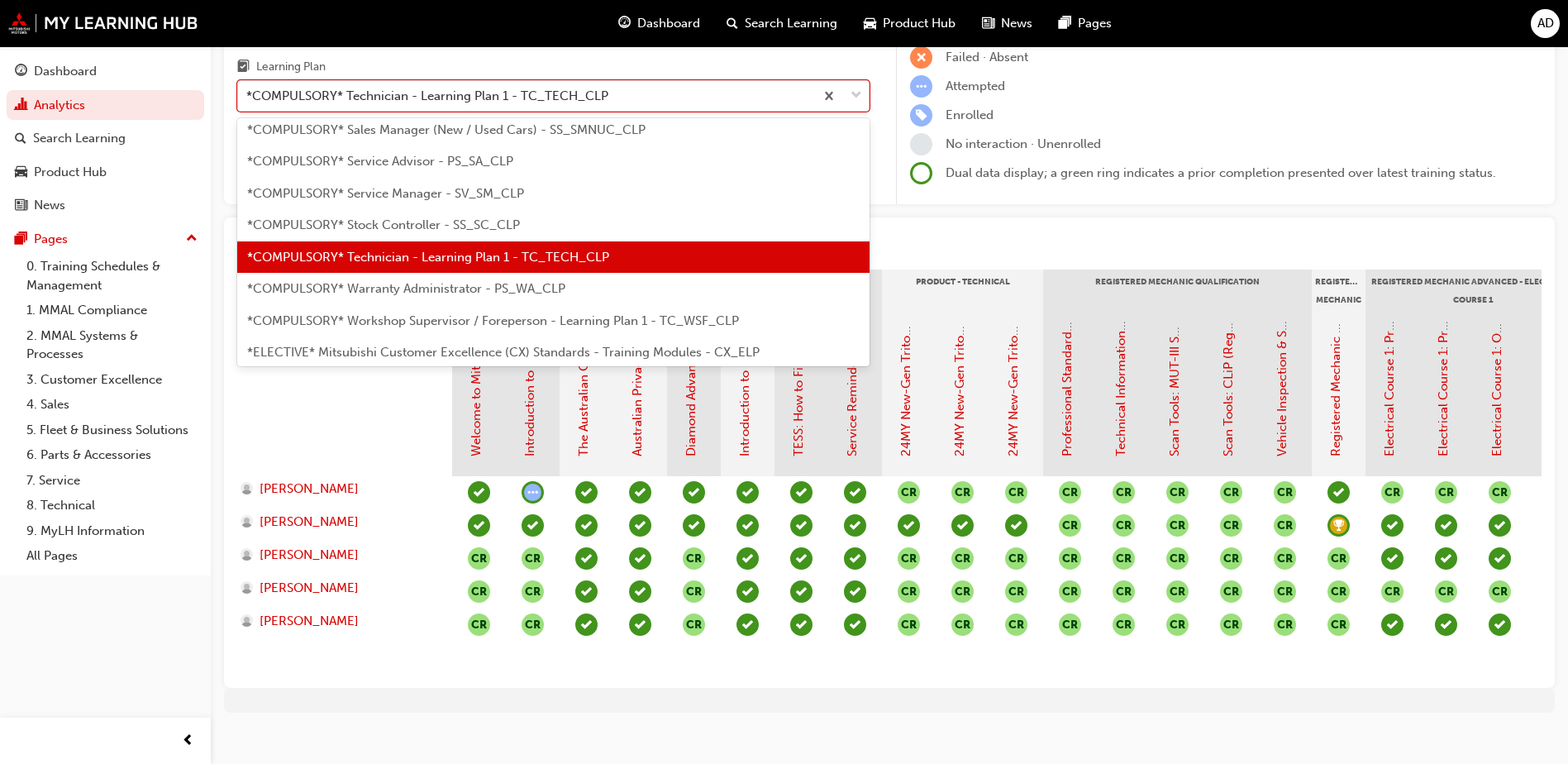
scroll to position [550, 0]
click at [389, 291] on span "*COMPULSORY* Warranty Administrator - PS_WA_CLP" at bounding box center [406, 287] width 319 height 15
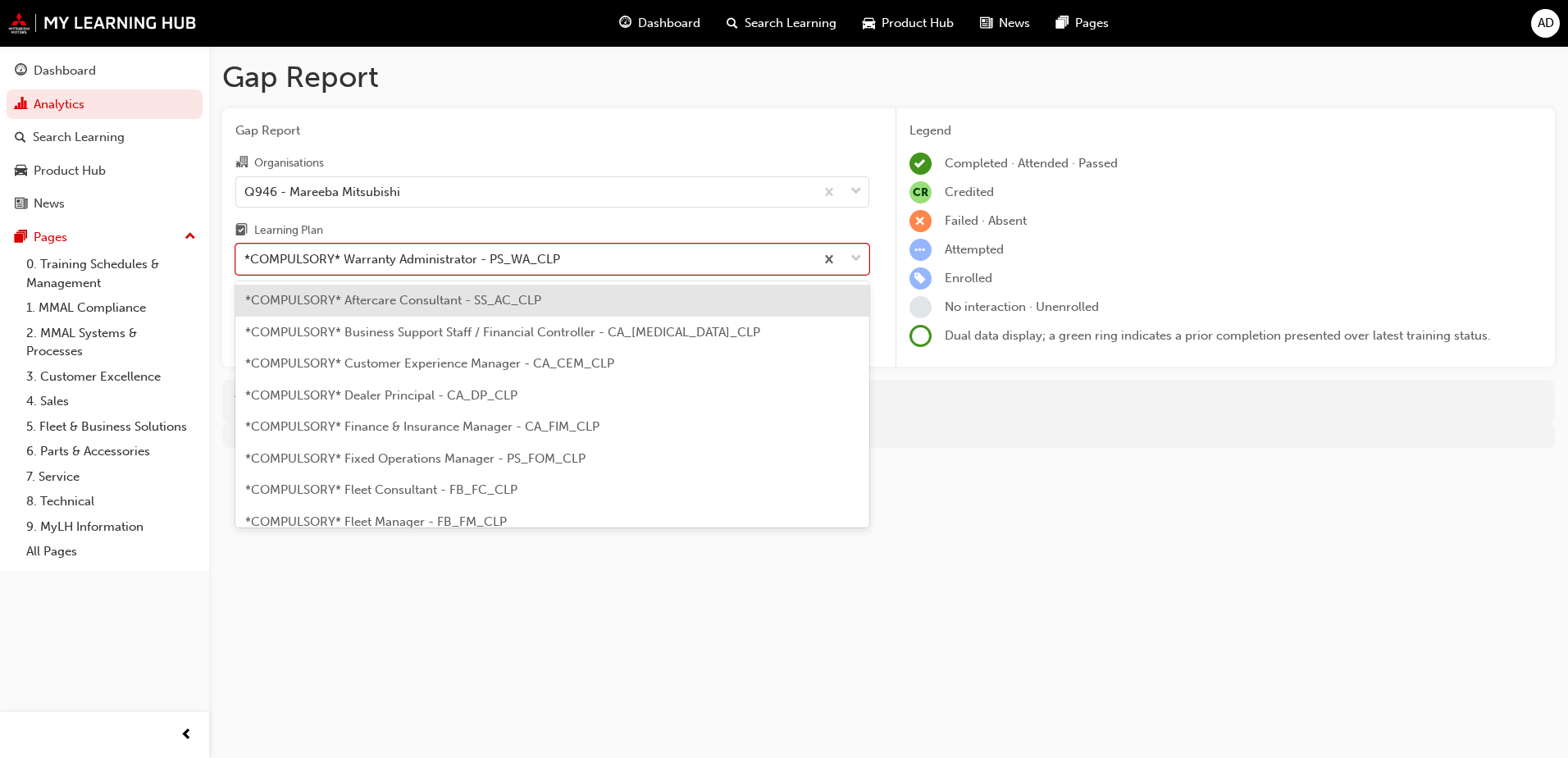
click at [393, 259] on div "*COMPULSORY* Warranty Administrator - PS_WA_CLP" at bounding box center [402, 259] width 316 height 19
click at [246, 259] on input "Learning Plan option *COMPULSORY* Warranty Administrator - PS_WA_CLP, selected.…" at bounding box center [245, 259] width 2 height 14
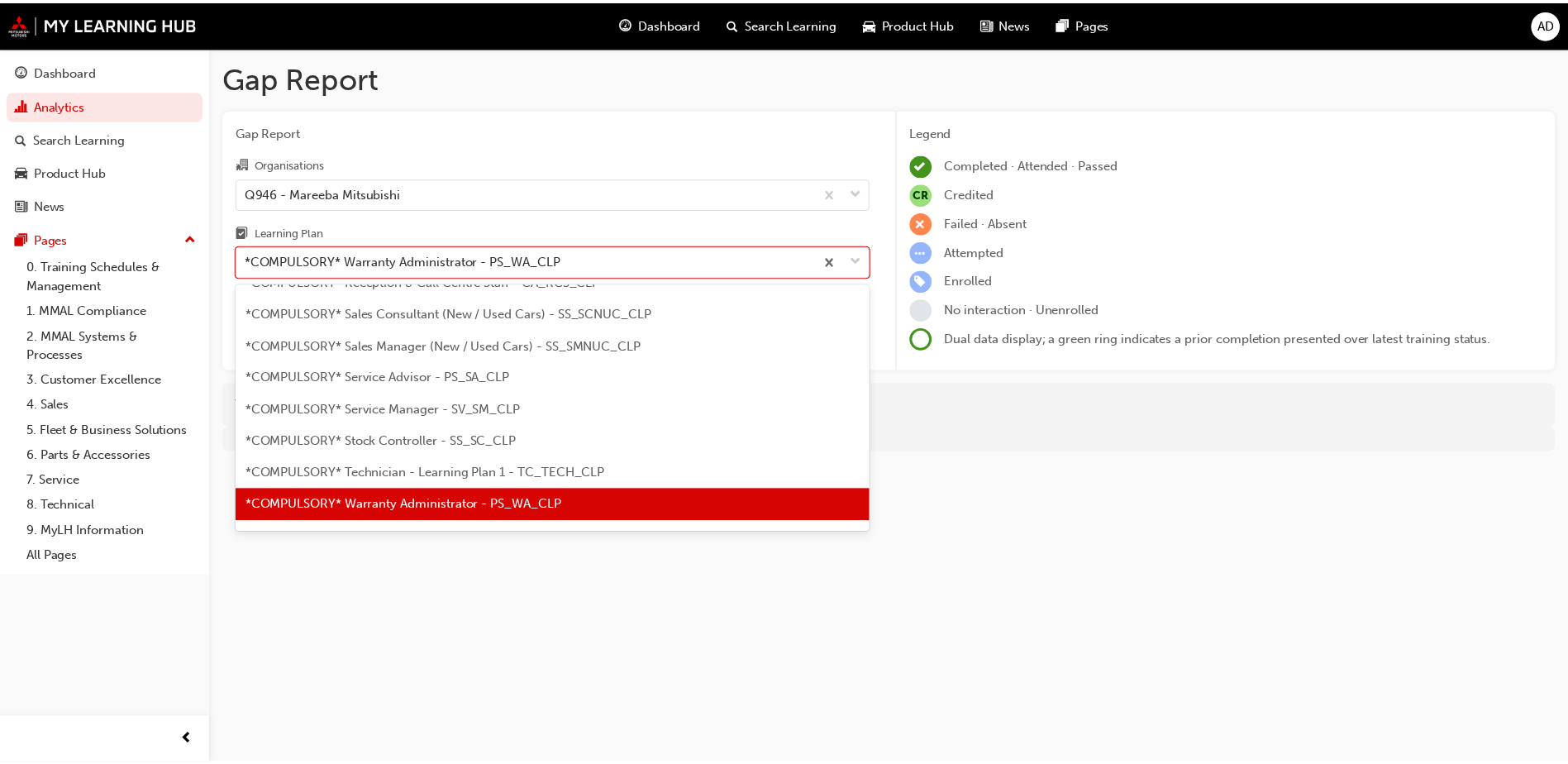
scroll to position [581, 0]
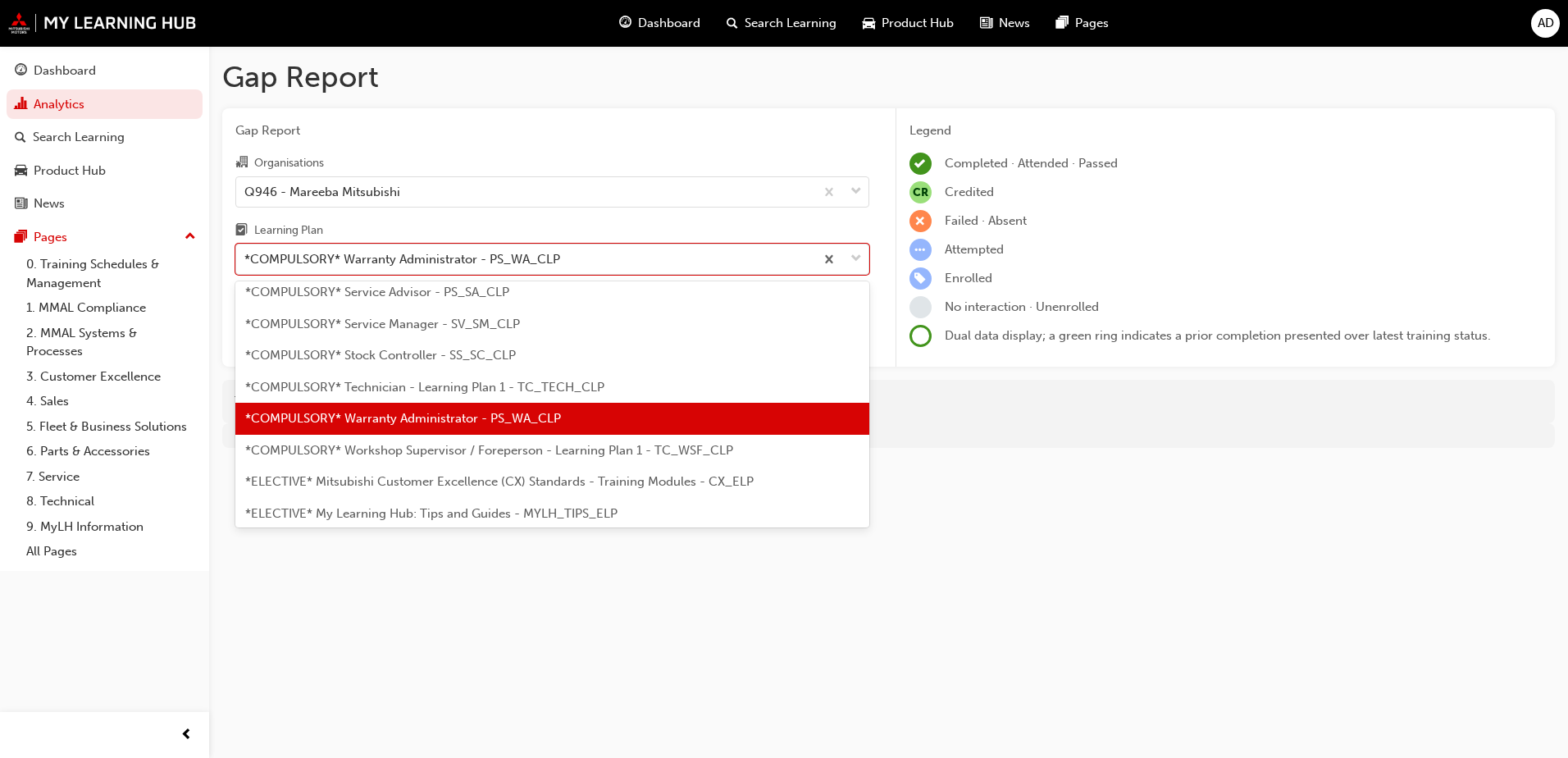
click at [411, 443] on span "*COMPULSORY* Workshop Supervisor / Foreperson - Learning Plan 1 - TC_WSF_CLP" at bounding box center [489, 450] width 488 height 15
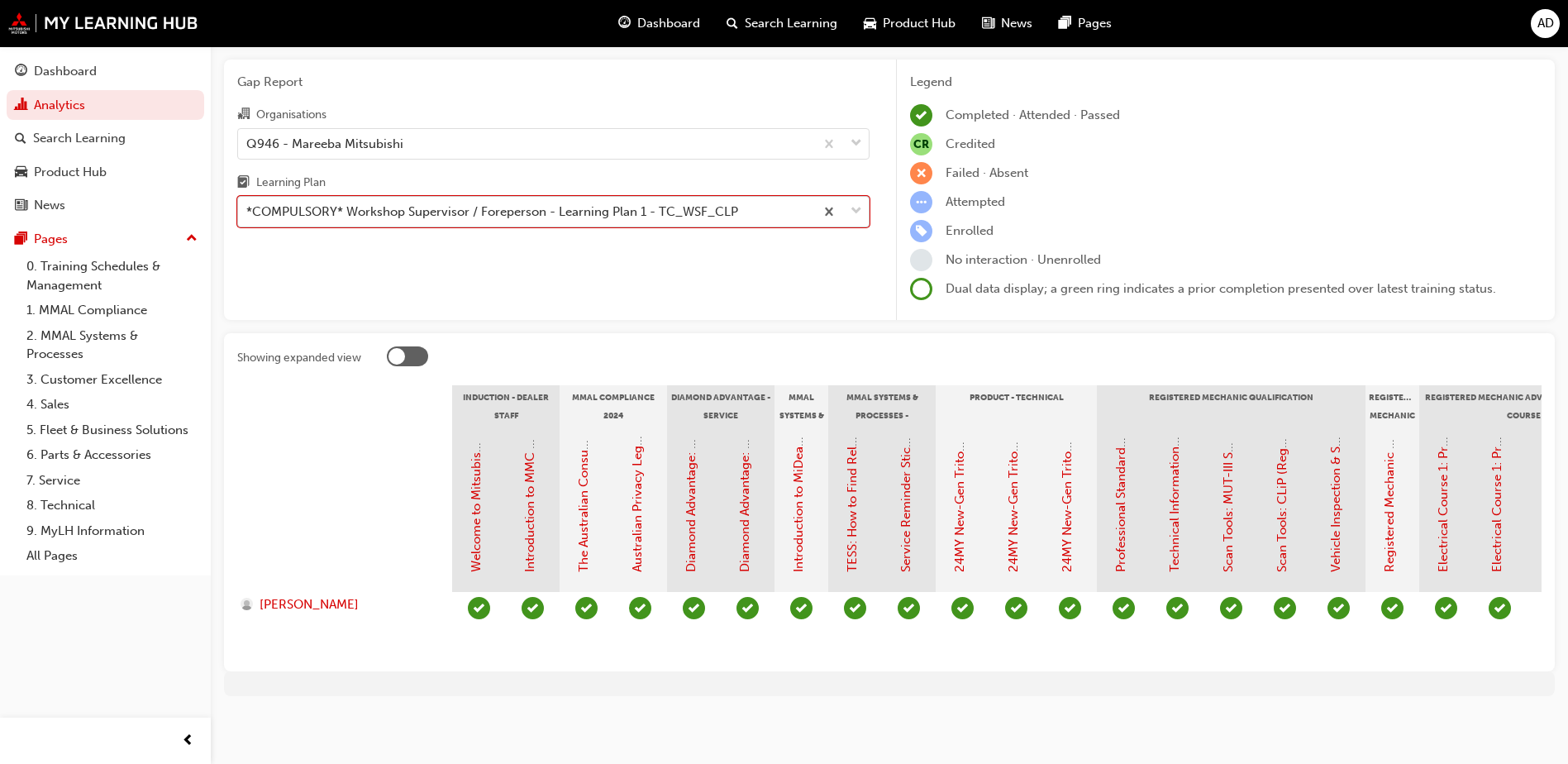
click at [392, 203] on div "*COMPULSORY* Workshop Supervisor / Foreperson - Learning Plan 1 - TC_WSF_CLP" at bounding box center [492, 212] width 492 height 19
click at [248, 204] on input "Learning Plan option *COMPULSORY* Workshop Supervisor / Foreperson - Learning P…" at bounding box center [247, 212] width 2 height 14
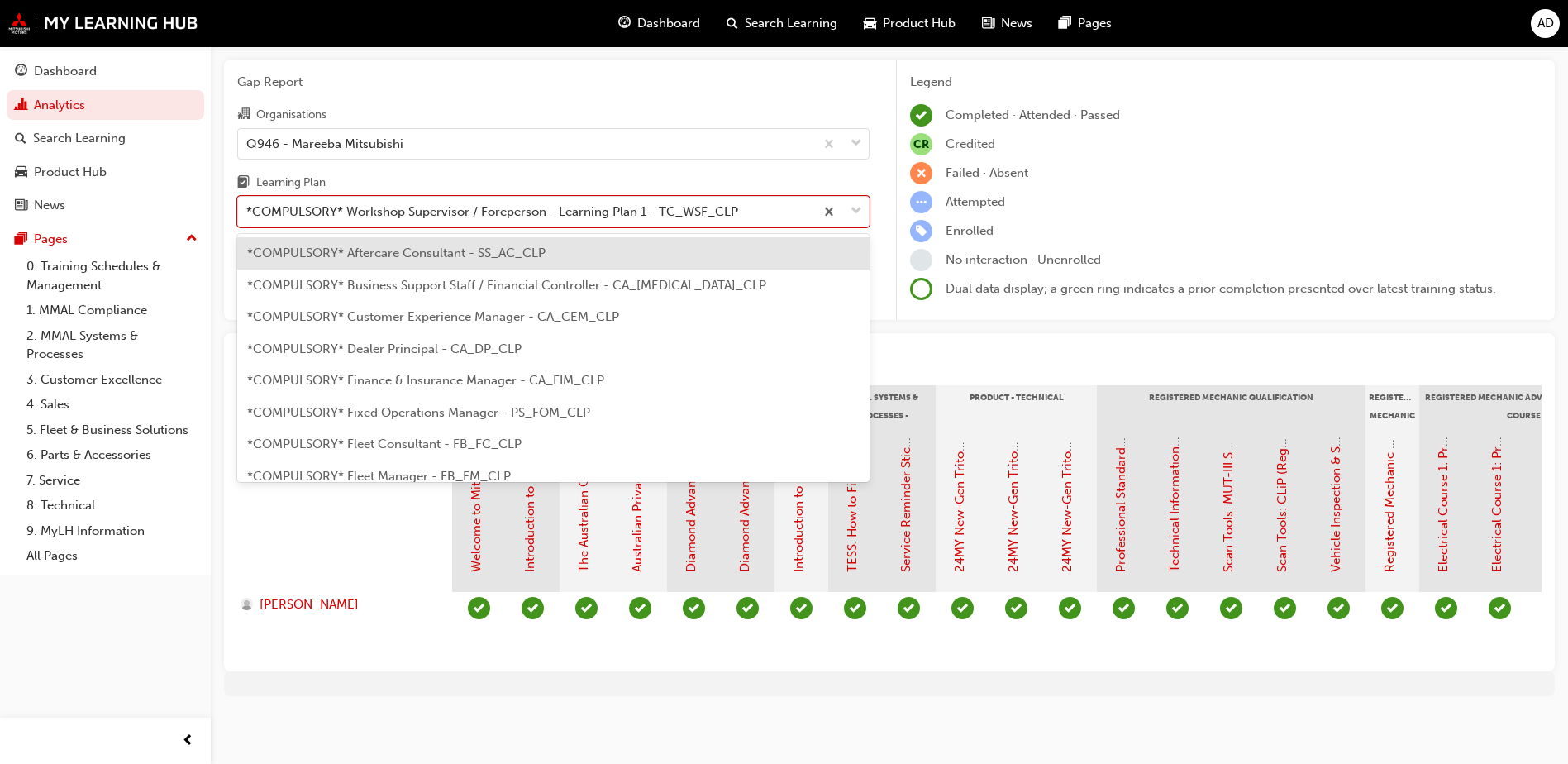
click at [477, 245] on span "*COMPULSORY* Aftercare Consultant - SS_AC_CLP" at bounding box center [396, 253] width 298 height 15
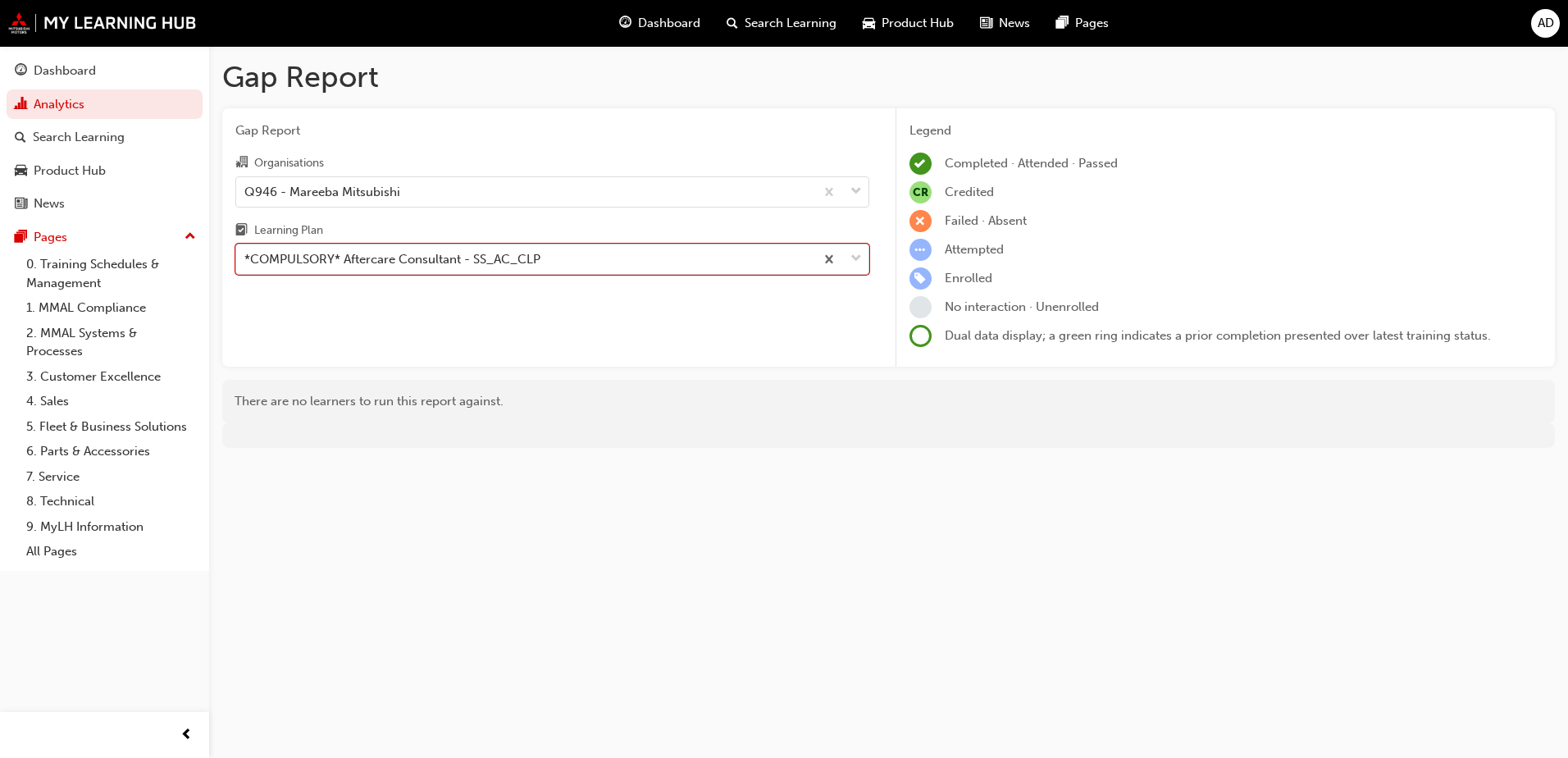
click at [482, 265] on div "*COMPULSORY* Aftercare Consultant - SS_AC_CLP" at bounding box center [392, 259] width 296 height 19
click at [246, 265] on input "Learning Plan option *COMPULSORY* Aftercare Consultant - SS_AC_CLP, selected. 0…" at bounding box center [245, 259] width 2 height 14
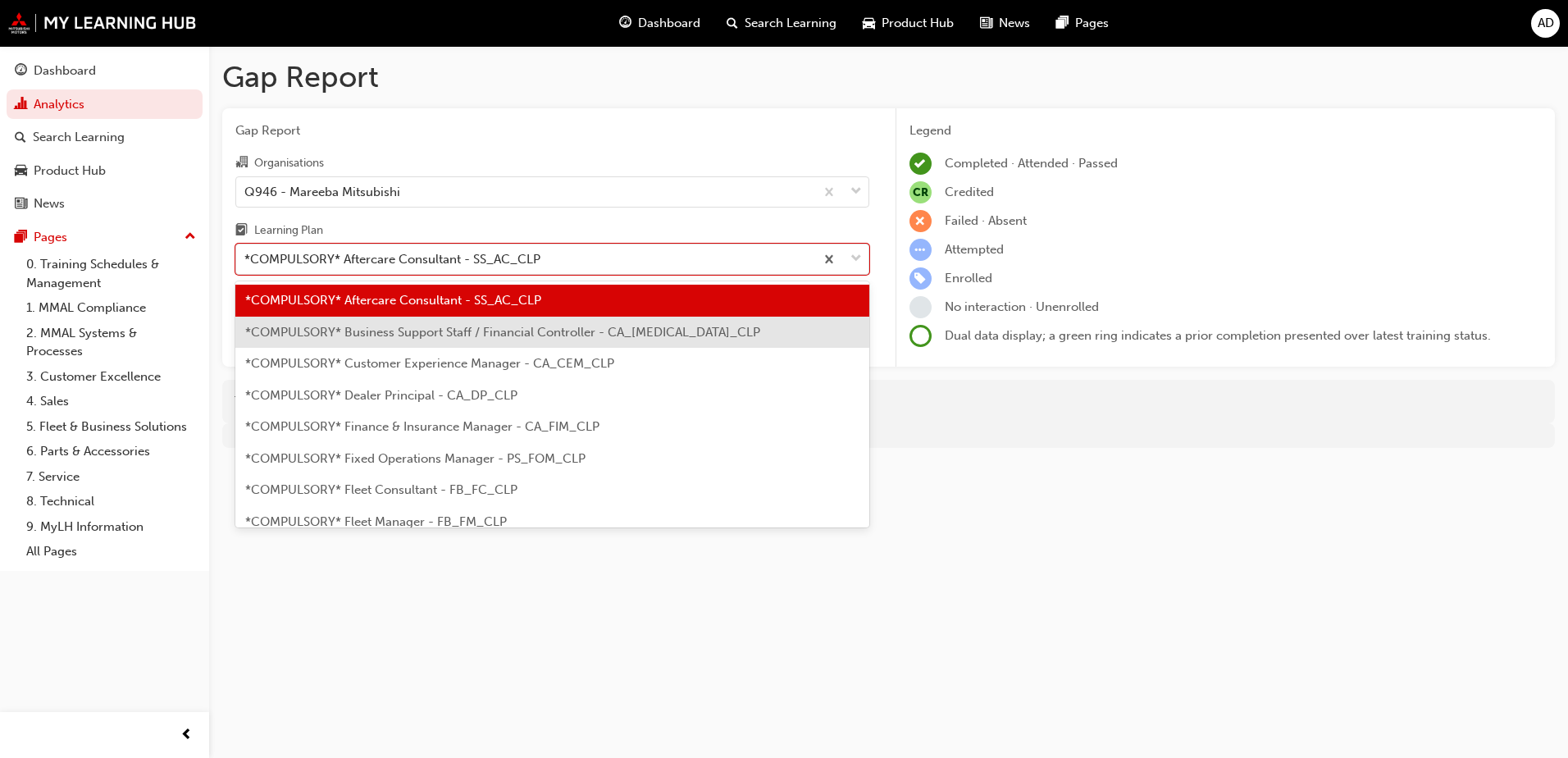
click at [468, 327] on span "*COMPULSORY* Business Support Staff / Financial Controller - CA_[MEDICAL_DATA]_…" at bounding box center [503, 332] width 516 height 15
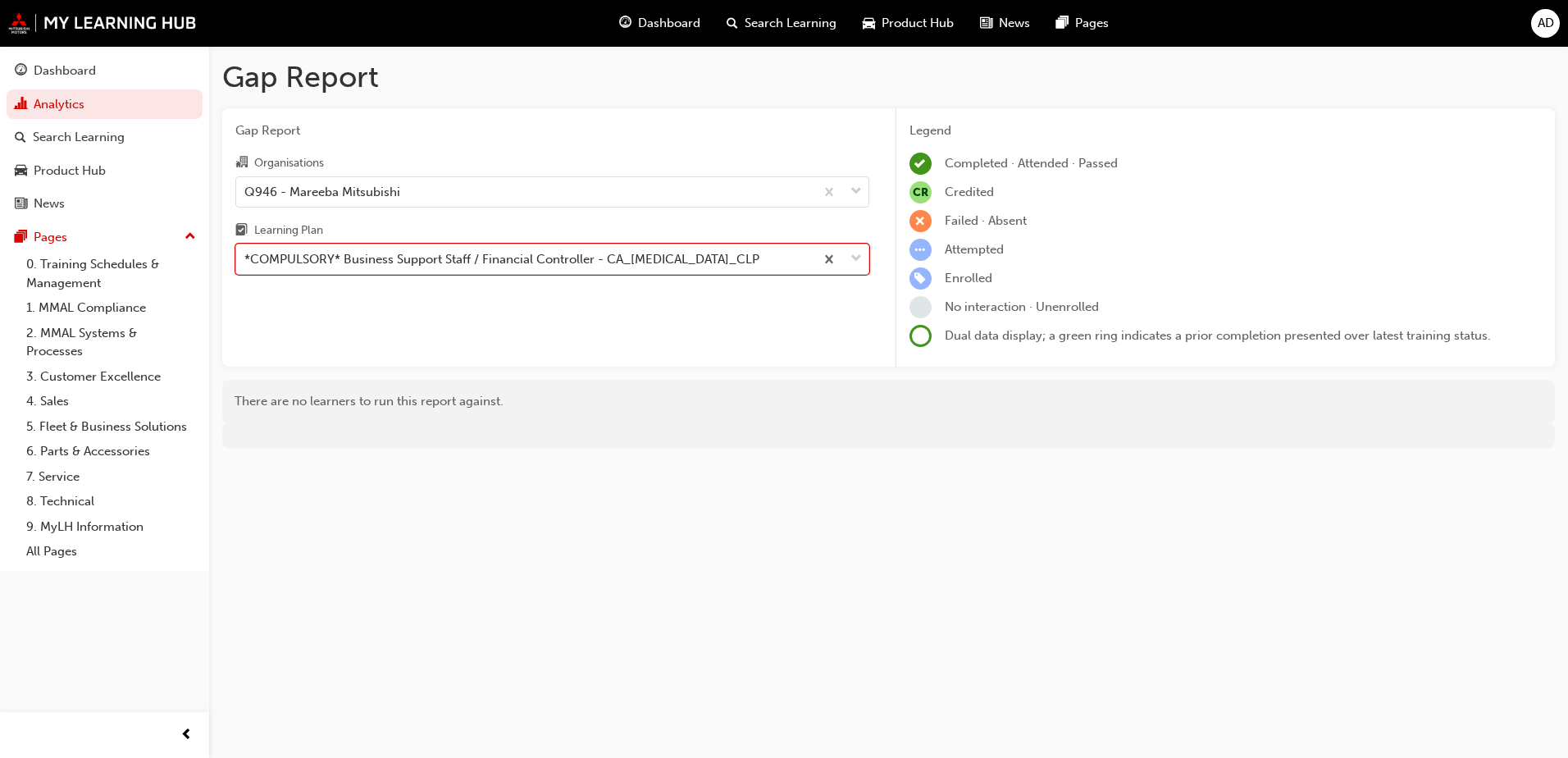
click at [474, 267] on div "*COMPULSORY* Business Support Staff / Financial Controller - CA_[MEDICAL_DATA]_…" at bounding box center [502, 259] width 516 height 19
click at [246, 266] on input "Learning Plan option *COMPULSORY* Business Support Staff / Financial Controller…" at bounding box center [245, 259] width 2 height 14
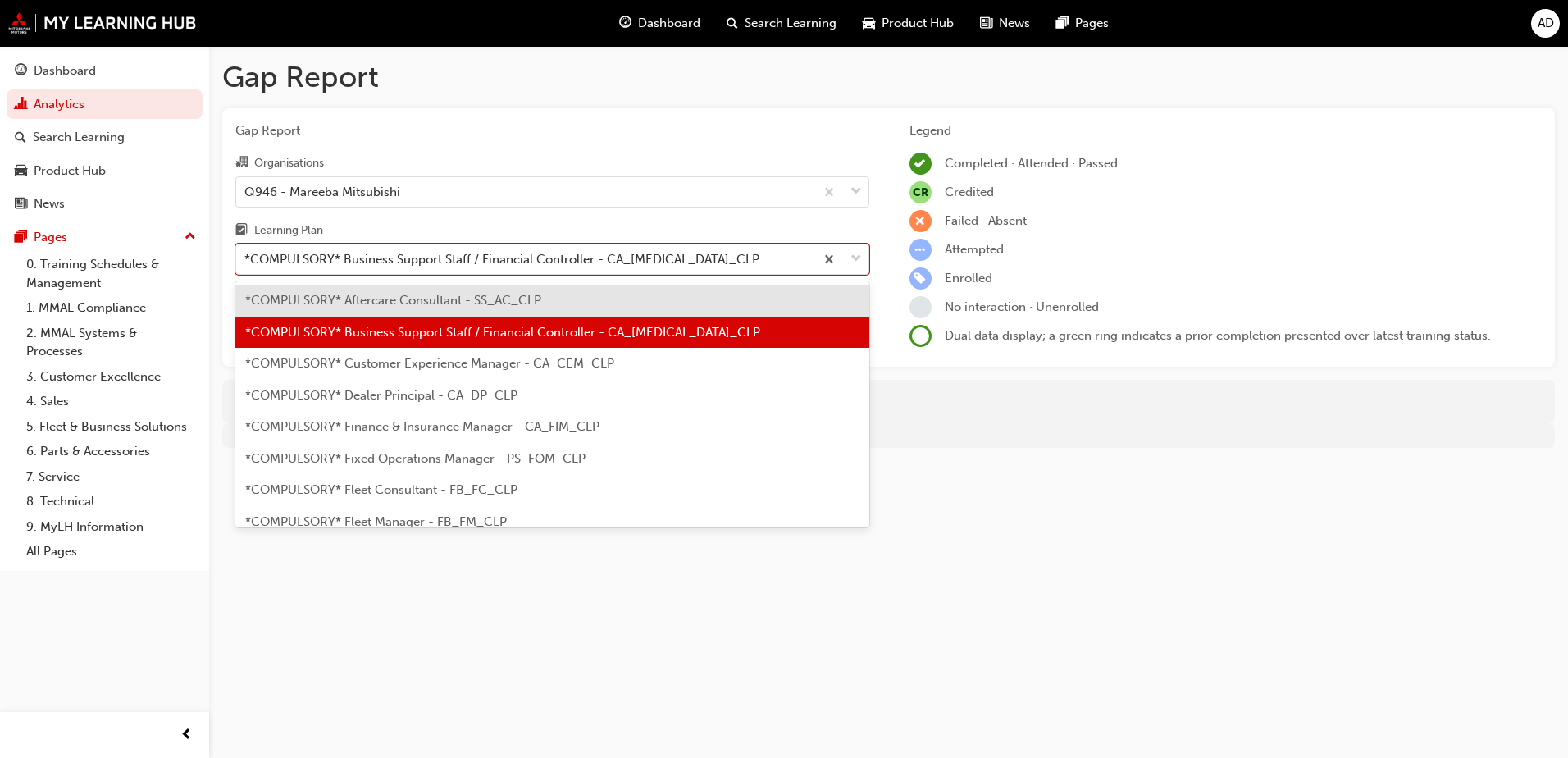
click at [462, 366] on span "*COMPULSORY* Customer Experience Manager - CA_CEM_CLP" at bounding box center [430, 363] width 369 height 15
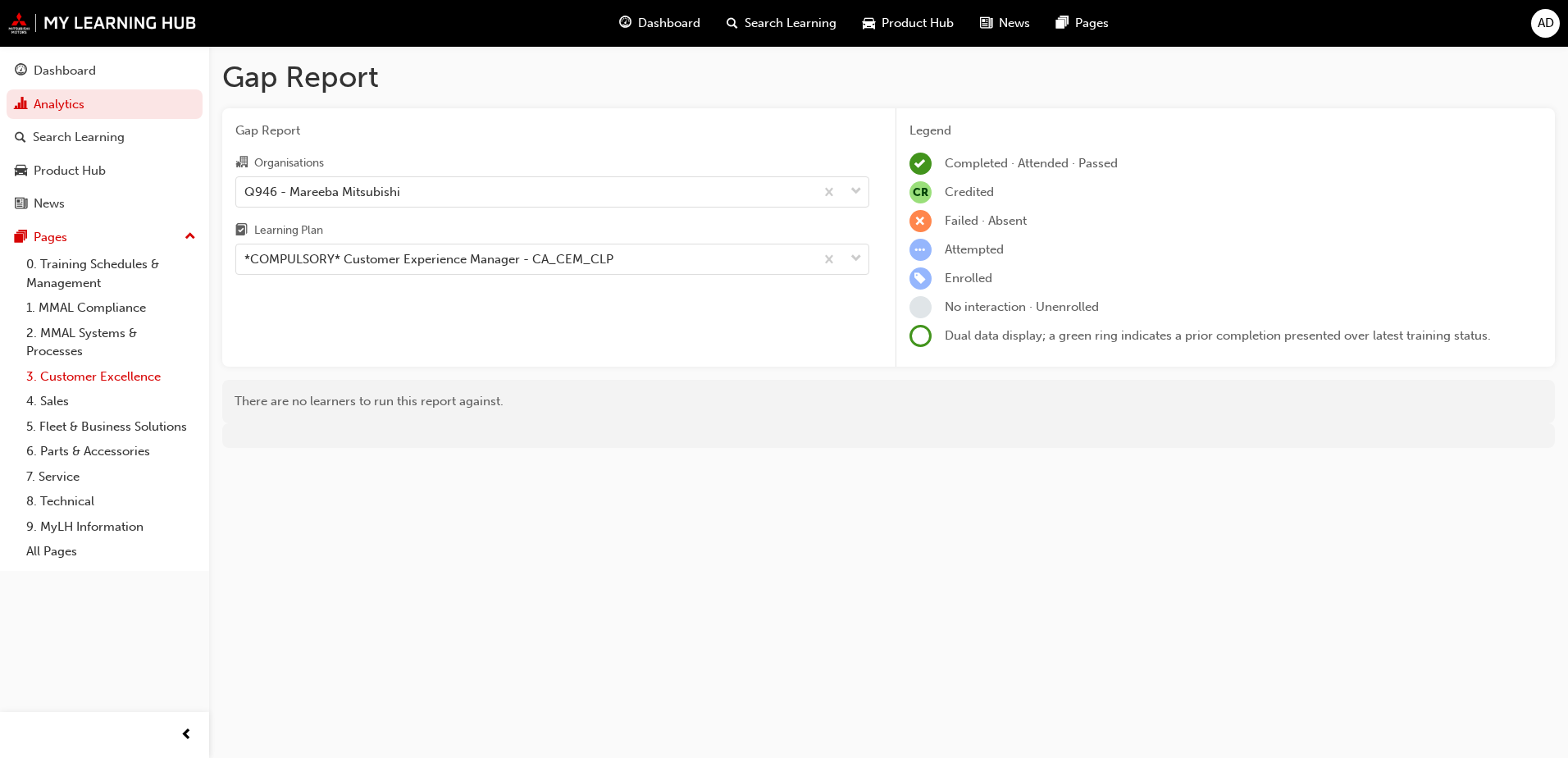
click at [161, 383] on link "3. Customer Excellence" at bounding box center [111, 376] width 182 height 26
